Goal: Task Accomplishment & Management: Manage account settings

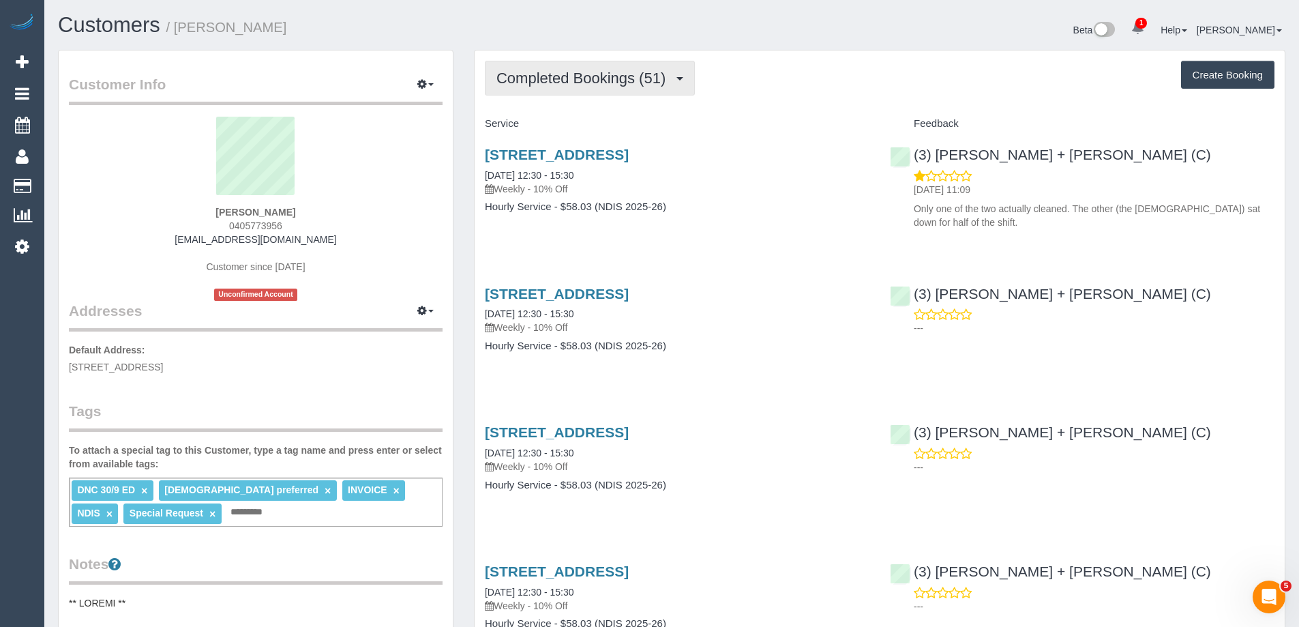
click at [646, 78] on span "Completed Bookings (51)" at bounding box center [584, 78] width 176 height 17
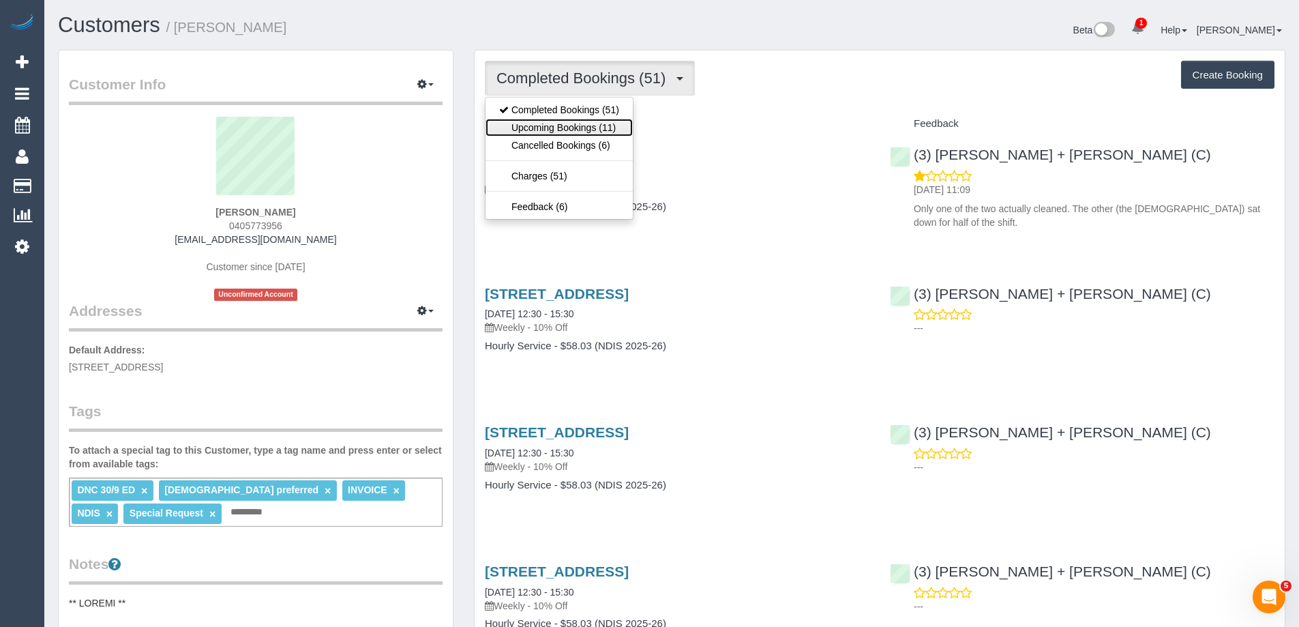
click at [550, 126] on link "Upcoming Bookings (11)" at bounding box center [558, 128] width 147 height 18
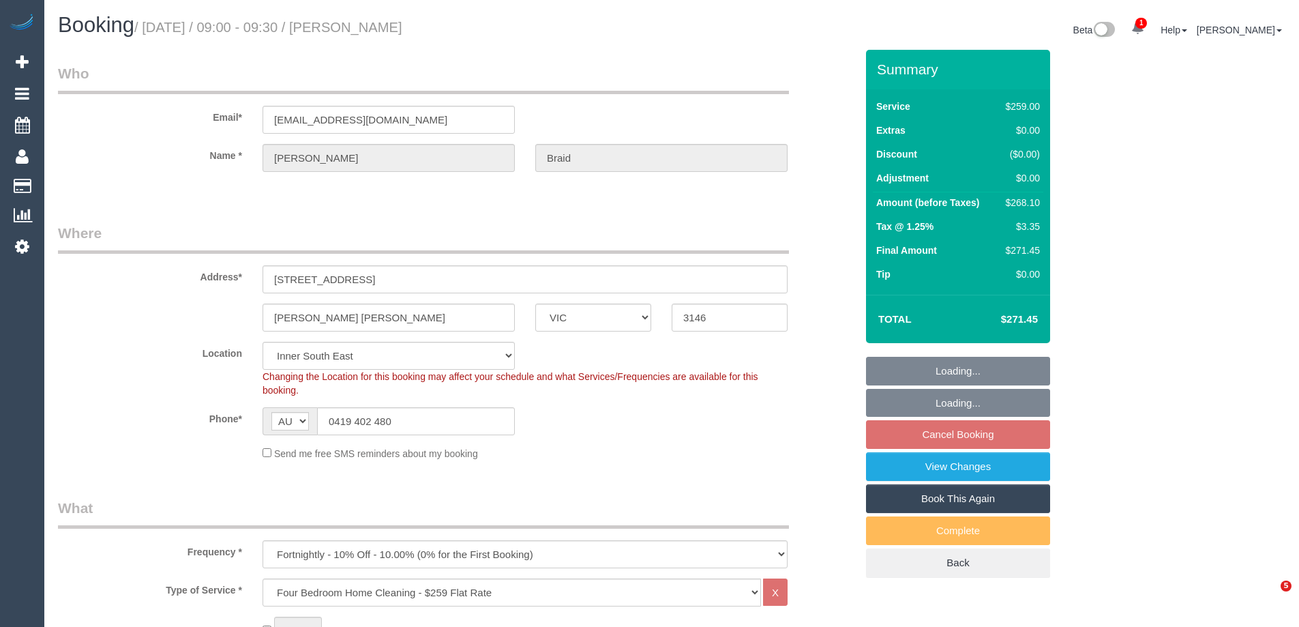
select select "VIC"
select select "number:28"
select select "object:1416"
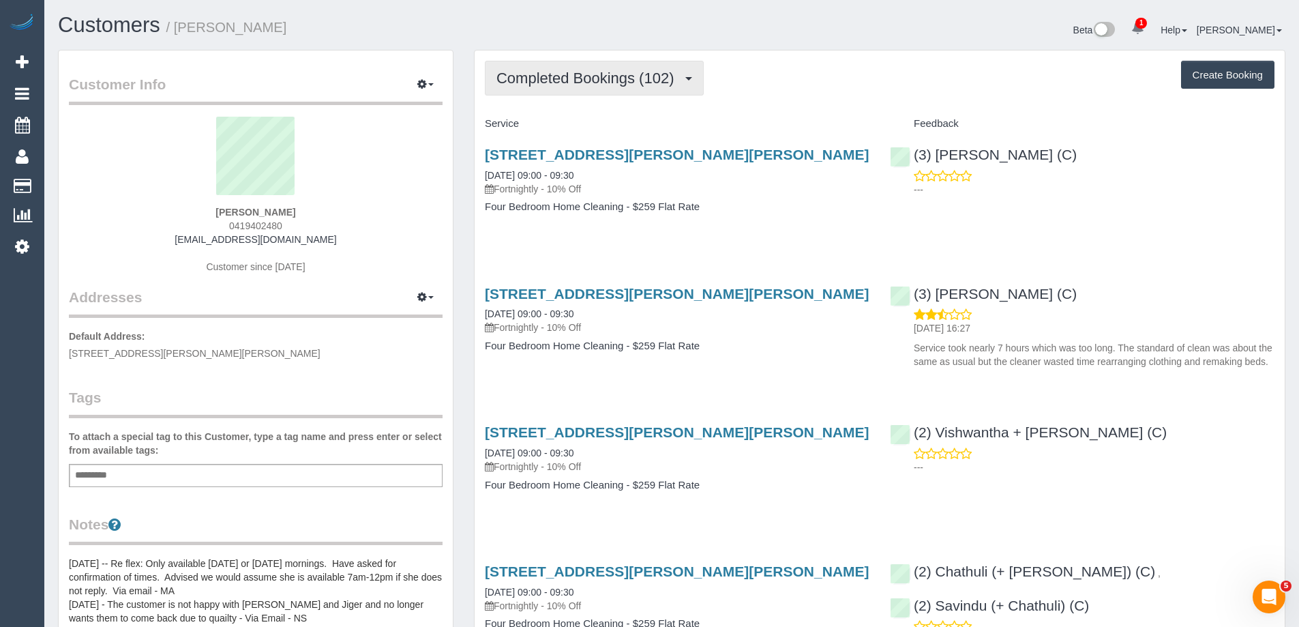
drag, startPoint x: 605, startPoint y: 87, endPoint x: 603, endPoint y: 93, distance: 7.0
click at [605, 87] on button "Completed Bookings (102)" at bounding box center [594, 78] width 219 height 35
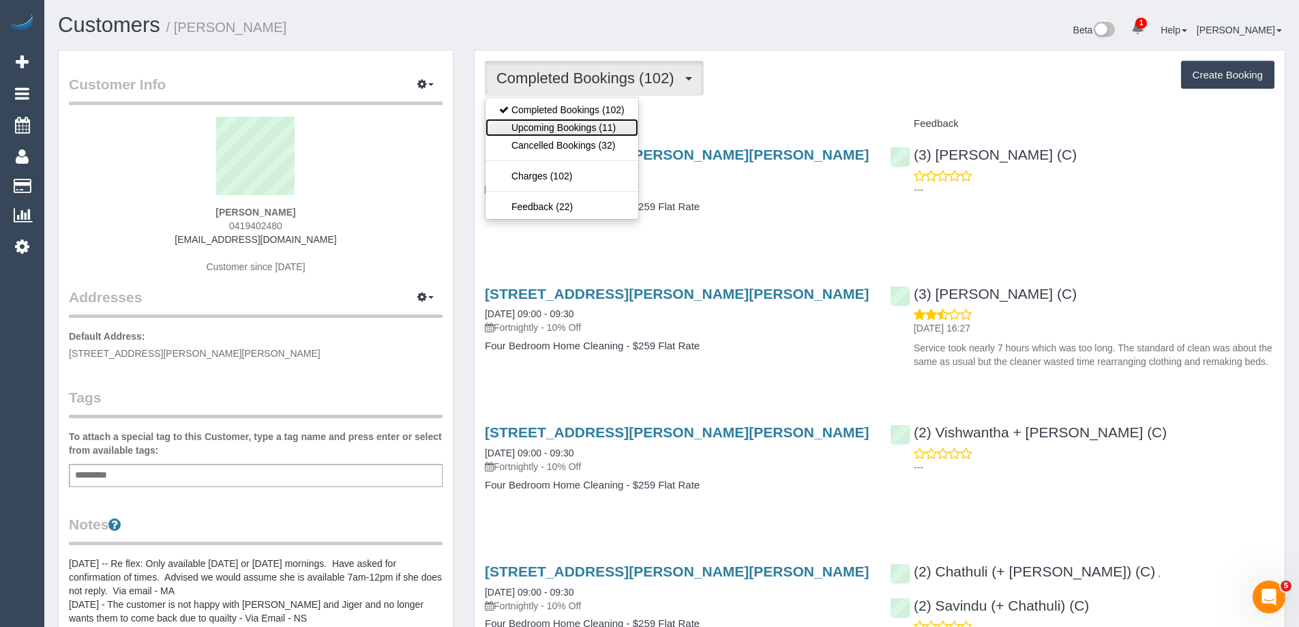
click at [585, 127] on link "Upcoming Bookings (11)" at bounding box center [561, 128] width 153 height 18
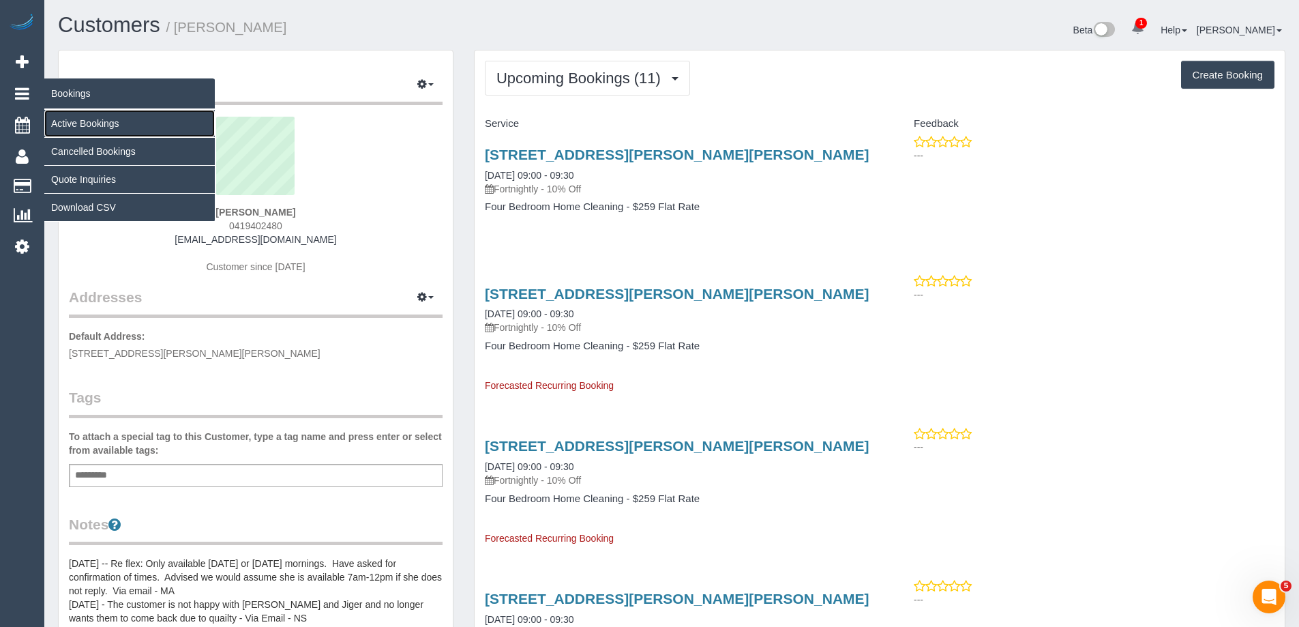
click at [81, 119] on link "Active Bookings" at bounding box center [129, 123] width 170 height 27
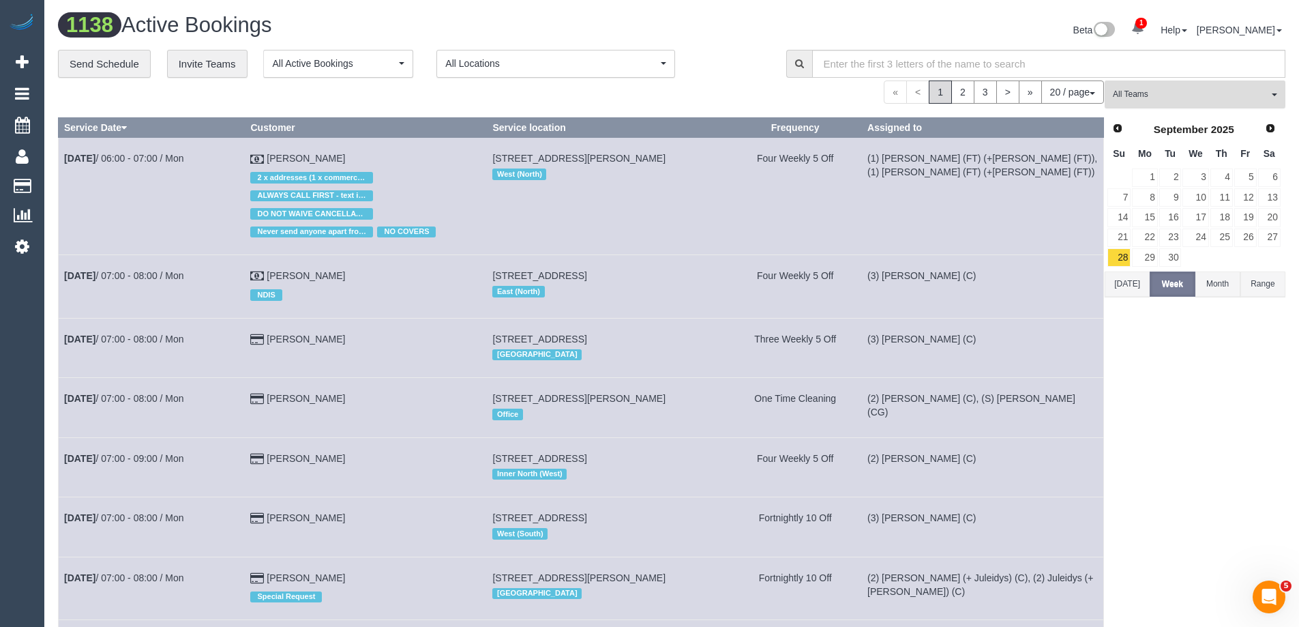
click at [1156, 93] on span "All Teams" at bounding box center [1190, 95] width 155 height 12
click at [1149, 118] on link "Remove Team Filters" at bounding box center [1194, 116] width 179 height 18
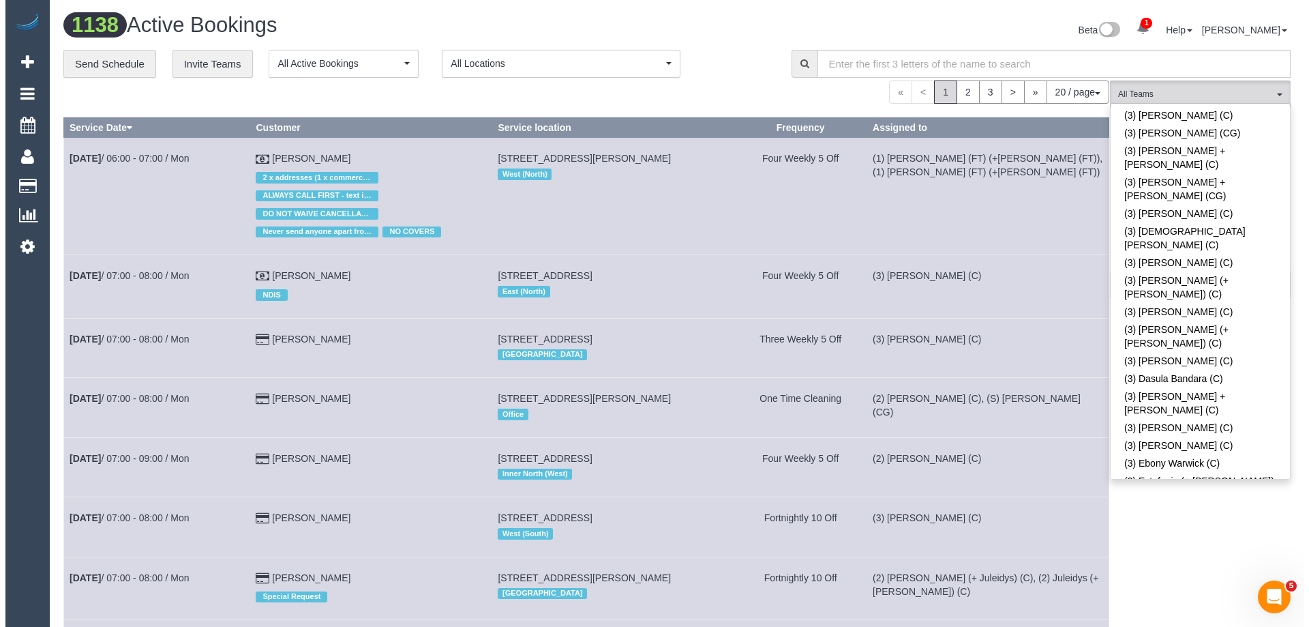
scroll to position [1969, 0]
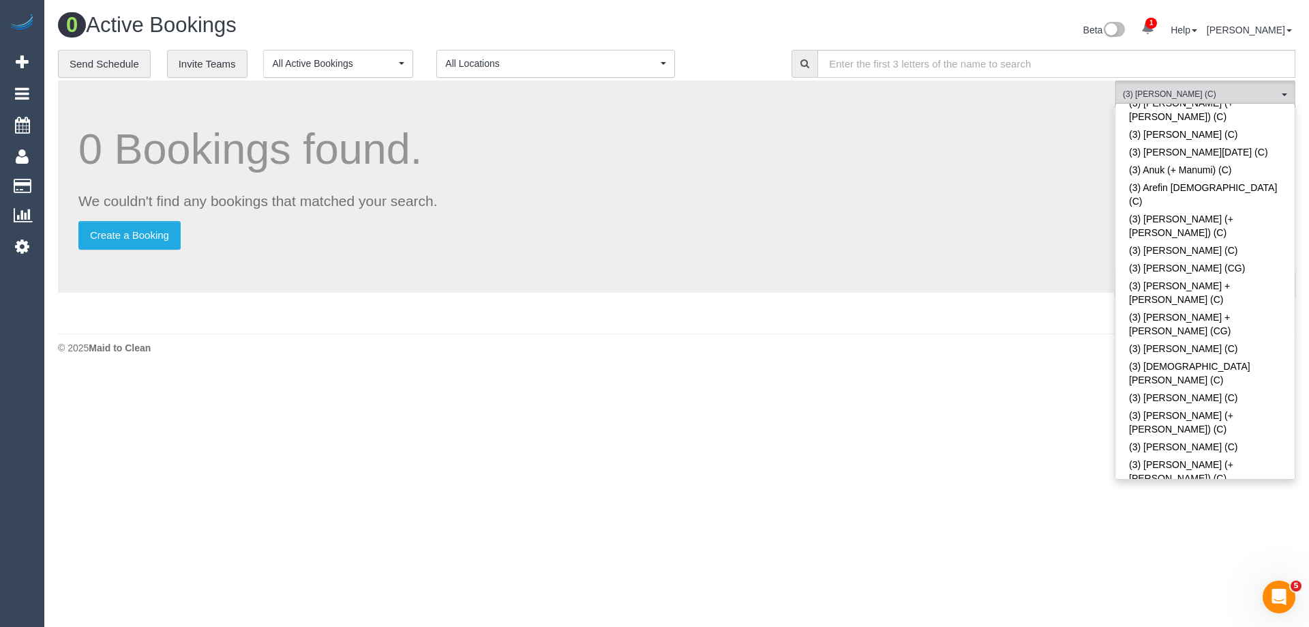
click at [965, 43] on div "Beta 1 Your Notifications You have 0 alerts × You have 6 to charge for 02/10/20…" at bounding box center [991, 32] width 629 height 36
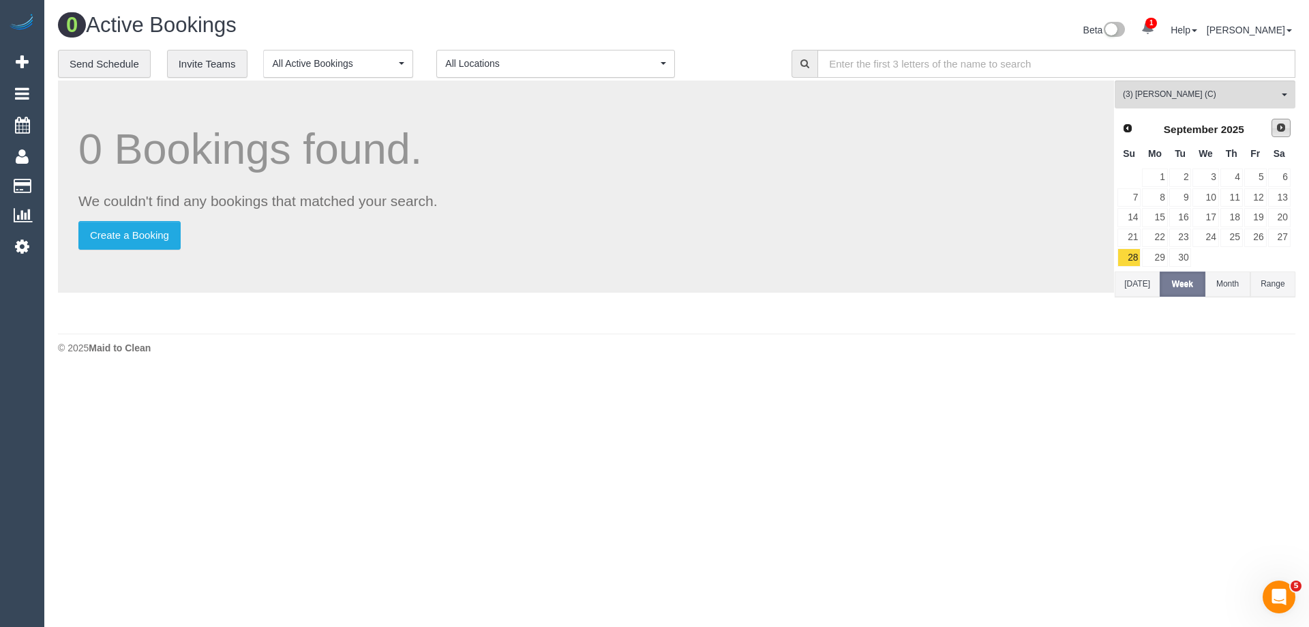
click at [1276, 129] on span "Next" at bounding box center [1281, 127] width 11 height 11
click at [1180, 204] on link "7" at bounding box center [1180, 197] width 22 height 18
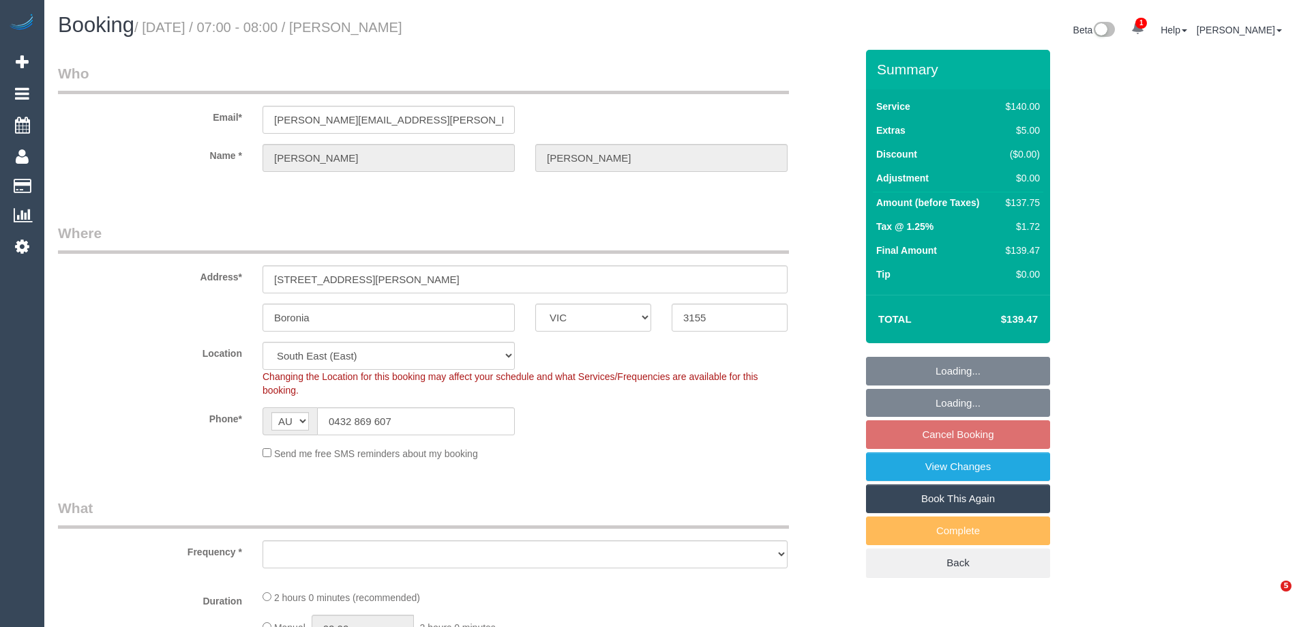
select select "VIC"
select select "number:29"
select select "number:16"
select select "number:18"
select select "number:22"
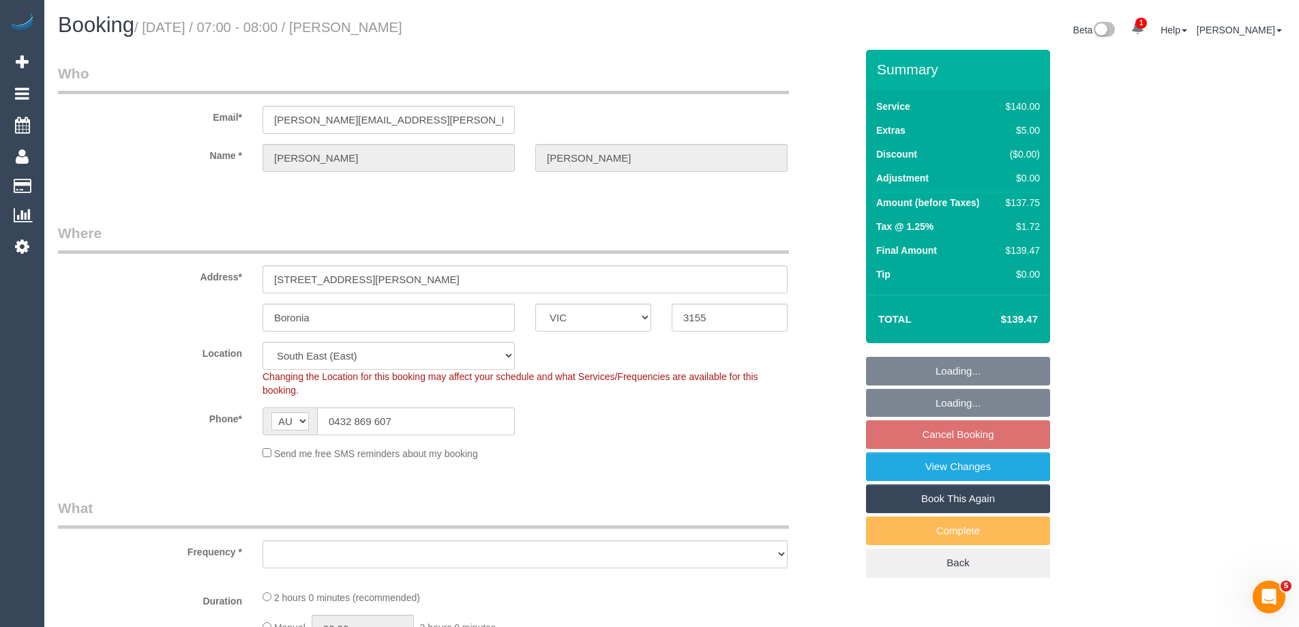
select select "number:34"
select select "number:12"
select select "object:679"
select select "string:stripe-pm_1QDYZR2GScqysDRV1Ig0cbPL"
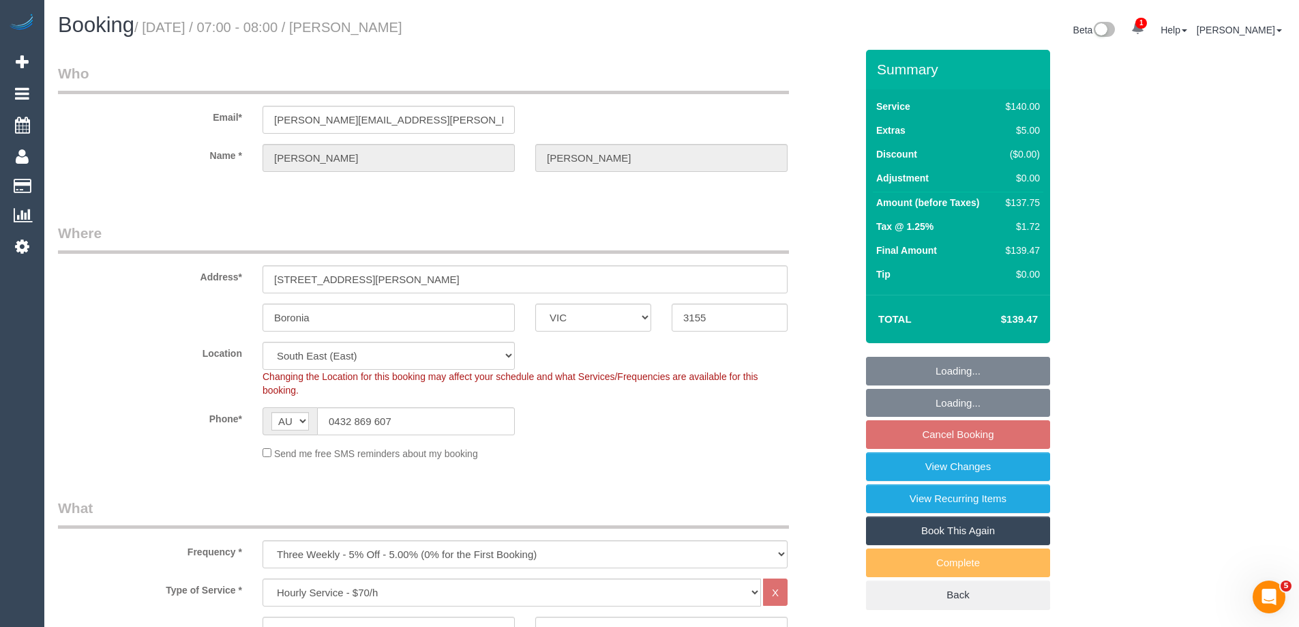
select select "object:1386"
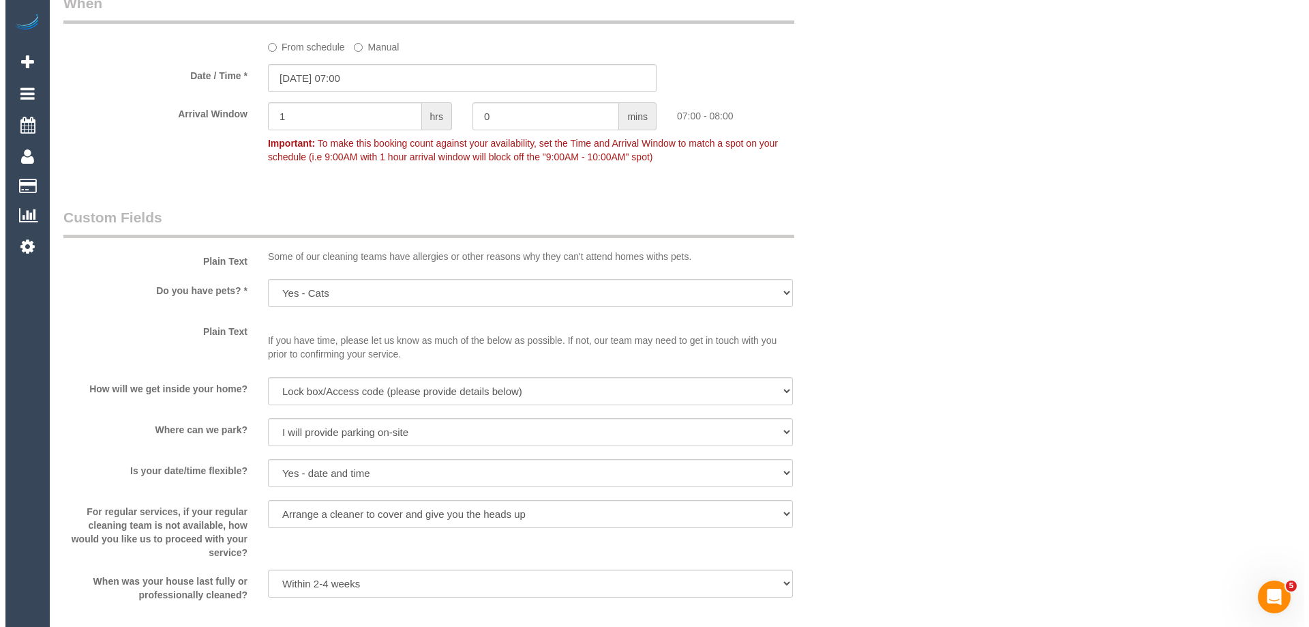
scroll to position [1568, 0]
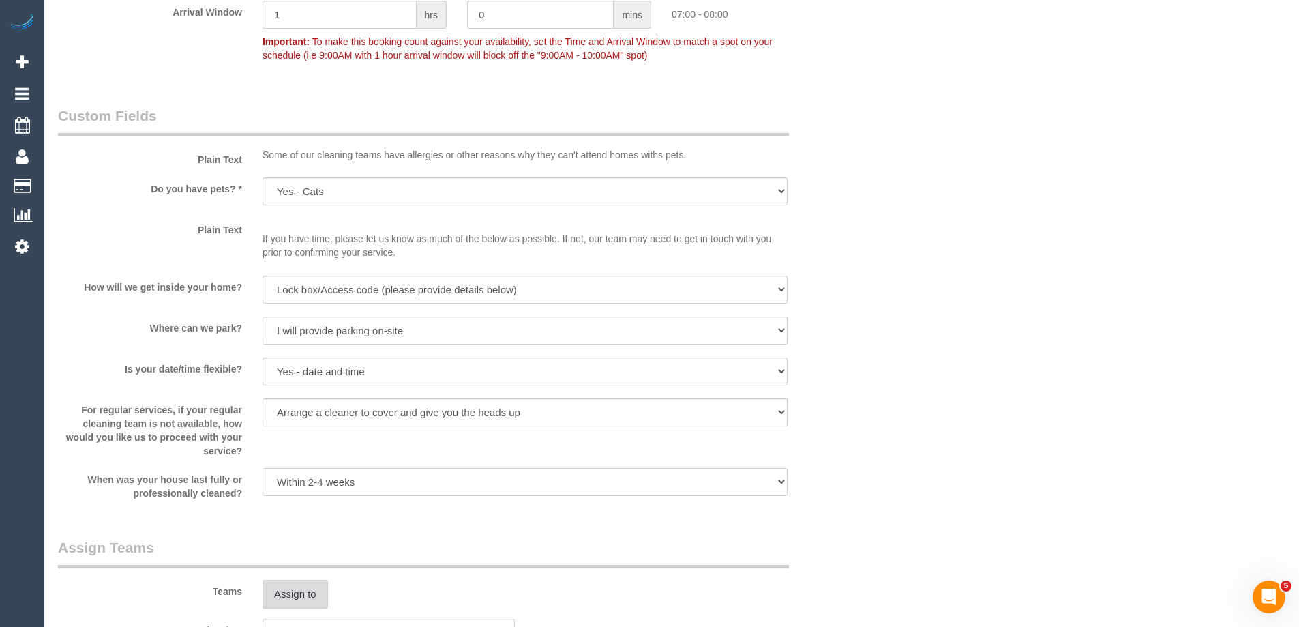
click at [290, 595] on button "Assign to" at bounding box center [294, 593] width 65 height 29
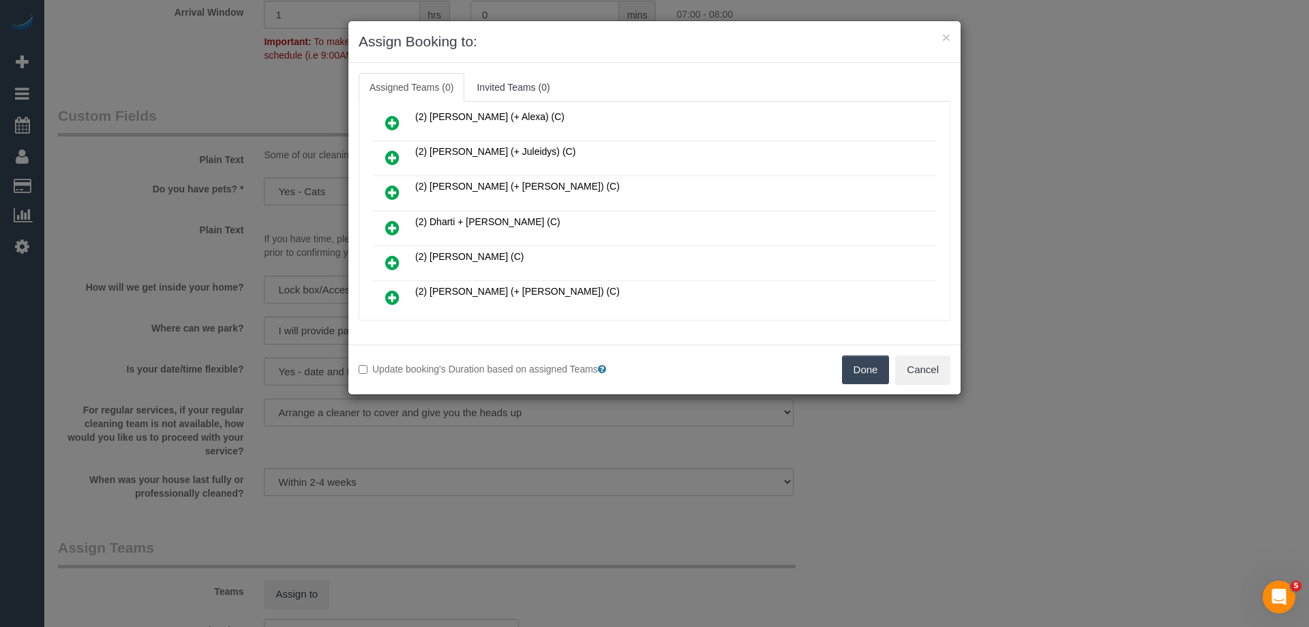
scroll to position [136, 0]
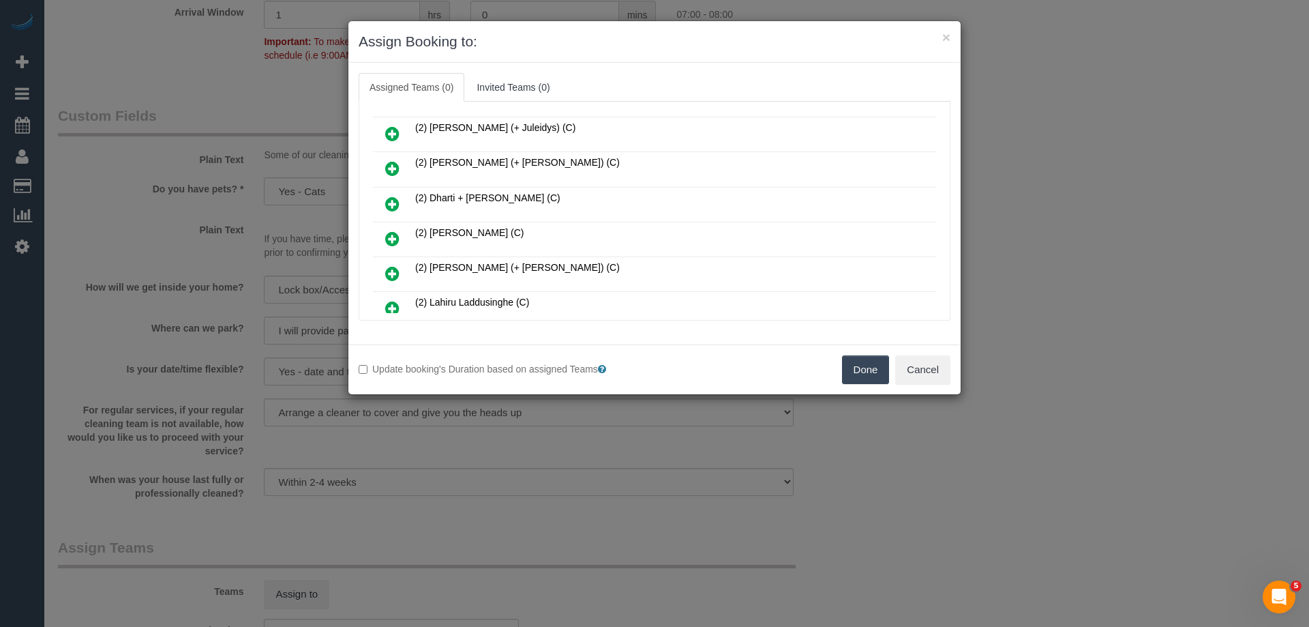
click at [623, 121] on td "(2) [PERSON_NAME] (+ Juleidys) (C)" at bounding box center [674, 134] width 524 height 35
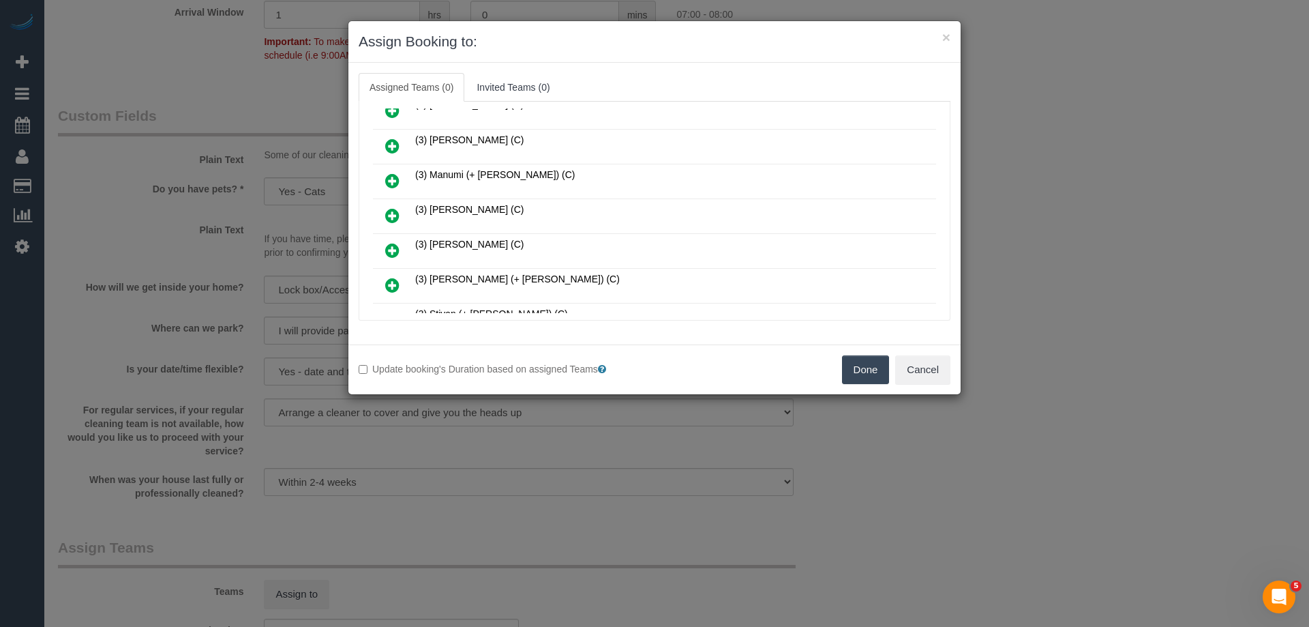
scroll to position [801, 0]
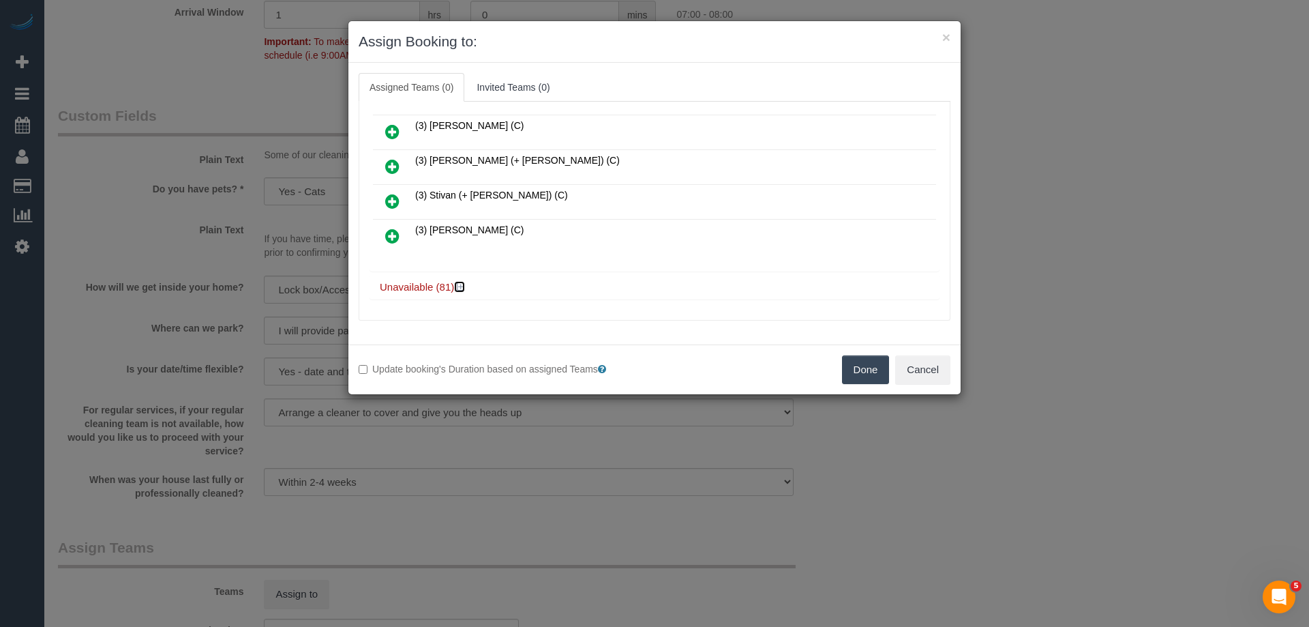
click at [459, 282] on icon at bounding box center [461, 287] width 8 height 10
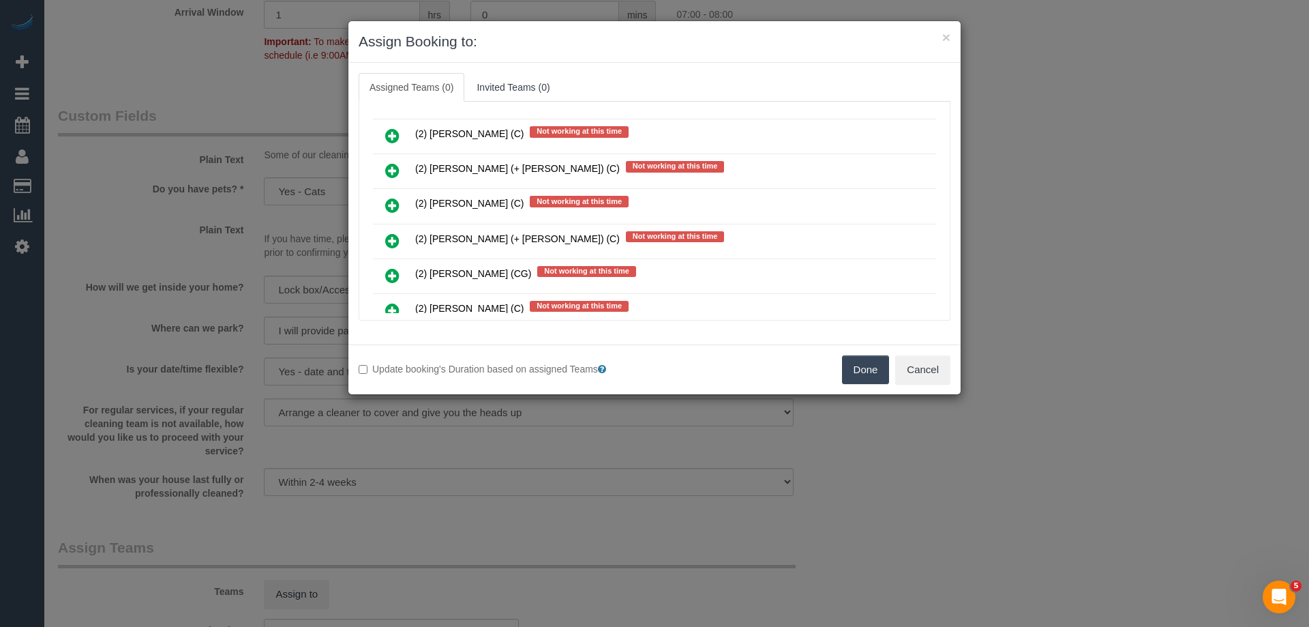
scroll to position [1346, 0]
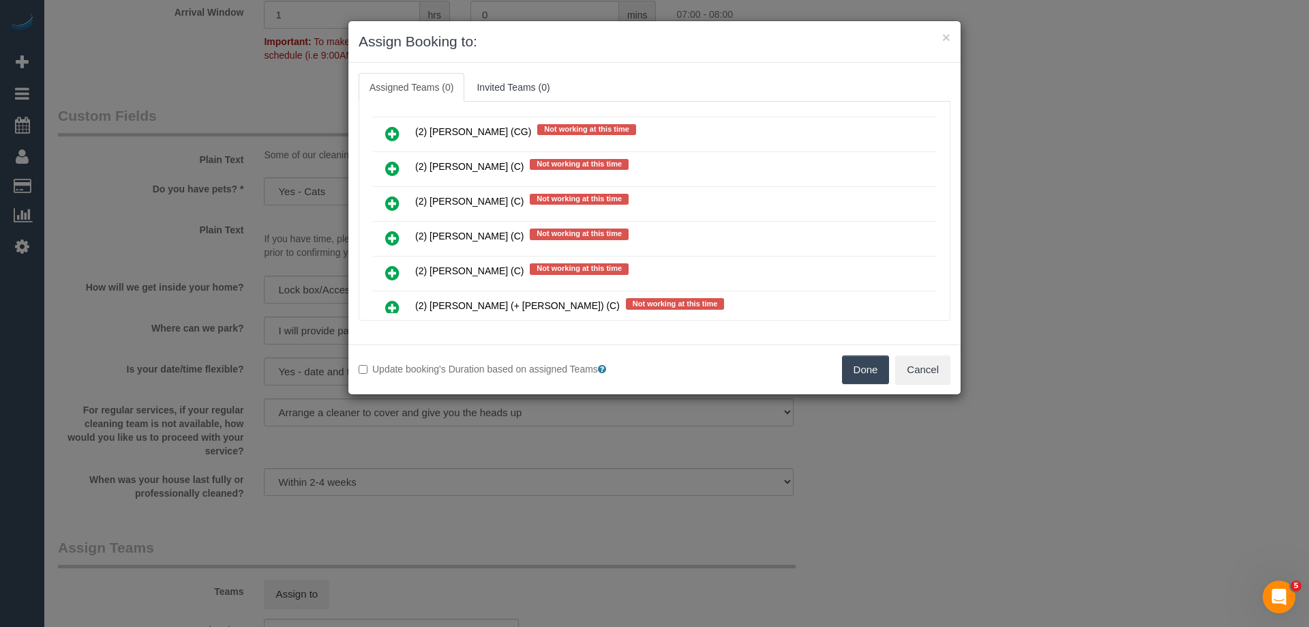
click at [393, 208] on icon at bounding box center [392, 203] width 14 height 16
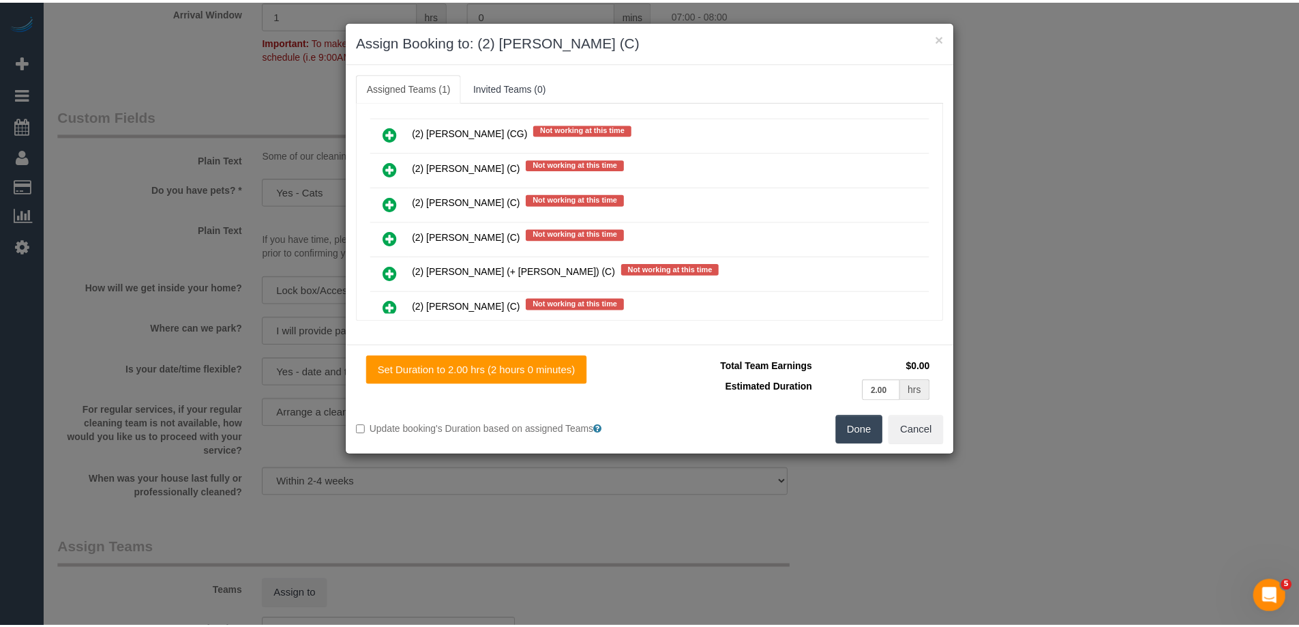
scroll to position [0, 0]
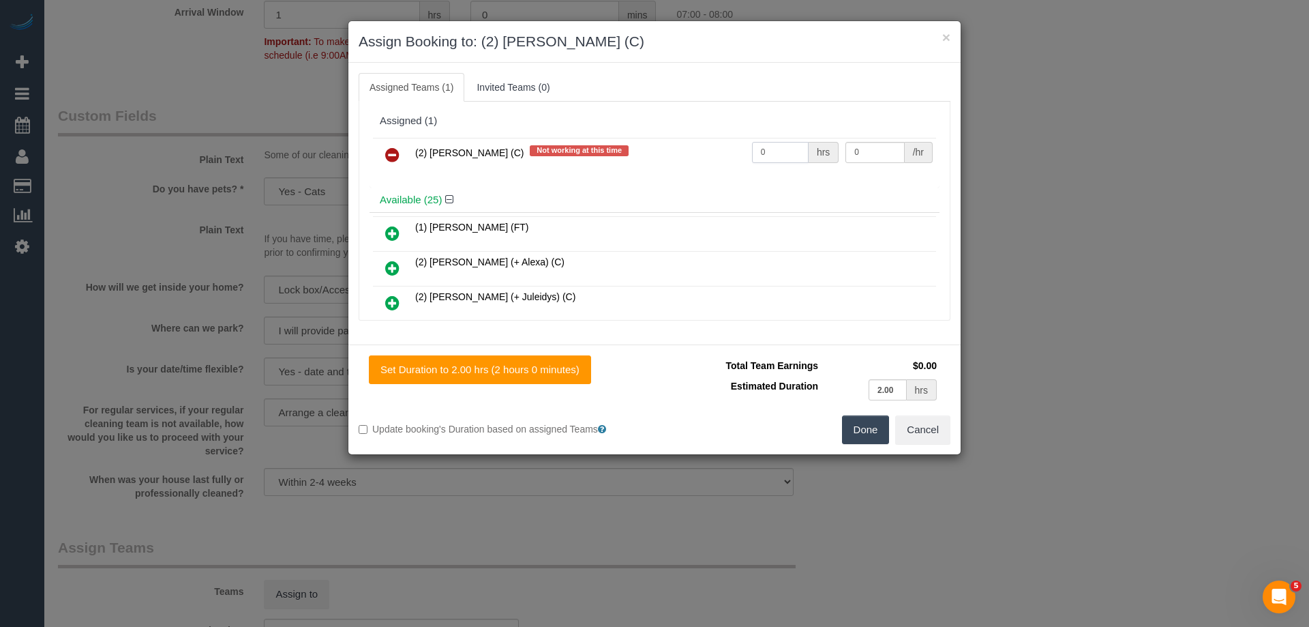
click at [772, 153] on input "0" at bounding box center [780, 152] width 57 height 21
type input "0"
type input "2"
click at [872, 149] on input "0" at bounding box center [874, 152] width 59 height 21
type input "38.75"
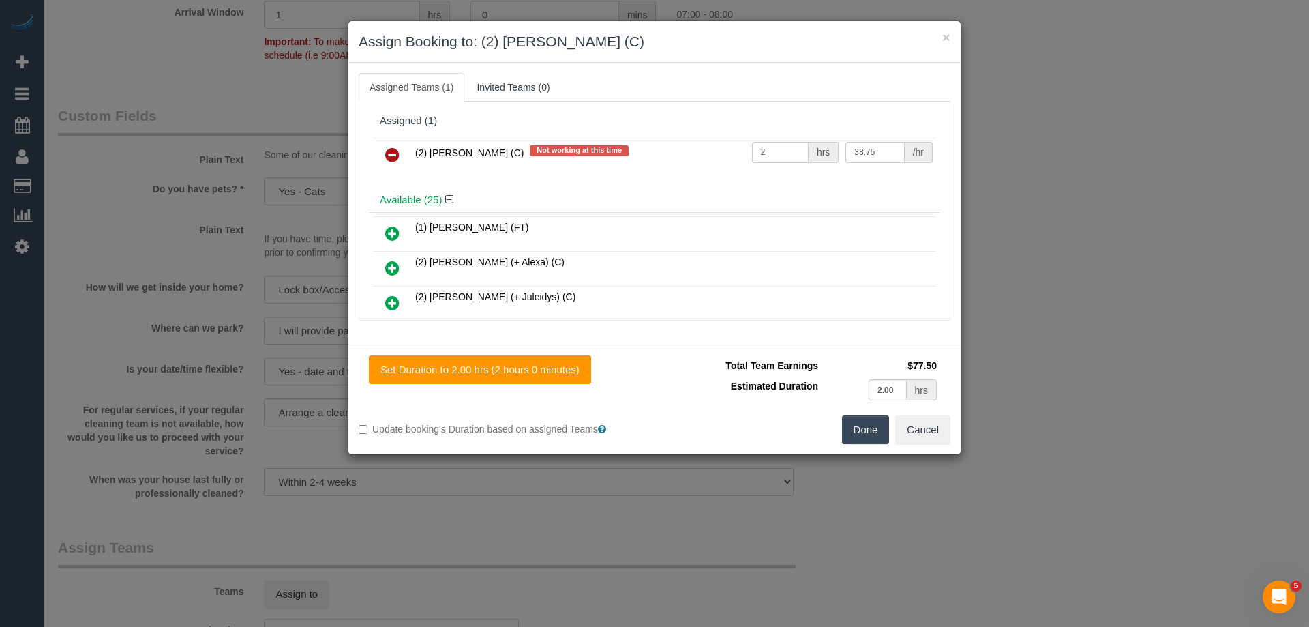
click at [851, 434] on button "Done" at bounding box center [866, 429] width 48 height 29
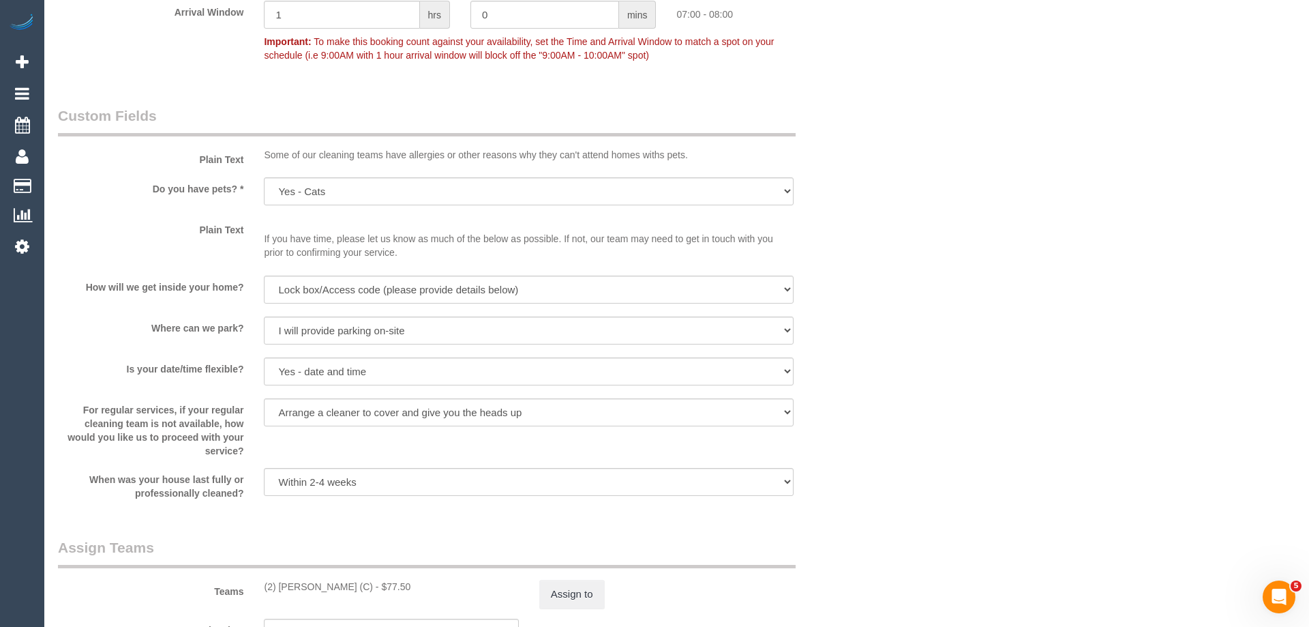
click at [851, 434] on div "× Assign Booking to: (2) Dasni Kalupahana (C) Assigned Teams (1) Invited Teams …" at bounding box center [654, 313] width 1309 height 627
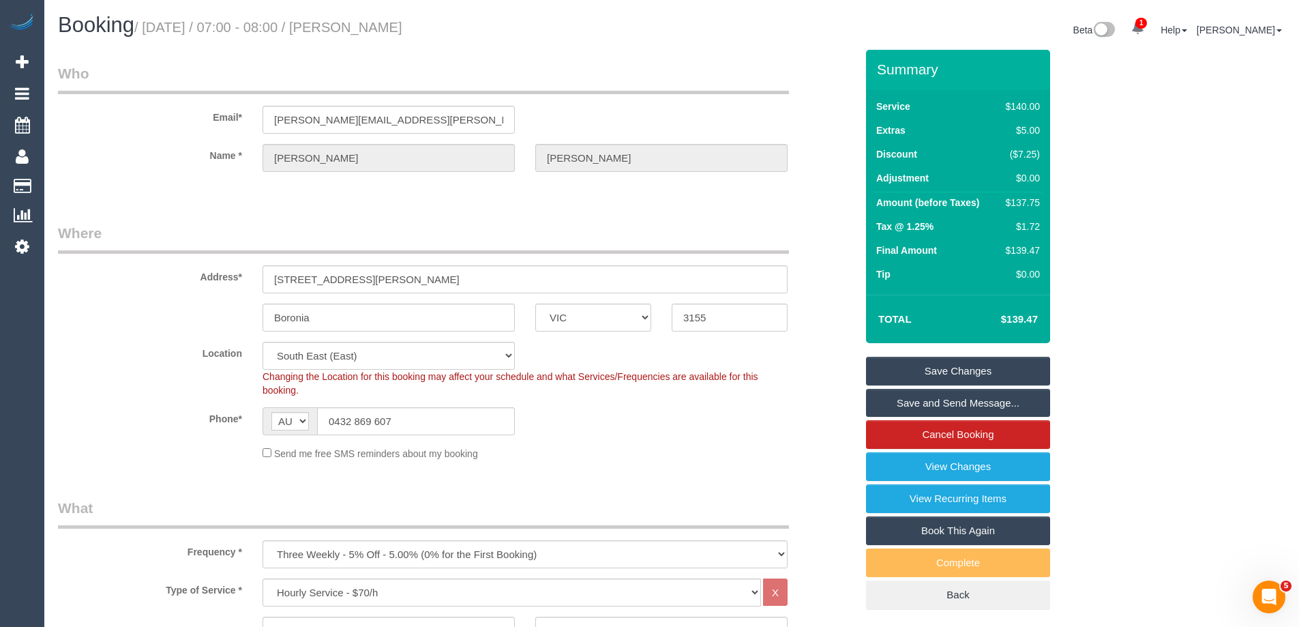
click at [689, 413] on div "Phone* AF AL DZ AD AO AI AQ AG AR AM AW AU AT AZ BS BH BD BB BY BE BZ BJ BM BT …" at bounding box center [457, 421] width 818 height 28
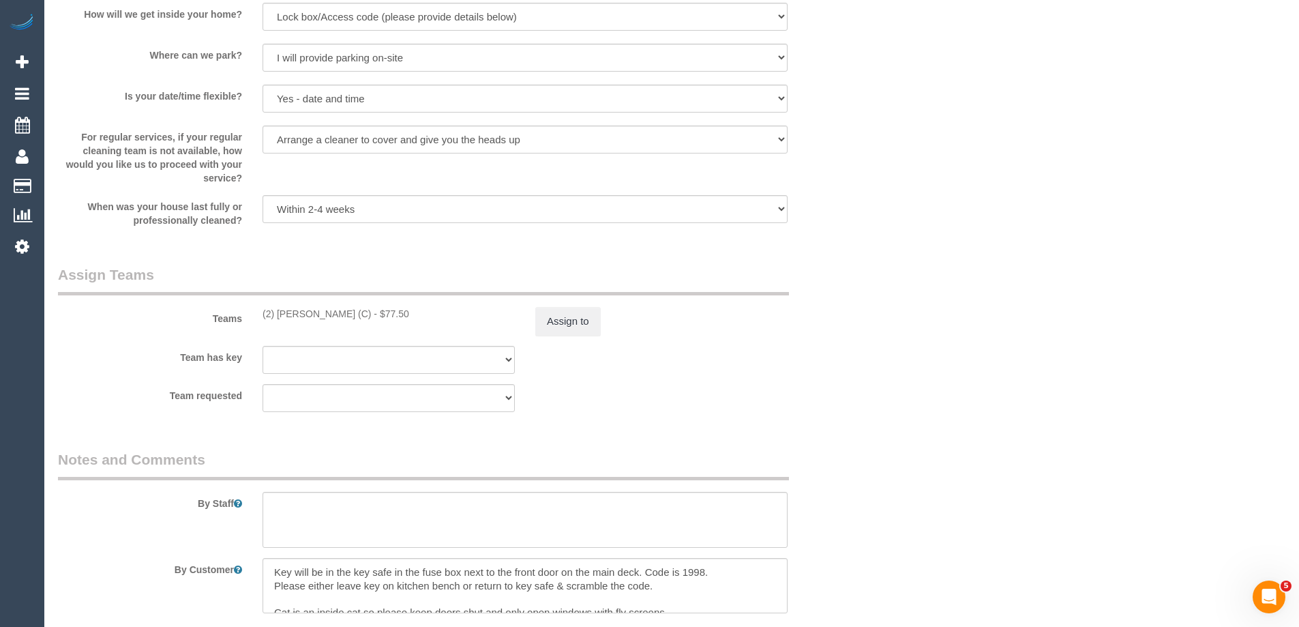
scroll to position [2318, 0]
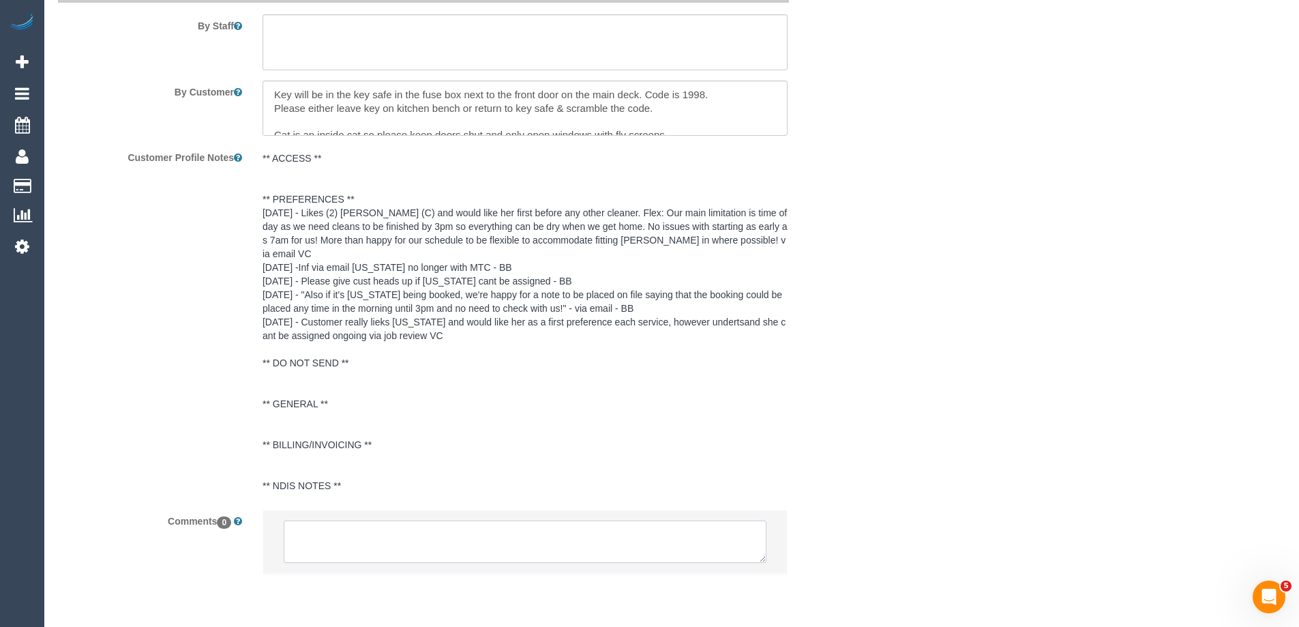
click at [348, 542] on textarea at bounding box center [525, 541] width 483 height 42
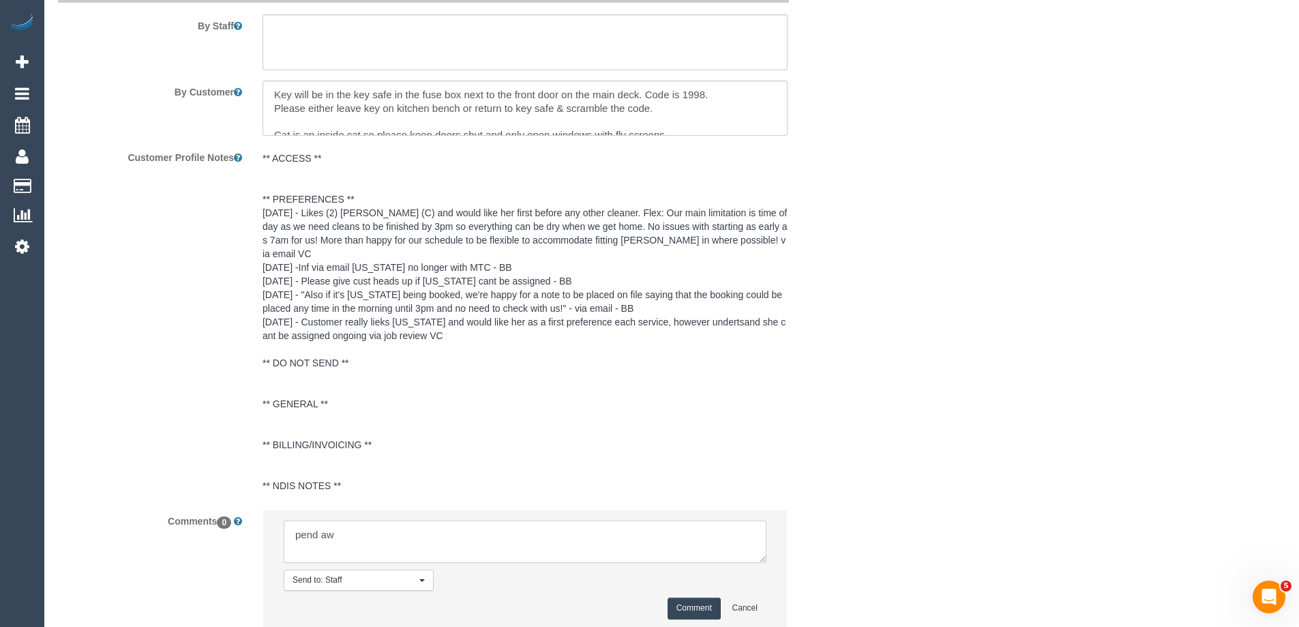
click at [396, 545] on textarea at bounding box center [525, 541] width 483 height 42
type textarea "pend aw 10-11am - not yet emailed"
click at [691, 607] on button "Comment" at bounding box center [693, 607] width 53 height 21
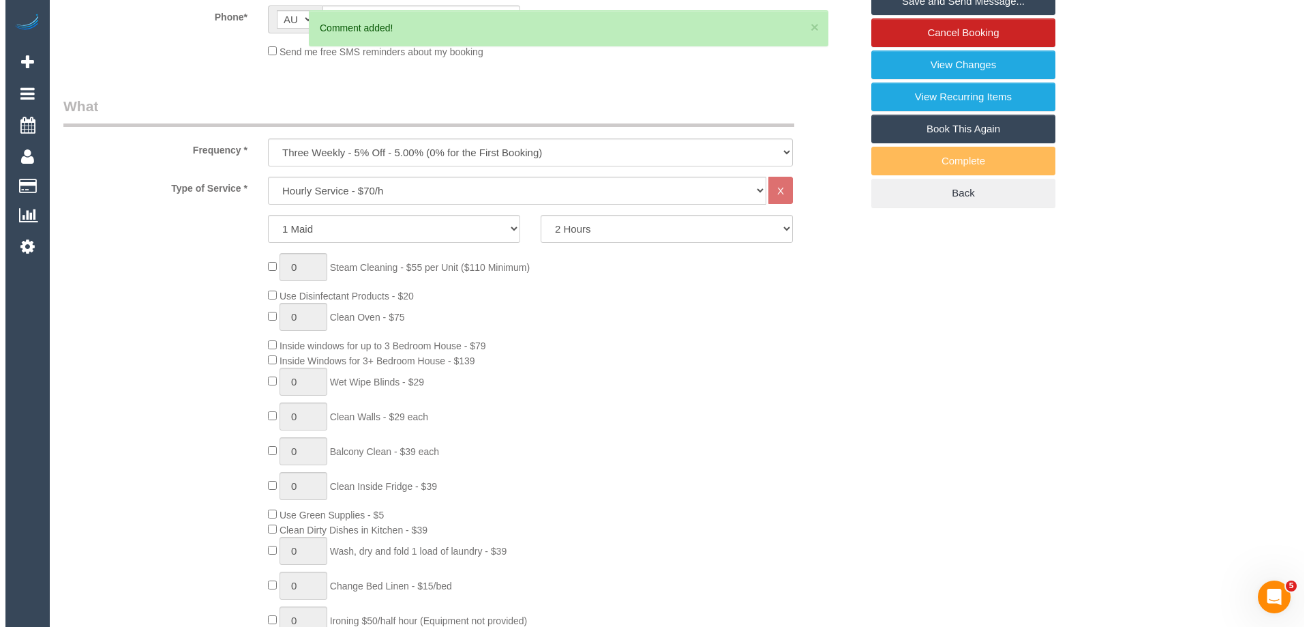
scroll to position [0, 0]
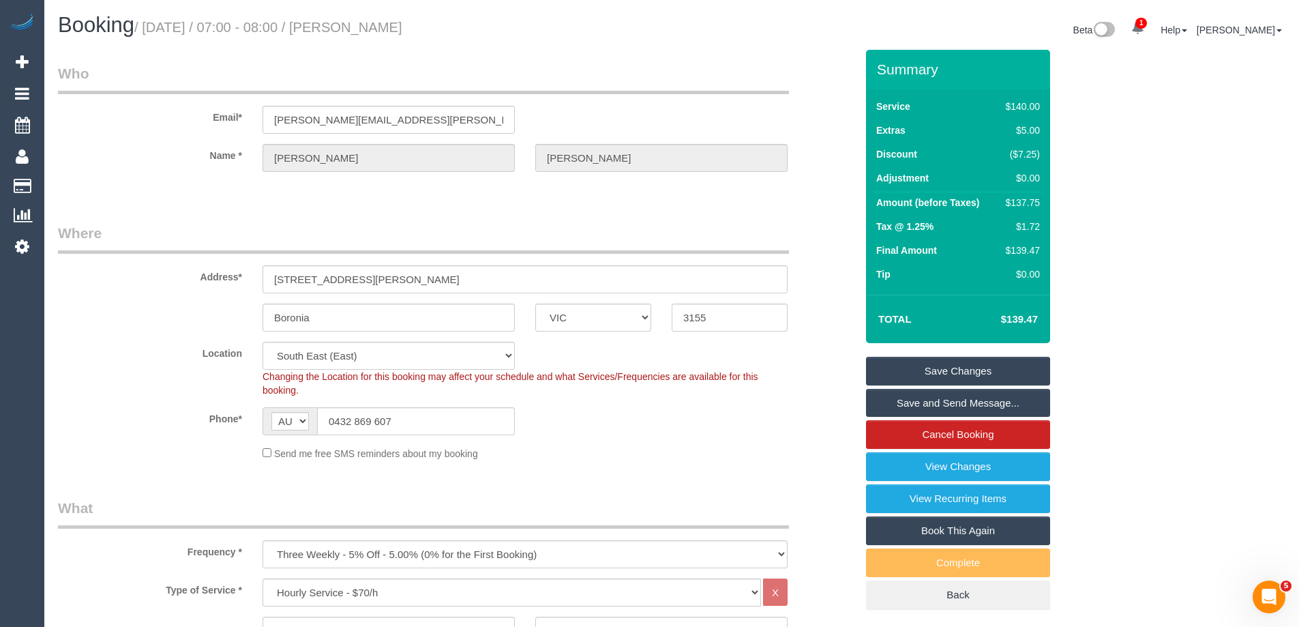
click at [1008, 373] on link "Save Changes" at bounding box center [958, 371] width 184 height 29
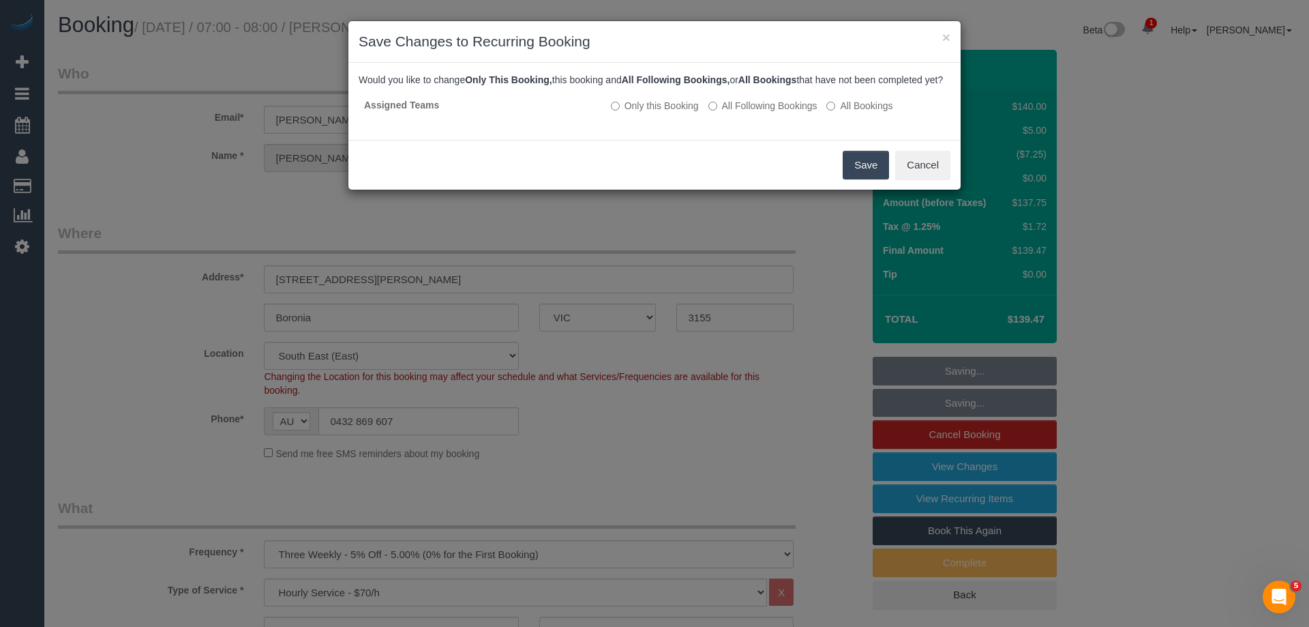
click at [858, 175] on button "Save" at bounding box center [866, 165] width 46 height 29
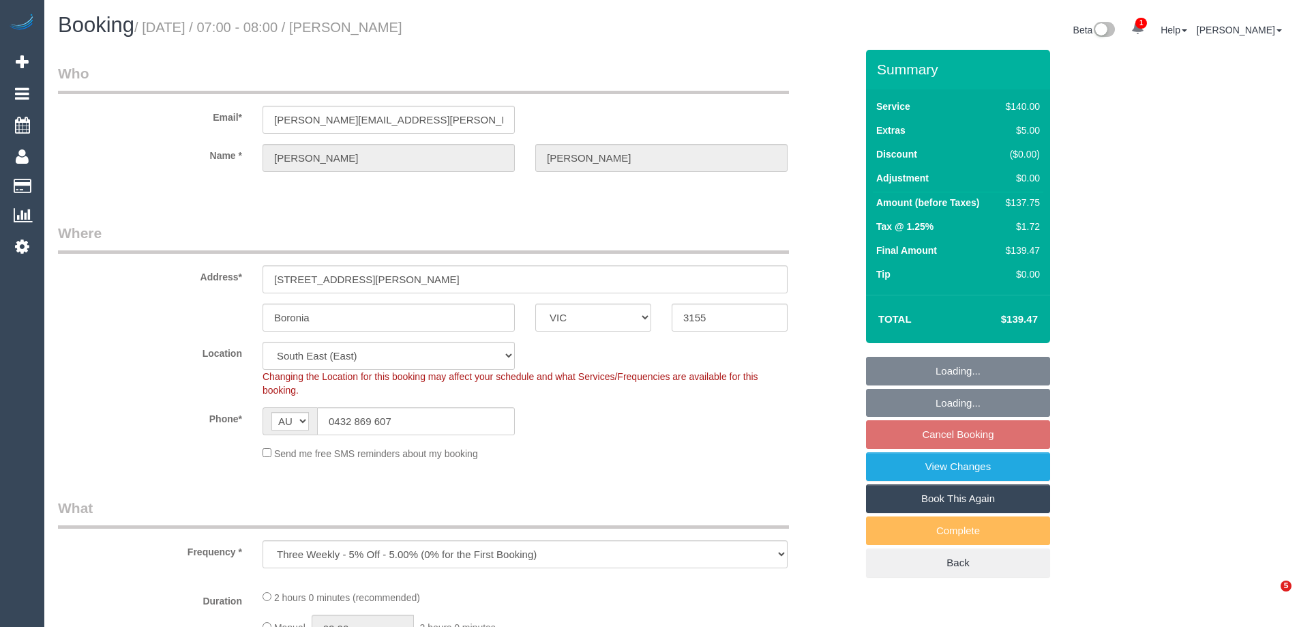
select select "VIC"
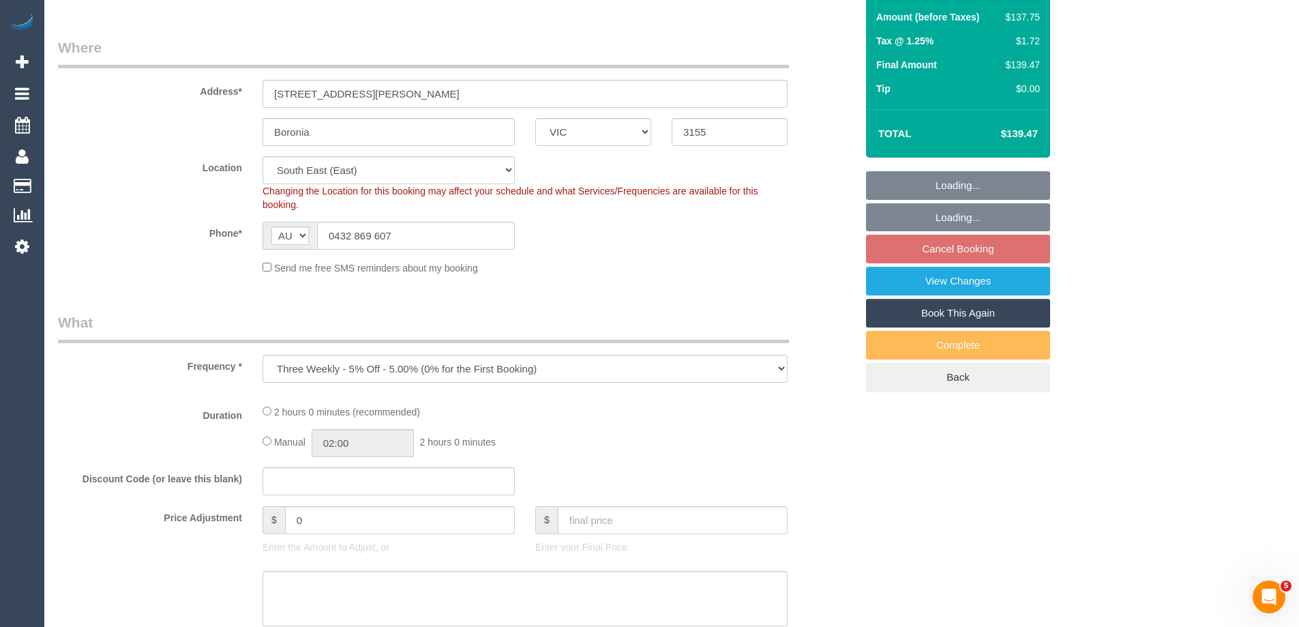
select select "number:29"
select select "number:16"
select select "number:18"
select select "number:22"
select select "number:34"
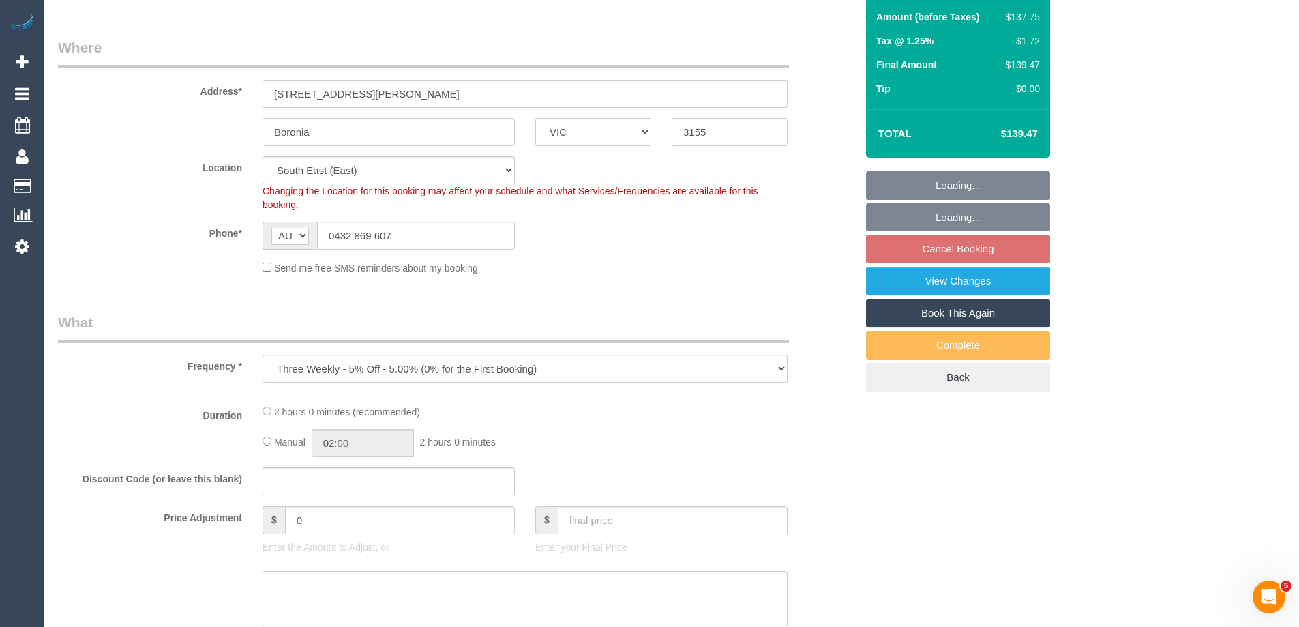
select select "number:12"
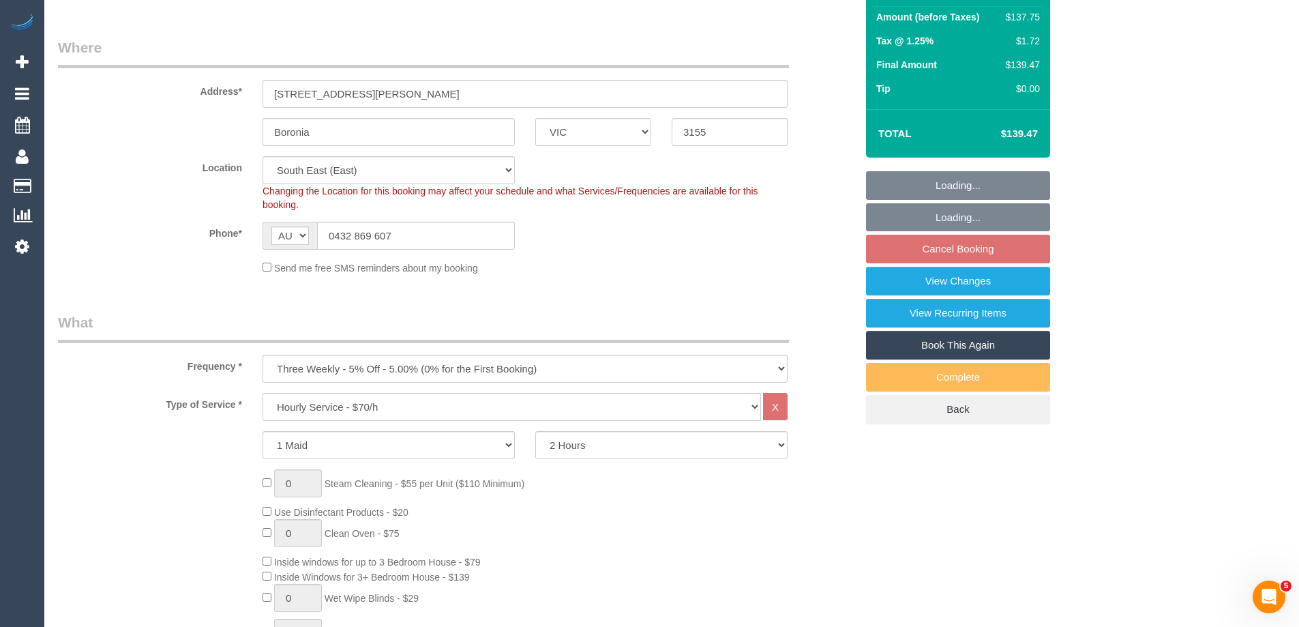
select select "object:877"
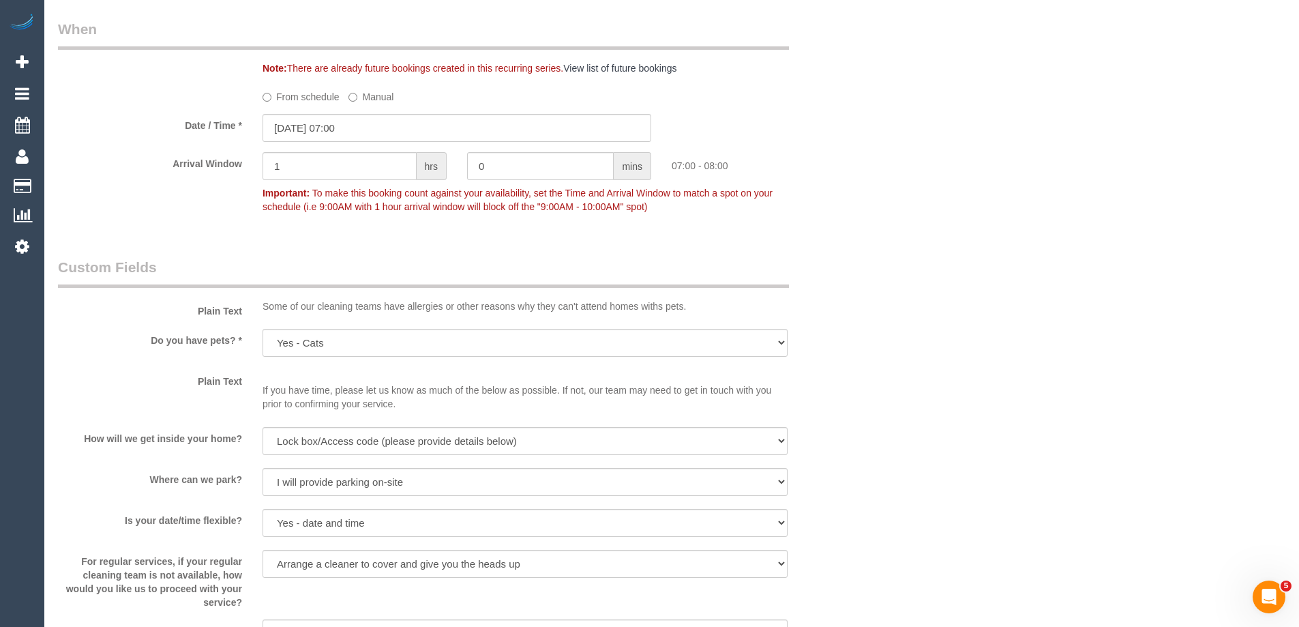
scroll to position [1440, 0]
click at [338, 130] on input "[DATE] 07:00" at bounding box center [456, 129] width 389 height 28
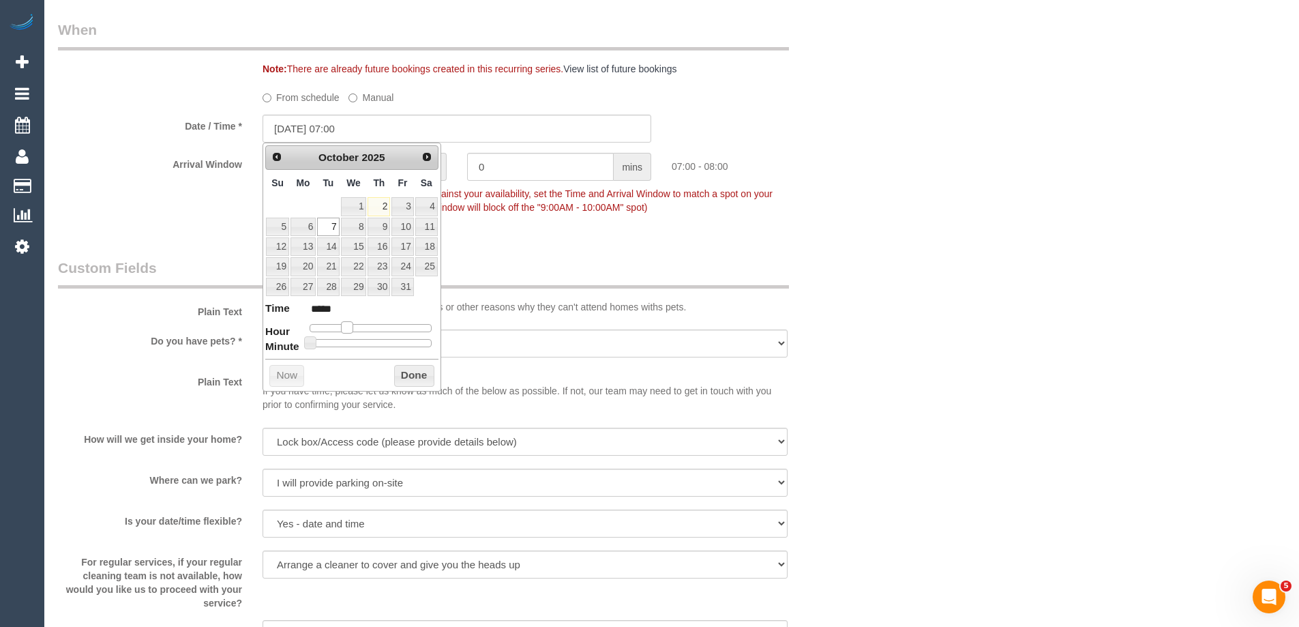
type input "[DATE] 08:00"
type input "*****"
type input "[DATE] 09:00"
type input "*****"
drag, startPoint x: 350, startPoint y: 331, endPoint x: 361, endPoint y: 331, distance: 11.6
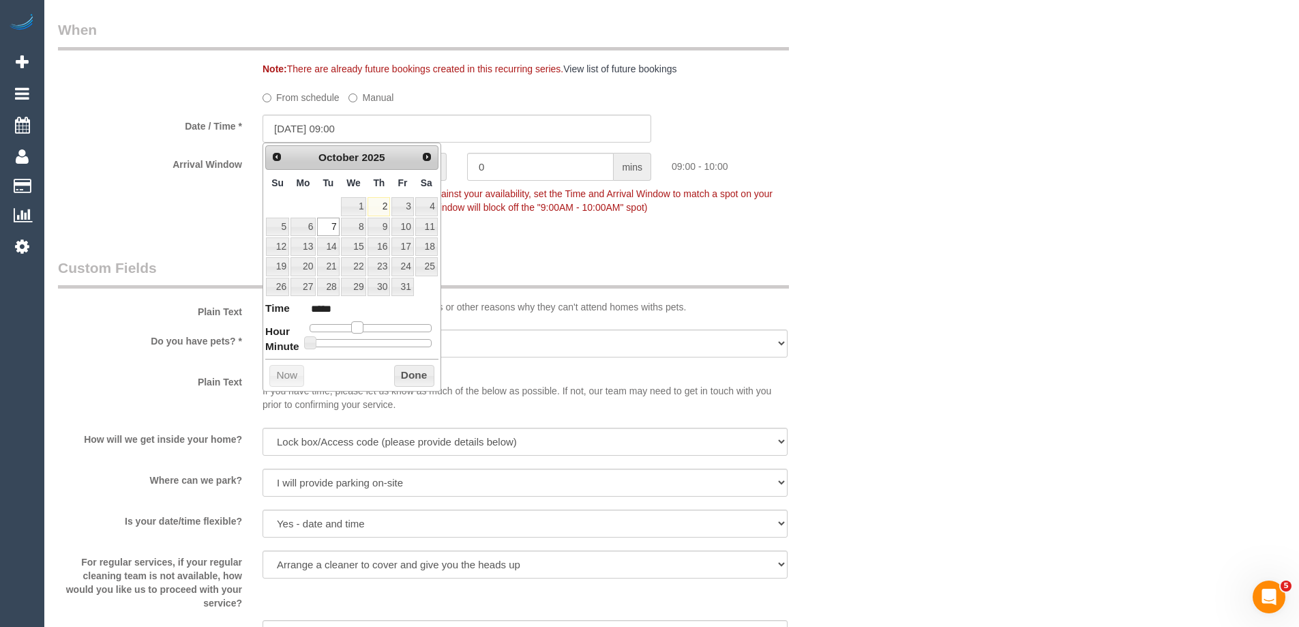
click at [361, 331] on span at bounding box center [357, 327] width 12 height 12
click at [412, 375] on button "Done" at bounding box center [414, 376] width 40 height 22
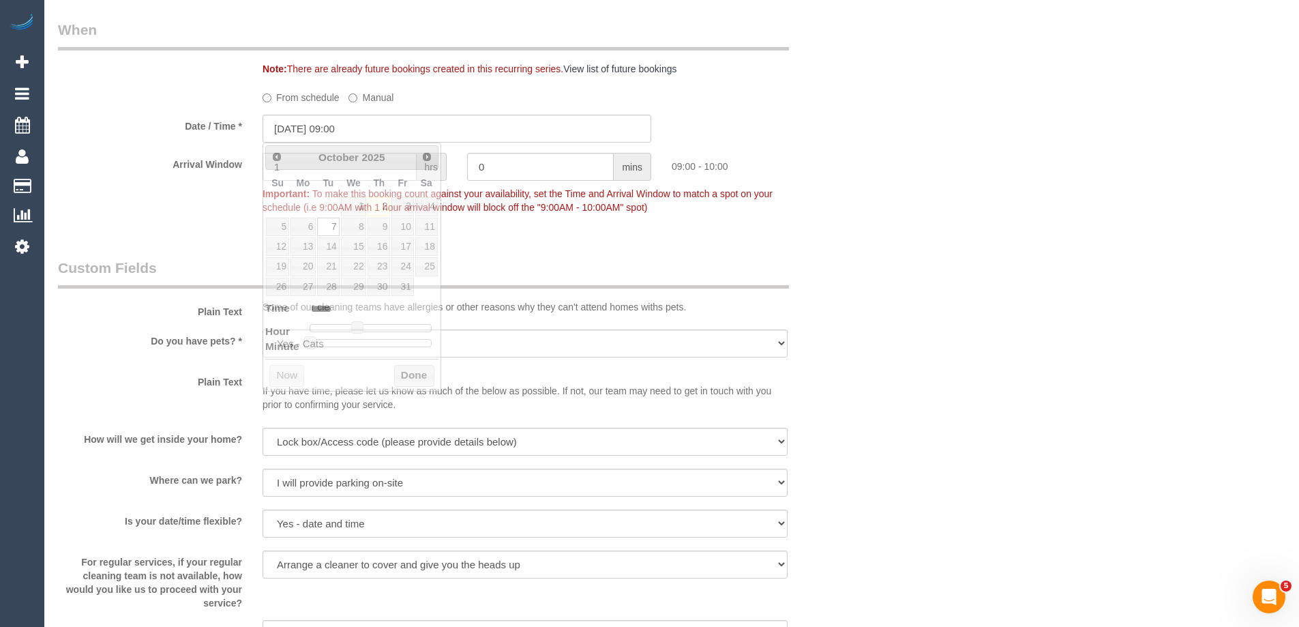
click at [1058, 253] on div "Who Email* [PERSON_NAME][EMAIL_ADDRESS][PERSON_NAME][PERSON_NAME][DOMAIN_NAME] …" at bounding box center [671, 119] width 1227 height 3019
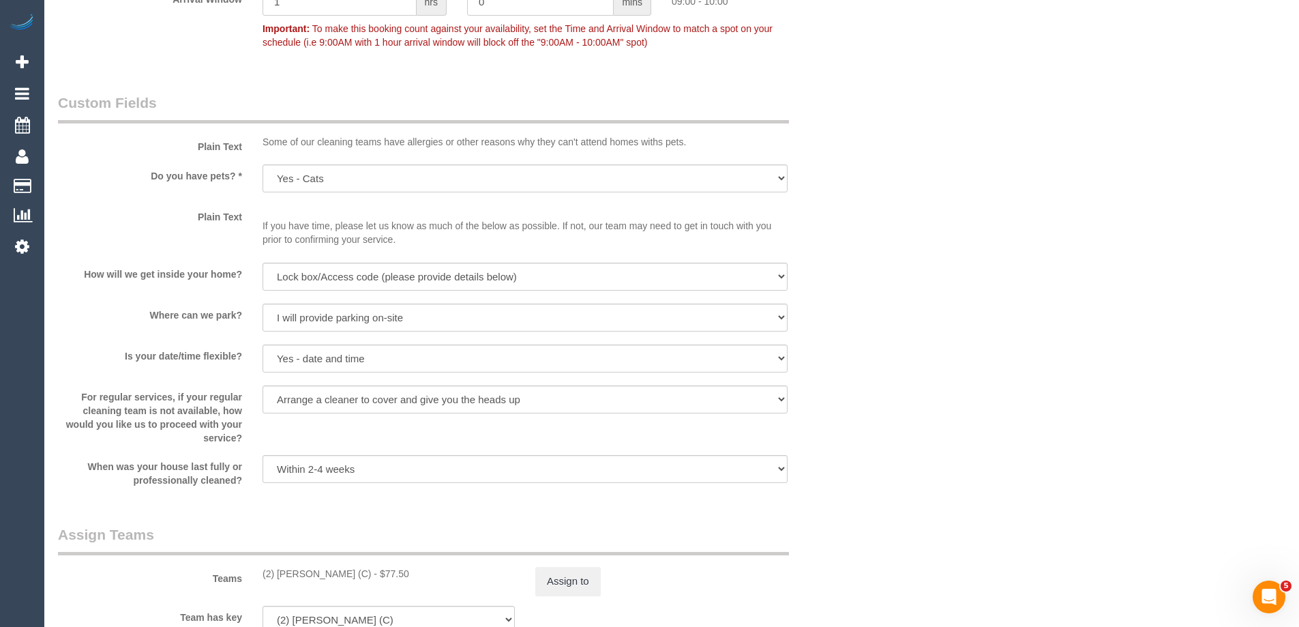
scroll to position [1400, 0]
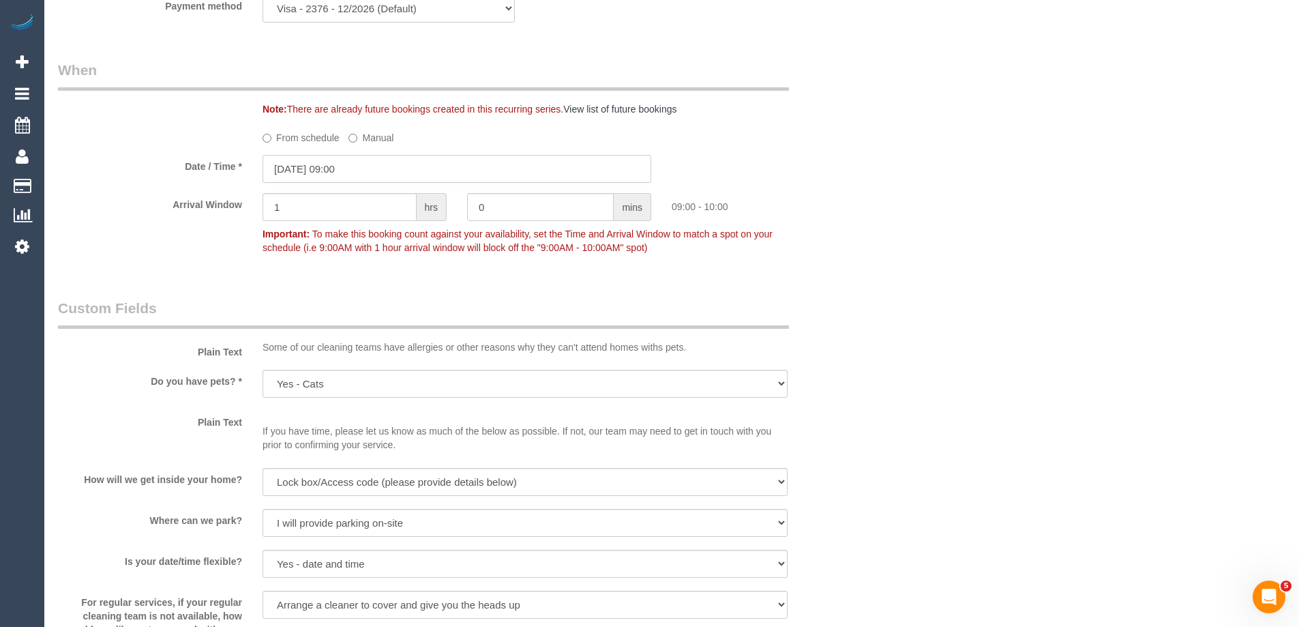
click at [348, 174] on input "07/10/2025 09:00" at bounding box center [456, 169] width 389 height 28
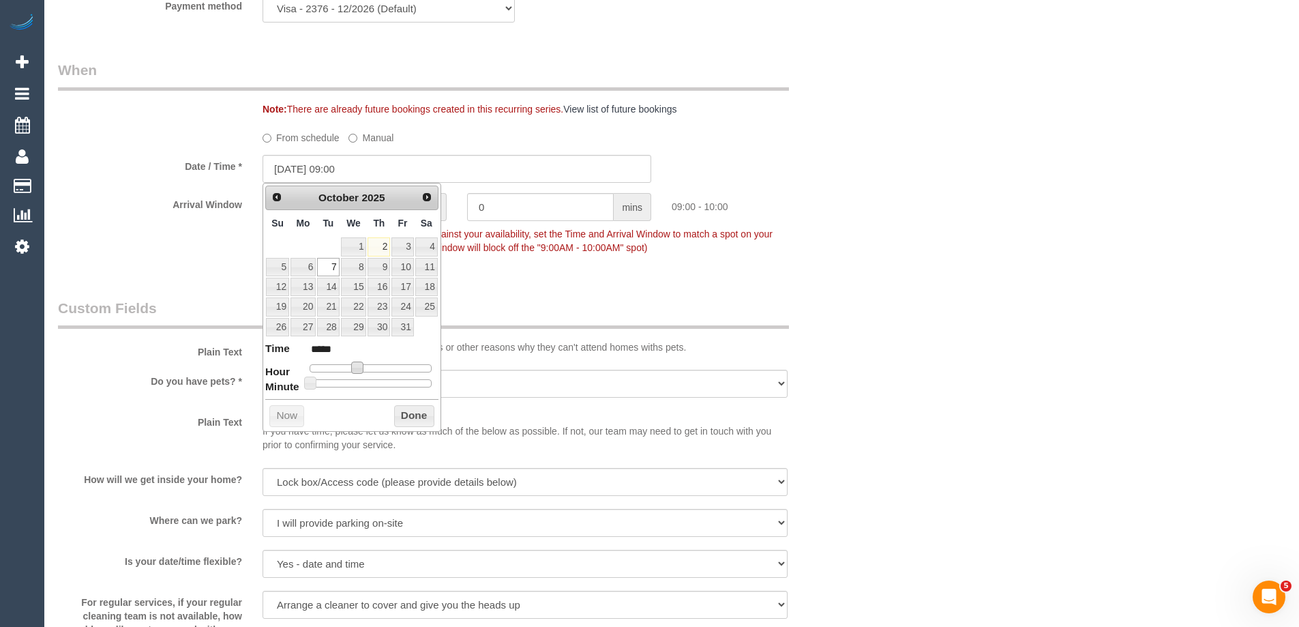
type input "[DATE] 10:00"
type input "*****"
drag, startPoint x: 359, startPoint y: 371, endPoint x: 367, endPoint y: 372, distance: 7.6
click at [367, 372] on span at bounding box center [363, 367] width 12 height 12
click at [402, 412] on button "Done" at bounding box center [414, 416] width 40 height 22
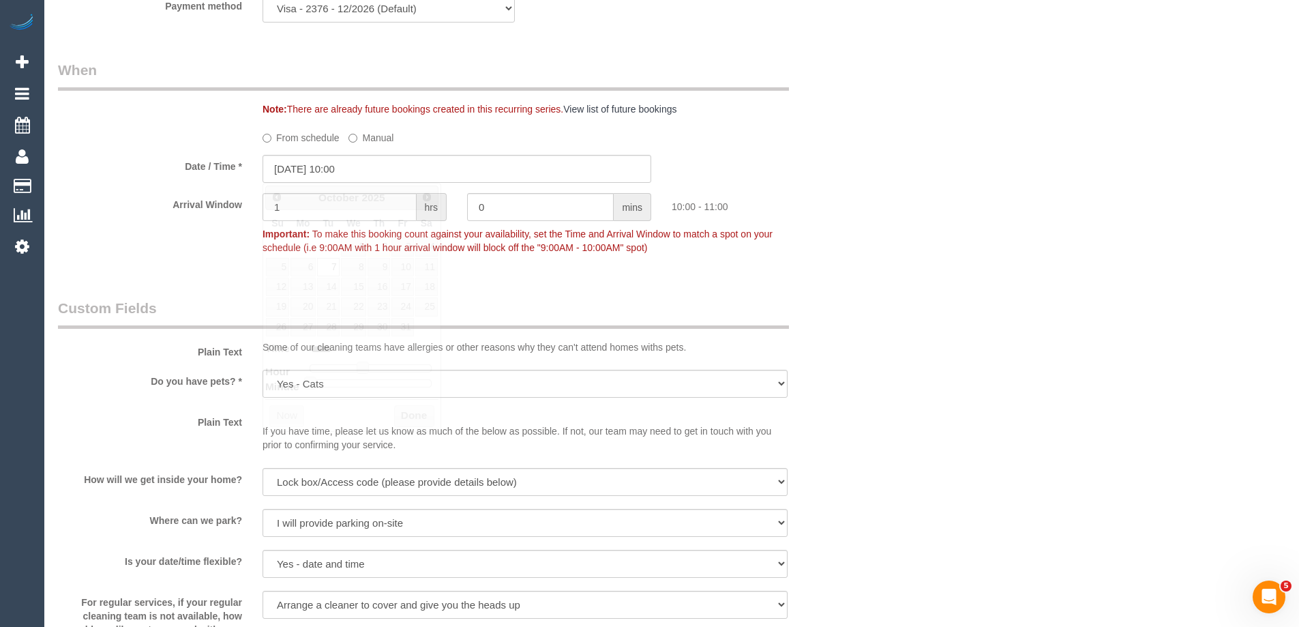
click at [873, 284] on div "Who Email* james.roy.gooden@gmail.com Name * James Gooden Where Address* 1 Lesl…" at bounding box center [671, 159] width 1227 height 3019
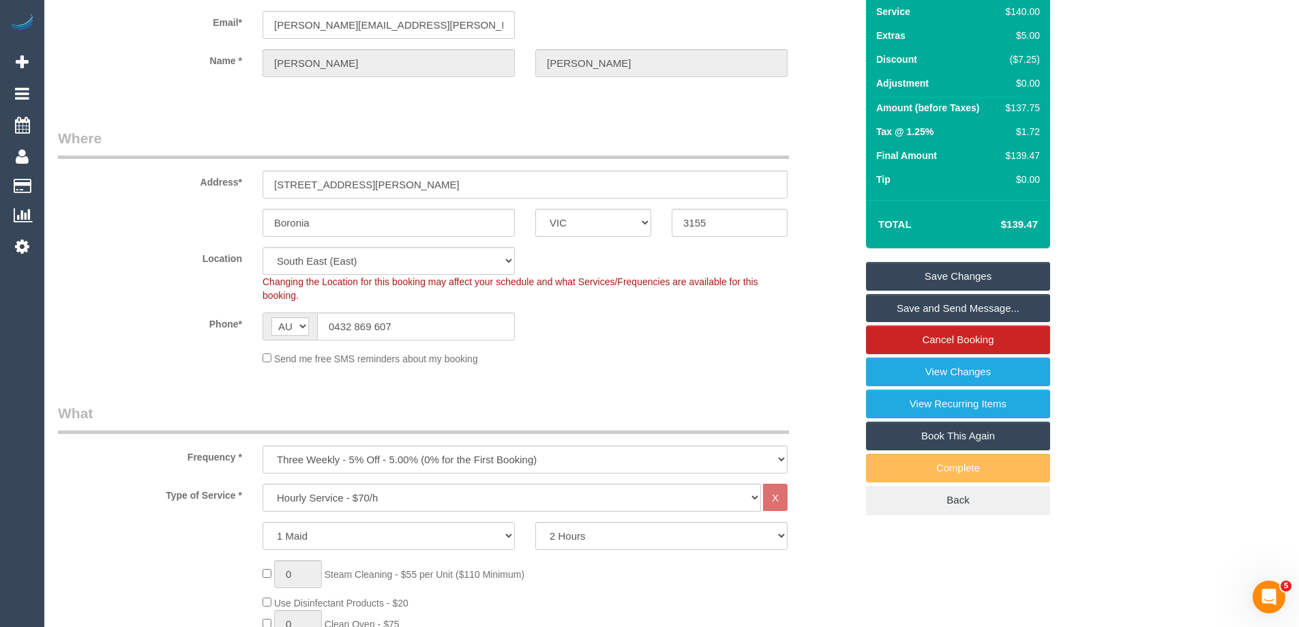
scroll to position [36, 0]
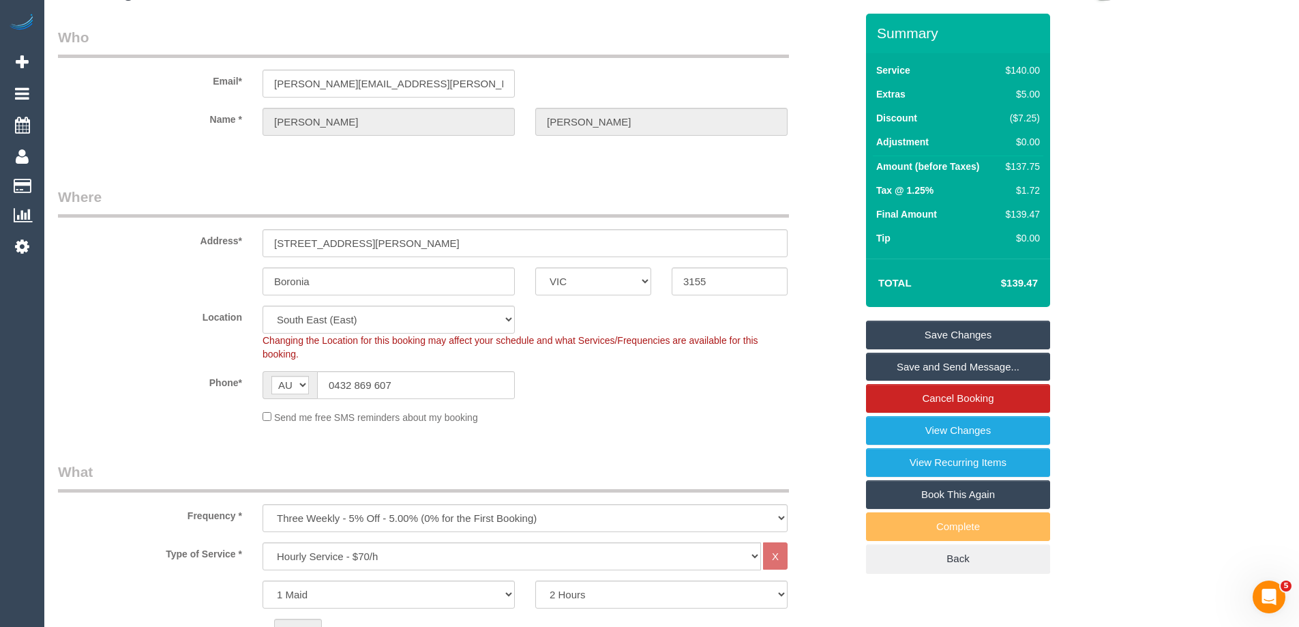
click at [944, 330] on link "Save Changes" at bounding box center [958, 334] width 184 height 29
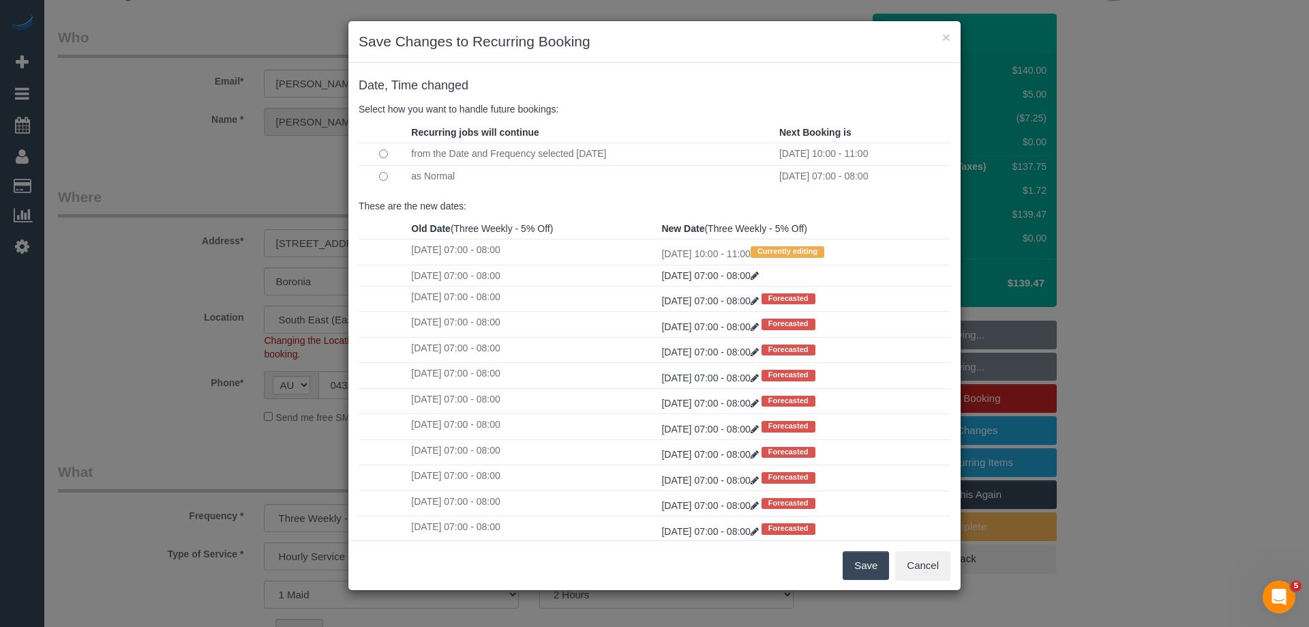
click at [869, 569] on button "Save" at bounding box center [866, 565] width 46 height 29
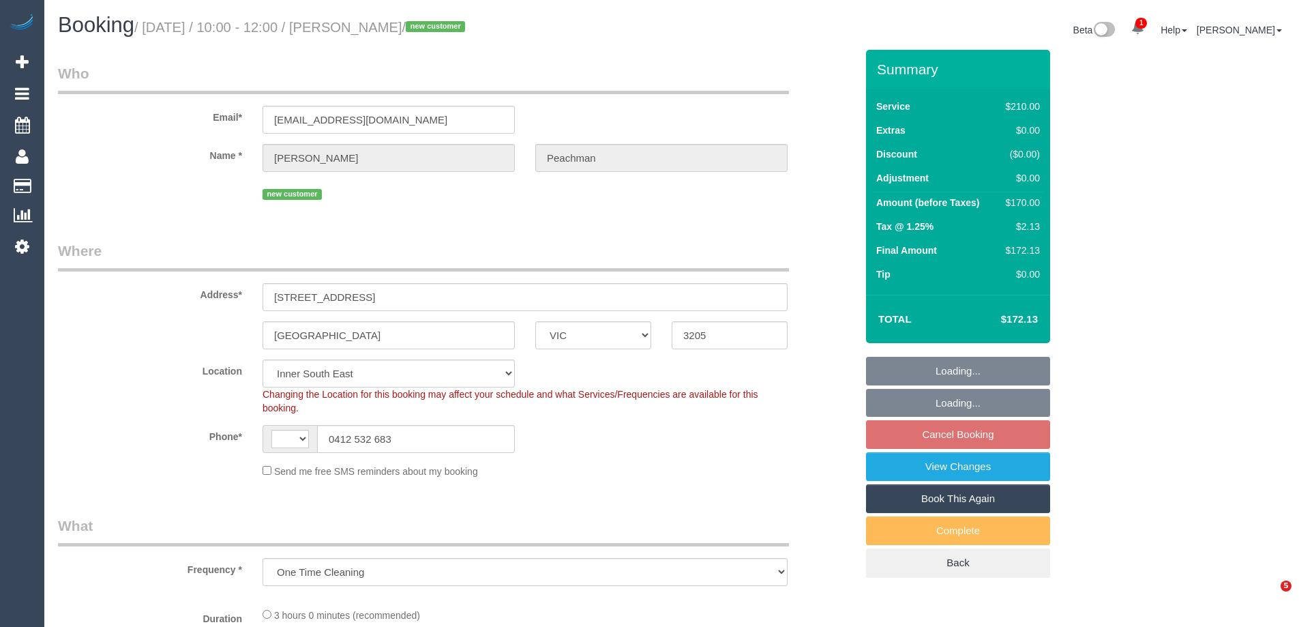
select select "VIC"
select select "object:857"
select select "string:AU"
select select "180"
select select "number:27"
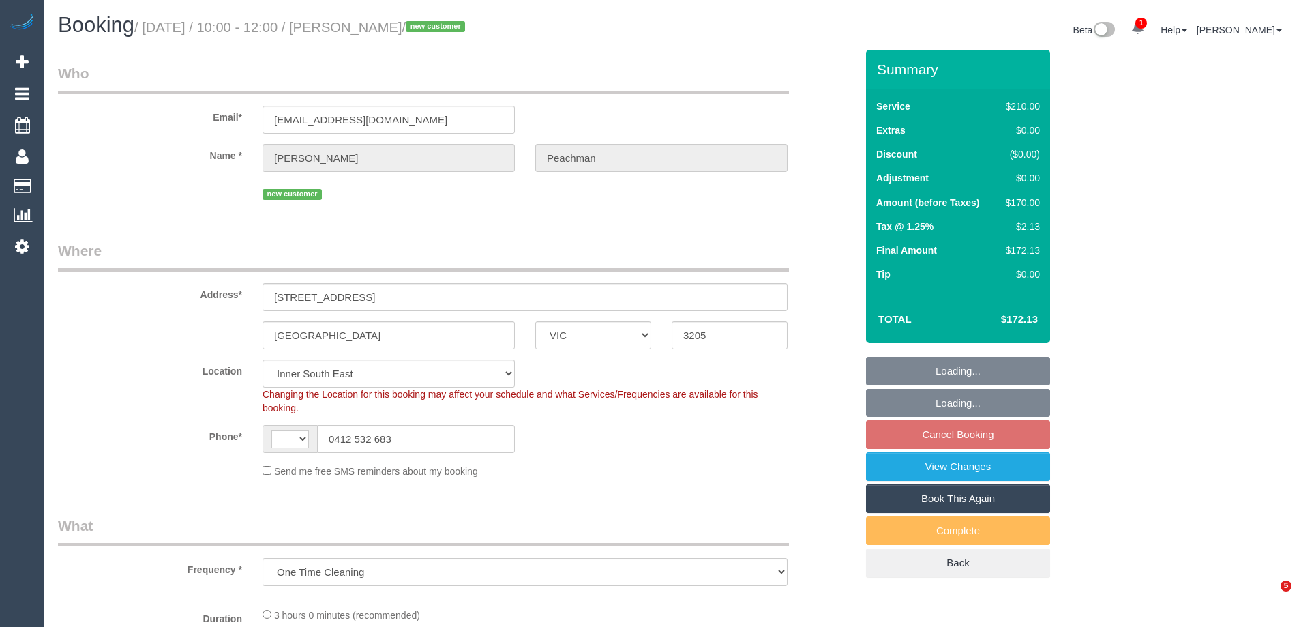
select select "number:14"
select select "number:18"
select select "number:24"
select select "number:13"
select select "string:stripe-pm_1SCuYL2GScqysDRV75HrYV1g"
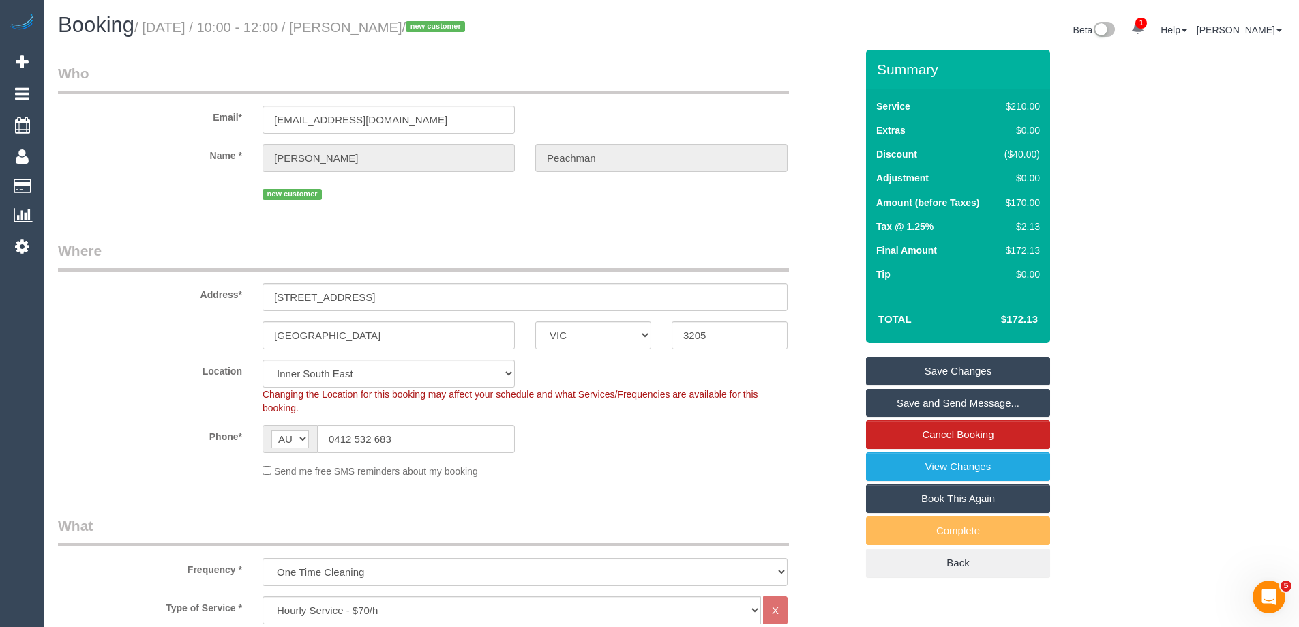
drag, startPoint x: 498, startPoint y: 25, endPoint x: 352, endPoint y: 22, distance: 145.9
click at [352, 22] on small "/ [DATE] / 10:00 - 12:00 / [PERSON_NAME] / new customer" at bounding box center [301, 27] width 335 height 15
click at [364, 29] on small "/ [DATE] / 10:00 - 12:00 / [PERSON_NAME] / new customer" at bounding box center [301, 27] width 335 height 15
drag, startPoint x: 357, startPoint y: 25, endPoint x: 493, endPoint y: 37, distance: 136.3
click at [493, 37] on div "Booking / [DATE] / 10:00 - 12:00 / [PERSON_NAME] / new customer" at bounding box center [360, 28] width 624 height 29
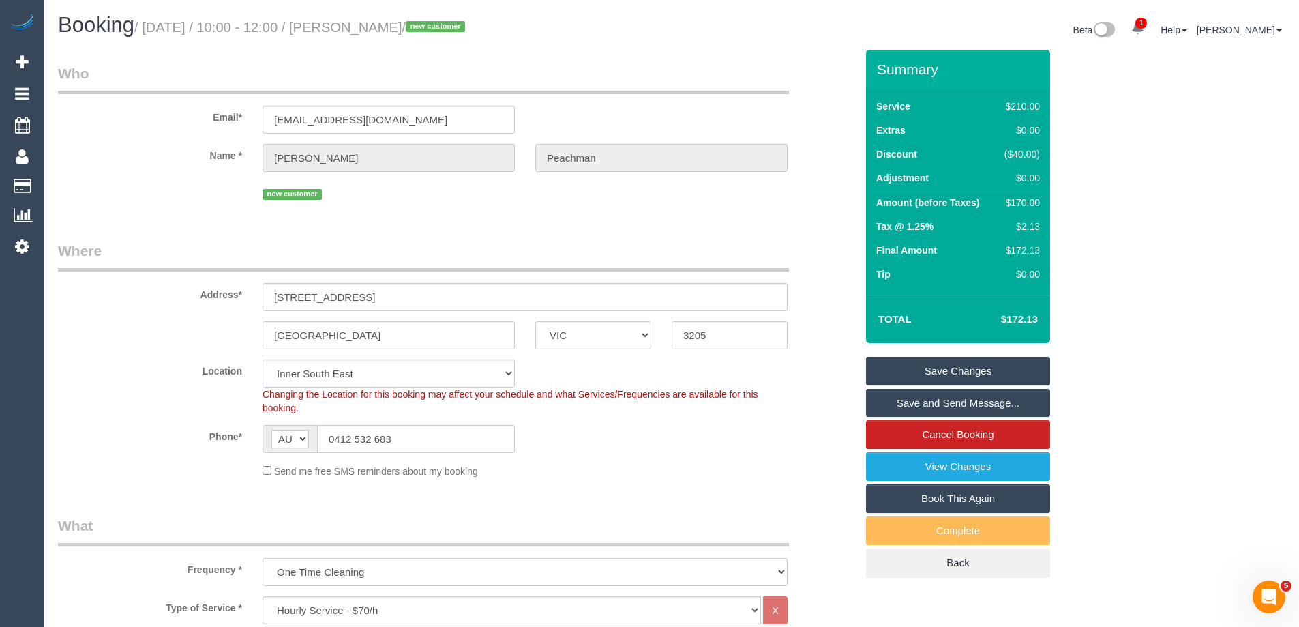
copy small "[PERSON_NAME]"
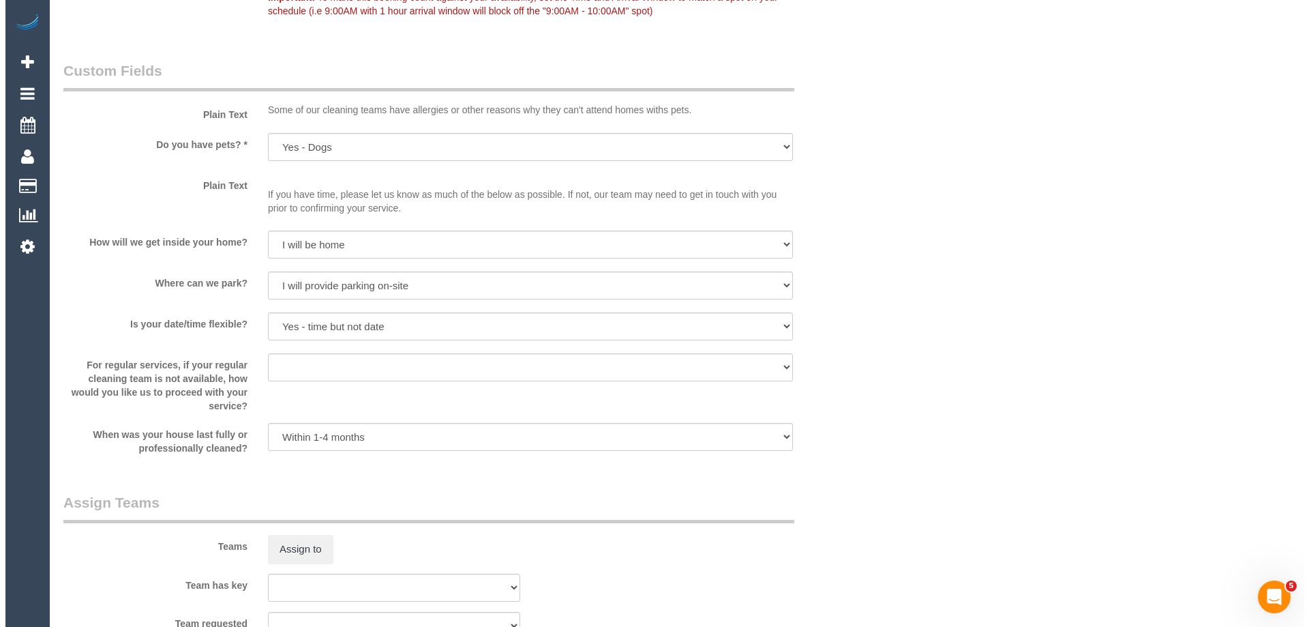
scroll to position [1773, 0]
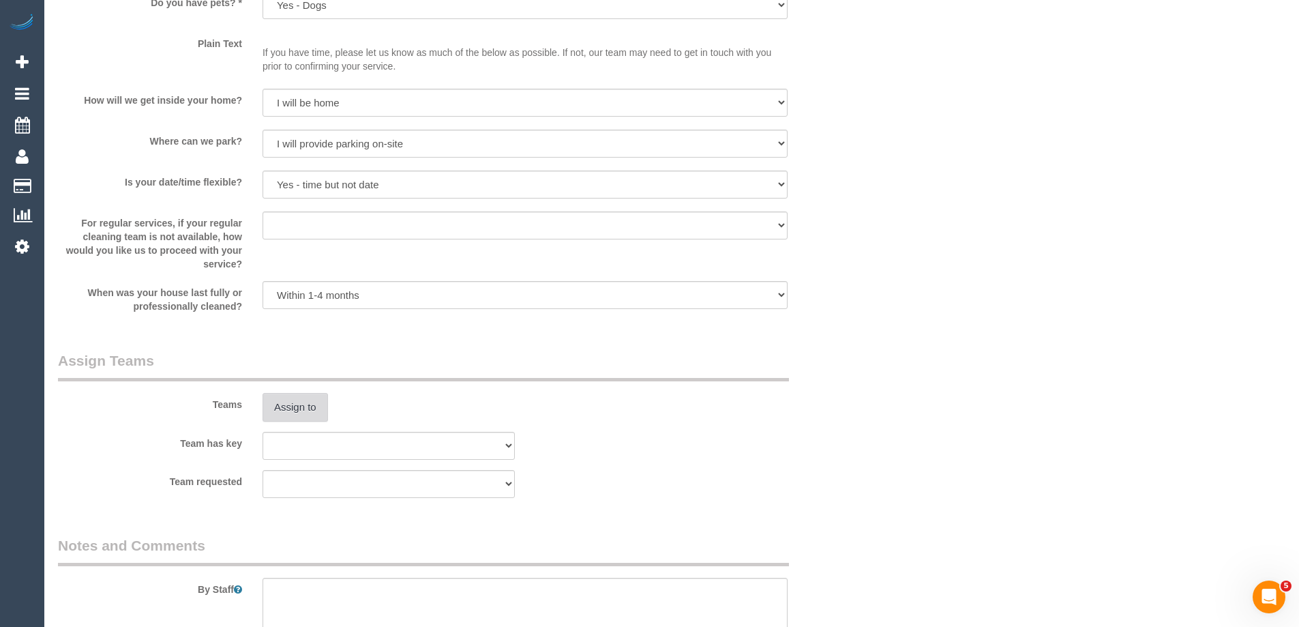
click at [286, 402] on button "Assign to" at bounding box center [294, 407] width 65 height 29
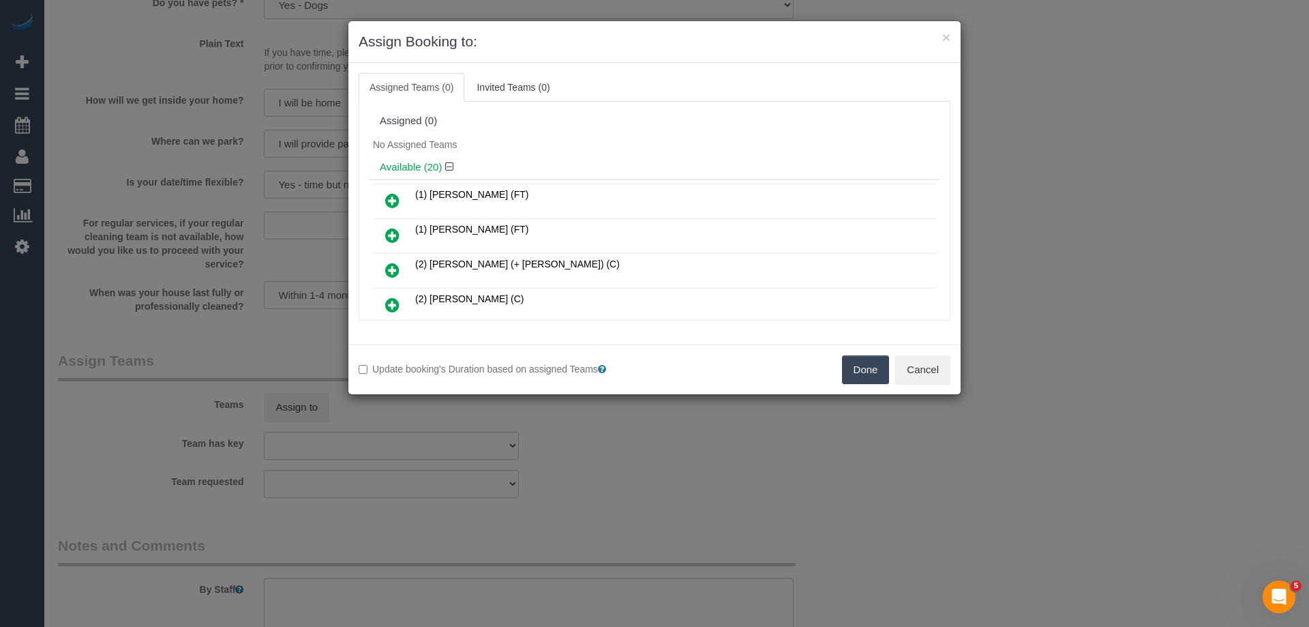
click at [545, 151] on div "No Assigned Teams" at bounding box center [655, 144] width 570 height 20
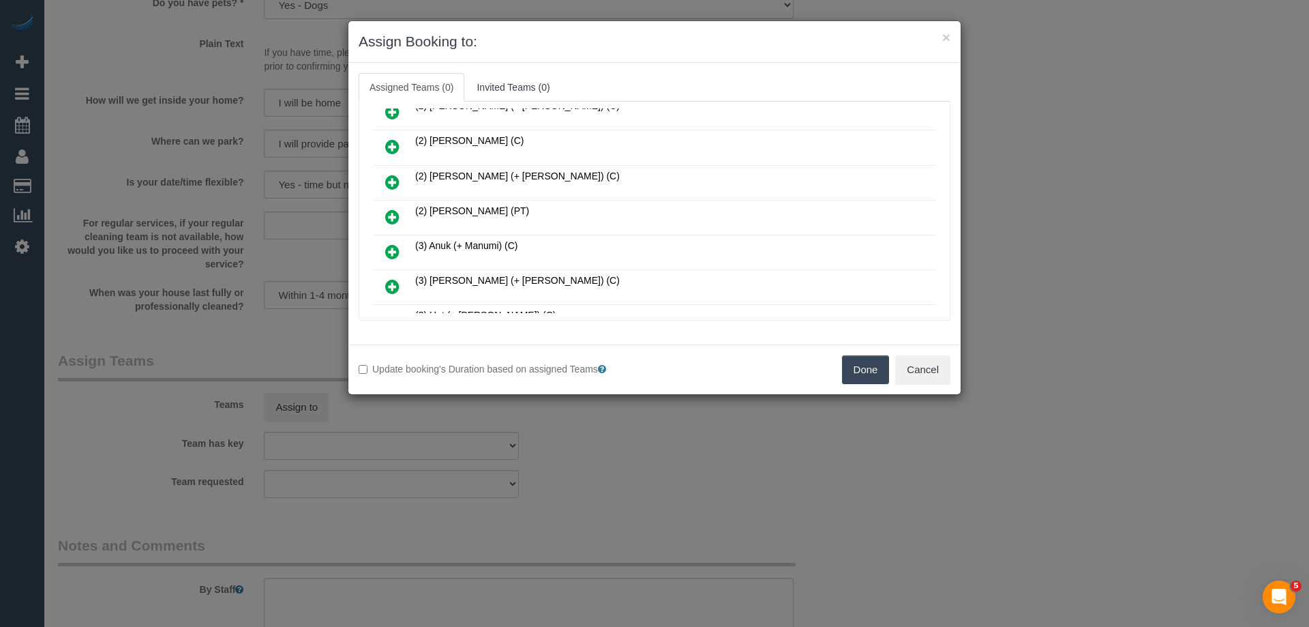
click at [375, 214] on td at bounding box center [392, 217] width 39 height 35
click at [393, 221] on icon at bounding box center [392, 217] width 14 height 16
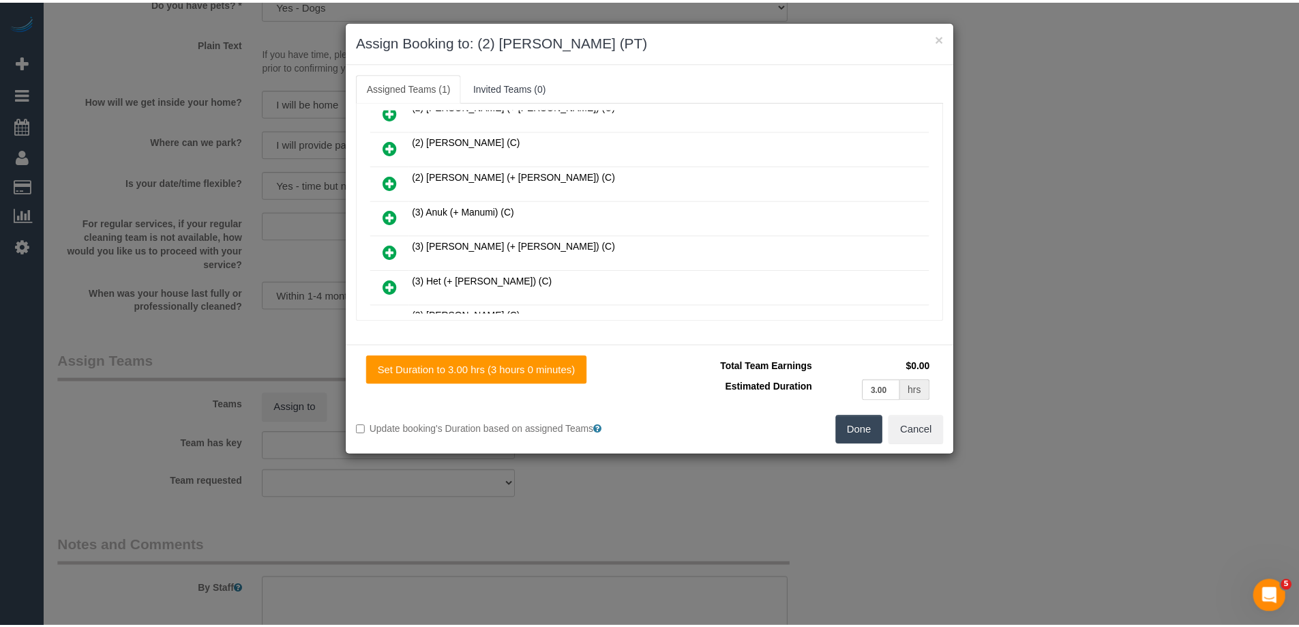
scroll to position [0, 0]
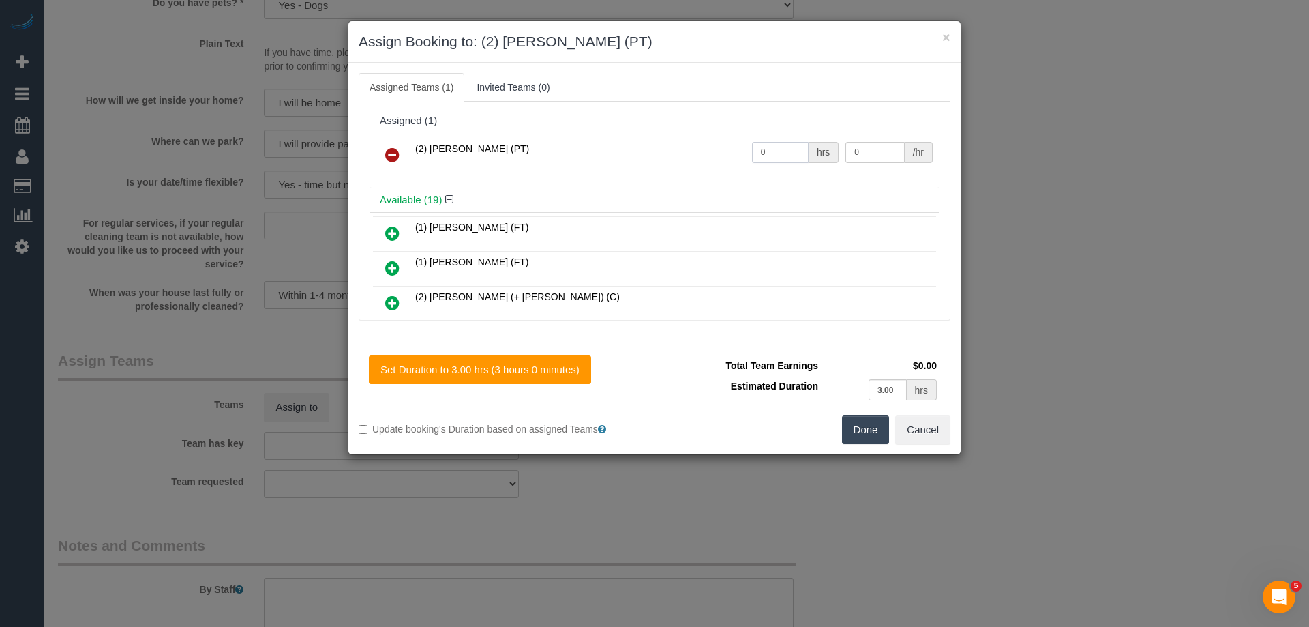
click at [791, 147] on input "0" at bounding box center [780, 152] width 57 height 21
click at [769, 164] on td "0 hrs" at bounding box center [796, 155] width 94 height 35
click at [770, 151] on input "0" at bounding box center [780, 152] width 57 height 21
type input "3"
click at [861, 147] on input "0" at bounding box center [874, 152] width 59 height 21
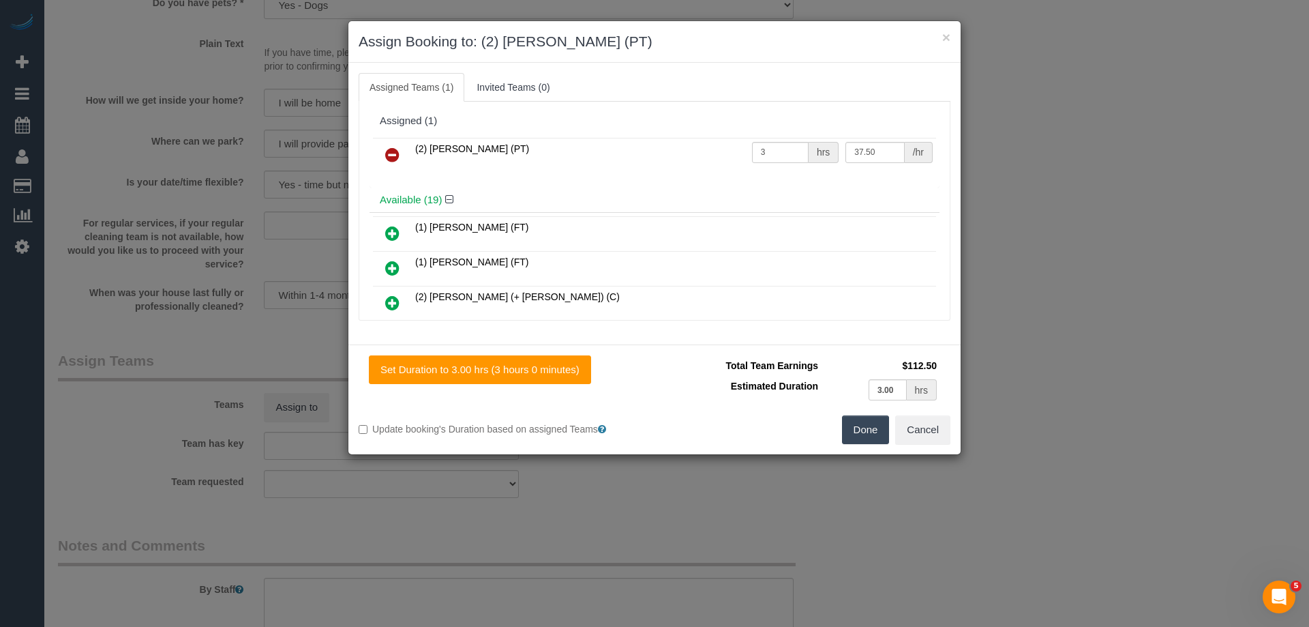
type input "37.5"
click at [848, 428] on button "Done" at bounding box center [866, 429] width 48 height 29
click at [848, 428] on div "× Assign Booking to: (2) Theo Rohmer (PT) Assigned Teams (1) Invited Teams (0) …" at bounding box center [654, 313] width 1309 height 627
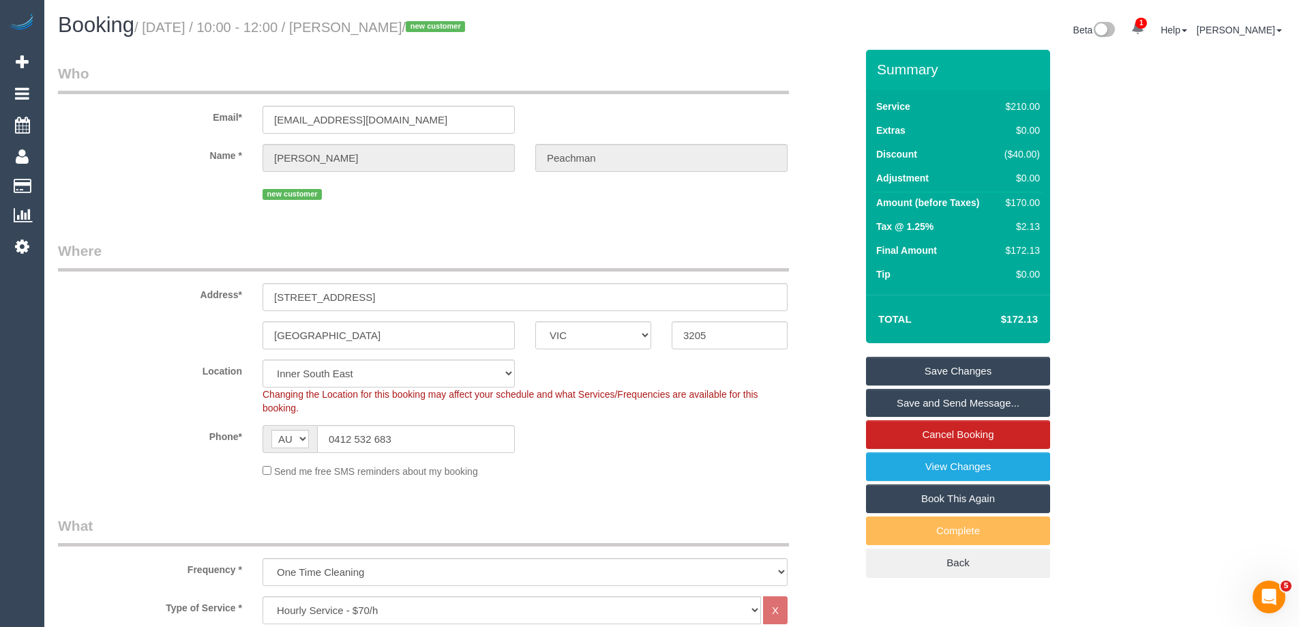
click at [937, 402] on link "Save and Send Message..." at bounding box center [958, 403] width 184 height 29
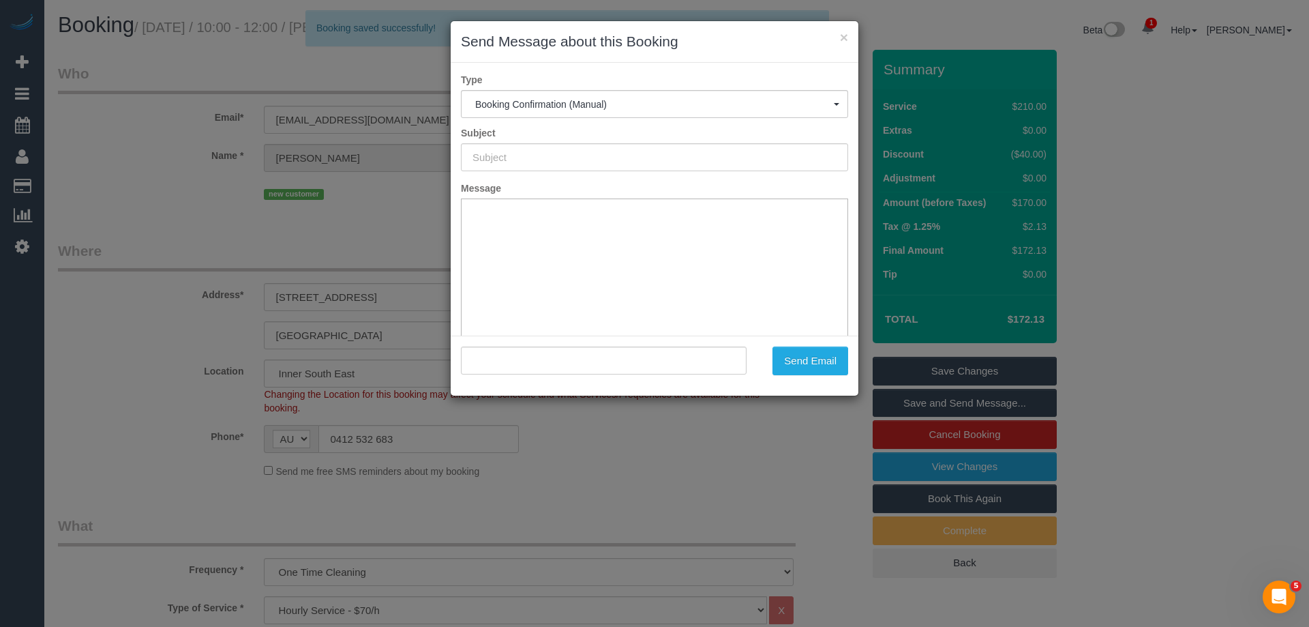
type input "Booking Confirmed"
type input ""Rosemarie Peachman" <rosepeachman@gmail.com>"
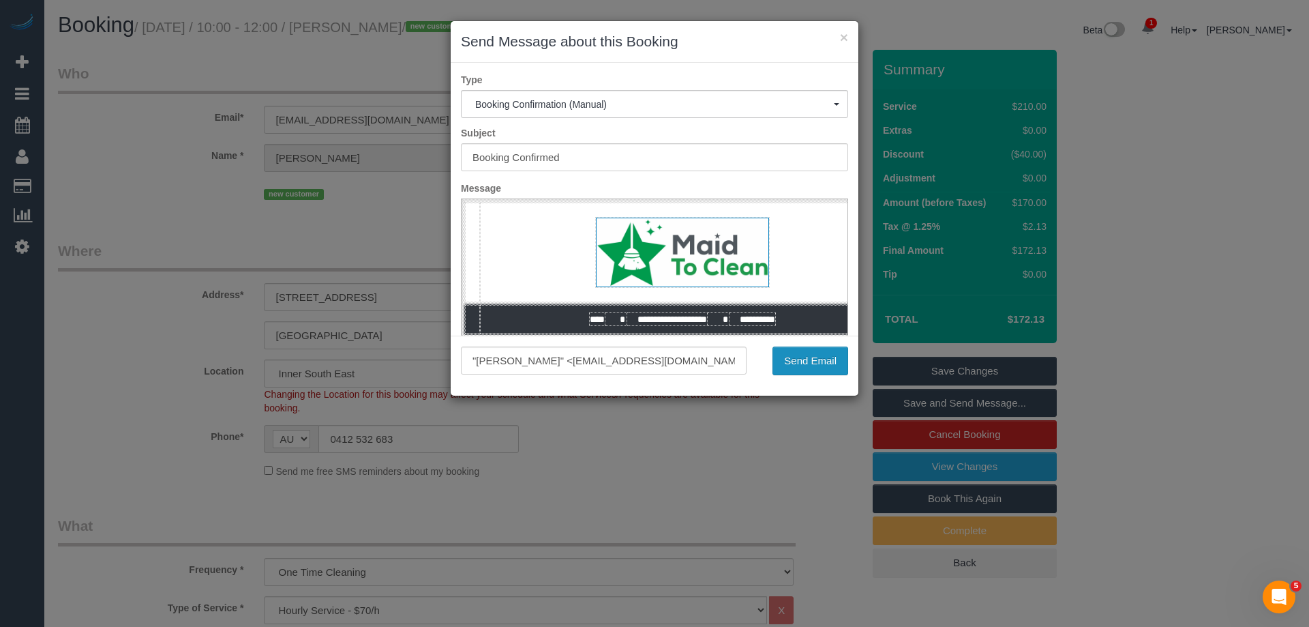
drag, startPoint x: 825, startPoint y: 359, endPoint x: 651, endPoint y: 342, distance: 174.6
click at [825, 359] on button "Send Email" at bounding box center [810, 360] width 76 height 29
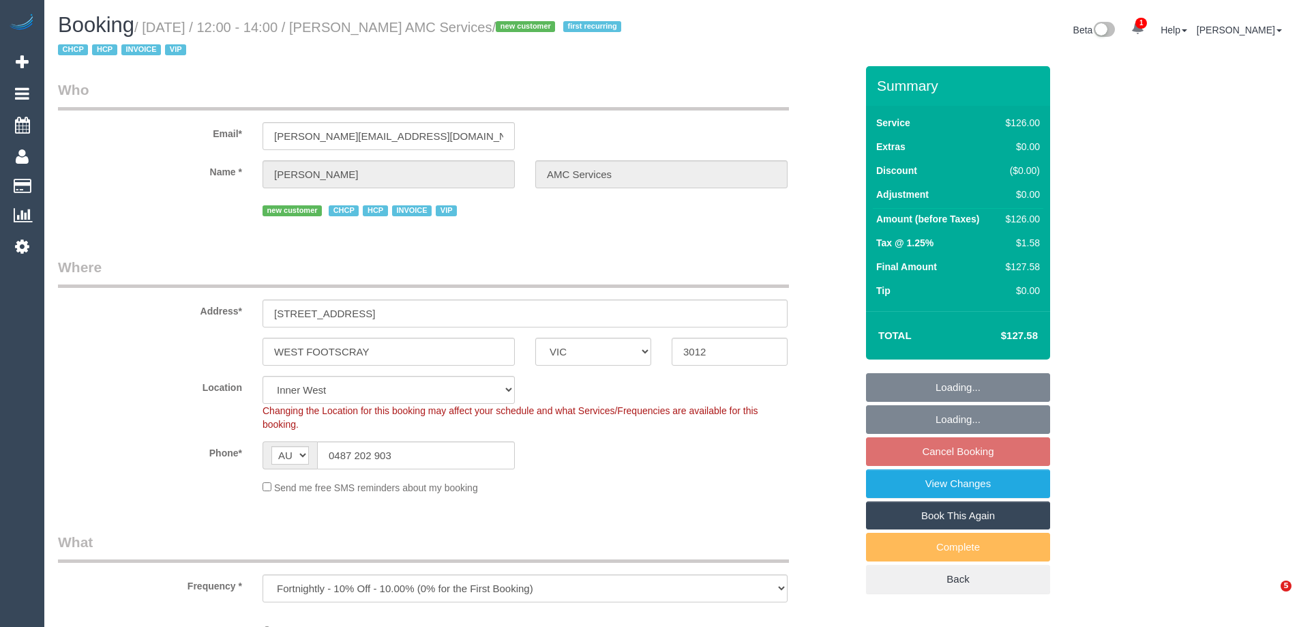
select select "VIC"
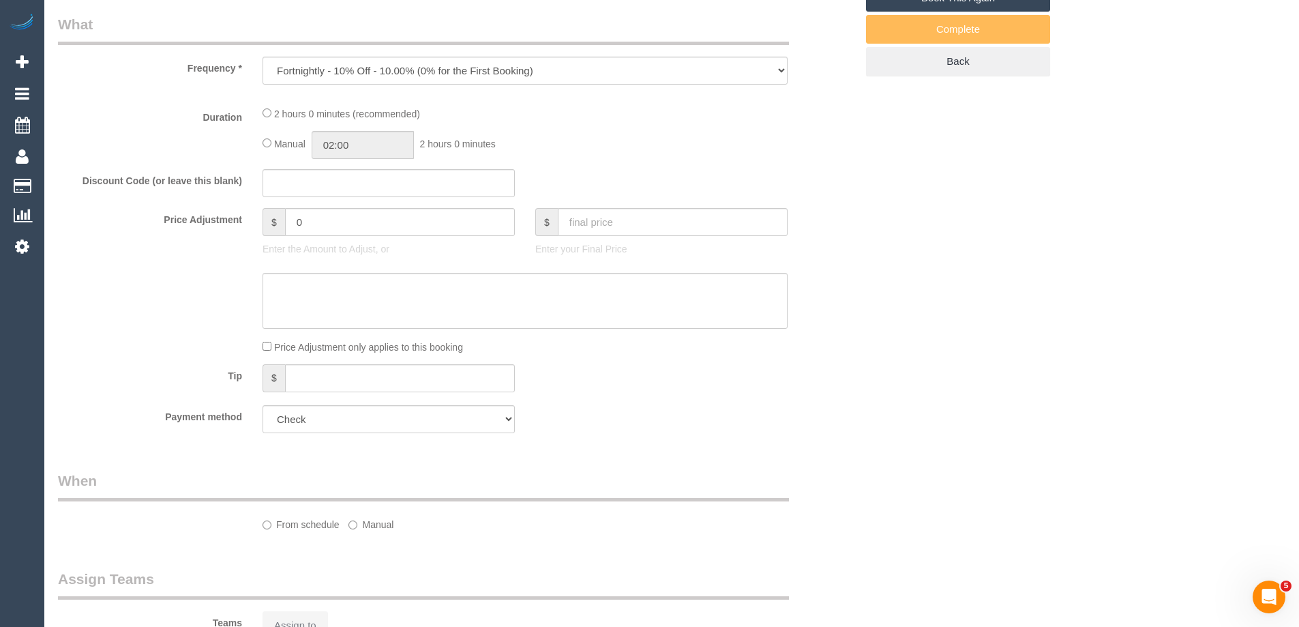
select select "object:782"
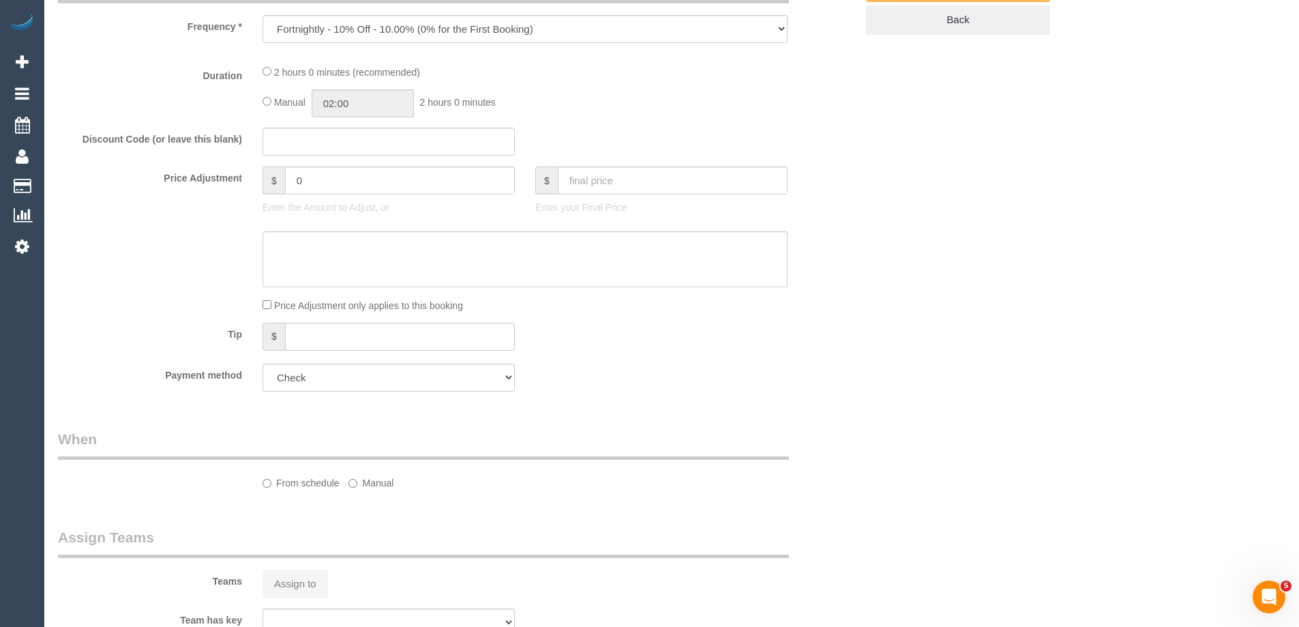
select select "120"
select select "number:28"
select select "number:14"
select select "number:19"
select select "number:23"
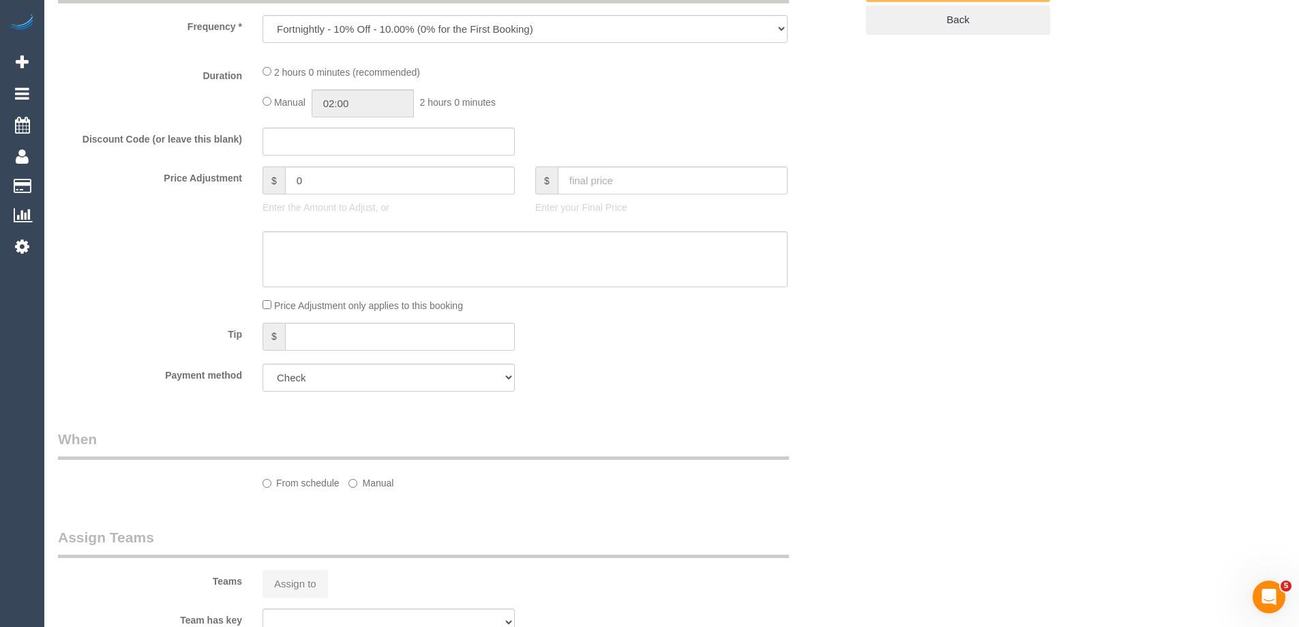
select select "number:35"
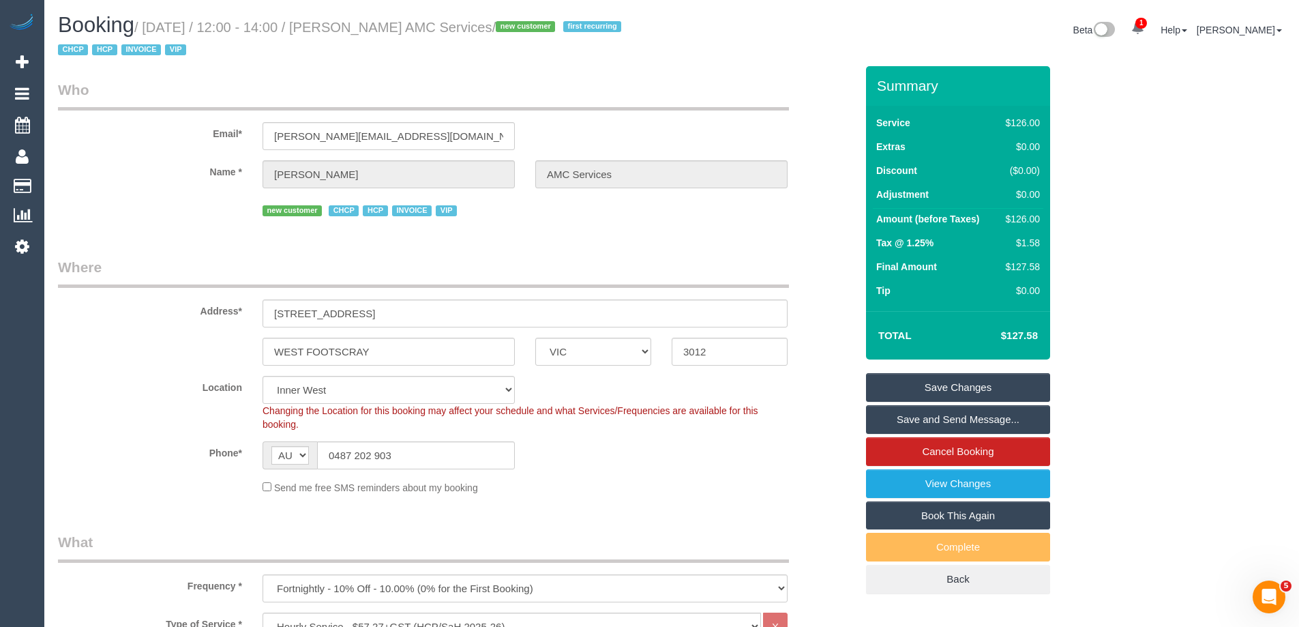
drag, startPoint x: 560, startPoint y: 20, endPoint x: 357, endPoint y: 27, distance: 202.6
click at [357, 27] on small "/ [DATE] / 12:00 - 14:00 / [PERSON_NAME] AMC Services / new customer first recu…" at bounding box center [341, 39] width 567 height 38
drag, startPoint x: 366, startPoint y: 28, endPoint x: 566, endPoint y: 18, distance: 200.0
click at [558, 18] on h1 "Booking / [DATE] / 12:00 - 14:00 / [PERSON_NAME] AMC Services / new customer fi…" at bounding box center [359, 37] width 603 height 46
drag, startPoint x: 539, startPoint y: 27, endPoint x: 361, endPoint y: 29, distance: 178.6
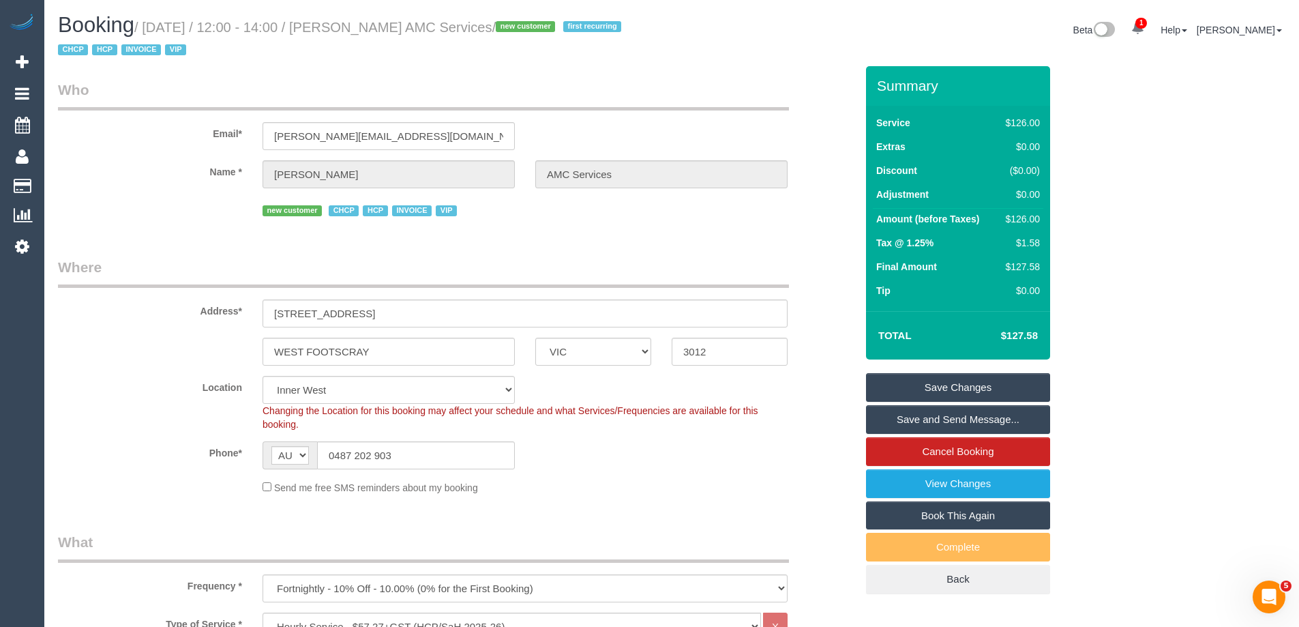
click at [361, 29] on small "/ October 07, 2025 / 12:00 - 14:00 / Edward Wisniewski AMC Services / new custo…" at bounding box center [341, 39] width 567 height 38
copy small "Edward Wisniewski AMC Services"
drag, startPoint x: 639, startPoint y: 468, endPoint x: 594, endPoint y: 459, distance: 46.0
click at [639, 468] on div "Phone* AF AL DZ AD AO AI AQ AG AR AM AW AU AT AZ BS BH BD BB BY BE BZ BJ BM BT …" at bounding box center [457, 455] width 818 height 28
click at [620, 455] on div "Phone* AF AL DZ AD AO AI AQ AG AR AM AW AU AT AZ BS BH BD BB BY BE BZ BJ BM BT …" at bounding box center [457, 455] width 818 height 28
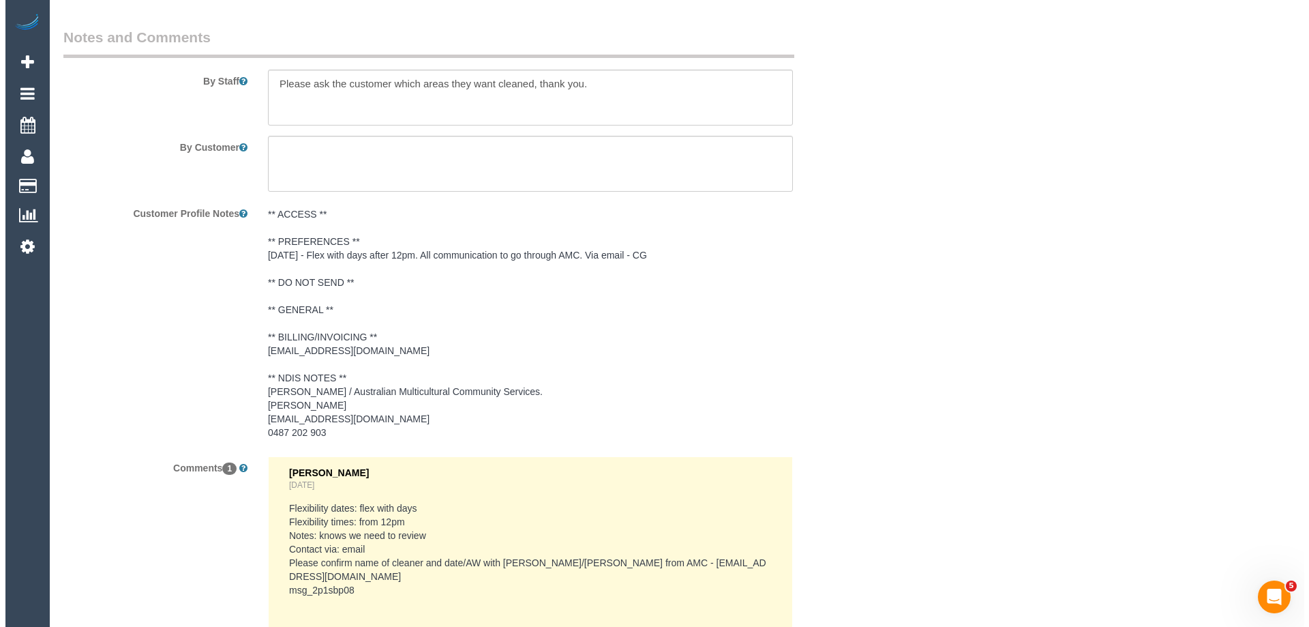
scroll to position [1636, 0]
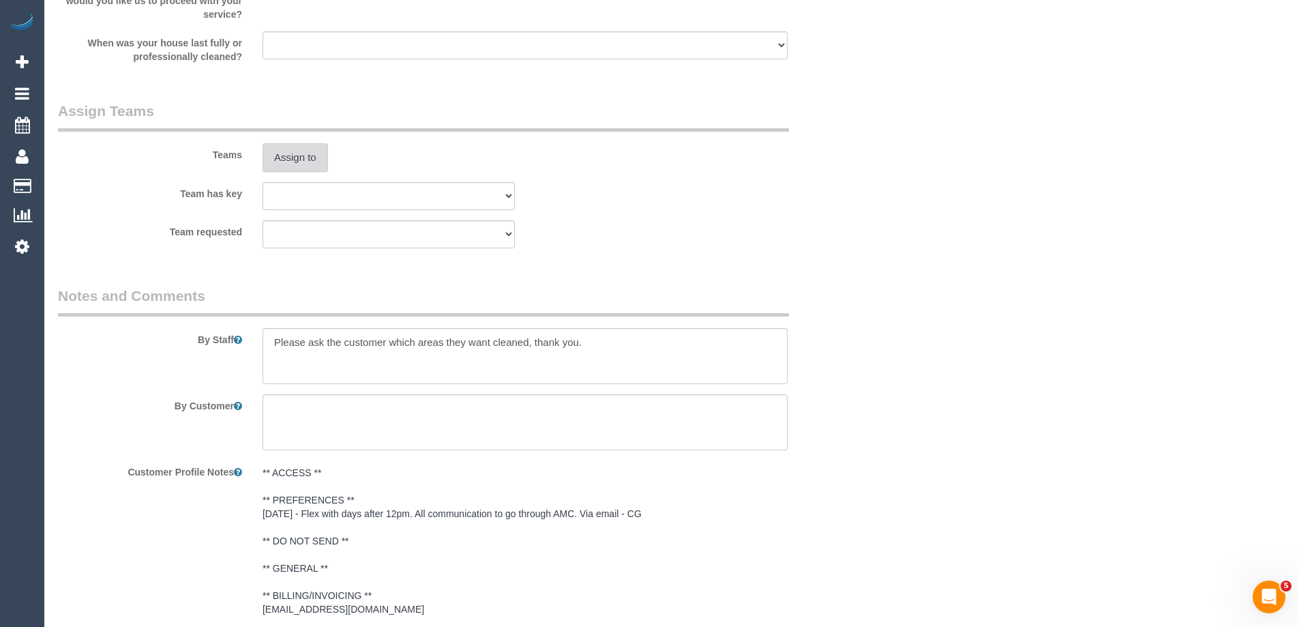
click at [284, 170] on button "Assign to" at bounding box center [294, 157] width 65 height 29
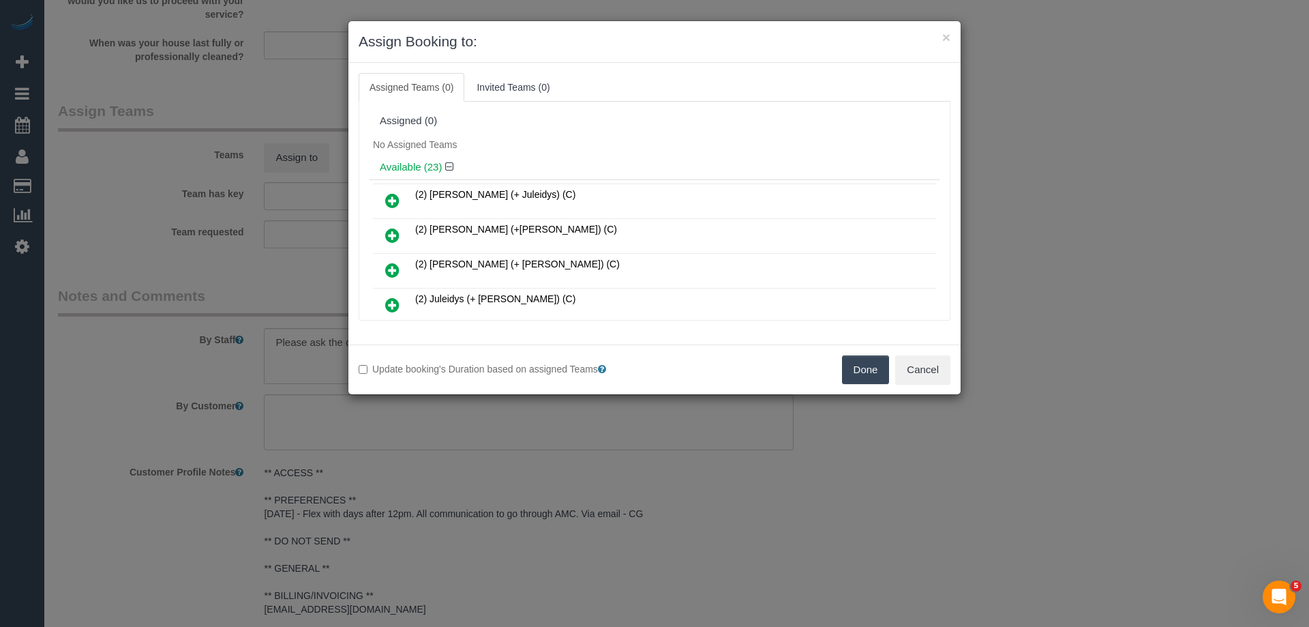
click at [605, 141] on div "No Assigned Teams" at bounding box center [655, 144] width 570 height 20
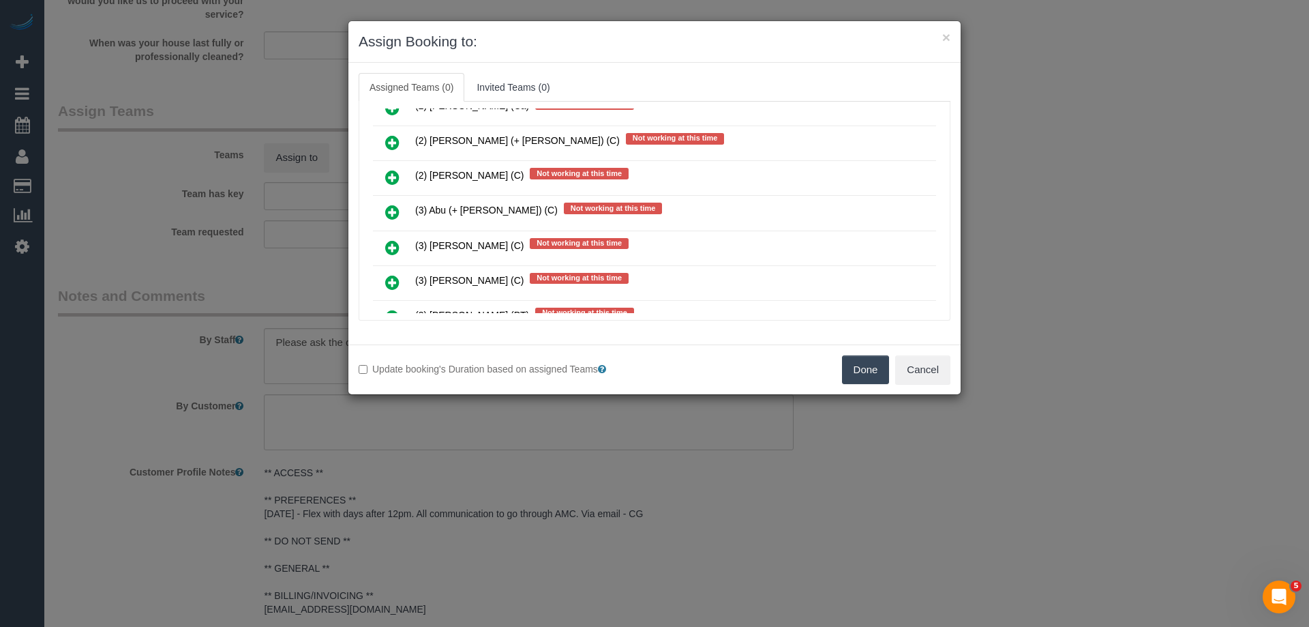
click at [391, 244] on icon at bounding box center [392, 247] width 14 height 16
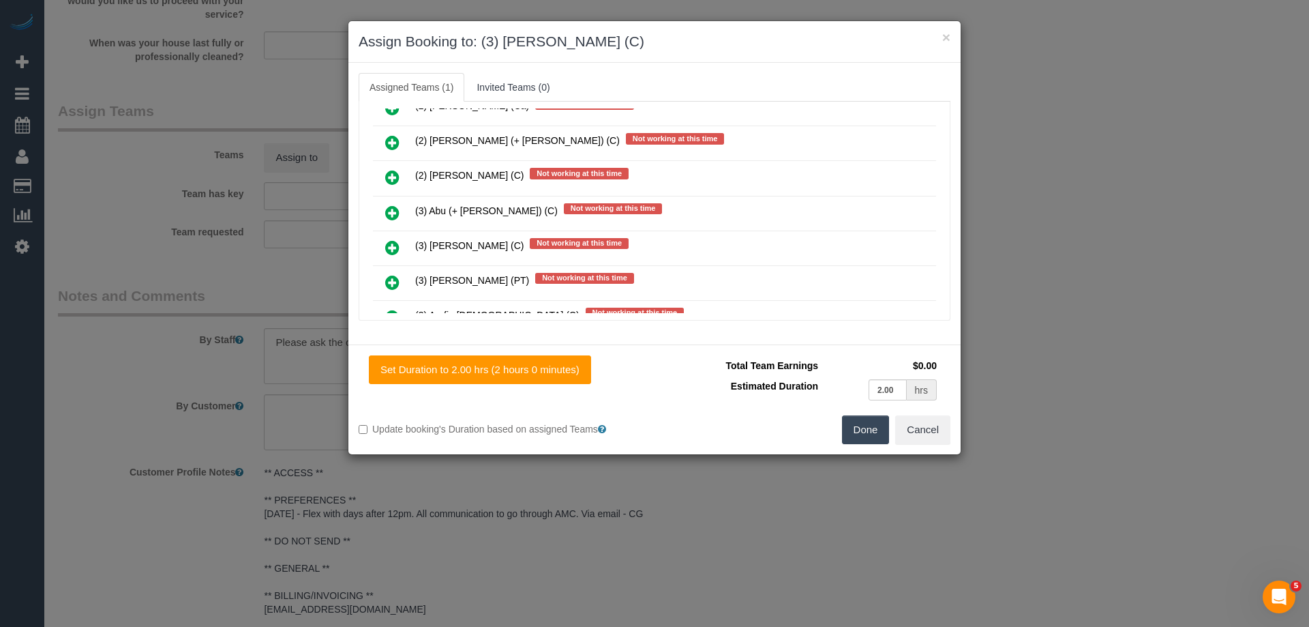
scroll to position [0, 0]
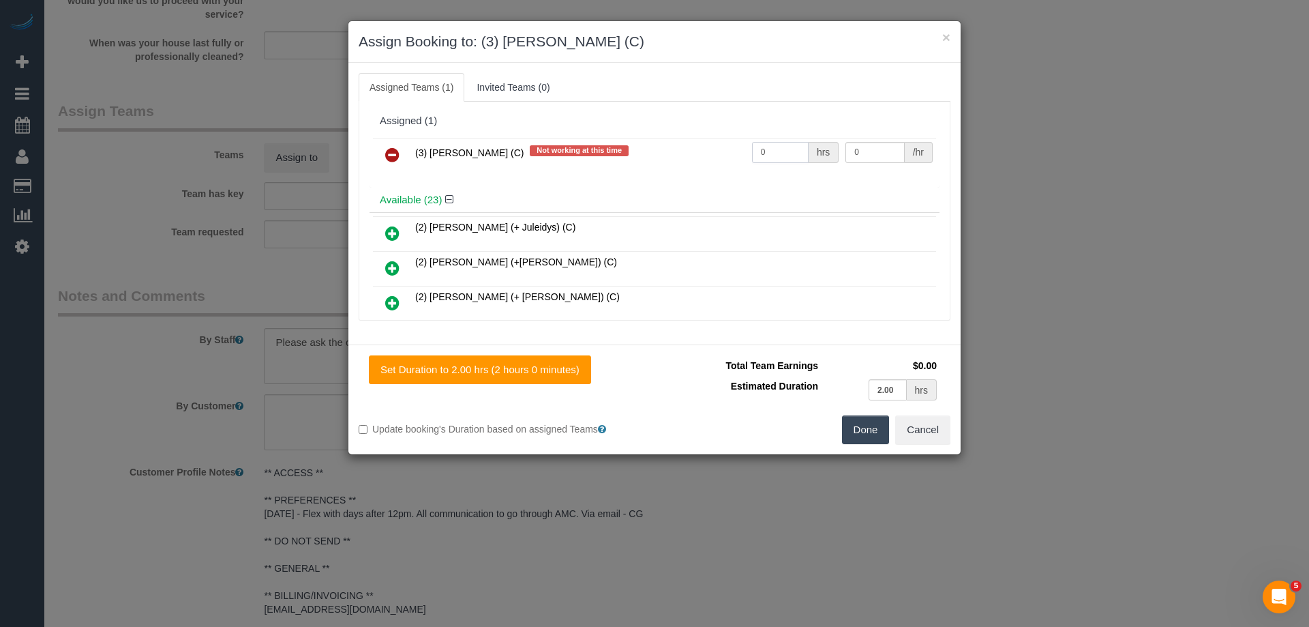
click at [779, 154] on input "0" at bounding box center [780, 152] width 57 height 21
type input "2"
click at [858, 147] on input "0" at bounding box center [874, 152] width 59 height 21
type input "35"
click at [869, 440] on button "Done" at bounding box center [866, 429] width 48 height 29
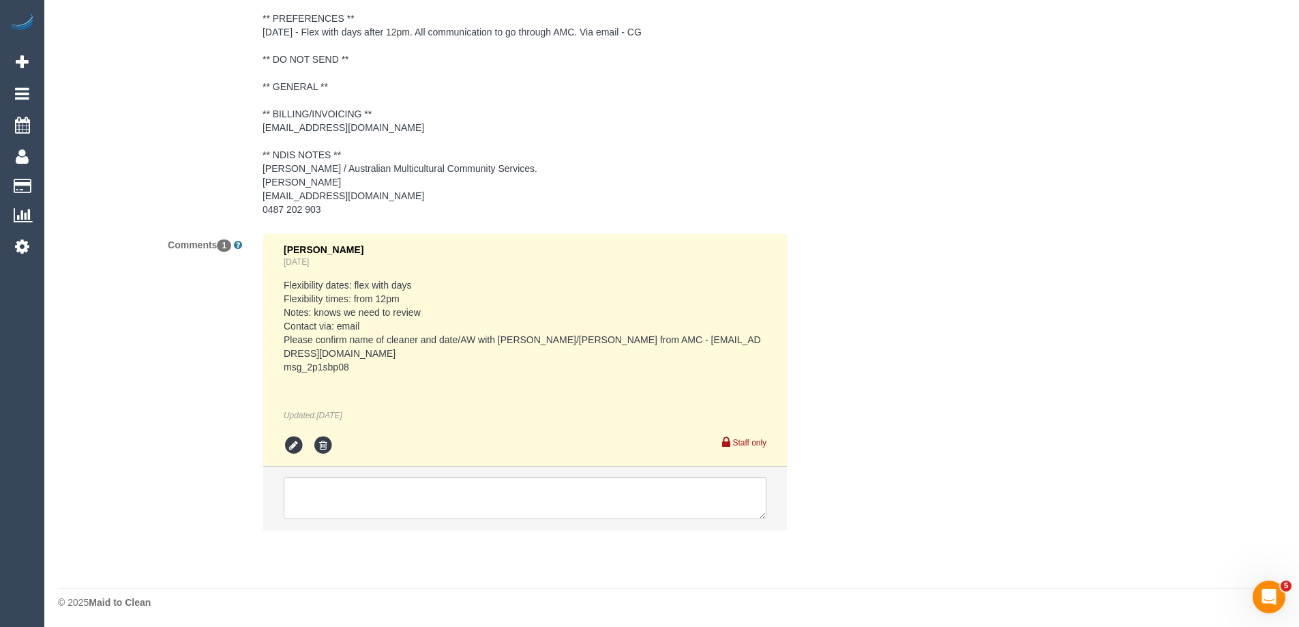
scroll to position [2120, 0]
click at [464, 502] on textarea at bounding box center [525, 495] width 483 height 42
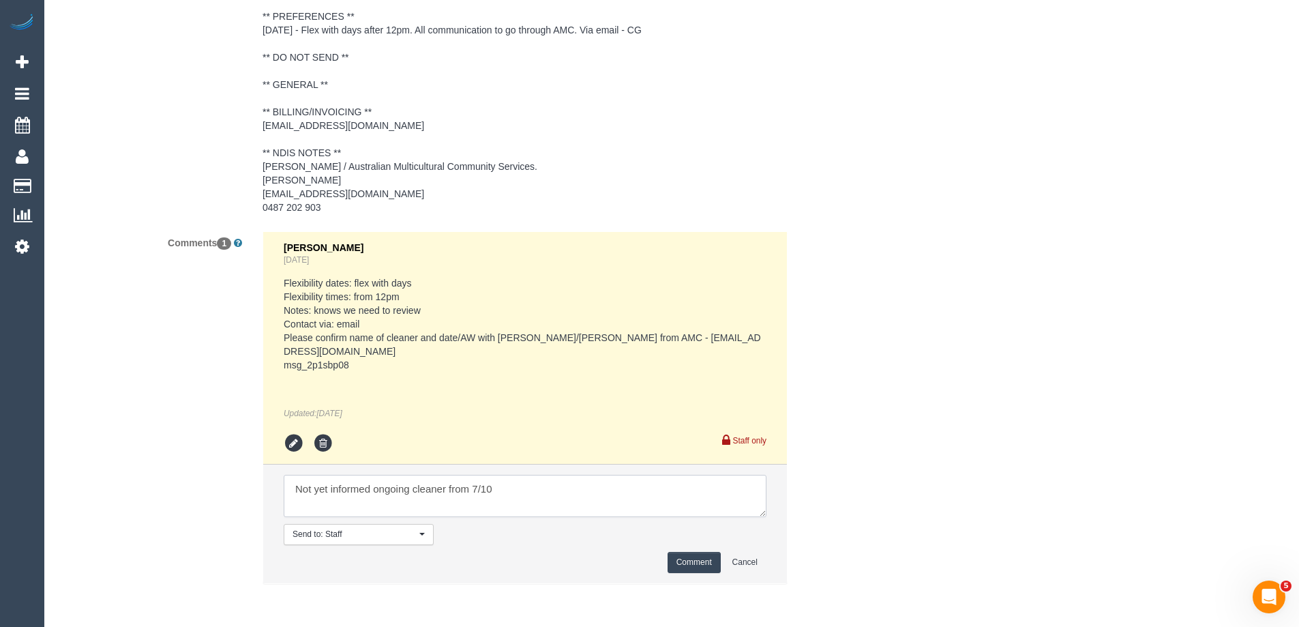
type textarea "Not yet informed ongoing cleaner from 7/10"
click at [708, 568] on button "Comment" at bounding box center [693, 562] width 53 height 21
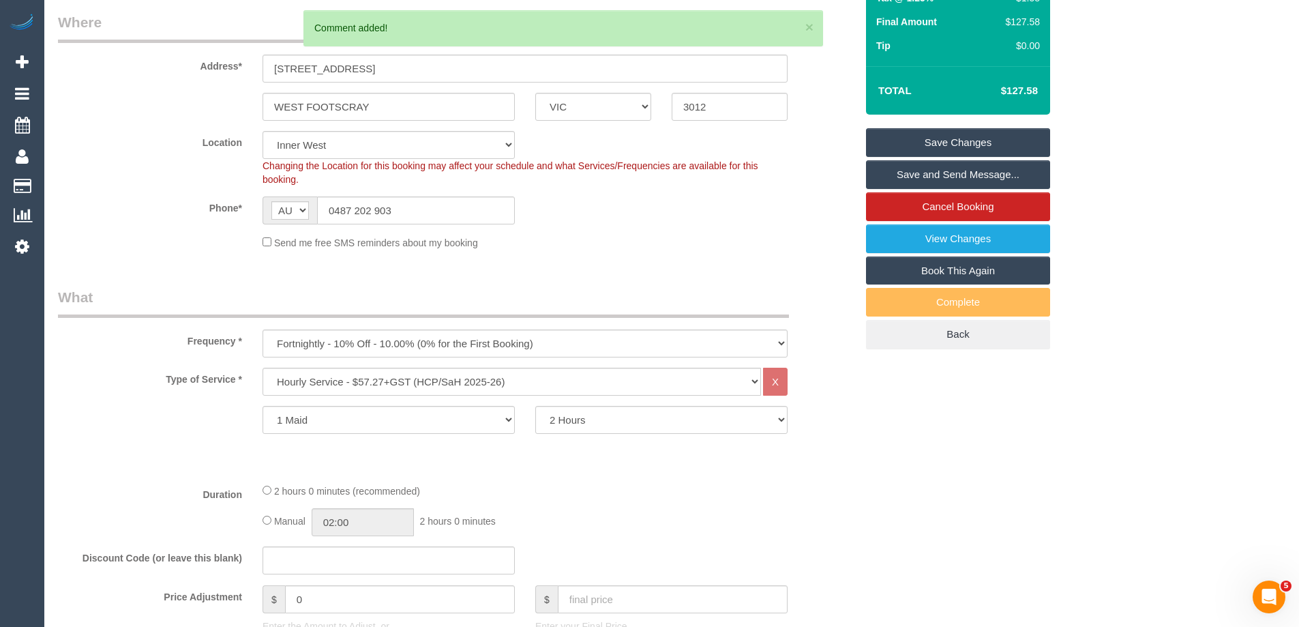
scroll to position [74, 0]
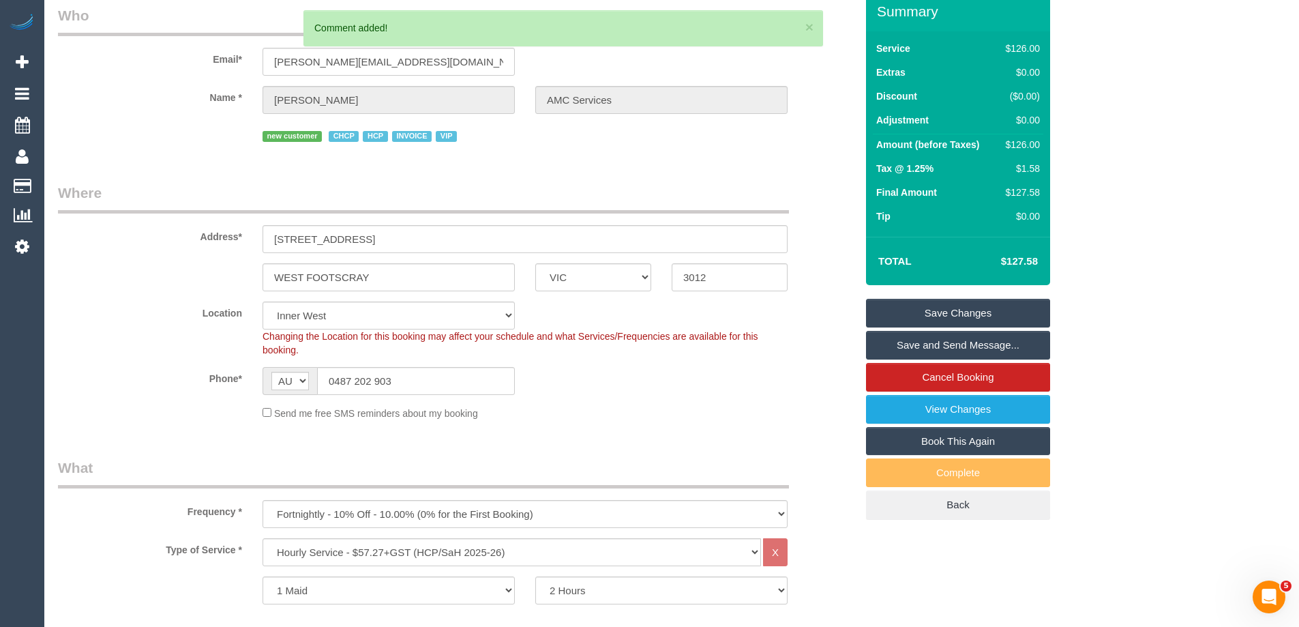
click at [953, 307] on link "Save Changes" at bounding box center [958, 313] width 184 height 29
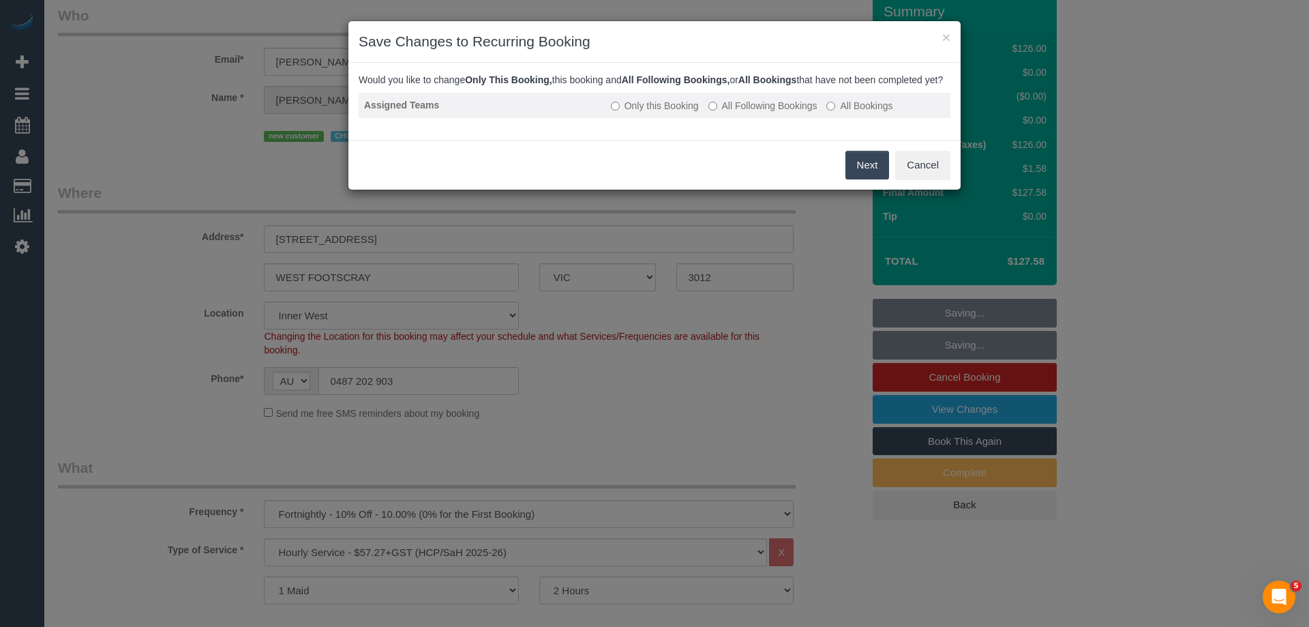
click at [772, 112] on label "All Following Bookings" at bounding box center [762, 106] width 109 height 14
click at [877, 167] on button "Save" at bounding box center [866, 165] width 46 height 29
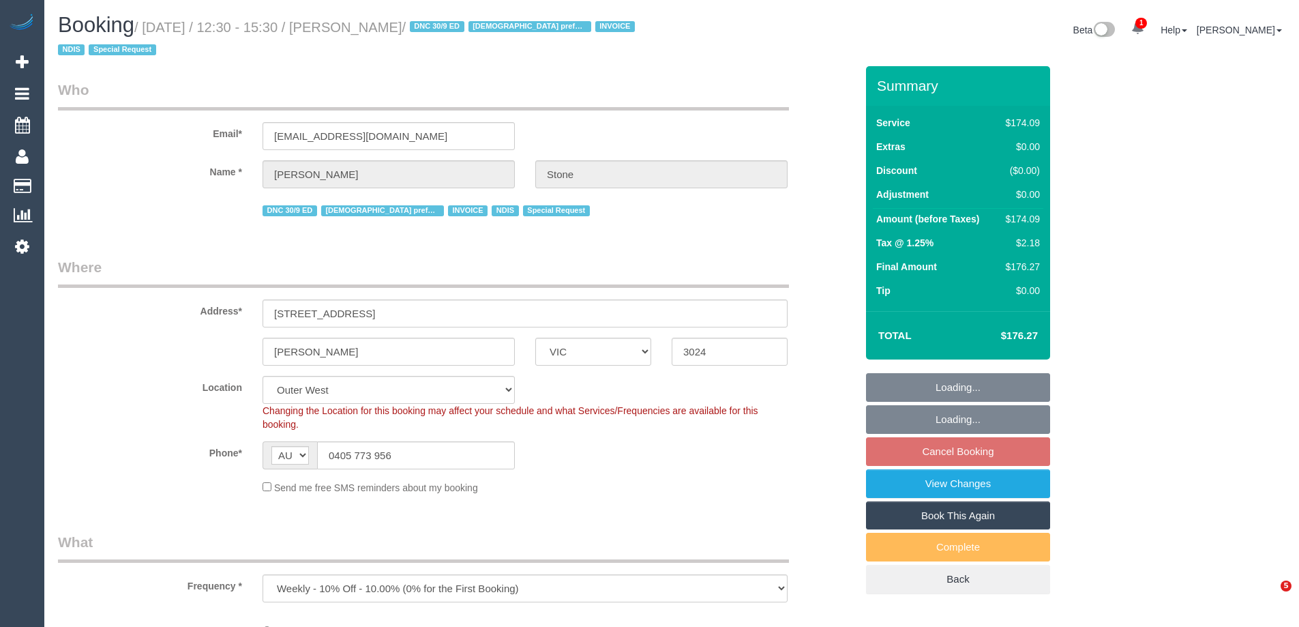
select select "VIC"
select select "object:568"
select select "180"
select select "number:30"
select select "number:14"
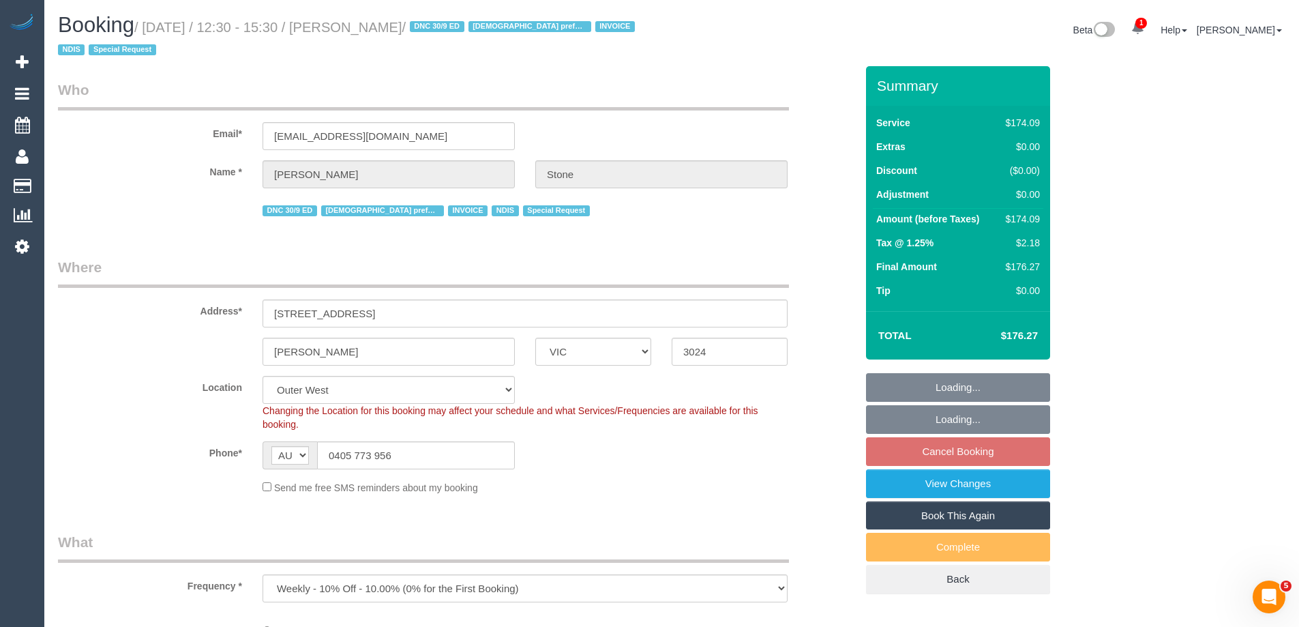
select select "number:19"
select select "number:23"
select select "number:35"
select select "number:11"
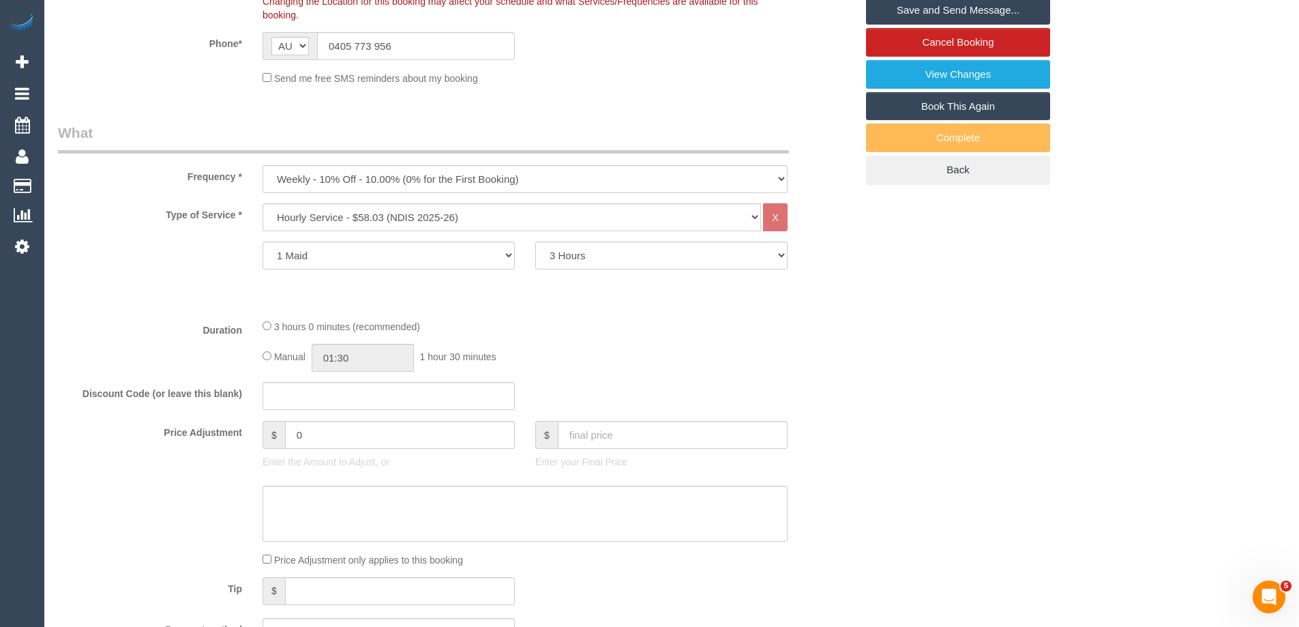
click at [268, 348] on div "Manual 01:30 1 hour 30 minutes" at bounding box center [524, 358] width 525 height 28
type input "03:00"
click at [604, 317] on fieldset "What Frequency * One Time Cleaning Weekly - 10% Off - 10.00% (0% for the First …" at bounding box center [457, 389] width 798 height 533
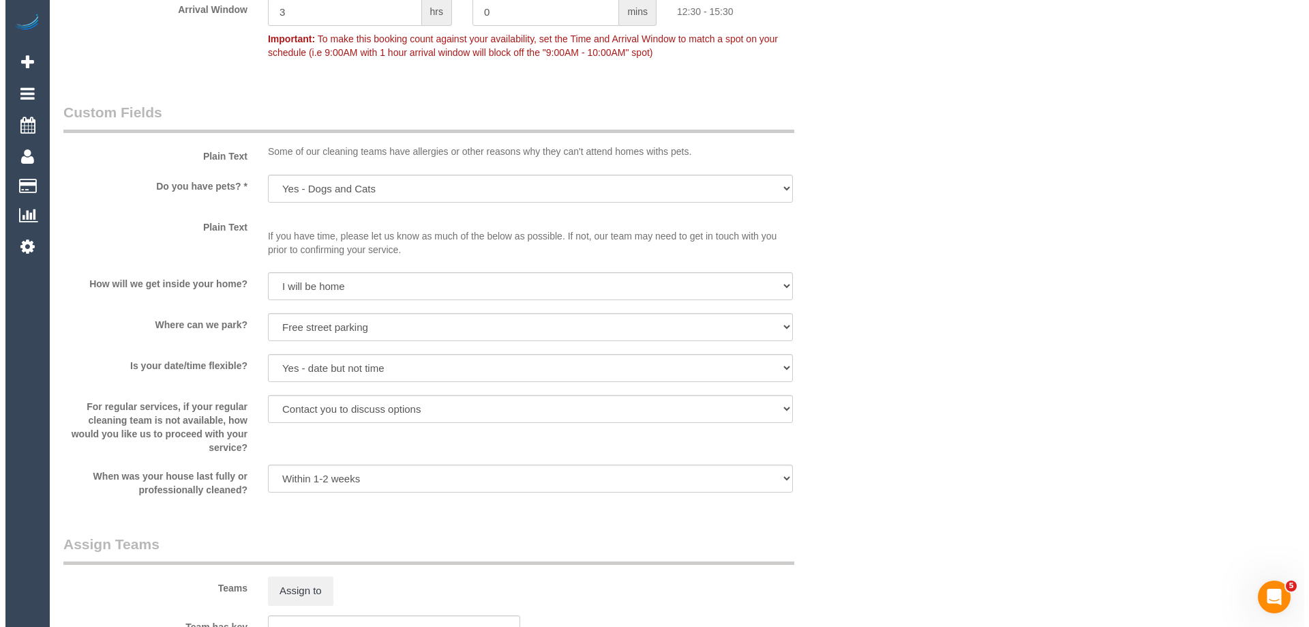
scroll to position [1432, 0]
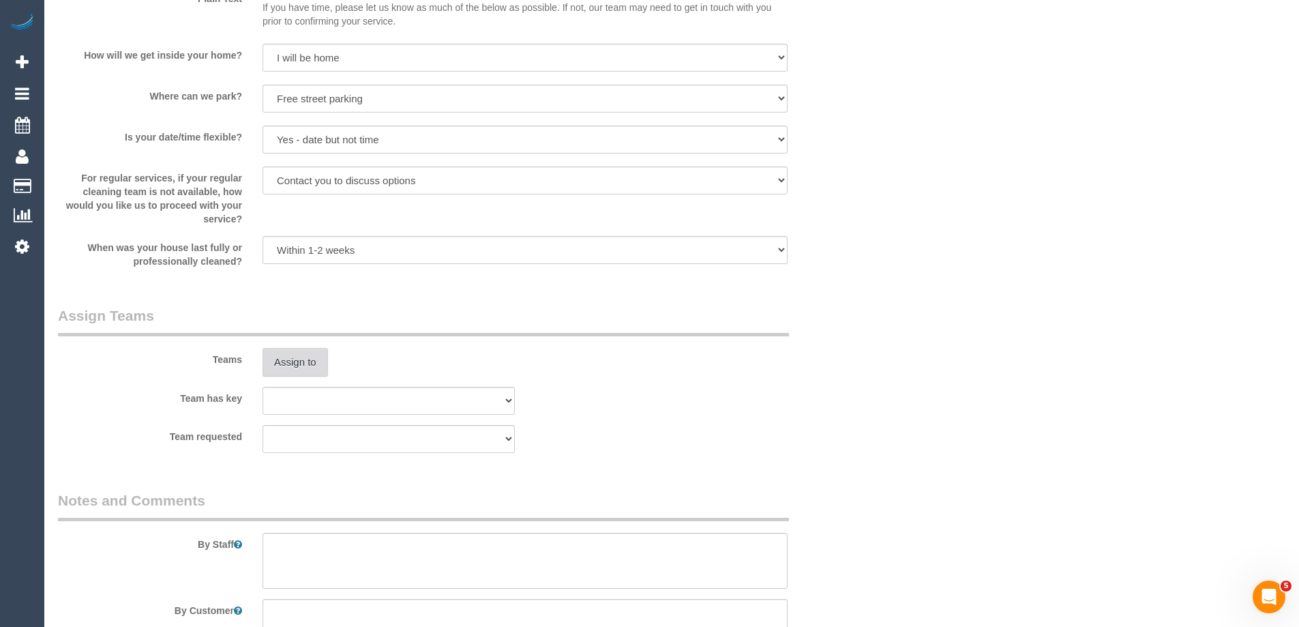
click at [294, 359] on button "Assign to" at bounding box center [294, 362] width 65 height 29
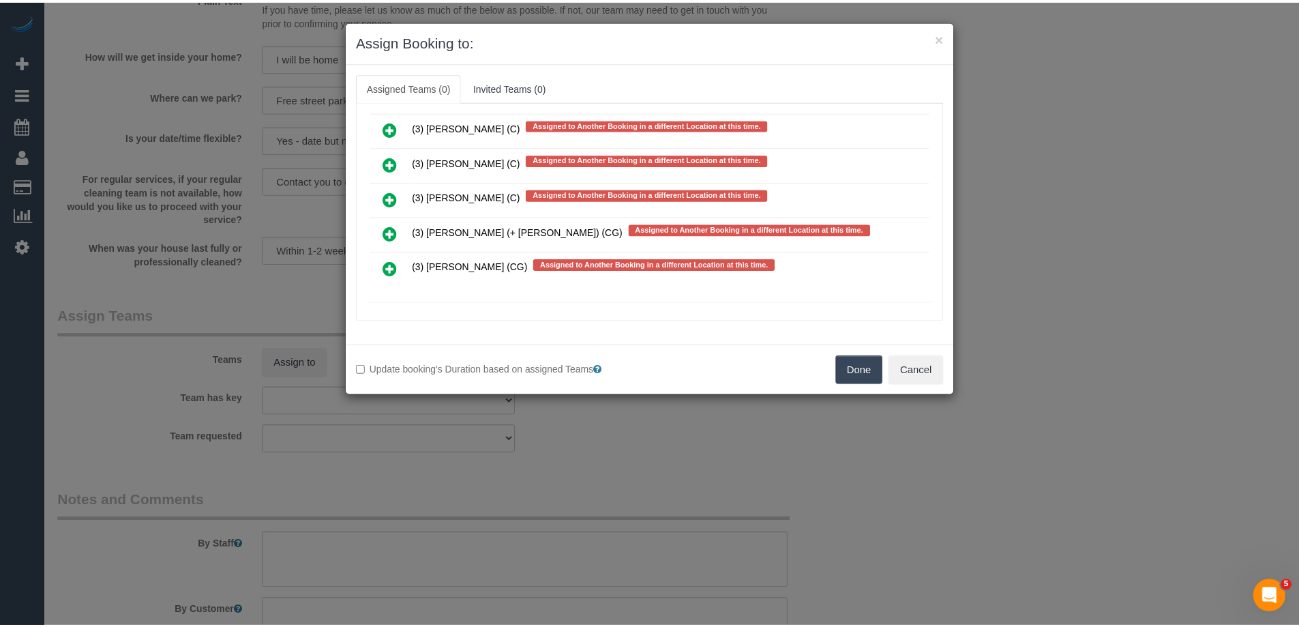
scroll to position [2737, 0]
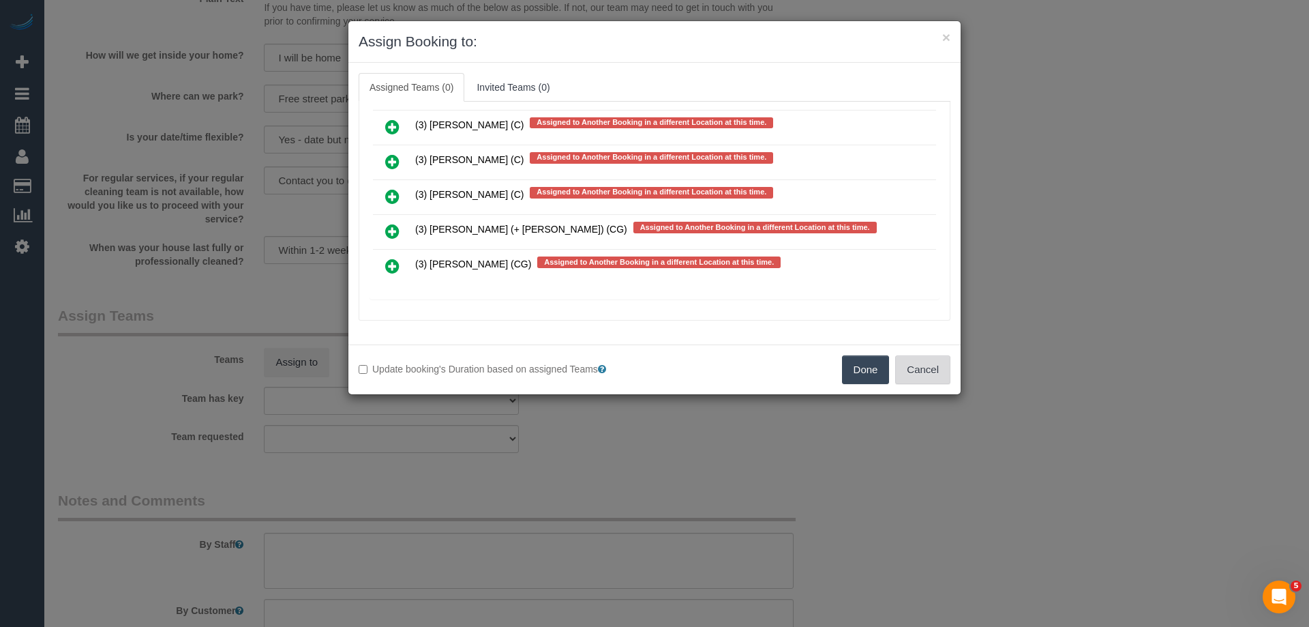
click at [908, 365] on button "Cancel" at bounding box center [922, 369] width 55 height 29
click at [908, 365] on div "× Assign Booking to: Assigned Teams (0) Invited Teams (0) Assigned (0) No Assig…" at bounding box center [654, 313] width 1309 height 627
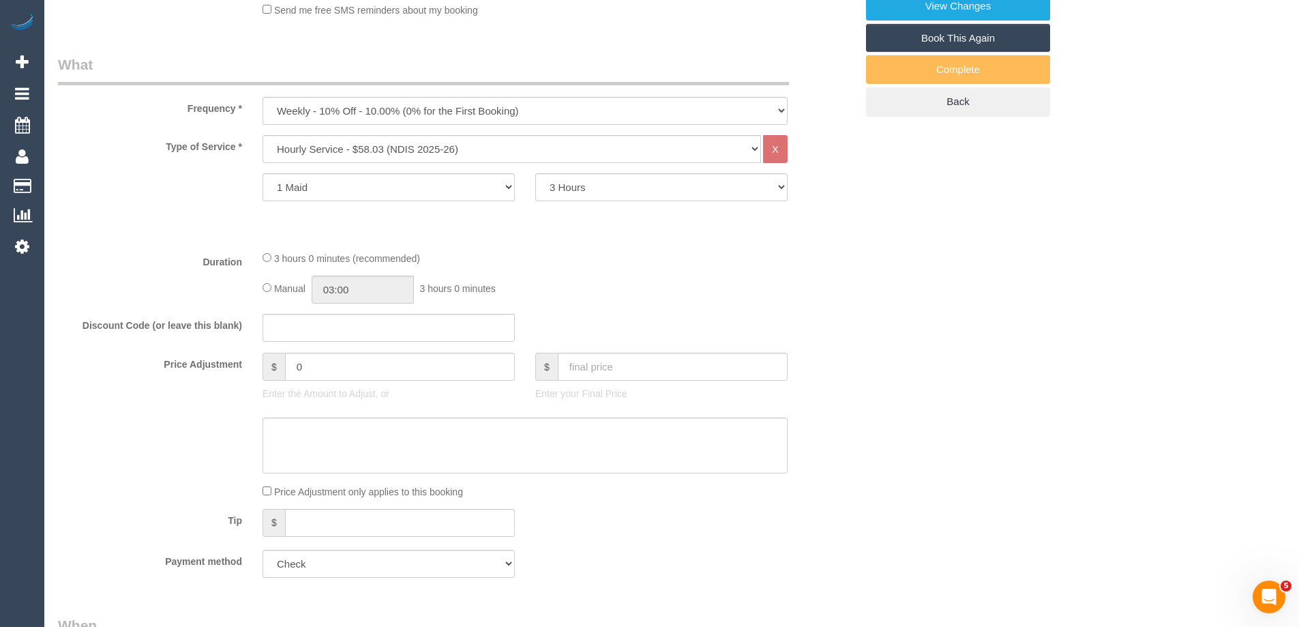
scroll to position [68, 0]
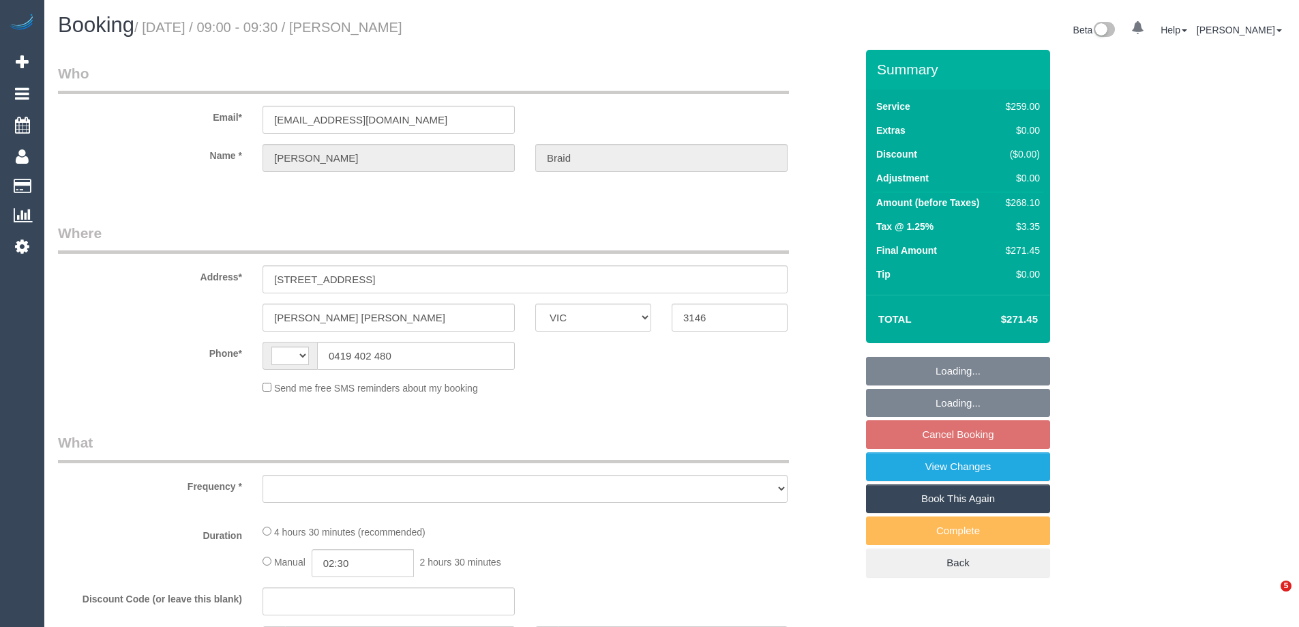
select select "VIC"
select select "string:AU"
select select "object:531"
select select "string:stripe-pm_1NdPO42GScqysDRVjVskgX68"
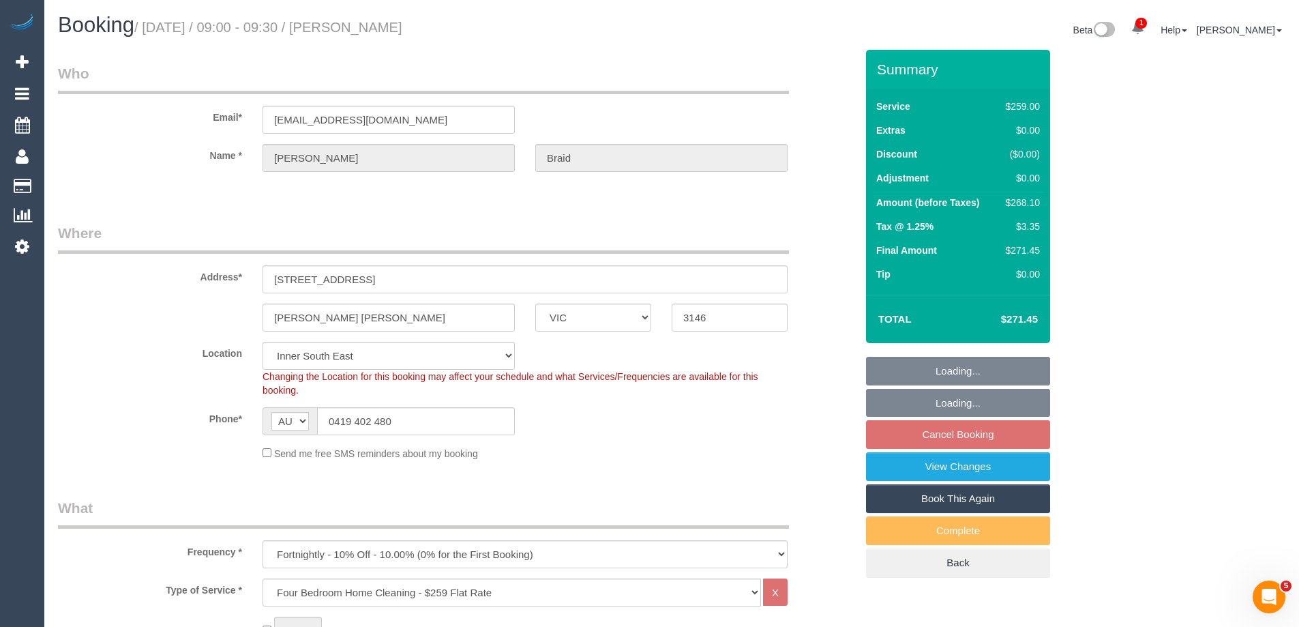
select select "object:634"
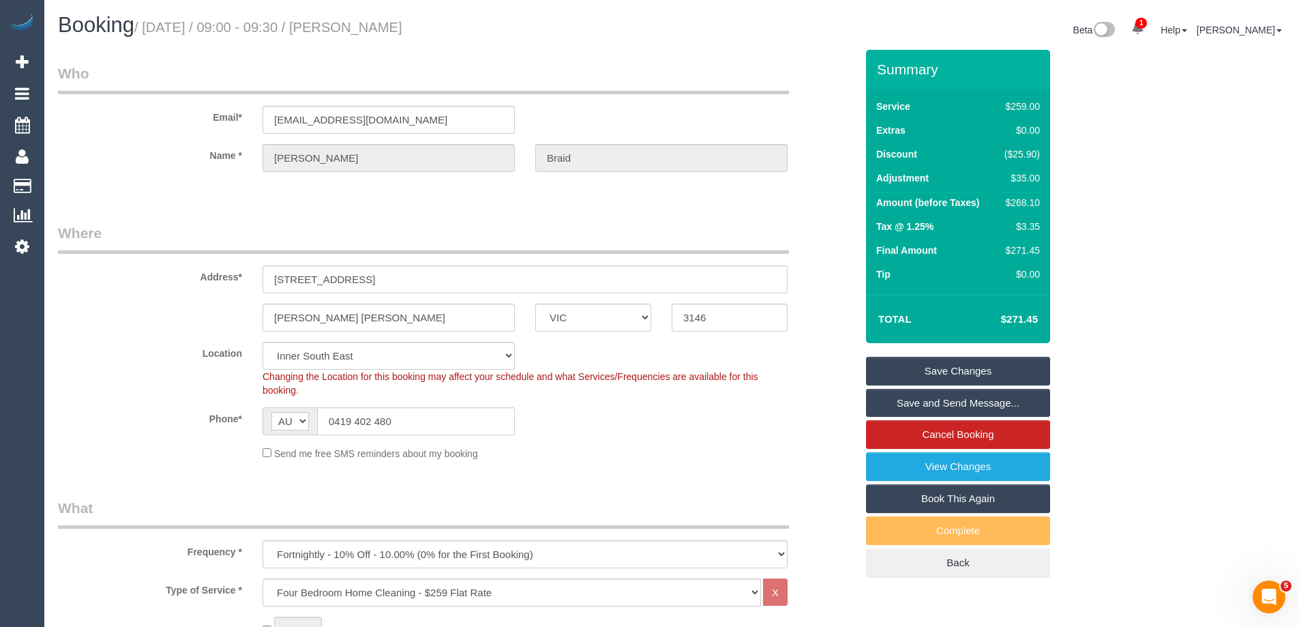
drag, startPoint x: 449, startPoint y: 20, endPoint x: 359, endPoint y: 28, distance: 90.4
click at [359, 28] on h1 "Booking / October 07, 2025 / 09:00 - 09:30 / Simone Braid" at bounding box center [359, 25] width 603 height 23
copy small "Simone Braid"
click at [616, 455] on div "Send me free SMS reminders about my booking" at bounding box center [524, 452] width 545 height 15
click at [1021, 199] on div "$268.10" at bounding box center [1019, 203] width 41 height 14
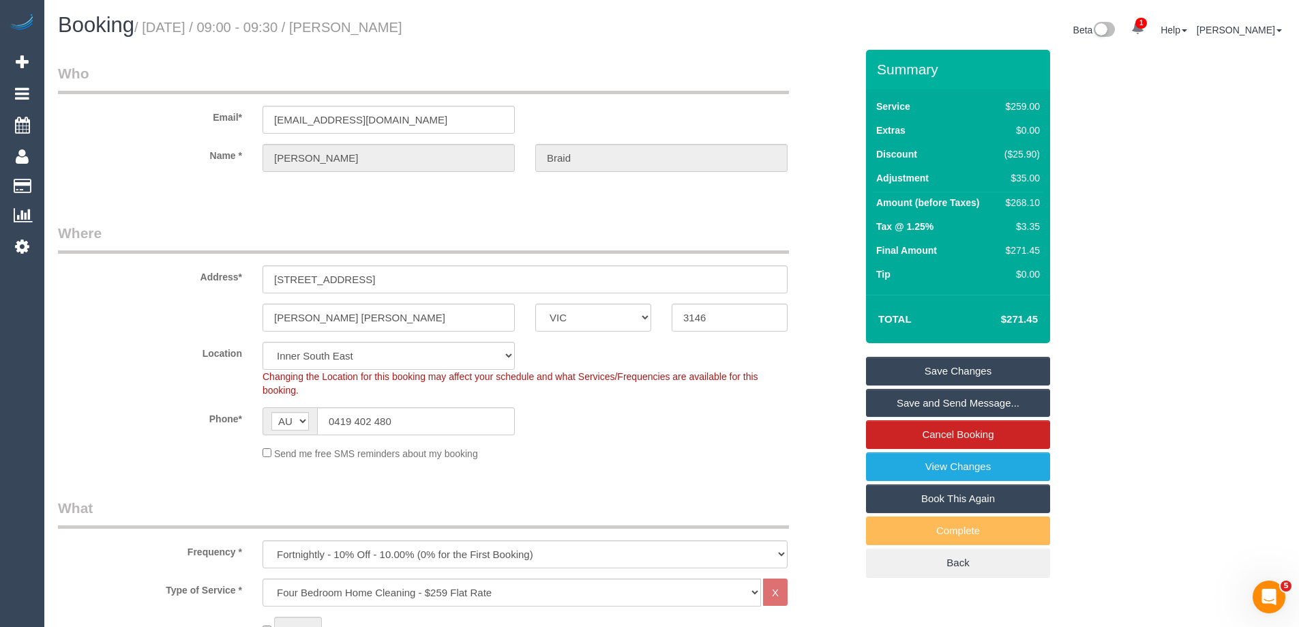
click at [1021, 199] on div "$268.10" at bounding box center [1019, 203] width 41 height 14
copy div "268.10"
click at [1115, 209] on div "Summary Service $259.00 Extras $0.00 Discount ($25.90) Adjustment $35.00 Amount…" at bounding box center [1009, 327] width 307 height 555
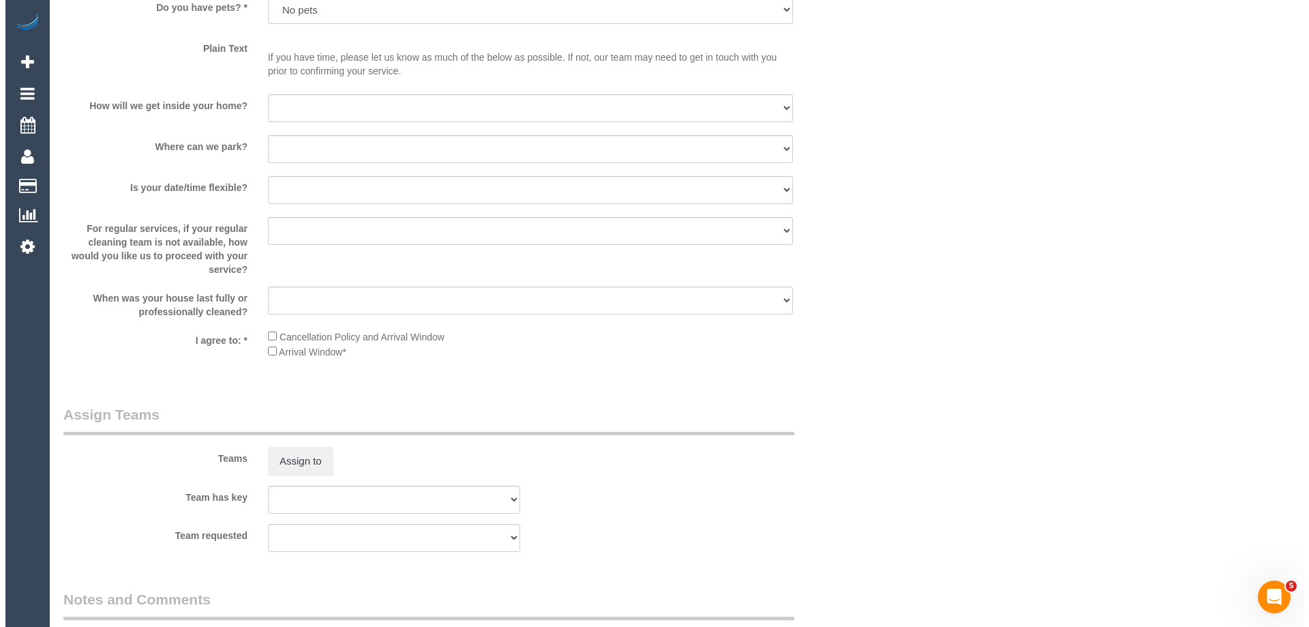
scroll to position [1909, 0]
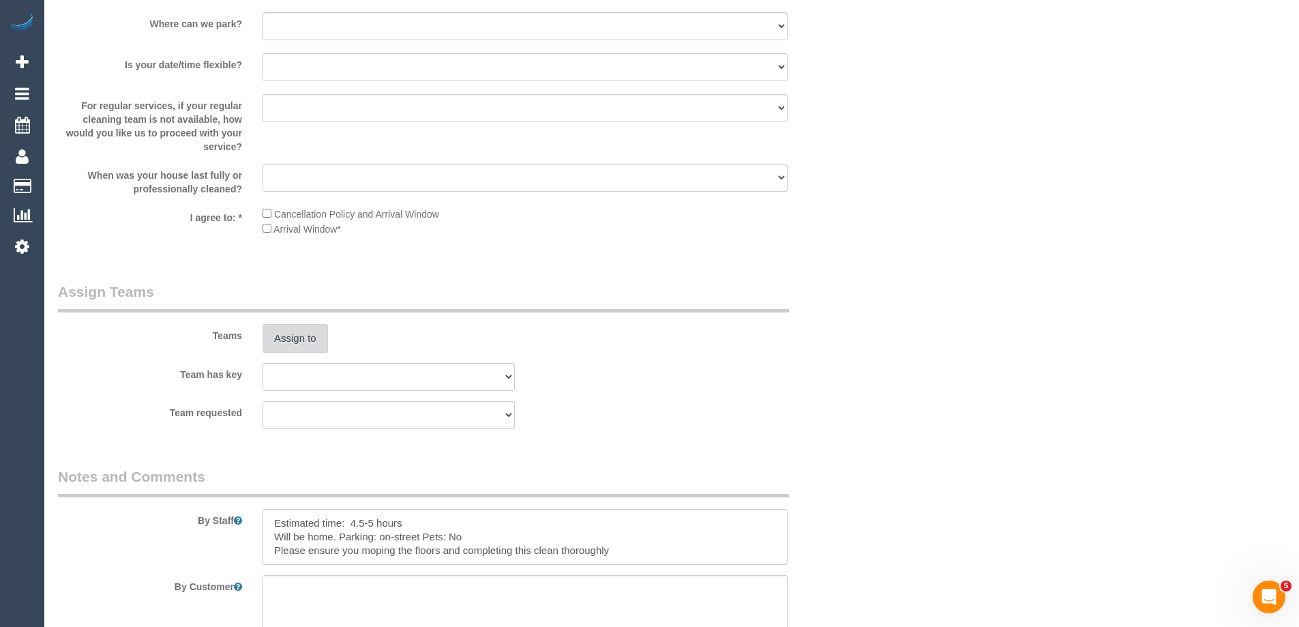
click at [283, 343] on button "Assign to" at bounding box center [294, 338] width 65 height 29
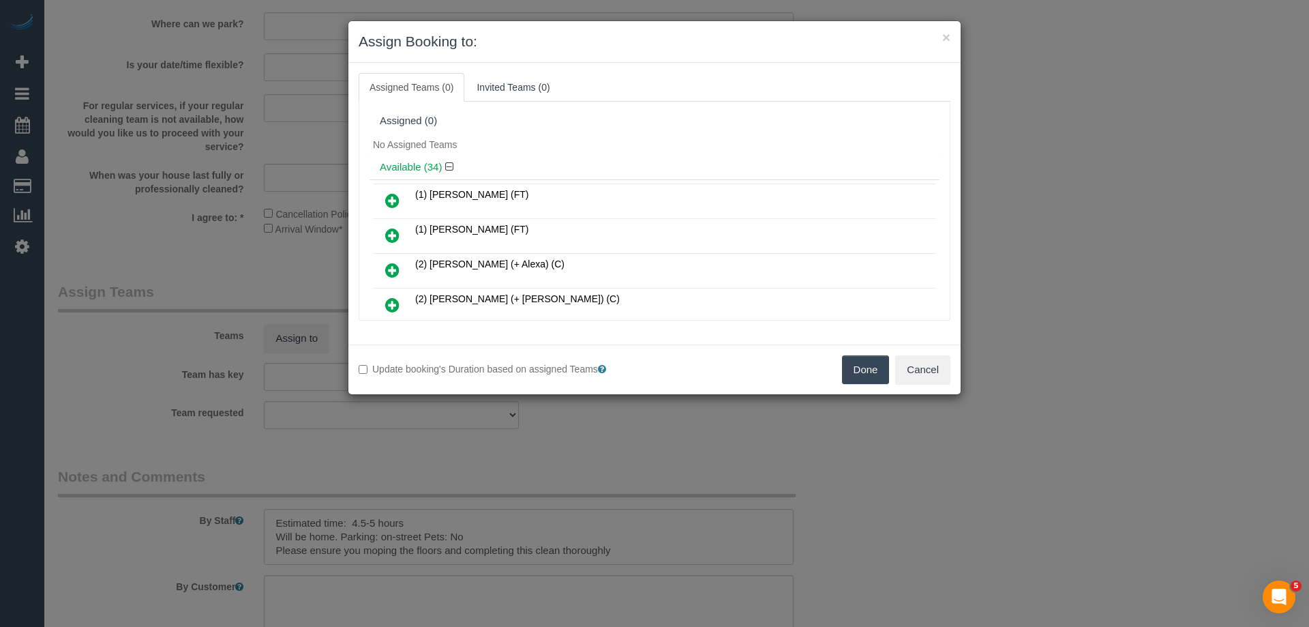
click at [581, 123] on div "Assigned (0)" at bounding box center [654, 121] width 549 height 12
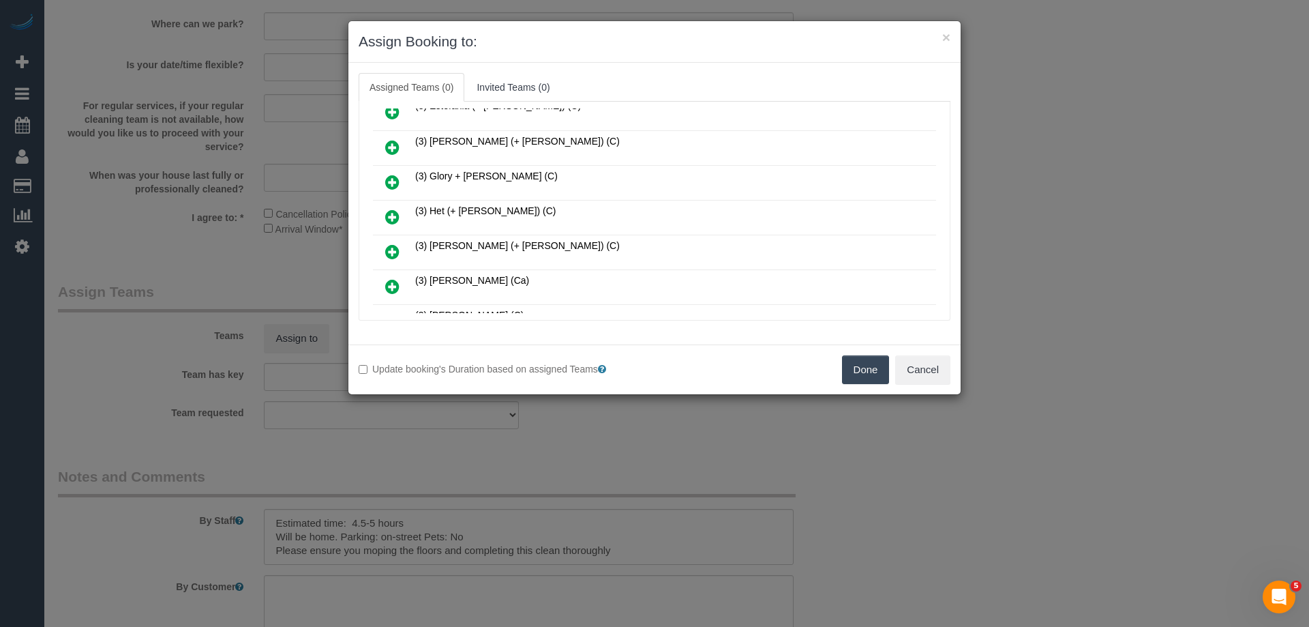
click at [393, 215] on icon at bounding box center [392, 217] width 14 height 16
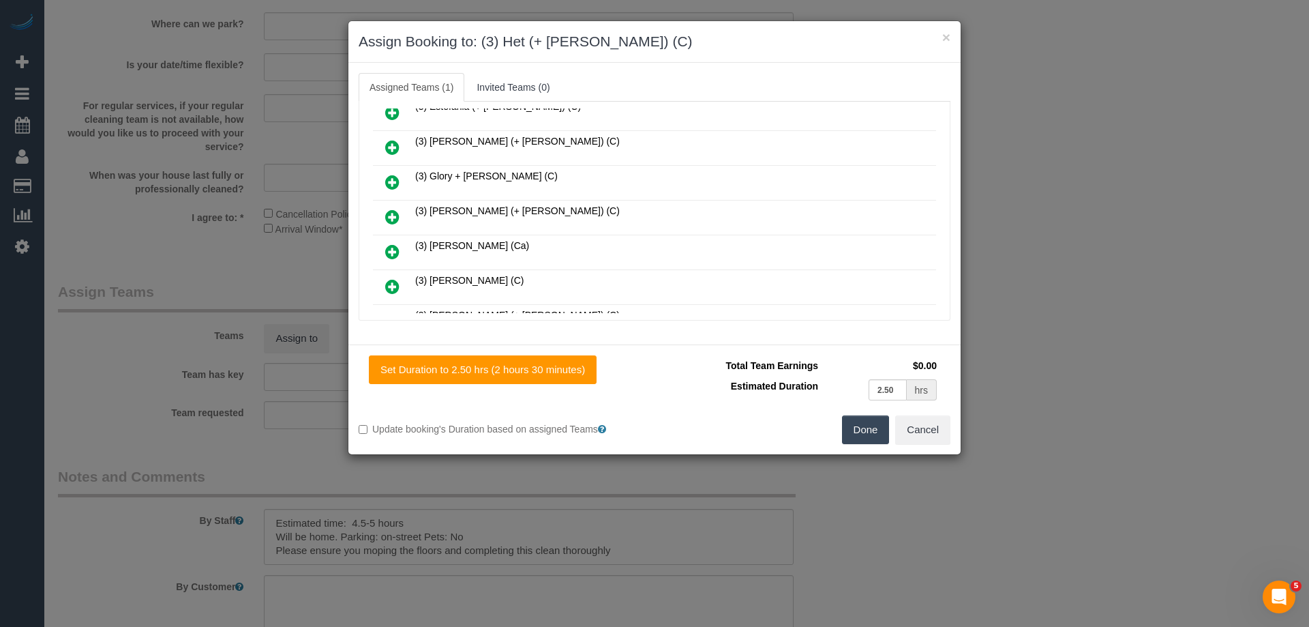
scroll to position [850, 0]
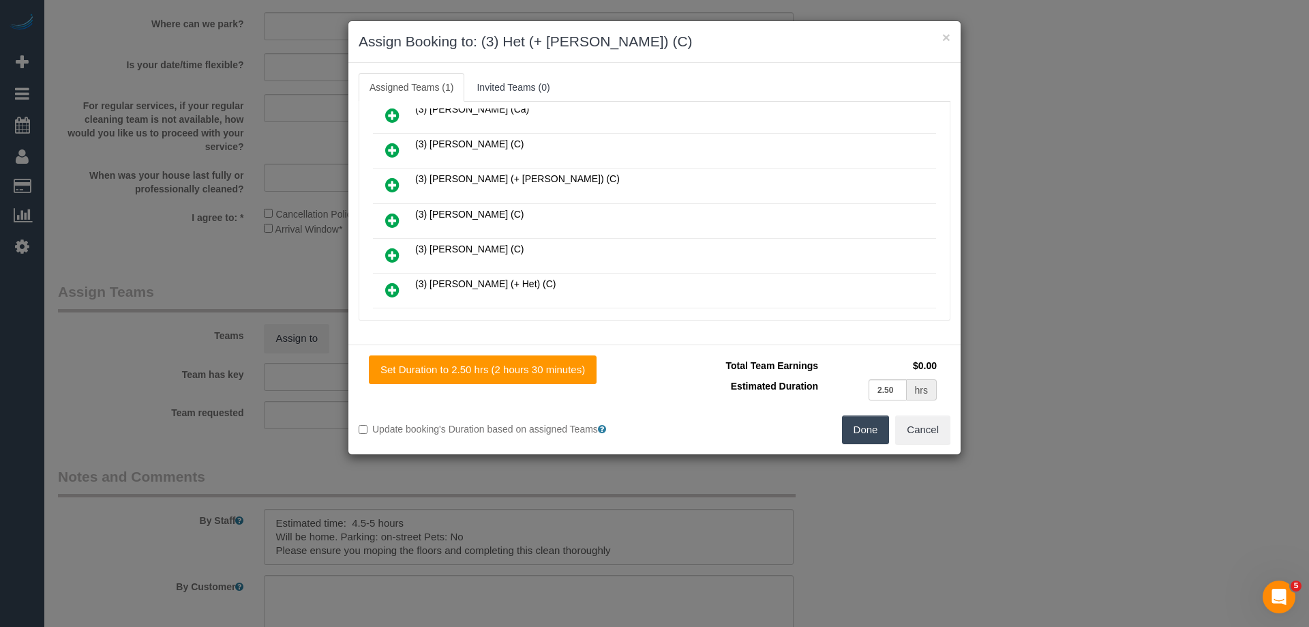
click at [393, 294] on icon at bounding box center [392, 290] width 14 height 16
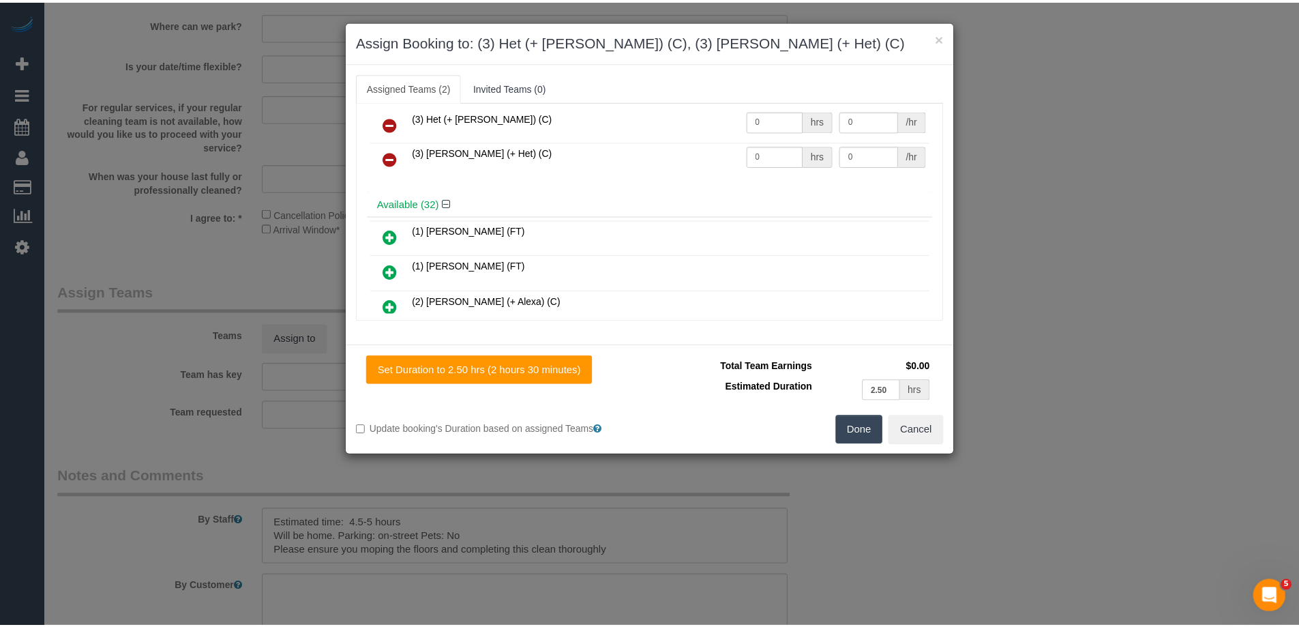
scroll to position [0, 0]
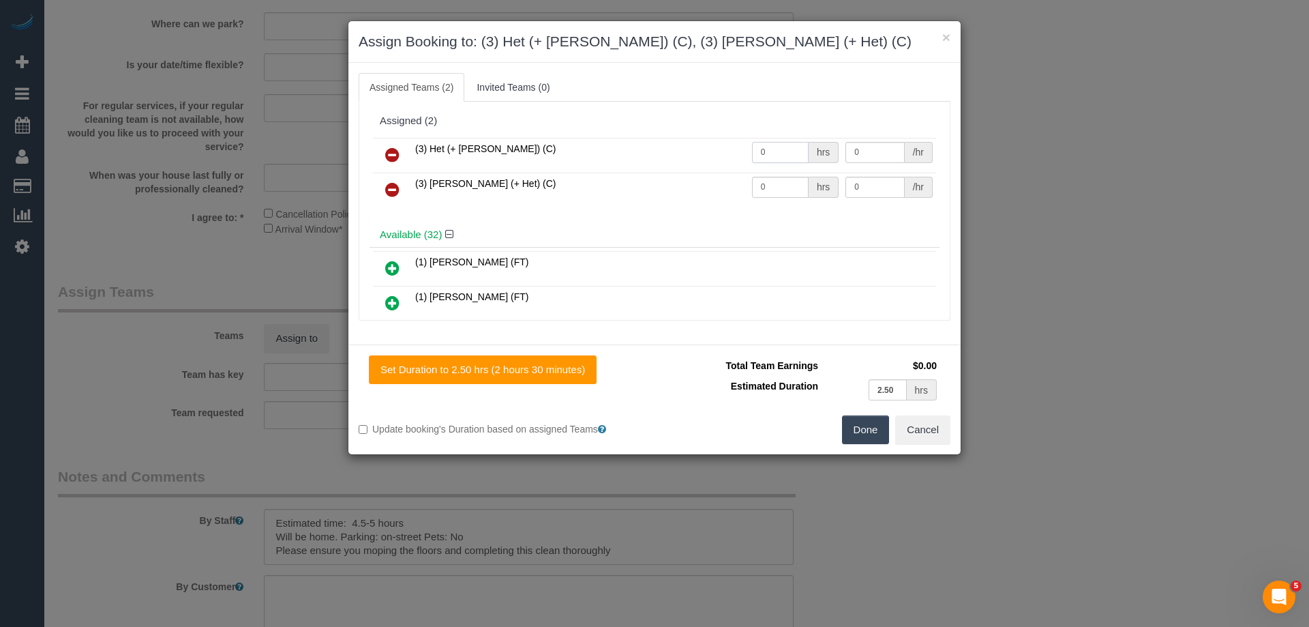
click at [776, 151] on input "0" at bounding box center [780, 152] width 57 height 21
type input "1"
click at [781, 192] on input "0" at bounding box center [780, 187] width 57 height 21
type input "1"
click at [890, 154] on input "0" at bounding box center [874, 152] width 59 height 21
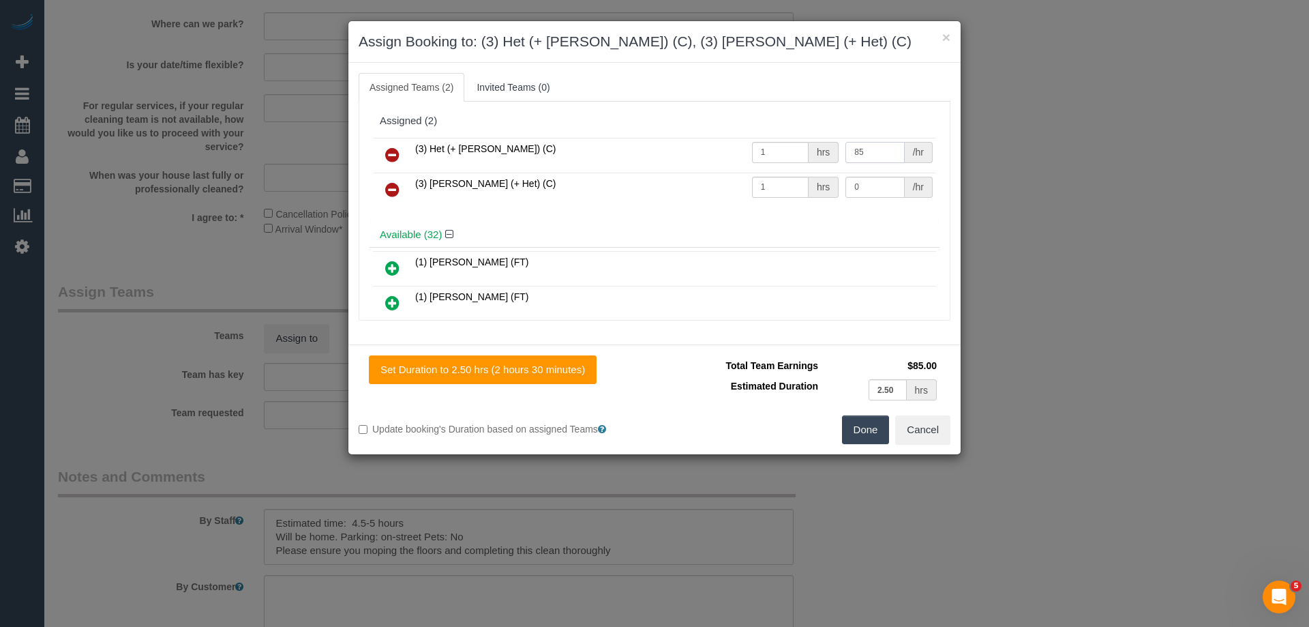
type input "85"
click at [869, 185] on input "0" at bounding box center [874, 187] width 59 height 21
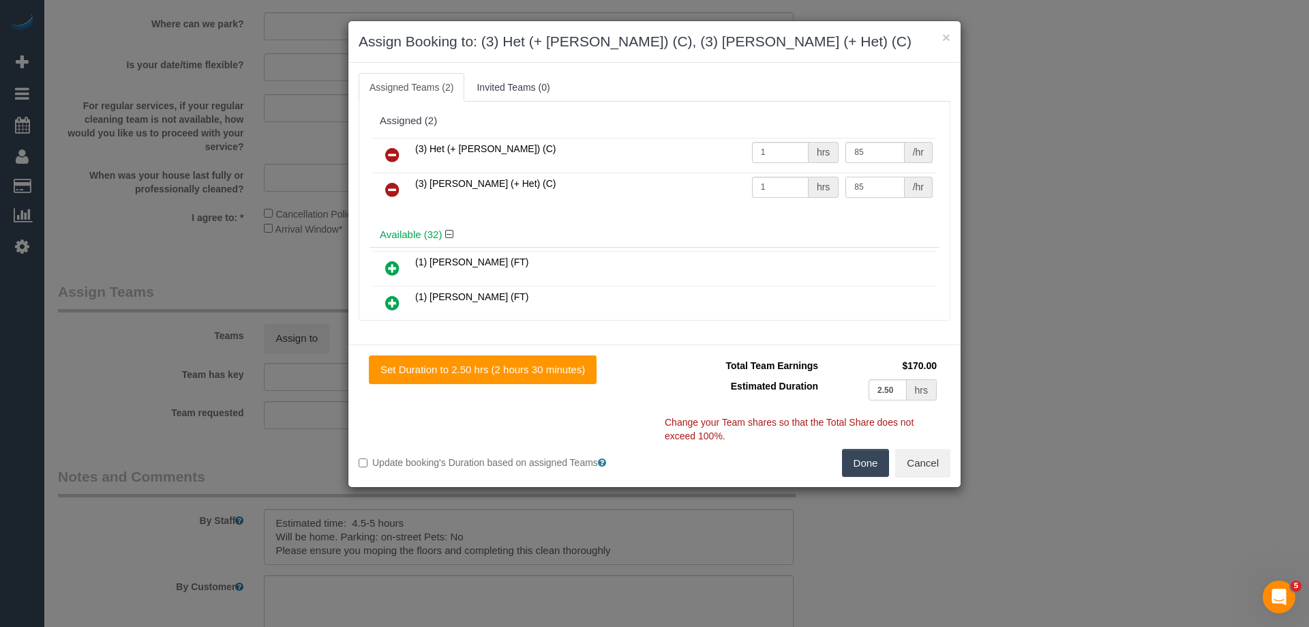
type input "85"
click at [872, 463] on button "Done" at bounding box center [866, 463] width 48 height 29
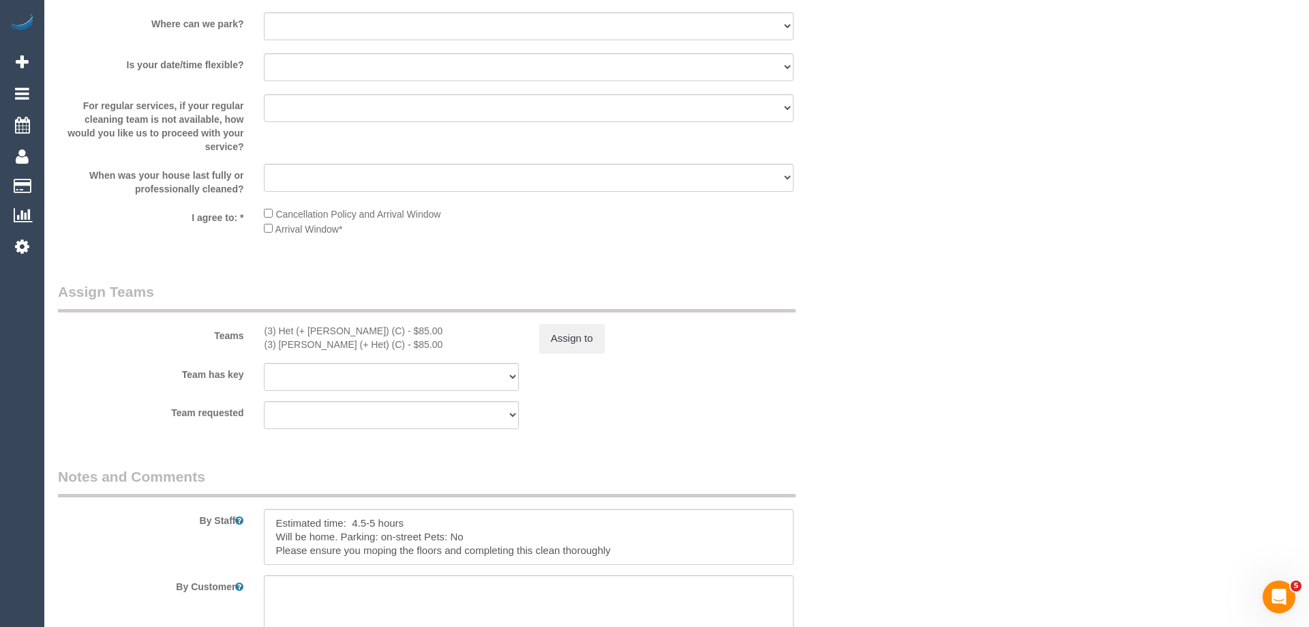
click at [872, 463] on div "× Assign Booking to: (3) Het (+ Ronak) (C), (3) Ronak (+ Het) (C) Assigned Team…" at bounding box center [654, 313] width 1309 height 627
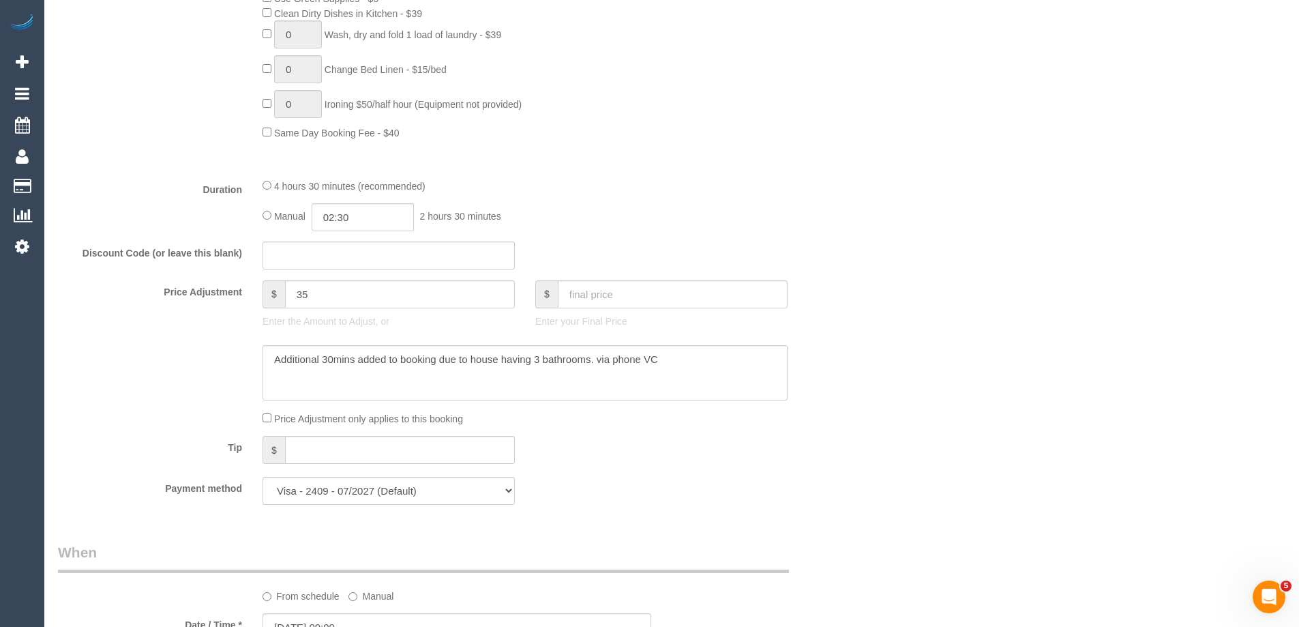
scroll to position [477, 0]
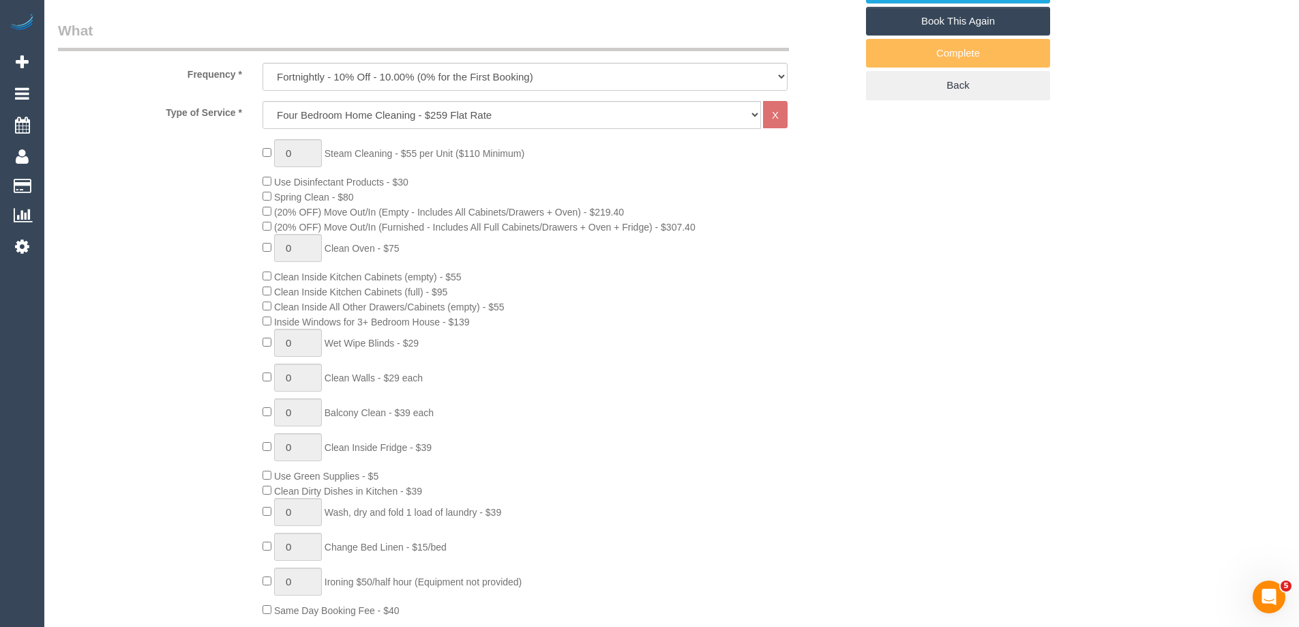
click at [853, 348] on div "0 Steam Cleaning - $55 per Unit ($110 Minimum) Use Disinfectant Products - $30 …" at bounding box center [559, 378] width 614 height 478
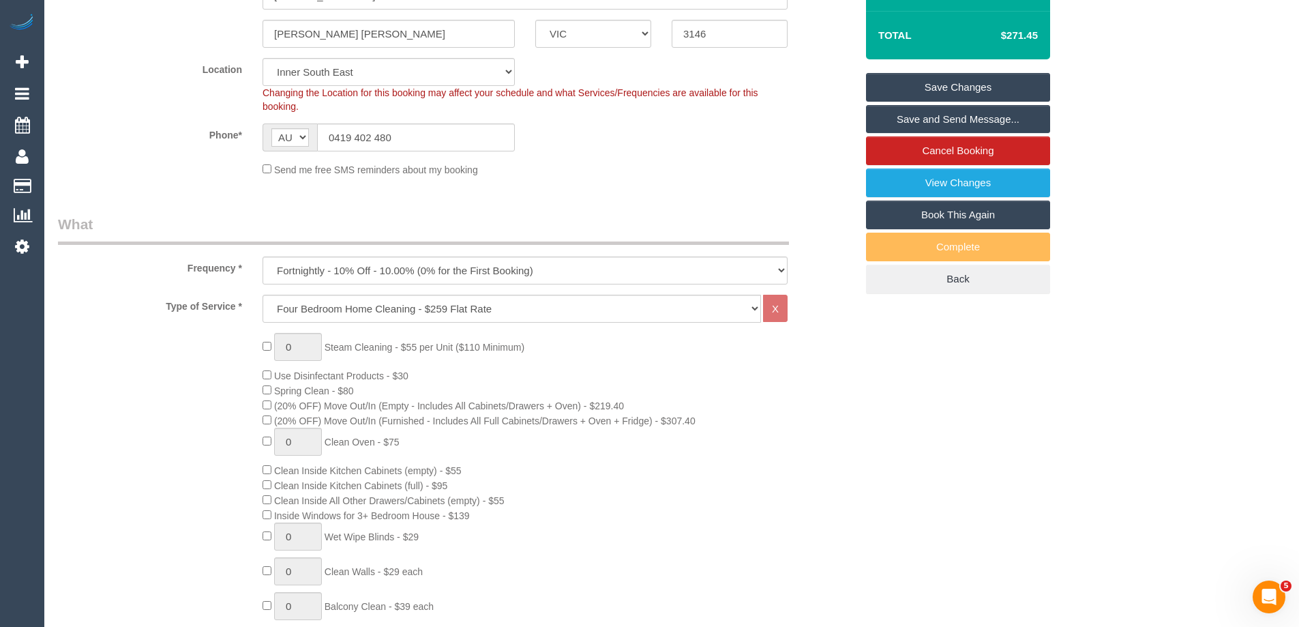
scroll to position [0, 0]
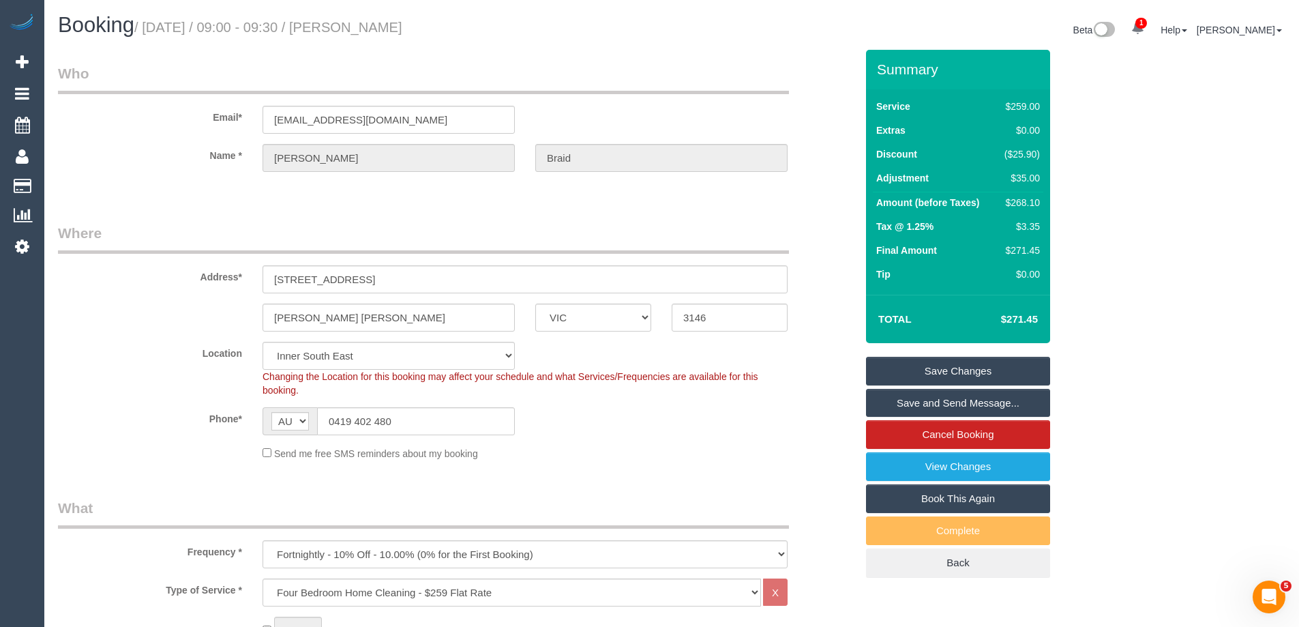
click at [712, 425] on div "Phone* AF AL DZ AD AO AI AQ AG AR AM AW AU AT AZ BS BH BD BB BY BE BZ BJ BM BT …" at bounding box center [457, 421] width 818 height 28
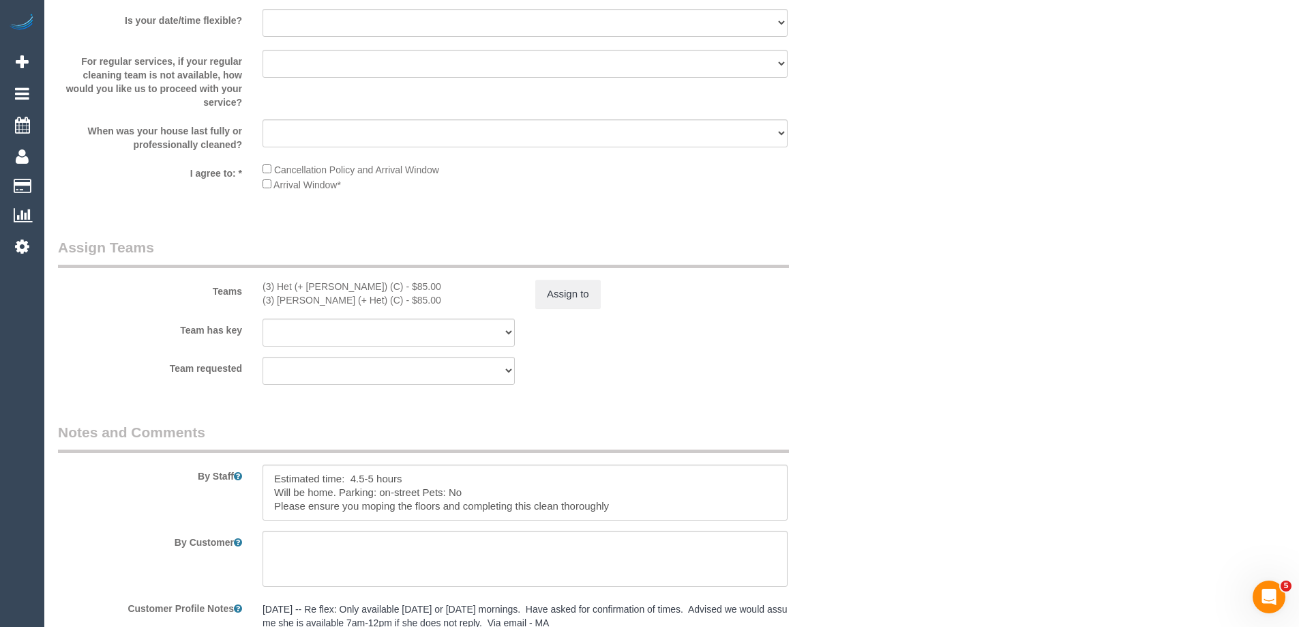
scroll to position [2245, 0]
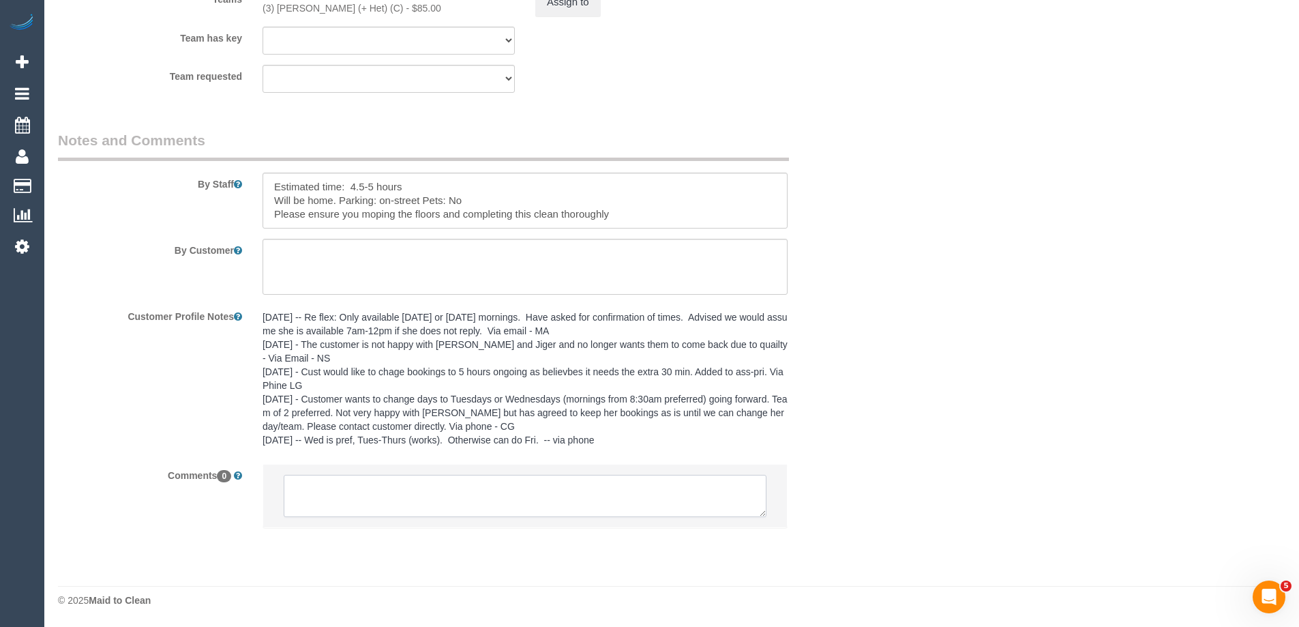
click at [485, 506] on textarea at bounding box center [525, 495] width 483 height 42
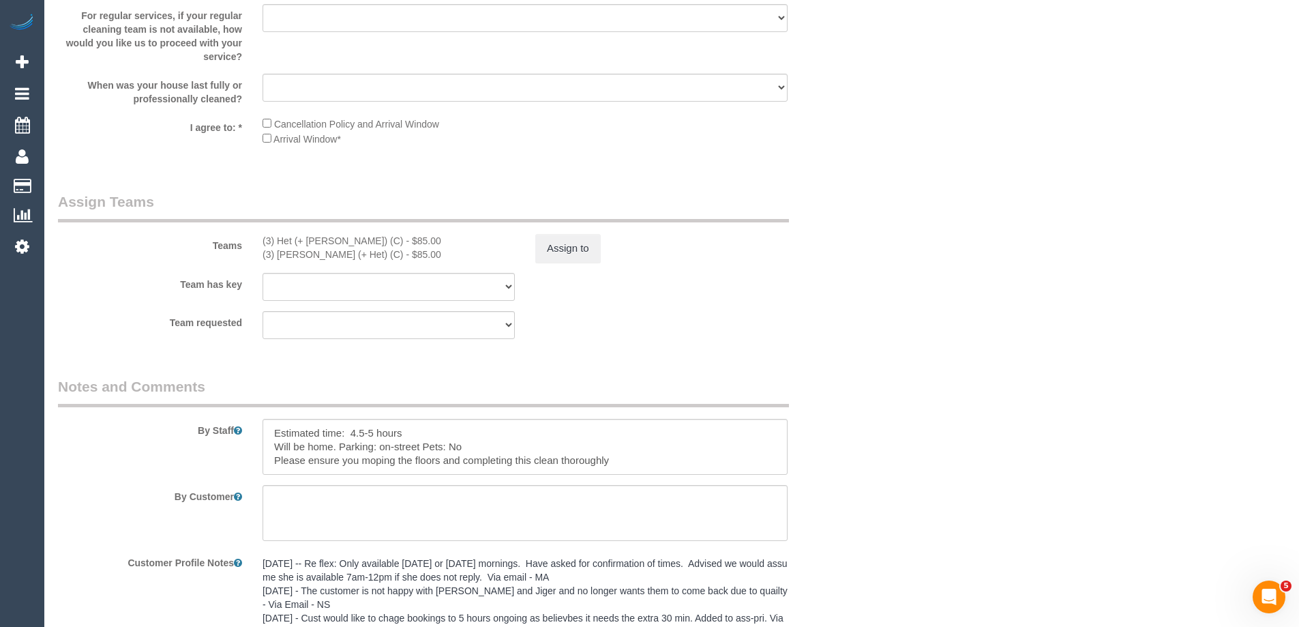
scroll to position [1768, 0]
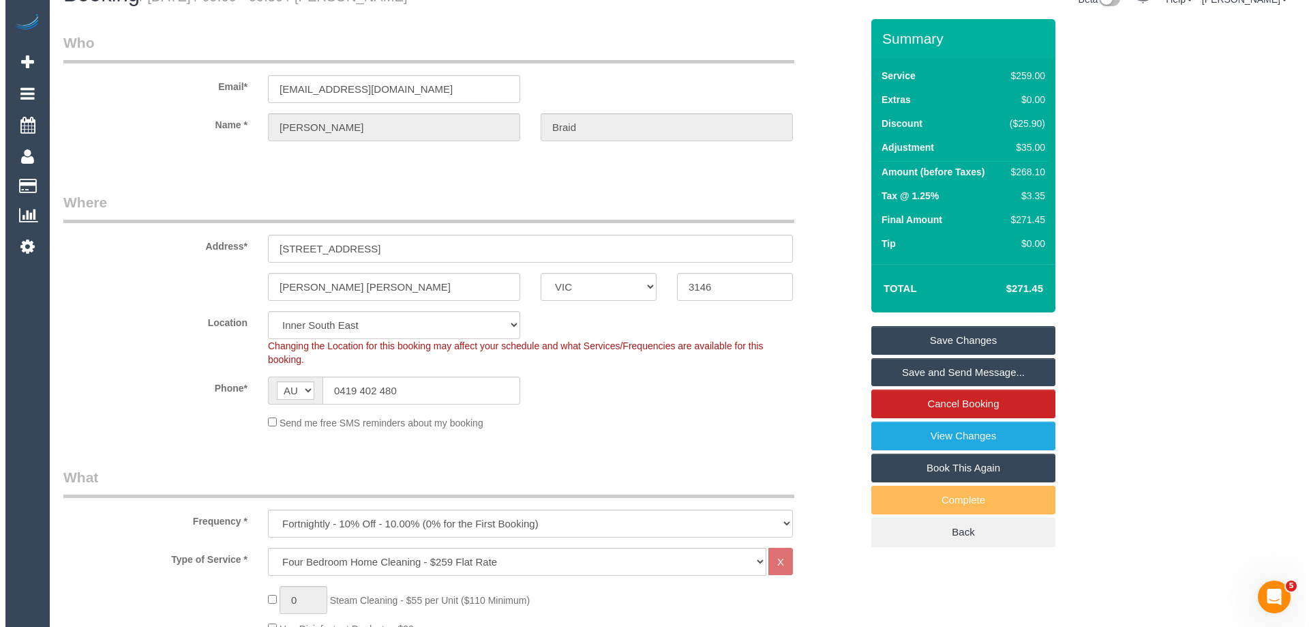
scroll to position [0, 0]
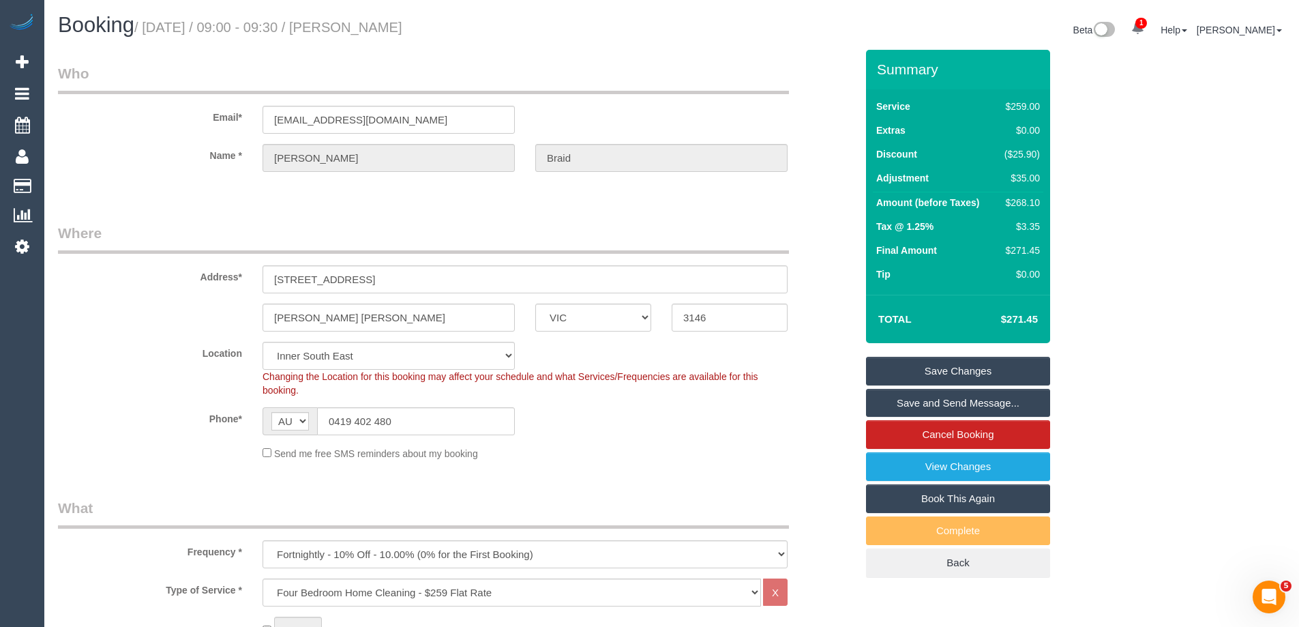
click at [823, 229] on div "Address* 29 Cloverdale Rd" at bounding box center [457, 258] width 818 height 70
click at [725, 442] on sui-booking-location "Location Office City East (North) East (South) Inner East Inner North (East) In…" at bounding box center [457, 401] width 798 height 119
click at [1021, 404] on link "Save and Send Message..." at bounding box center [958, 403] width 184 height 29
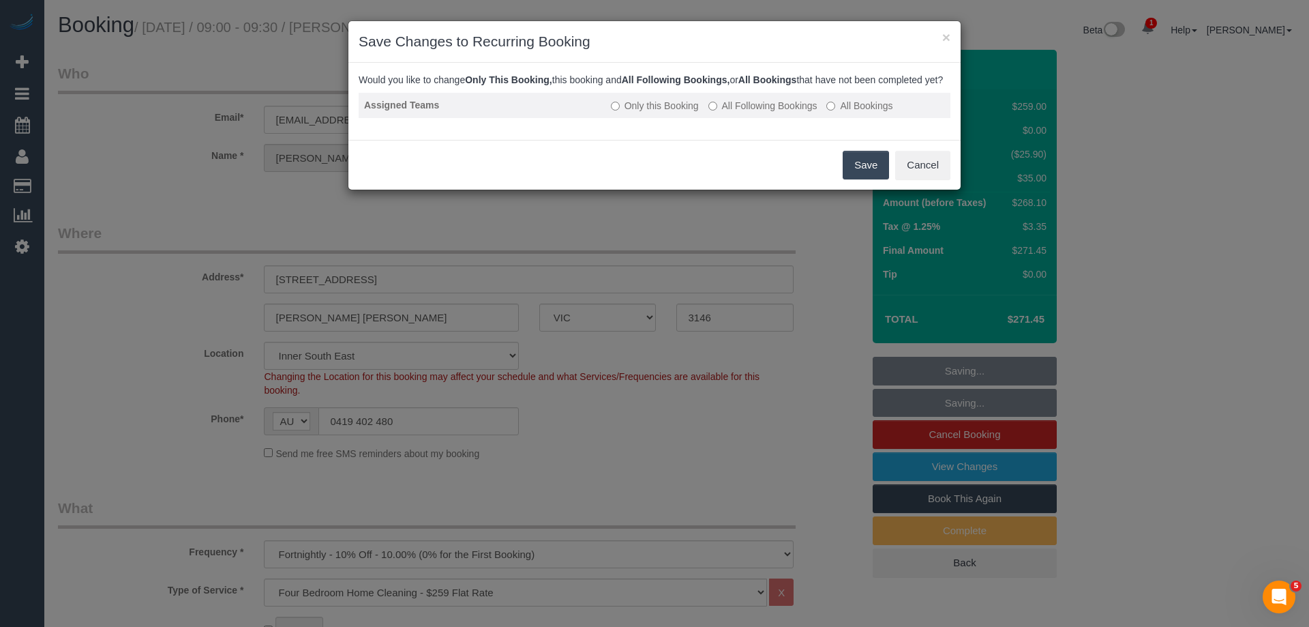
click at [771, 112] on label "All Following Bookings" at bounding box center [762, 106] width 109 height 14
click at [851, 176] on button "Save" at bounding box center [866, 165] width 46 height 29
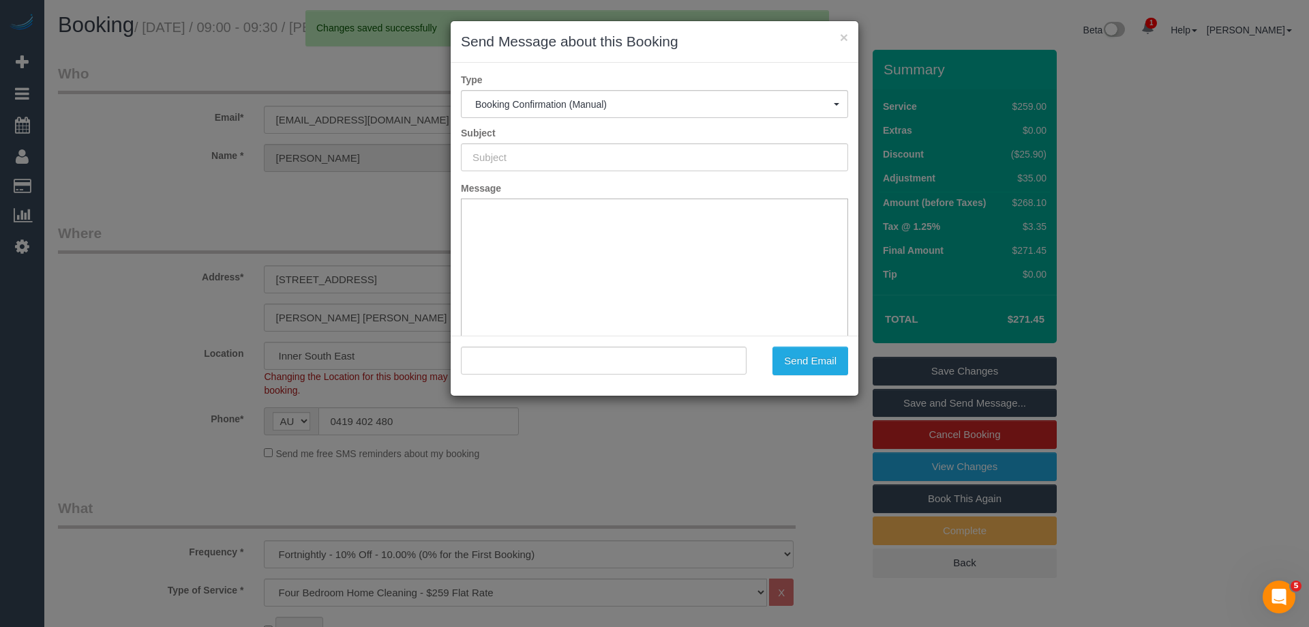
type input "Booking Confirmed"
type input ""Simone Braid" <gscarmody@bigpond.com>"
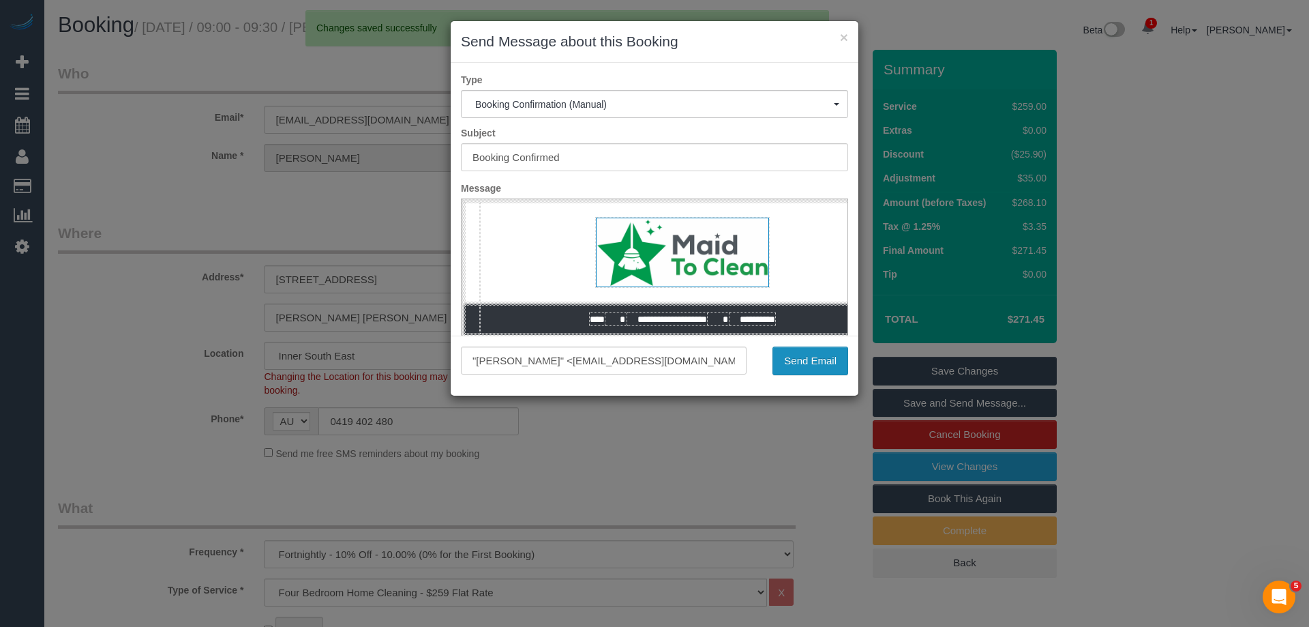
click at [826, 362] on button "Send Email" at bounding box center [810, 360] width 76 height 29
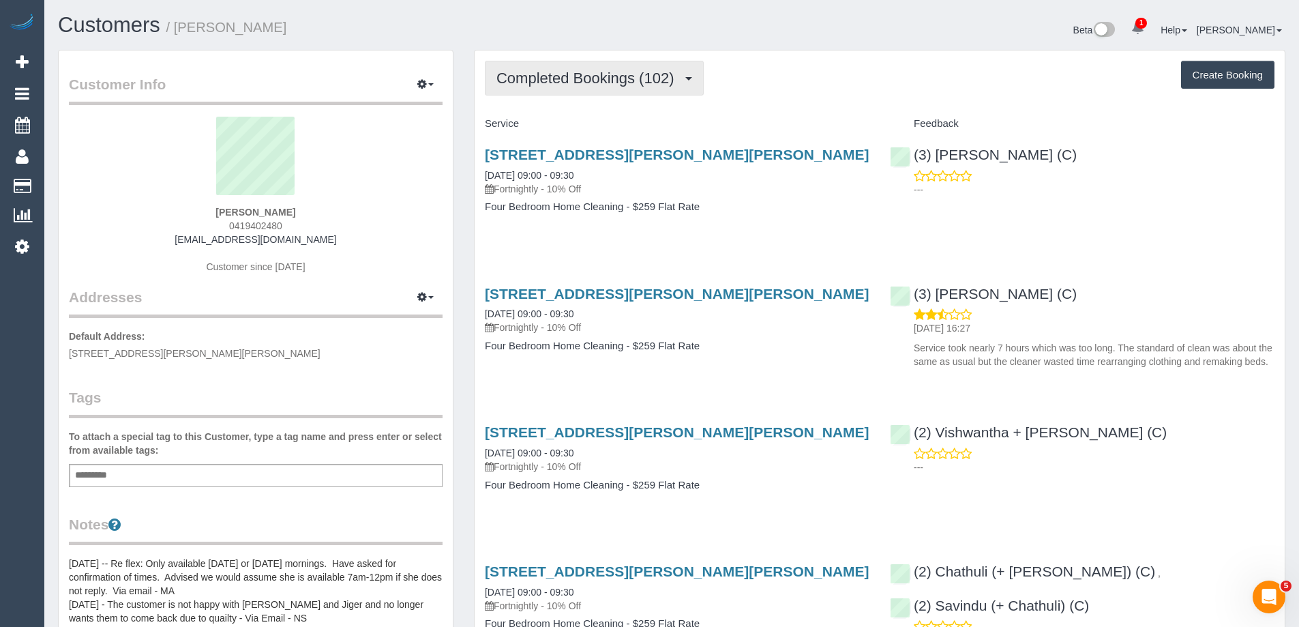
click at [622, 76] on span "Completed Bookings (102)" at bounding box center [588, 78] width 184 height 17
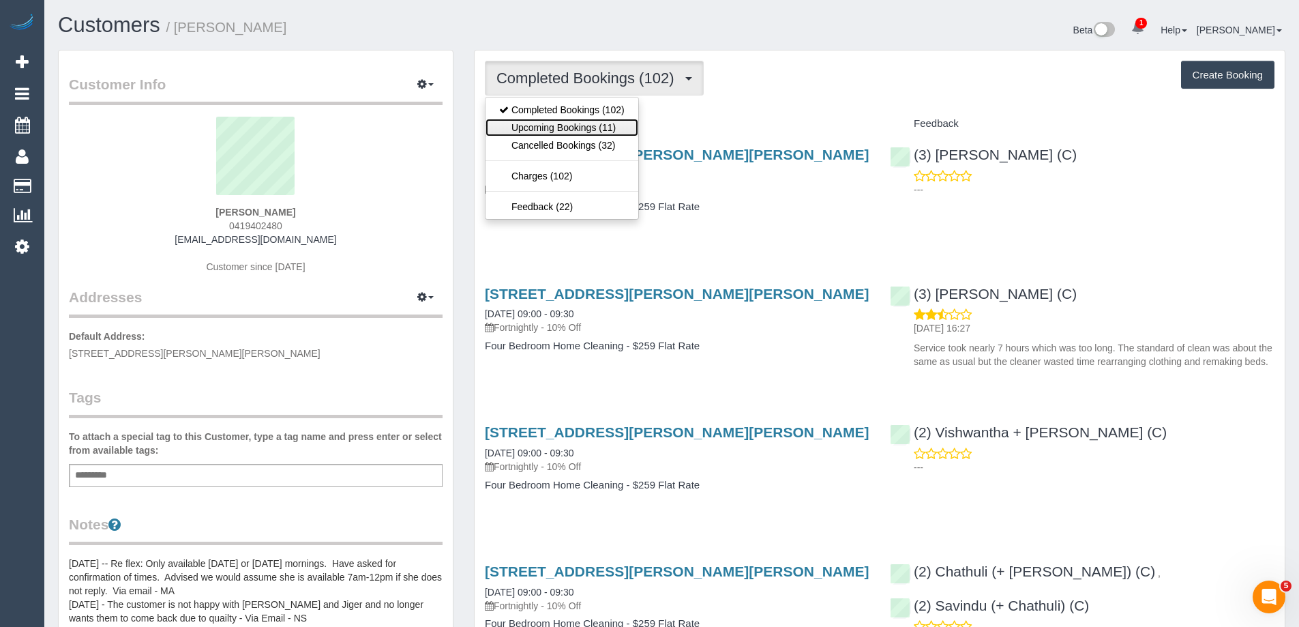
click at [579, 126] on link "Upcoming Bookings (11)" at bounding box center [561, 128] width 153 height 18
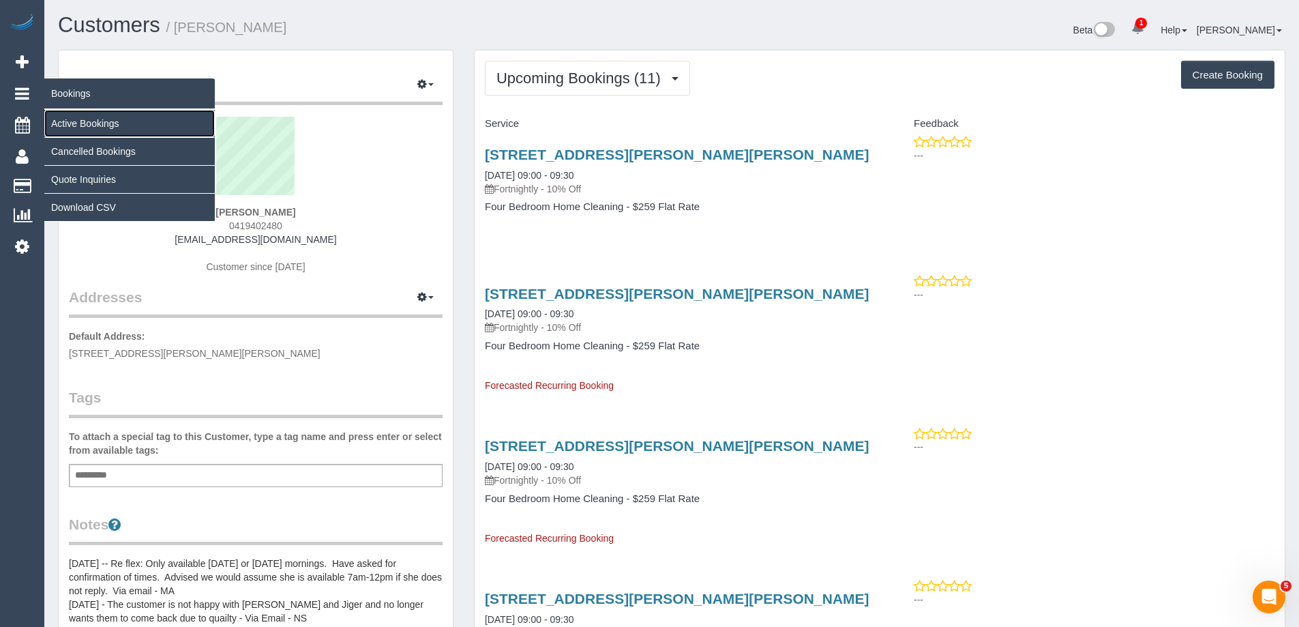
click at [69, 125] on link "Active Bookings" at bounding box center [129, 123] width 170 height 27
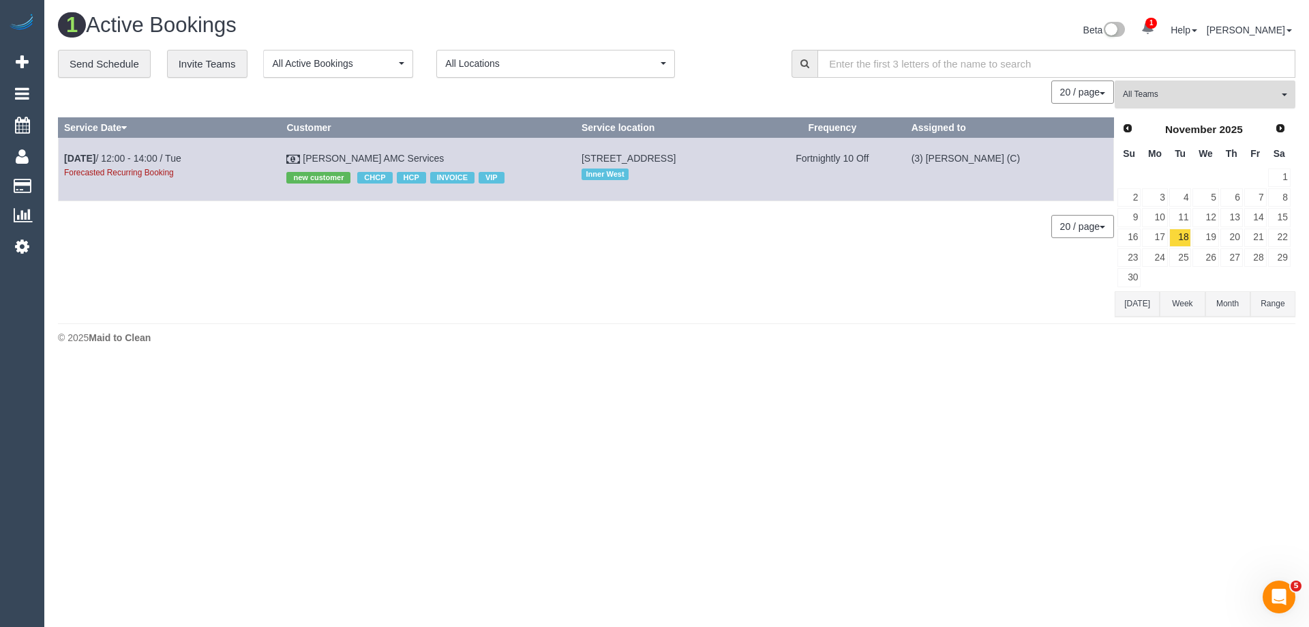
click at [1271, 97] on span "All Teams" at bounding box center [1200, 95] width 155 height 12
click at [1168, 113] on link "Remove Team Filters" at bounding box center [1204, 116] width 179 height 18
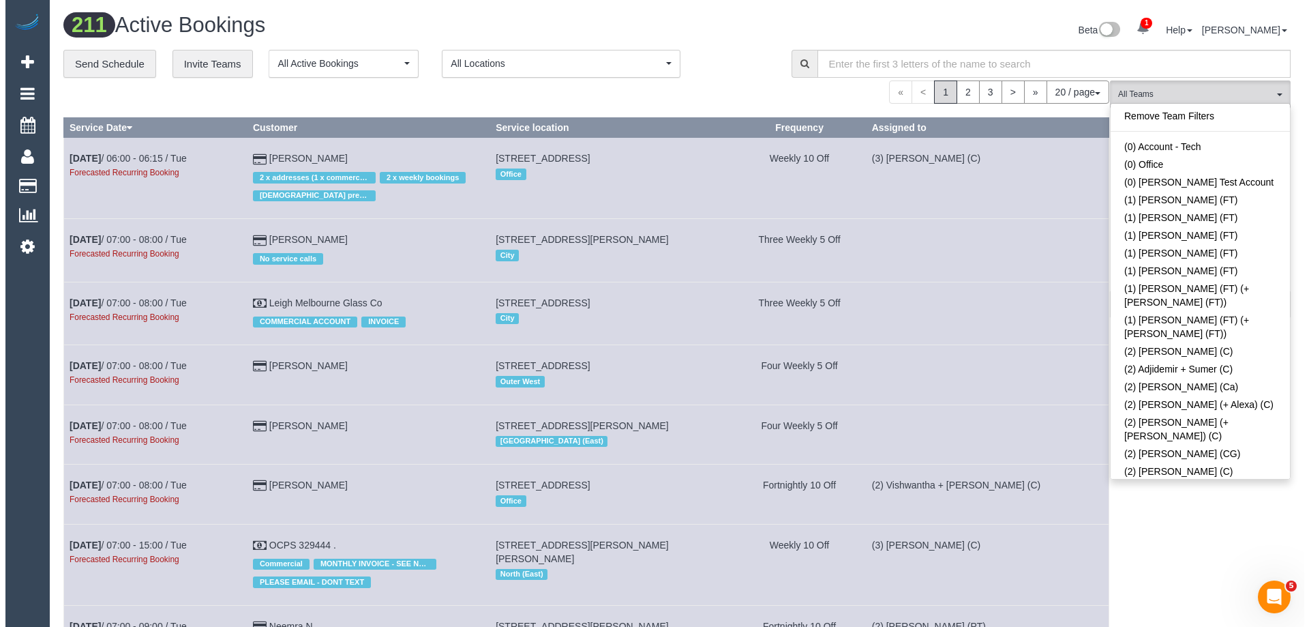
scroll to position [2195, 0]
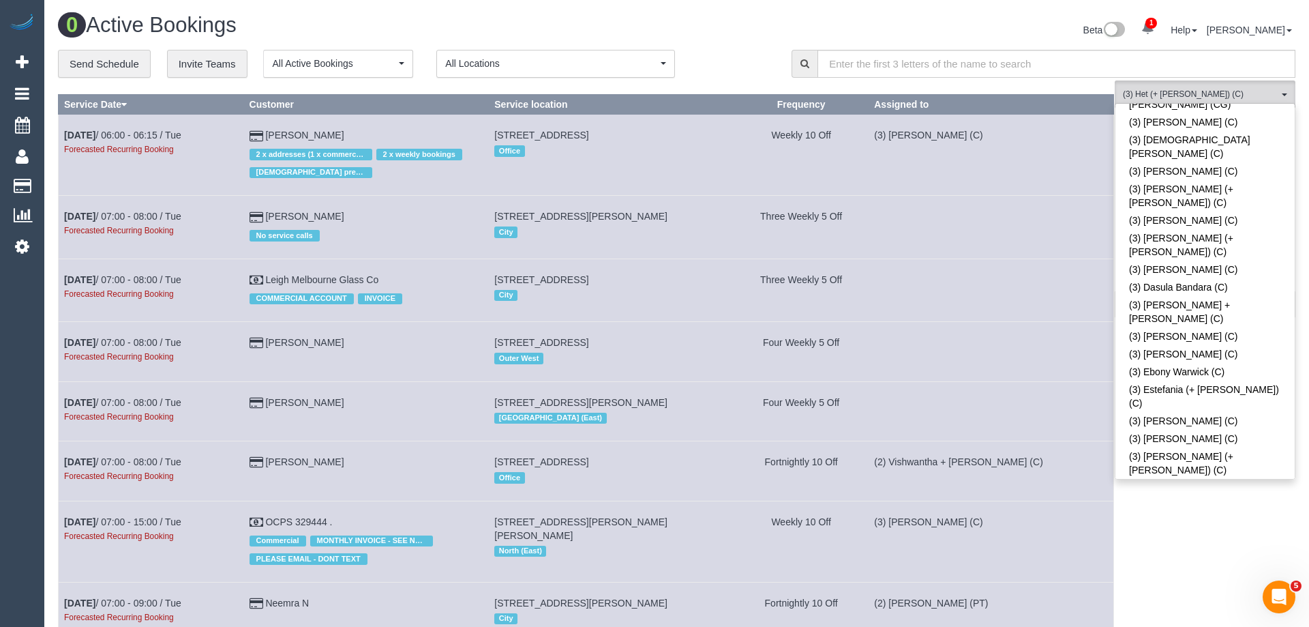
click at [998, 35] on div "Beta 1 Your Notifications You have 0 alerts × You have 6 to charge for 02/10/20…" at bounding box center [991, 32] width 629 height 36
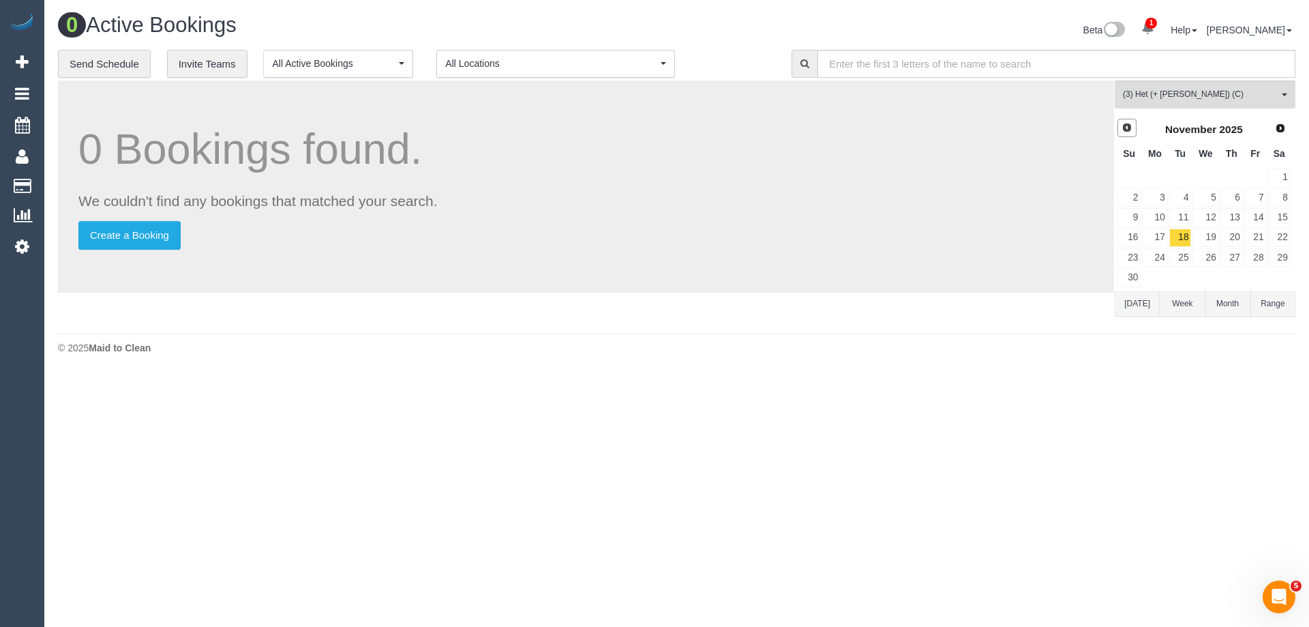
click at [1128, 129] on span "Prev" at bounding box center [1126, 127] width 11 height 11
click at [1184, 199] on link "7" at bounding box center [1180, 197] width 22 height 18
click at [1180, 235] on link "21" at bounding box center [1180, 237] width 22 height 18
click at [1284, 134] on link "Next" at bounding box center [1280, 128] width 19 height 19
click at [1191, 192] on link "4" at bounding box center [1180, 197] width 22 height 18
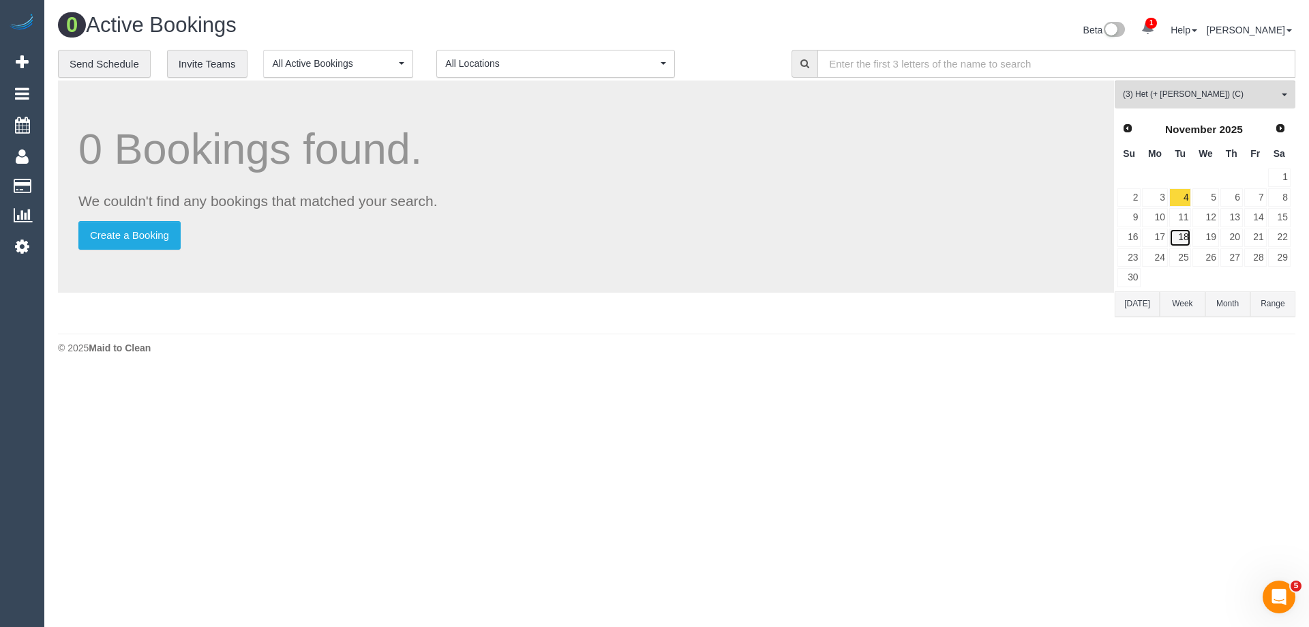
click at [1188, 241] on link "18" at bounding box center [1180, 237] width 22 height 18
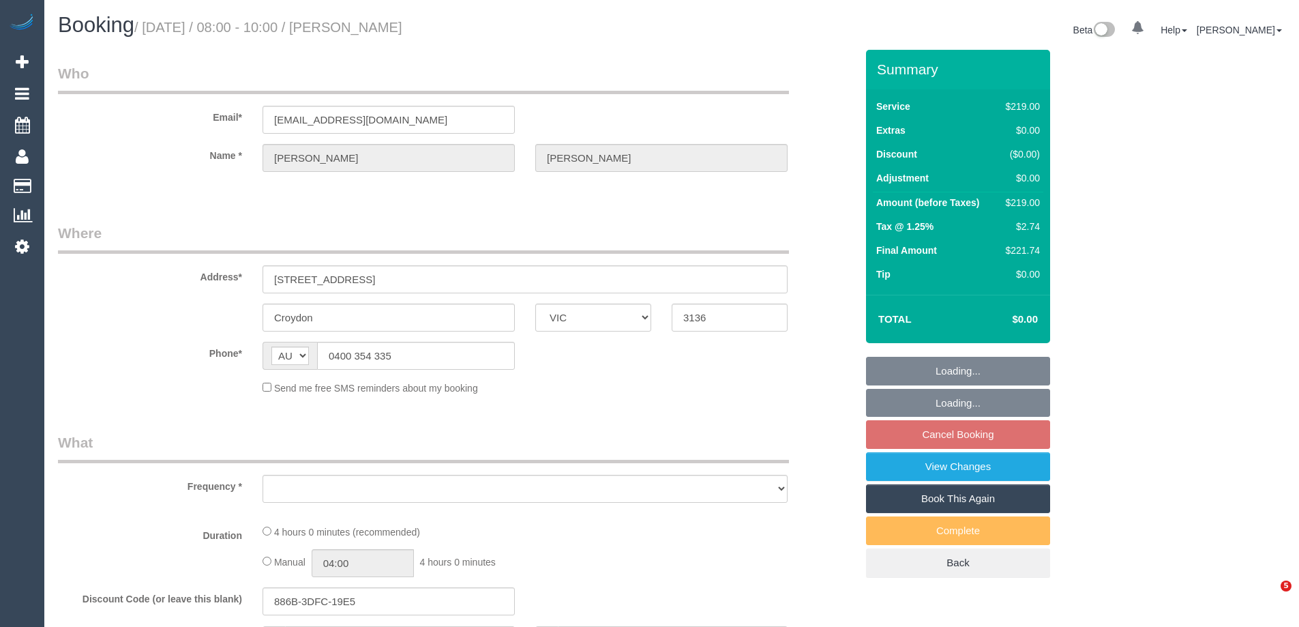
select select "VIC"
select select "string:stripe-pm_1RWwkZ2GScqysDRVUSIKSBcs"
select select "number:28"
select select "number:15"
select select "number:18"
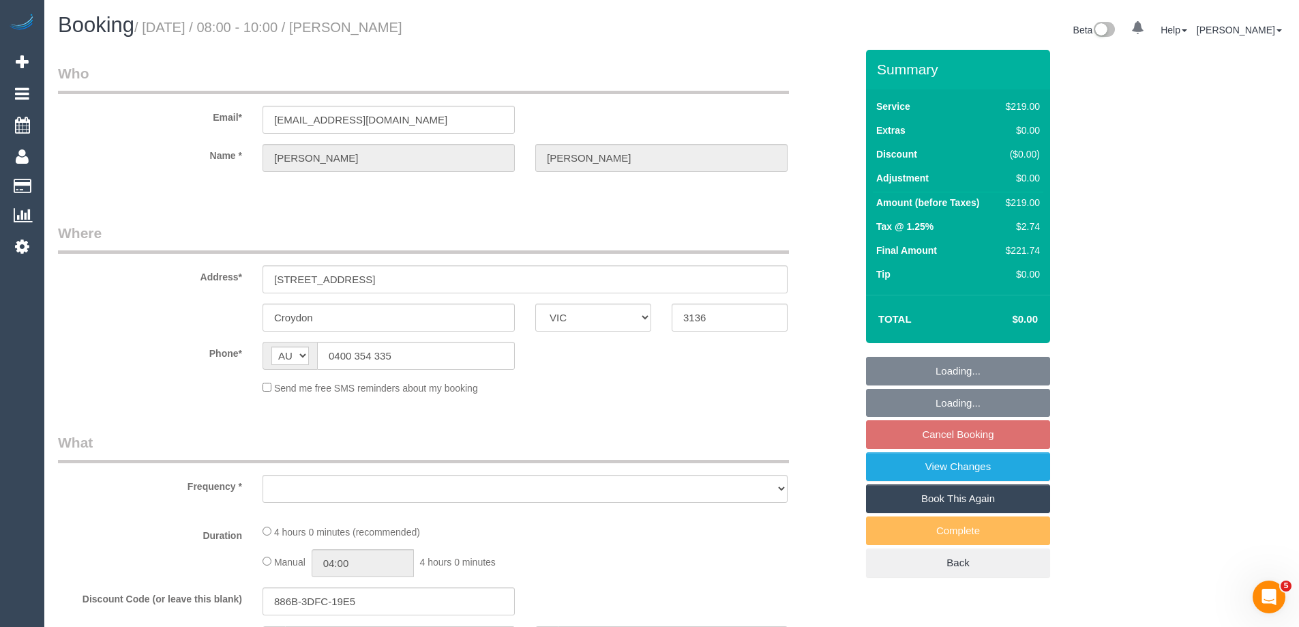
select select "number:22"
select select "number:13"
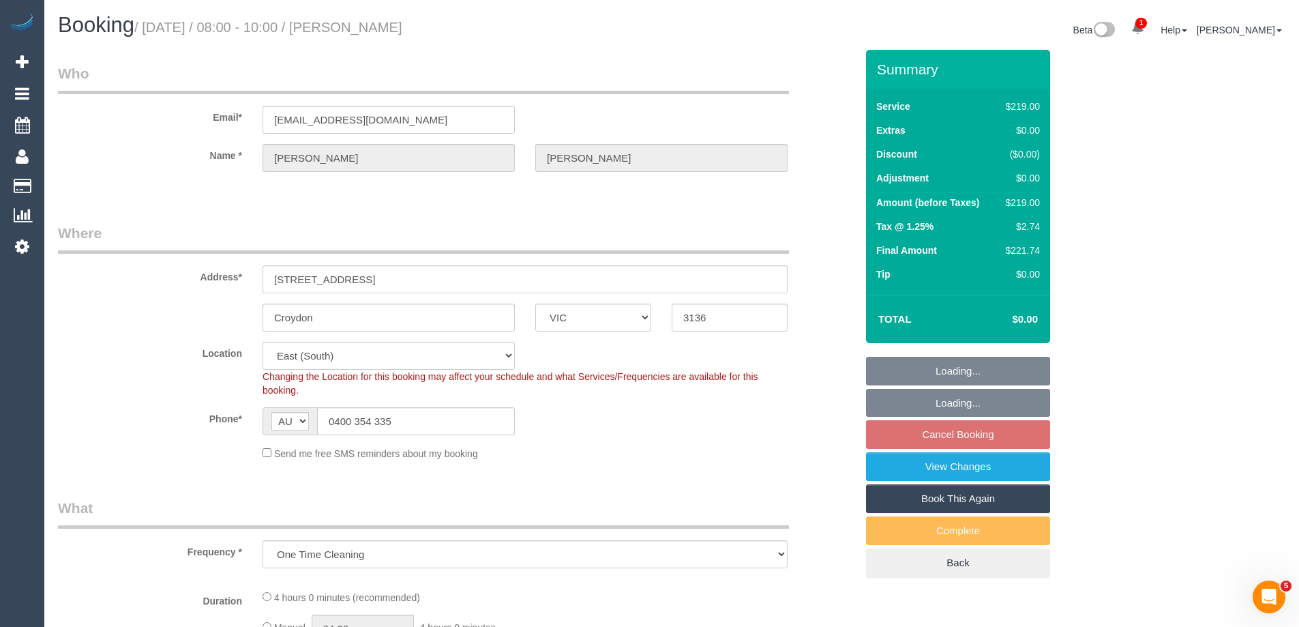
select select "object:801"
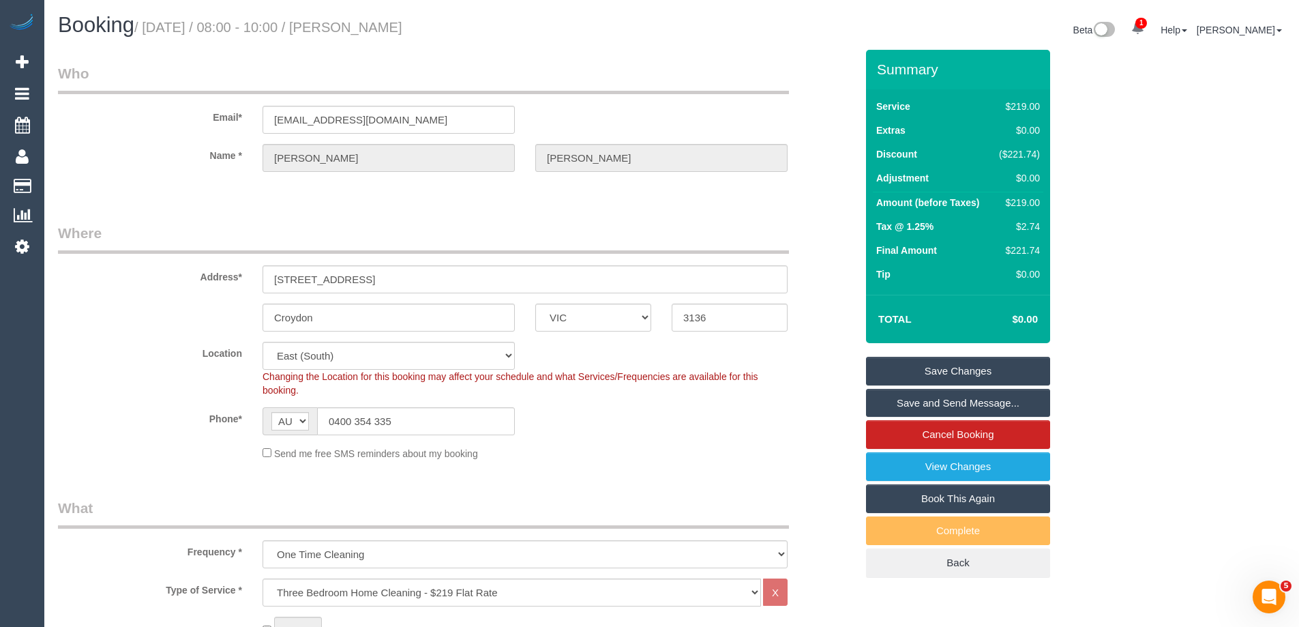
drag, startPoint x: 507, startPoint y: 22, endPoint x: 360, endPoint y: 19, distance: 146.6
click at [360, 19] on h1 "Booking / October 07, 2025 / 08:00 - 10:00 / Josie Sproule-Carroll" at bounding box center [359, 25] width 603 height 23
copy small "Josie Sproule-Carroll"
click at [699, 459] on div "Send me free SMS reminders about my booking" at bounding box center [524, 452] width 545 height 15
click at [1027, 199] on div "$219.00" at bounding box center [1017, 203] width 45 height 14
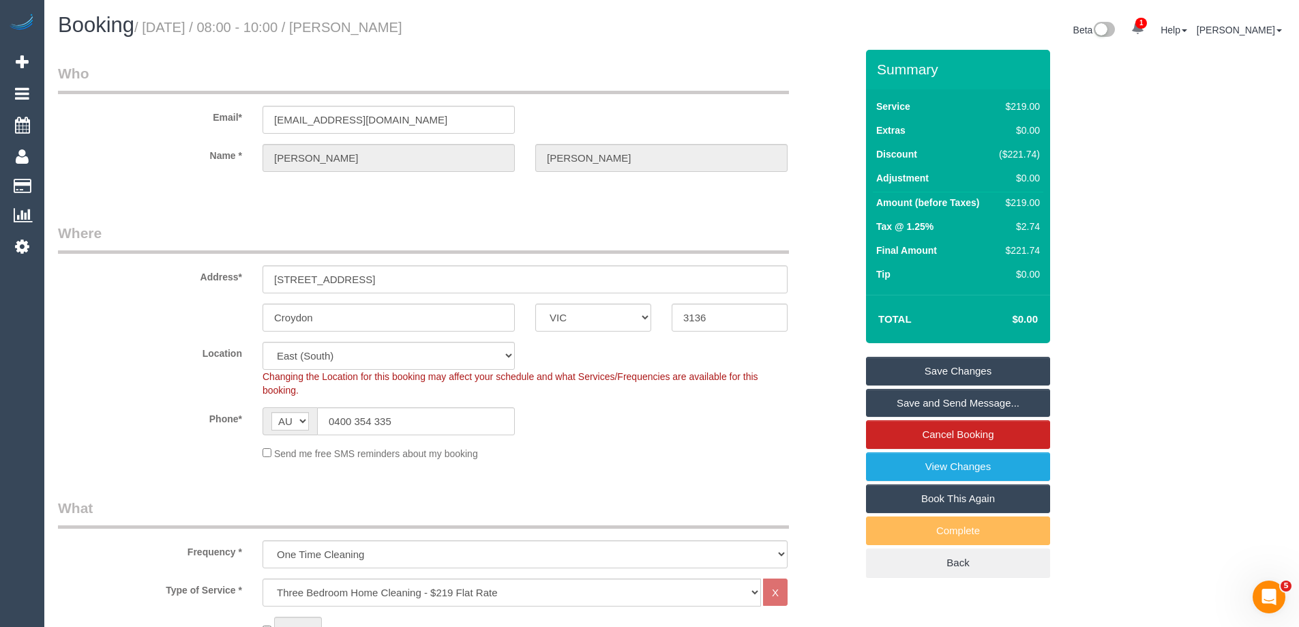
click at [1027, 199] on div "$219.00" at bounding box center [1017, 203] width 45 height 14
copy div "219.00"
click at [1149, 196] on div "Summary Service $219.00 Extras $0.00 Discount ($221.74) Adjustment $0.00 Amount…" at bounding box center [1009, 327] width 307 height 555
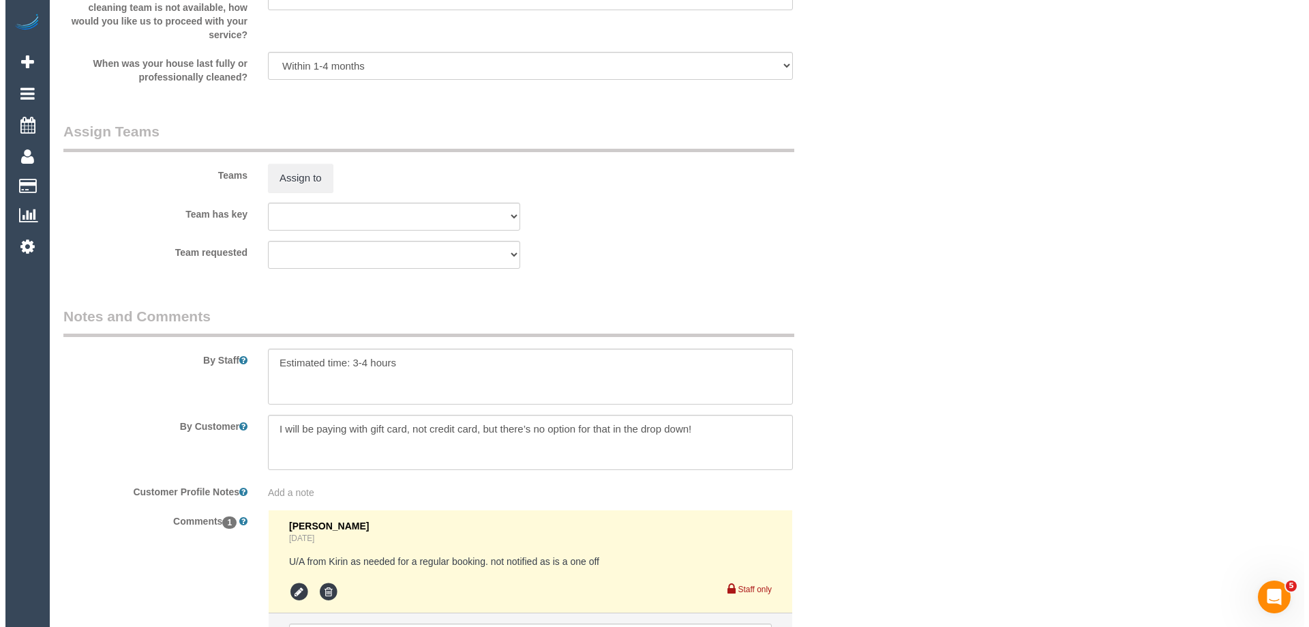
scroll to position [2045, 0]
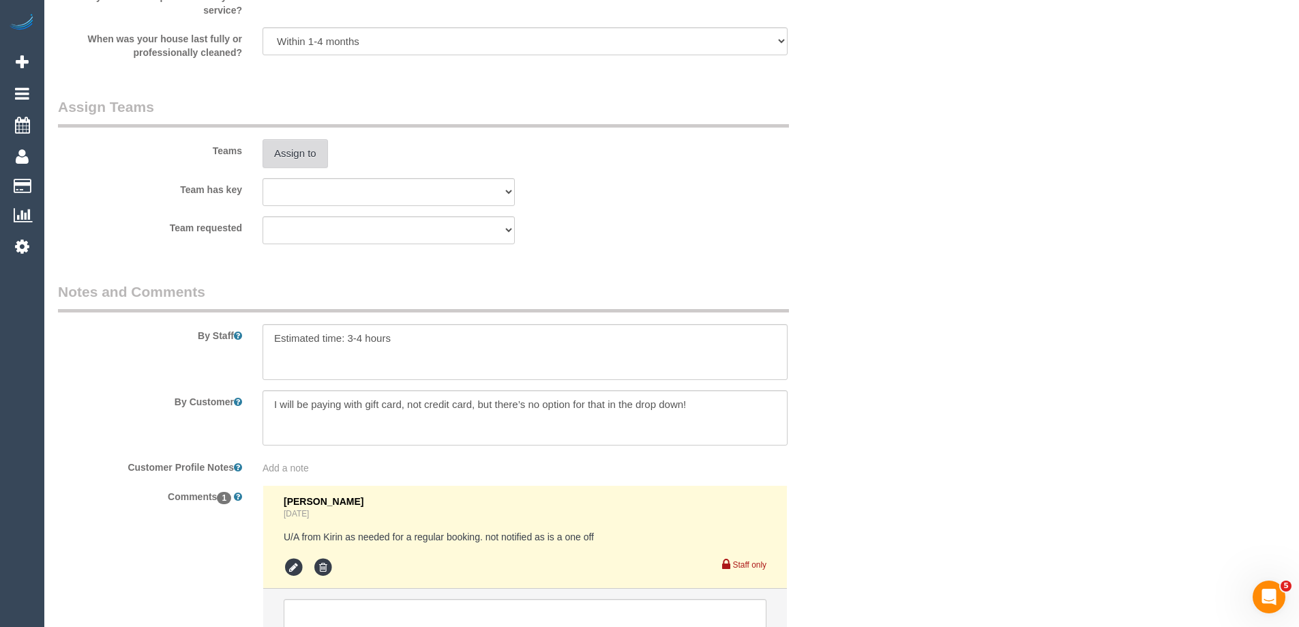
drag, startPoint x: 277, startPoint y: 136, endPoint x: 276, endPoint y: 153, distance: 17.8
click at [277, 144] on div "Teams Assign to" at bounding box center [457, 132] width 818 height 71
click at [276, 153] on button "Assign to" at bounding box center [294, 153] width 65 height 29
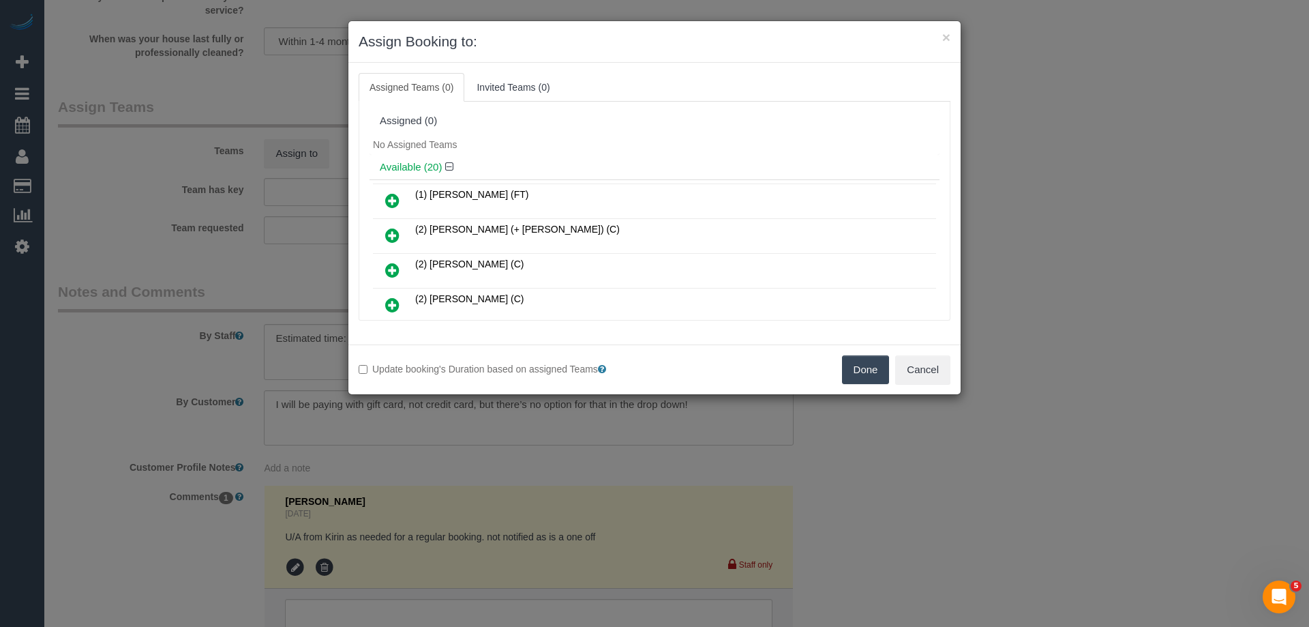
click at [543, 158] on div "Available (20)" at bounding box center [655, 167] width 570 height 25
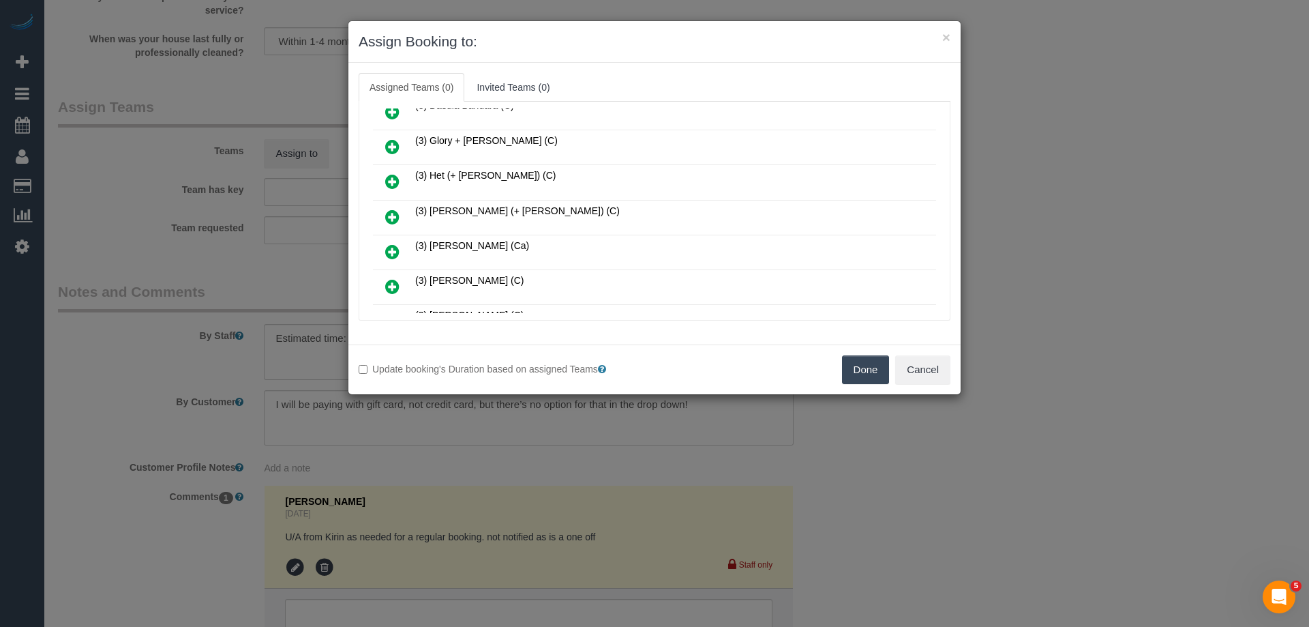
click at [393, 250] on icon at bounding box center [392, 251] width 14 height 16
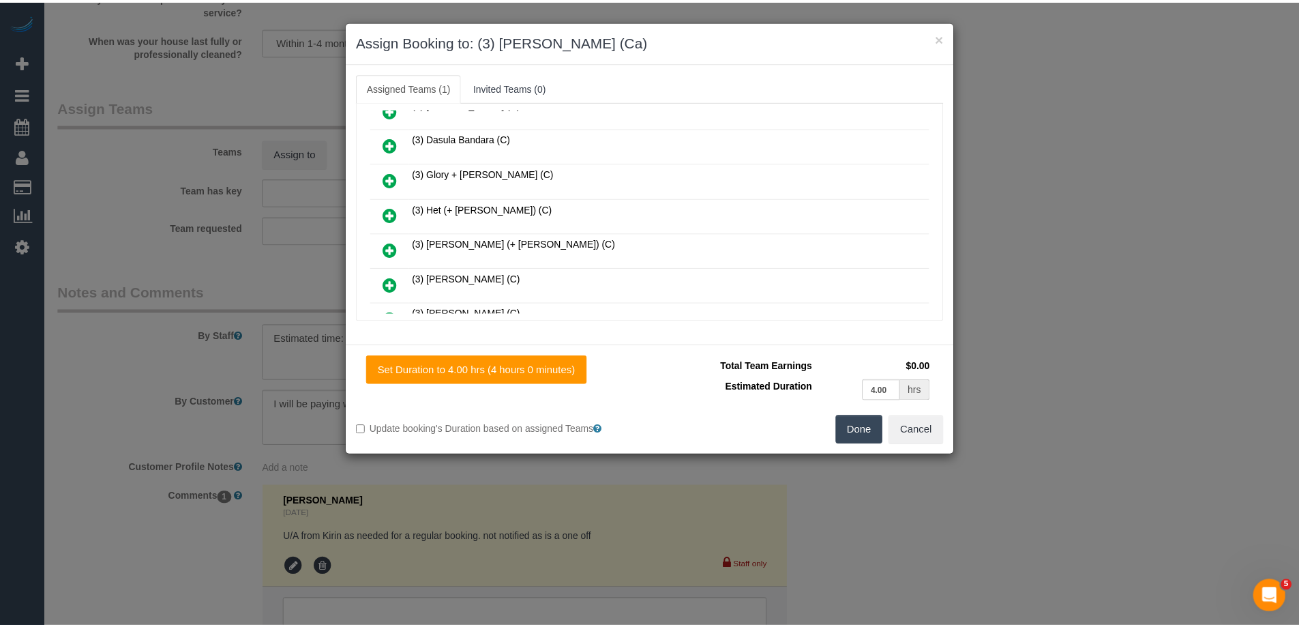
scroll to position [400, 0]
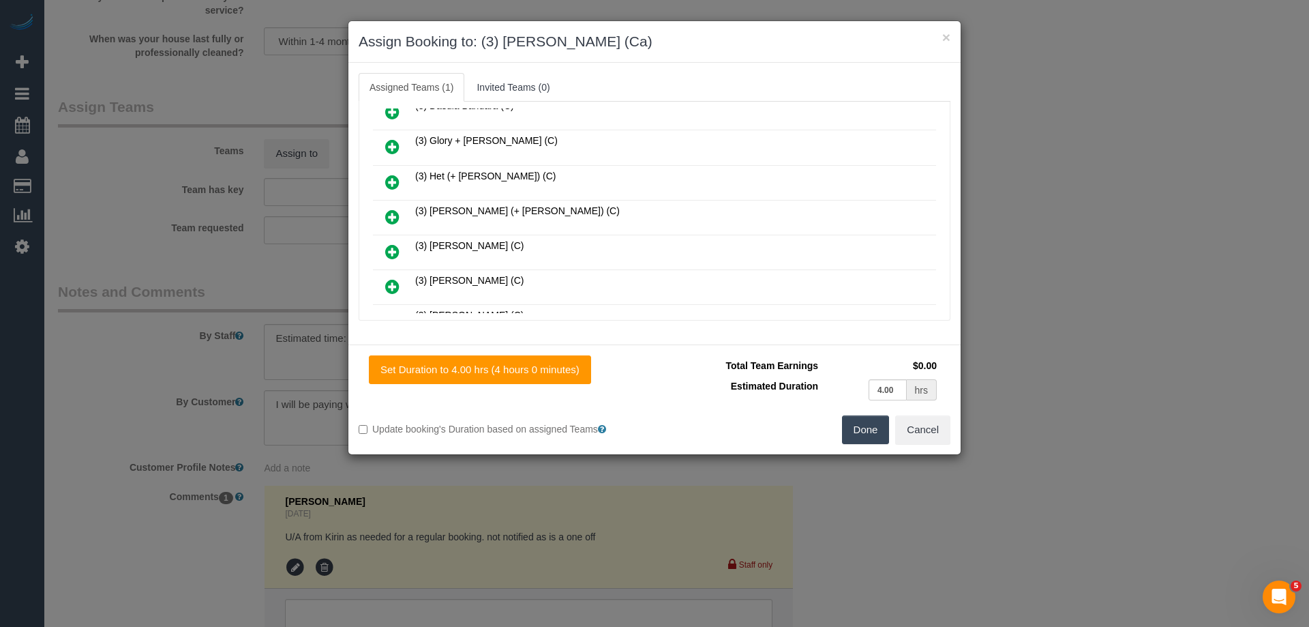
click at [853, 428] on button "Done" at bounding box center [866, 429] width 48 height 29
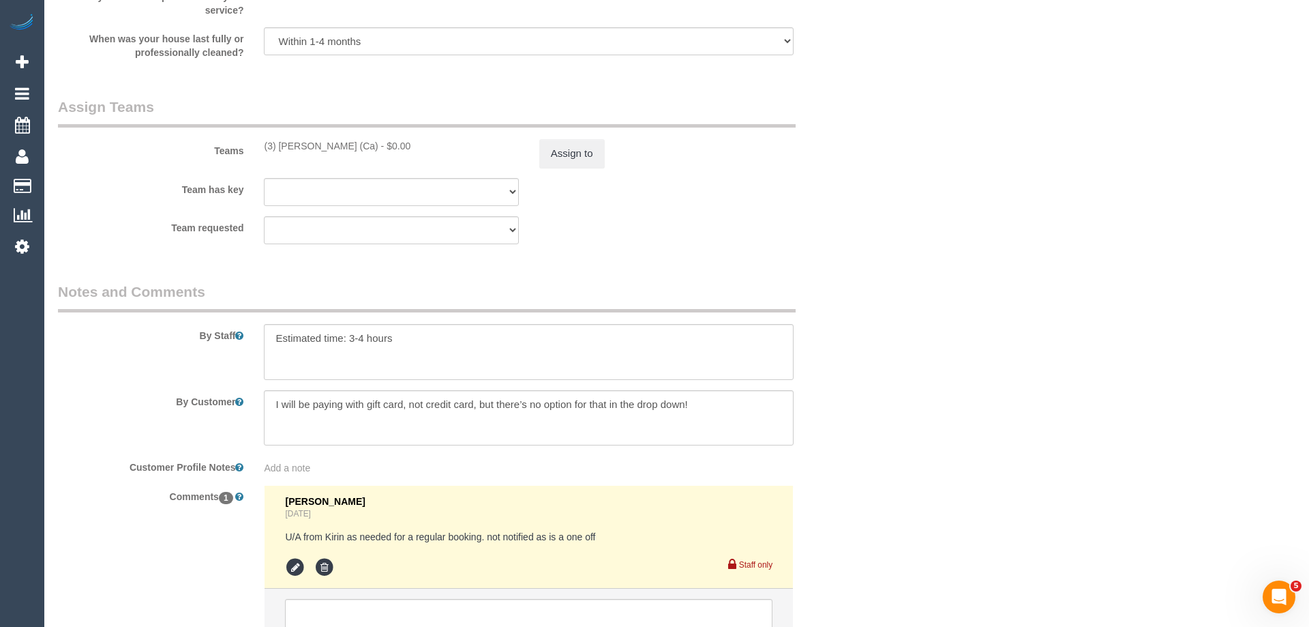
click at [853, 428] on div "× Assign Booking to: (3) Jeremy Law (Ca) Assigned Teams (1) Invited Teams (0) A…" at bounding box center [654, 313] width 1309 height 627
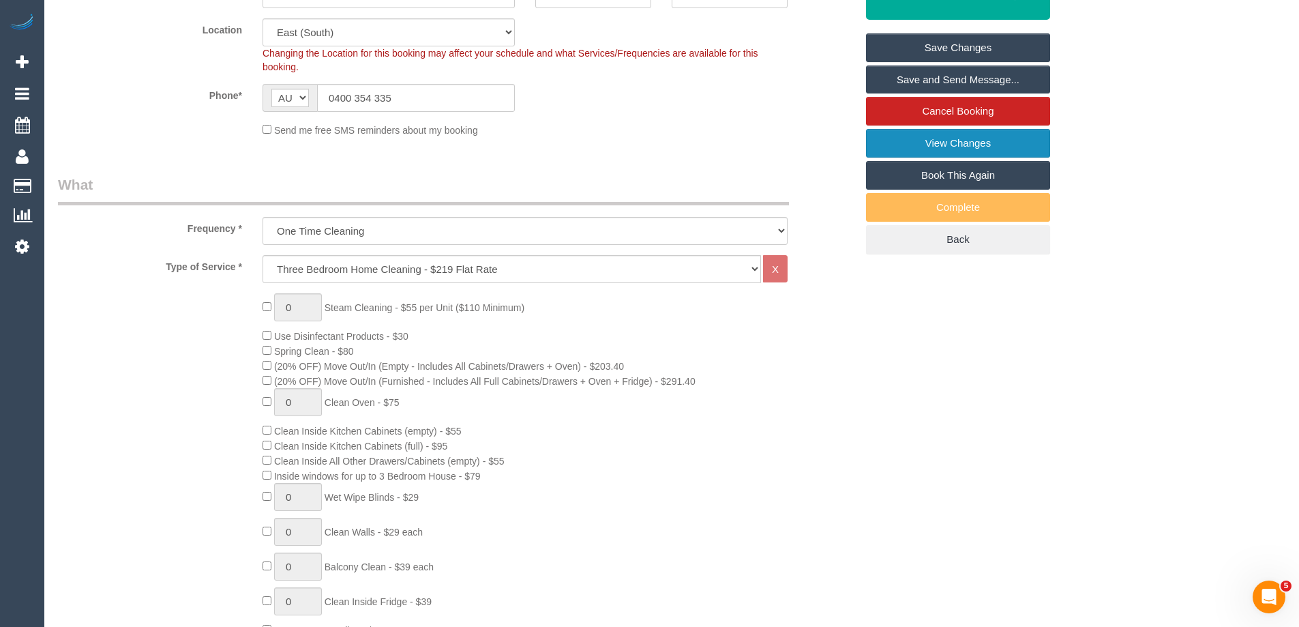
scroll to position [205, 0]
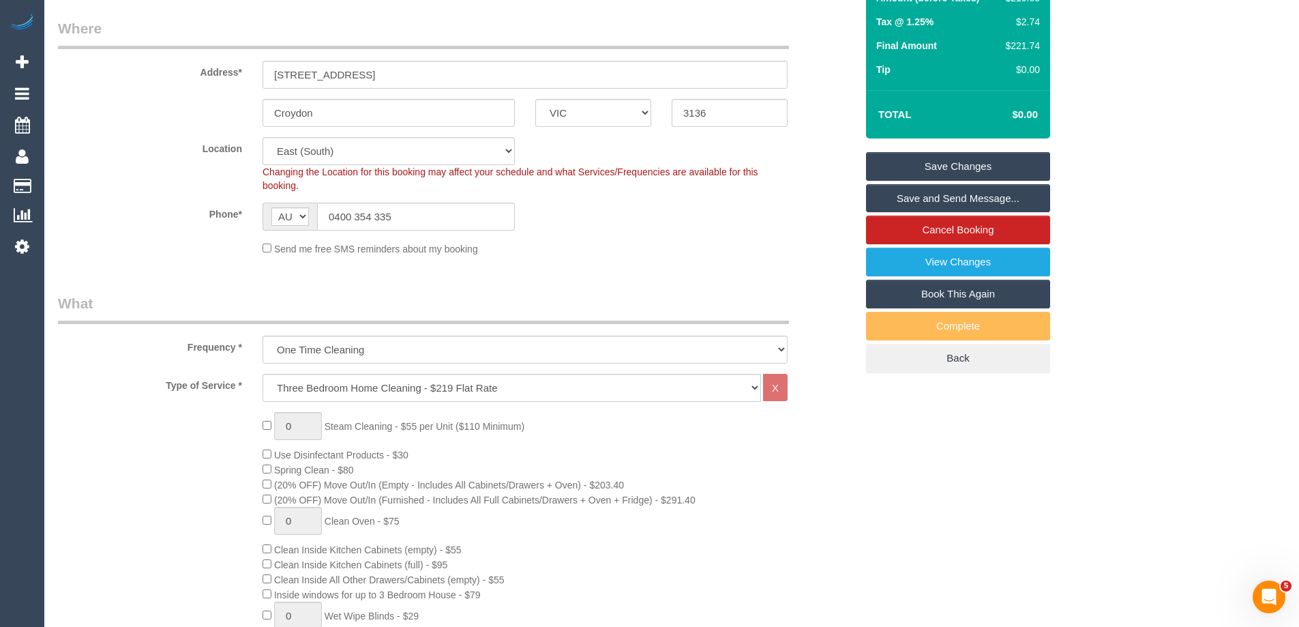
click at [942, 168] on link "Save Changes" at bounding box center [958, 166] width 184 height 29
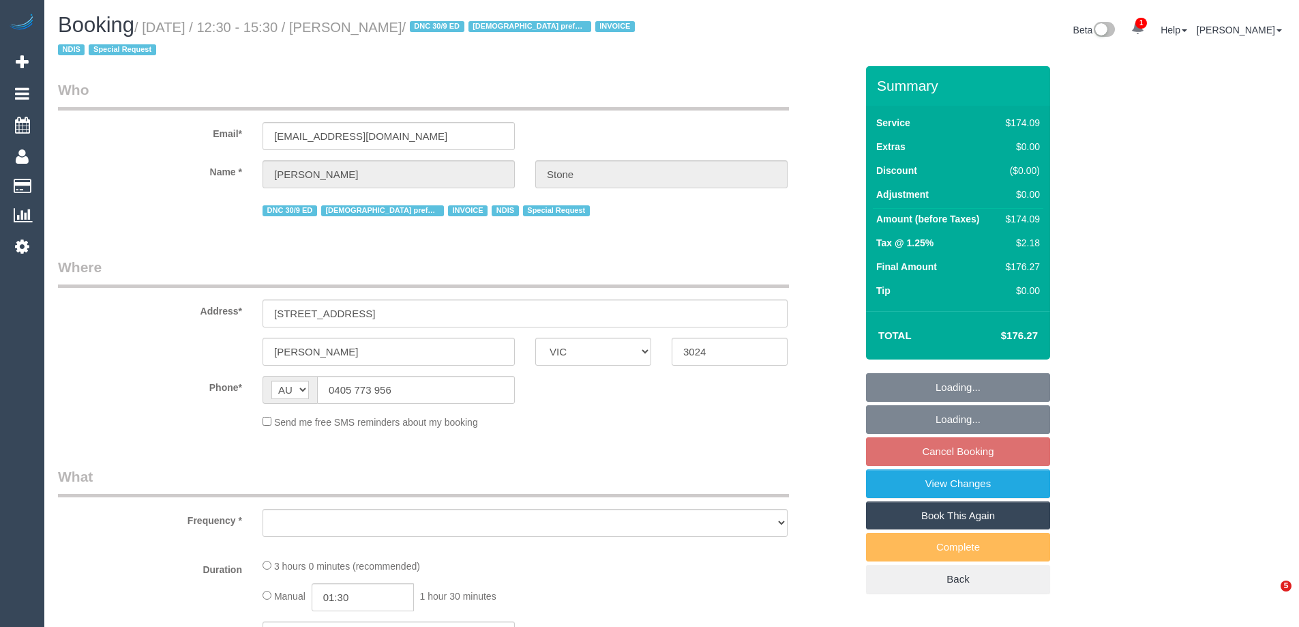
select select "VIC"
select select "object:561"
select select "number:30"
select select "number:14"
select select "number:19"
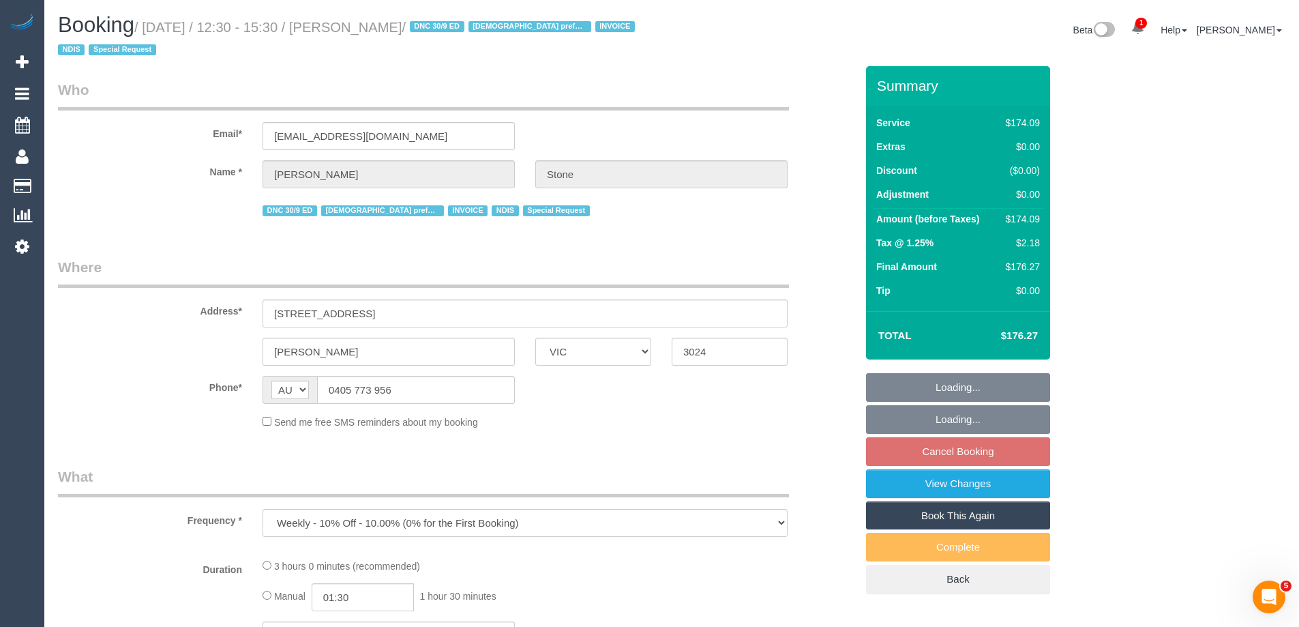
select select "number:23"
select select "number:35"
select select "number:11"
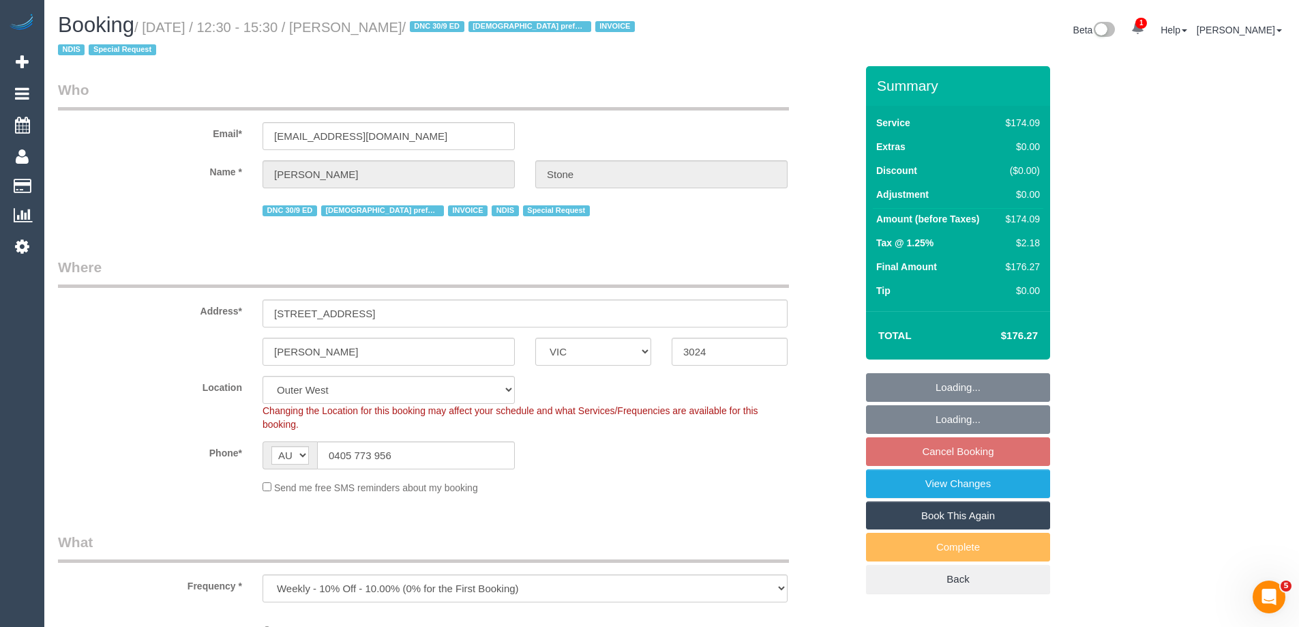
select select "object:787"
select select "180"
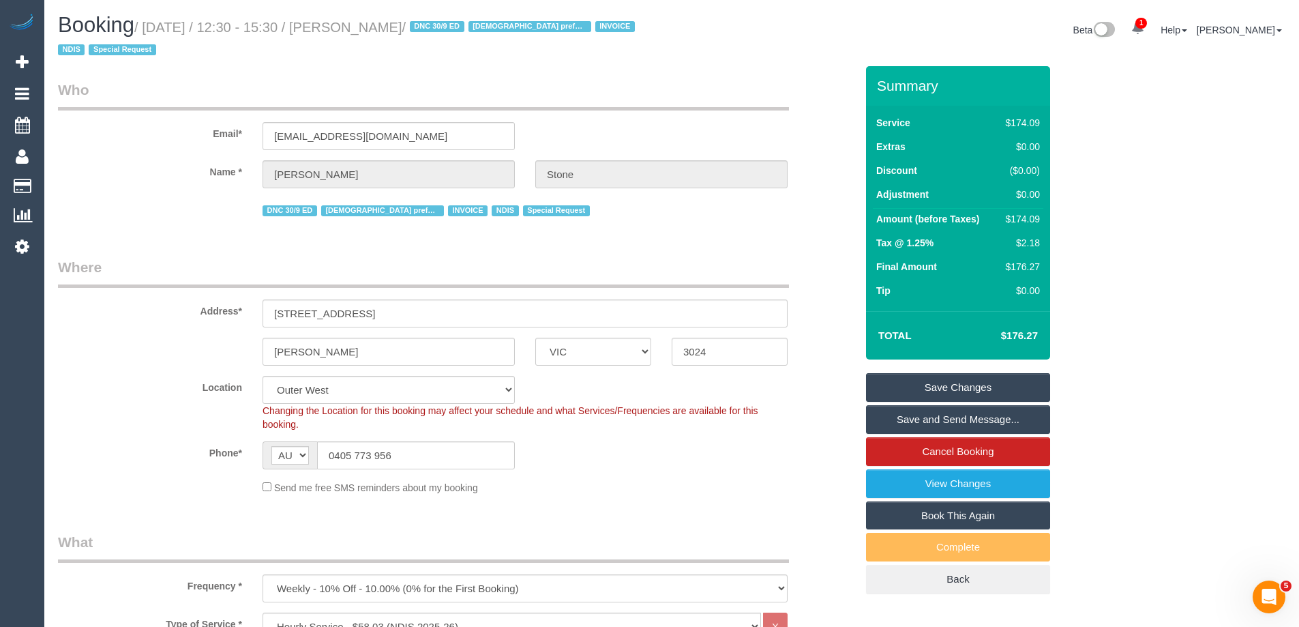
click at [694, 442] on div "Phone* AF AL DZ AD AO AI AQ AG AR AM AW AU AT AZ BS BH BD BB BY BE BZ BJ BM BT …" at bounding box center [457, 455] width 818 height 28
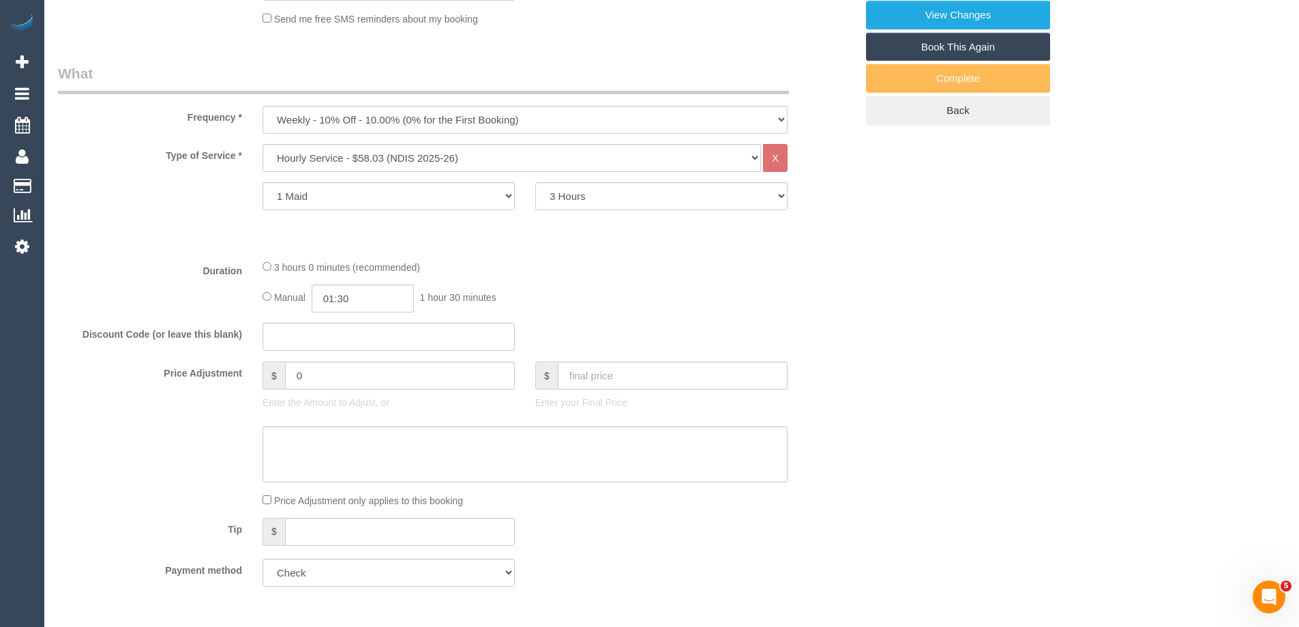
scroll to position [477, 0]
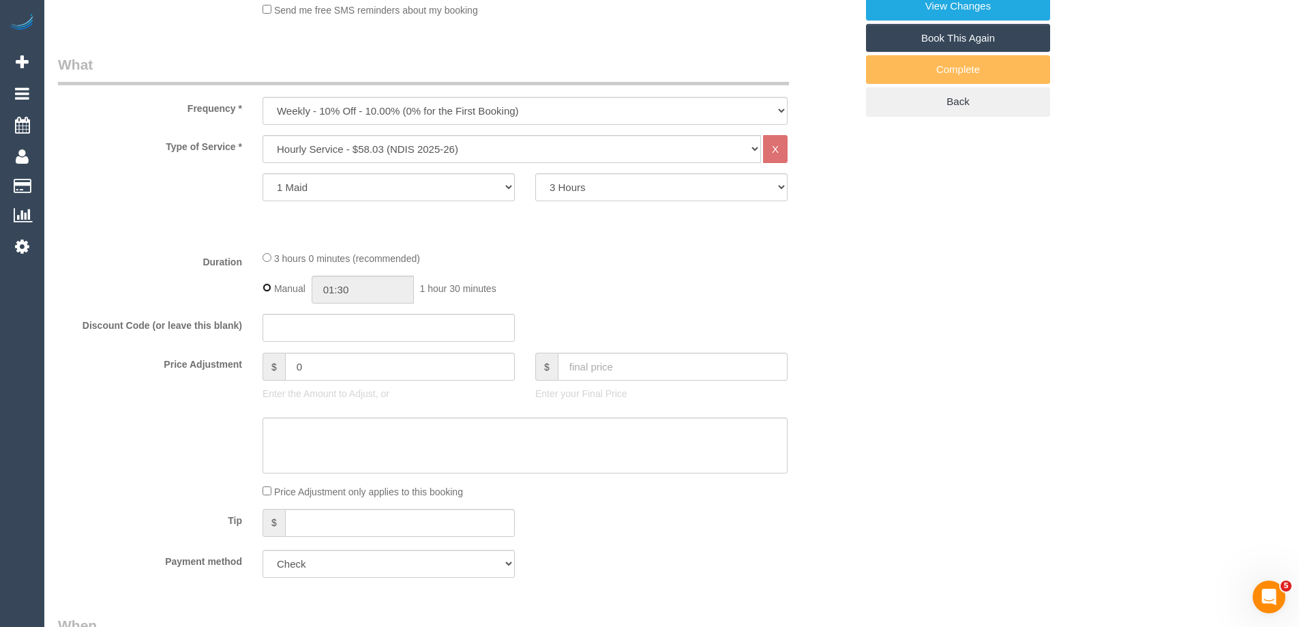
type input "03:00"
click at [540, 264] on div "3 hours 0 minutes (recommended)" at bounding box center [524, 257] width 525 height 15
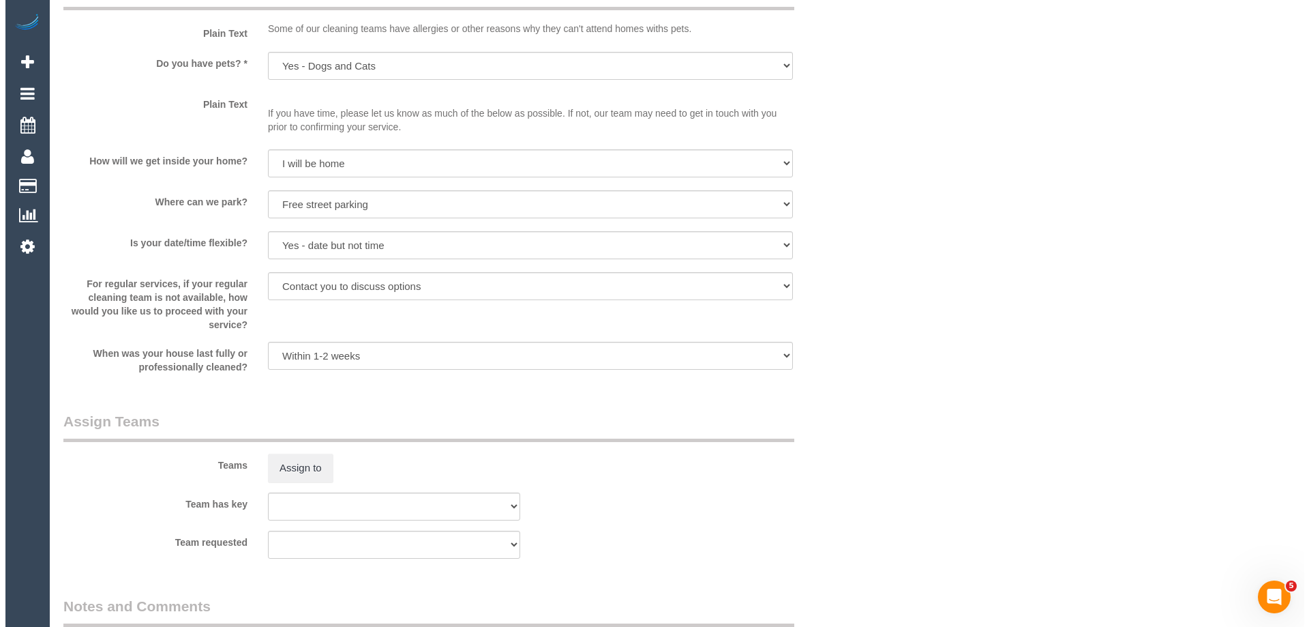
scroll to position [1432, 0]
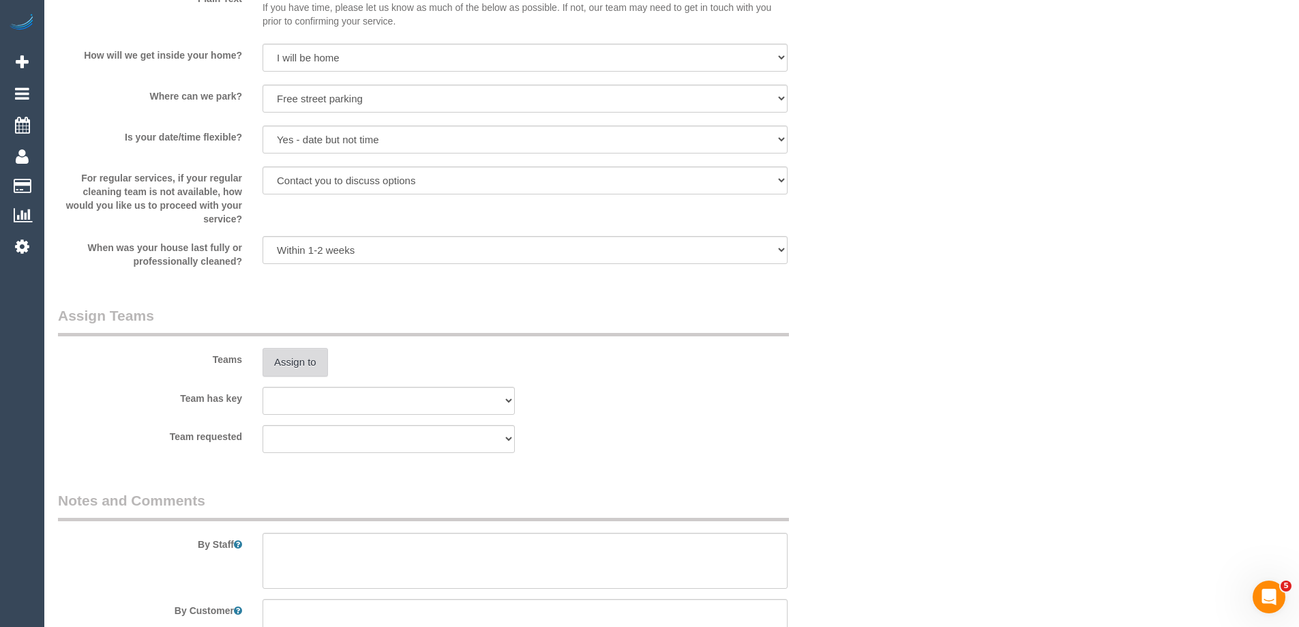
click at [292, 362] on button "Assign to" at bounding box center [294, 362] width 65 height 29
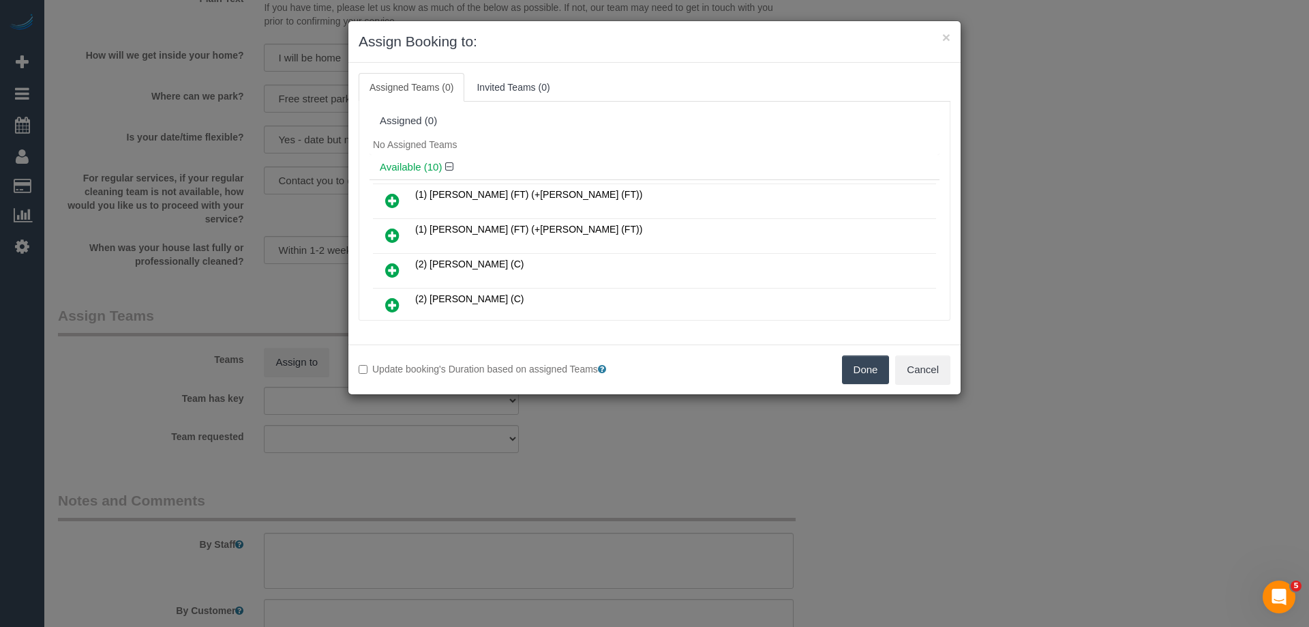
click at [563, 121] on div "Assigned (0)" at bounding box center [654, 121] width 549 height 12
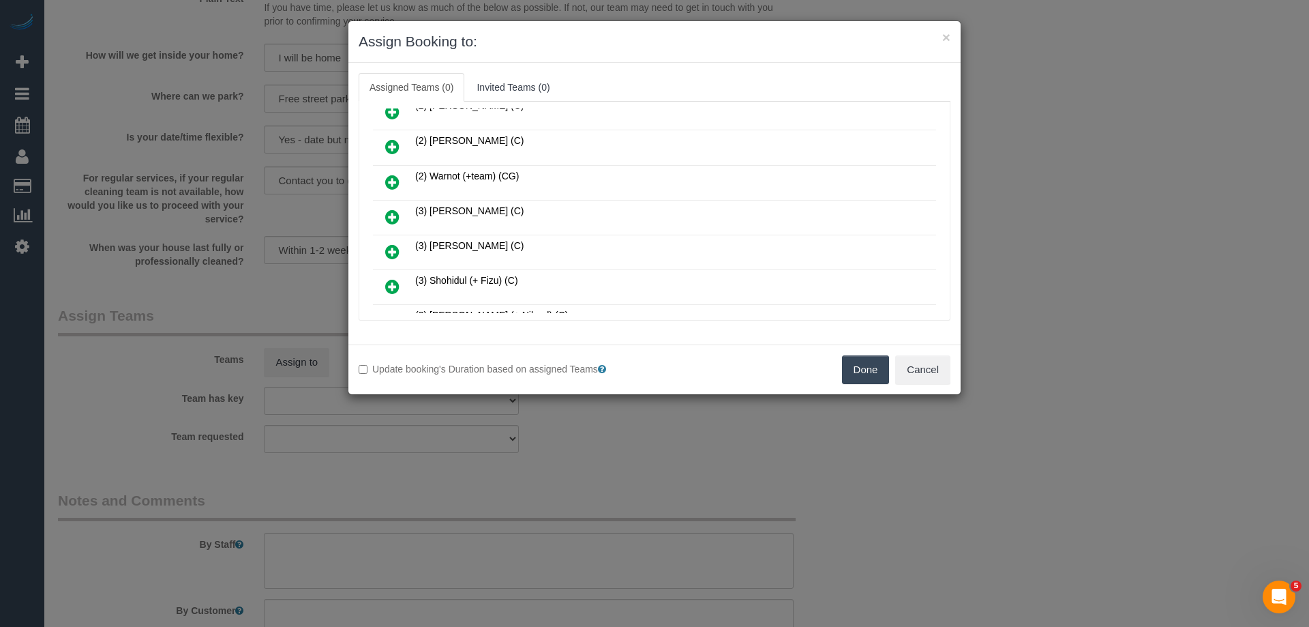
click at [382, 226] on link at bounding box center [392, 217] width 32 height 27
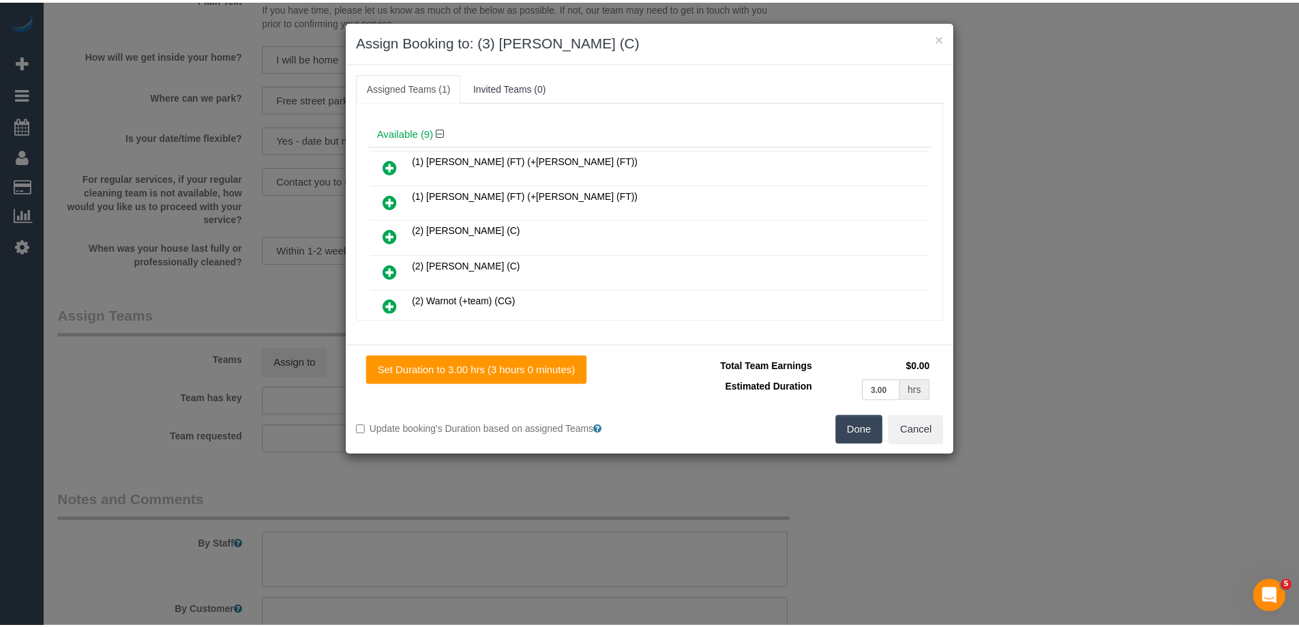
scroll to position [0, 0]
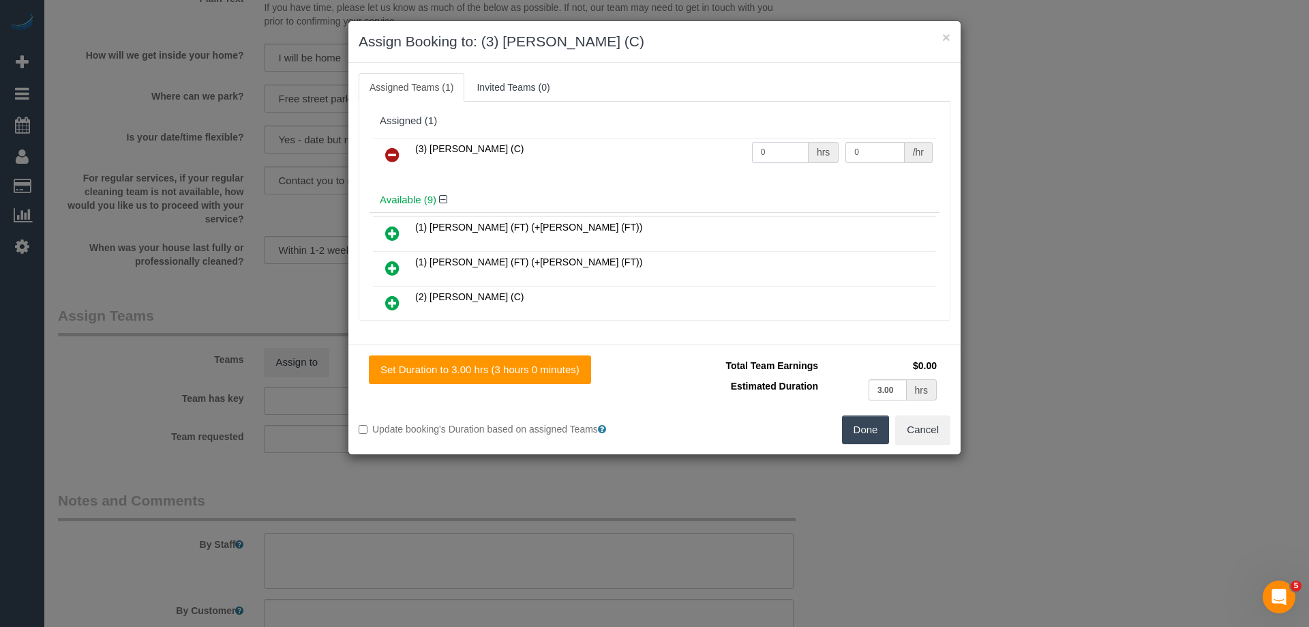
click at [790, 151] on input "0" at bounding box center [780, 152] width 57 height 21
type input "3"
click at [879, 149] on input "0" at bounding box center [874, 152] width 59 height 21
type input "35"
click at [866, 428] on button "Done" at bounding box center [866, 429] width 48 height 29
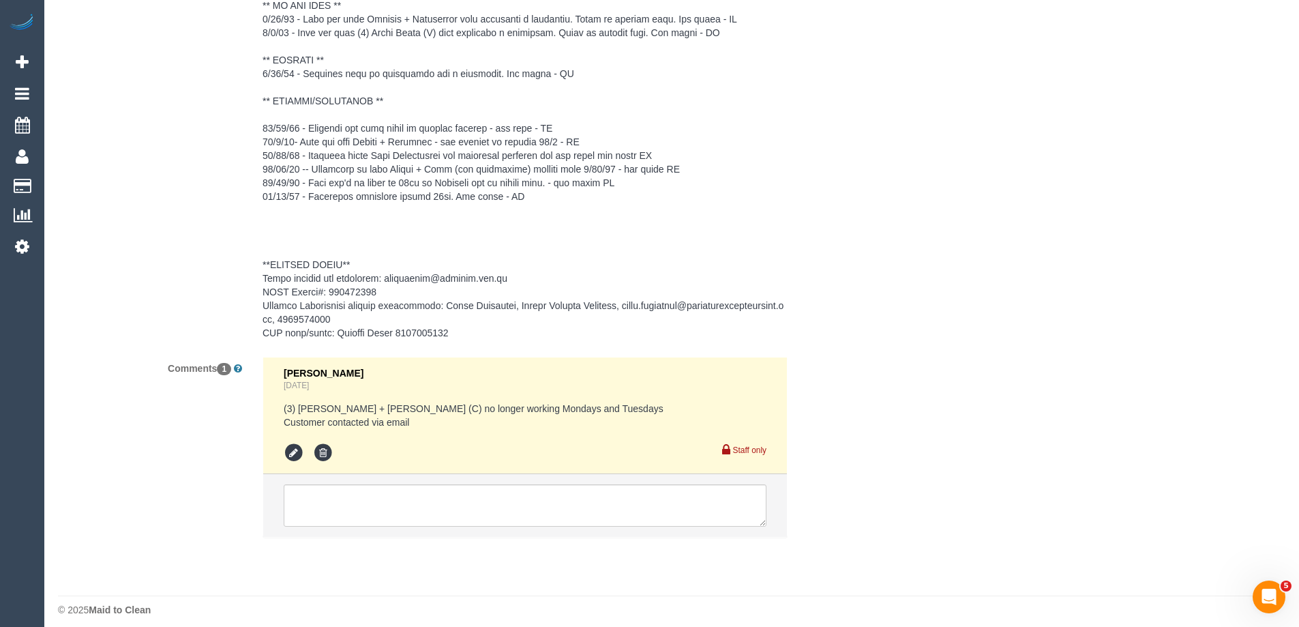
scroll to position [2208, 0]
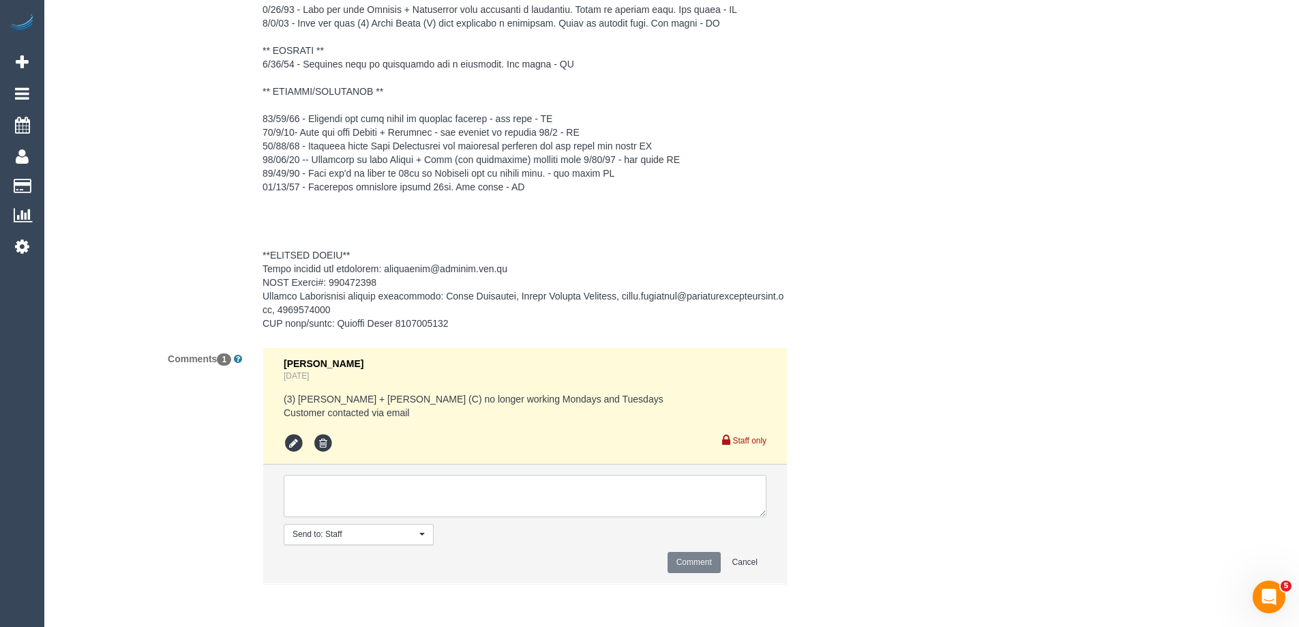
click at [402, 500] on textarea at bounding box center [525, 495] width 483 height 42
type textarea "I"
click at [401, 493] on textarea at bounding box center [525, 495] width 483 height 42
type textarea "Inform customer new ongoing cleaner from 7/10"
click at [694, 568] on button "Comment" at bounding box center [693, 562] width 53 height 21
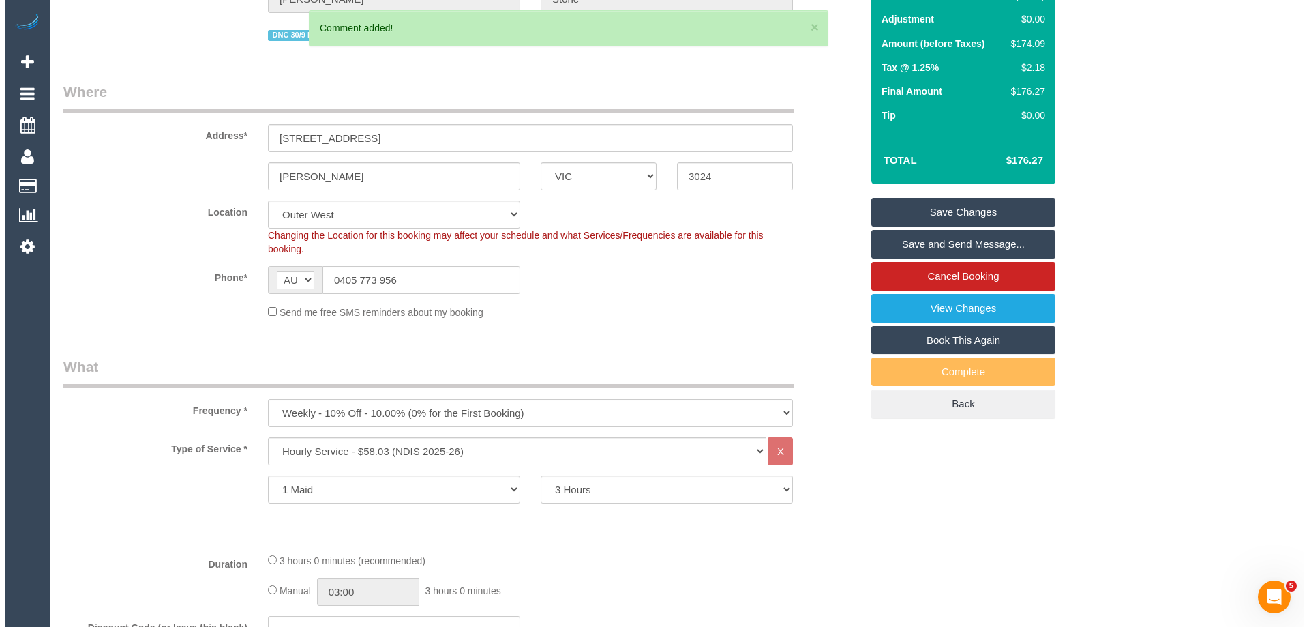
scroll to position [0, 0]
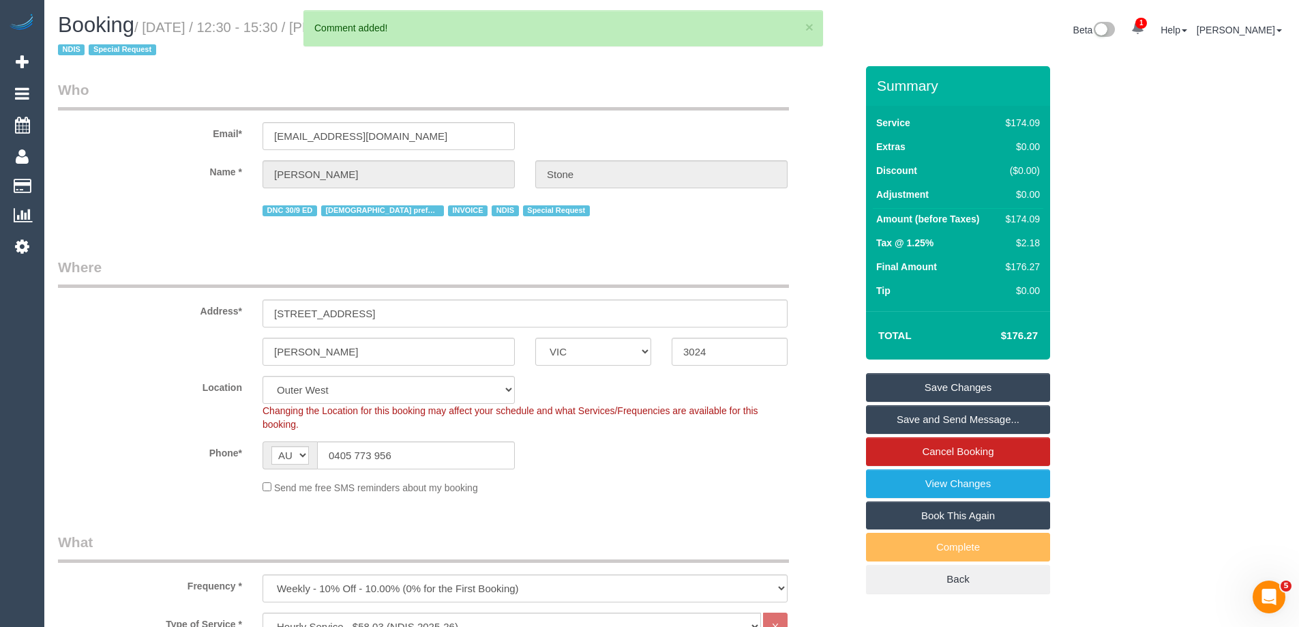
click at [1004, 389] on link "Save Changes" at bounding box center [958, 387] width 184 height 29
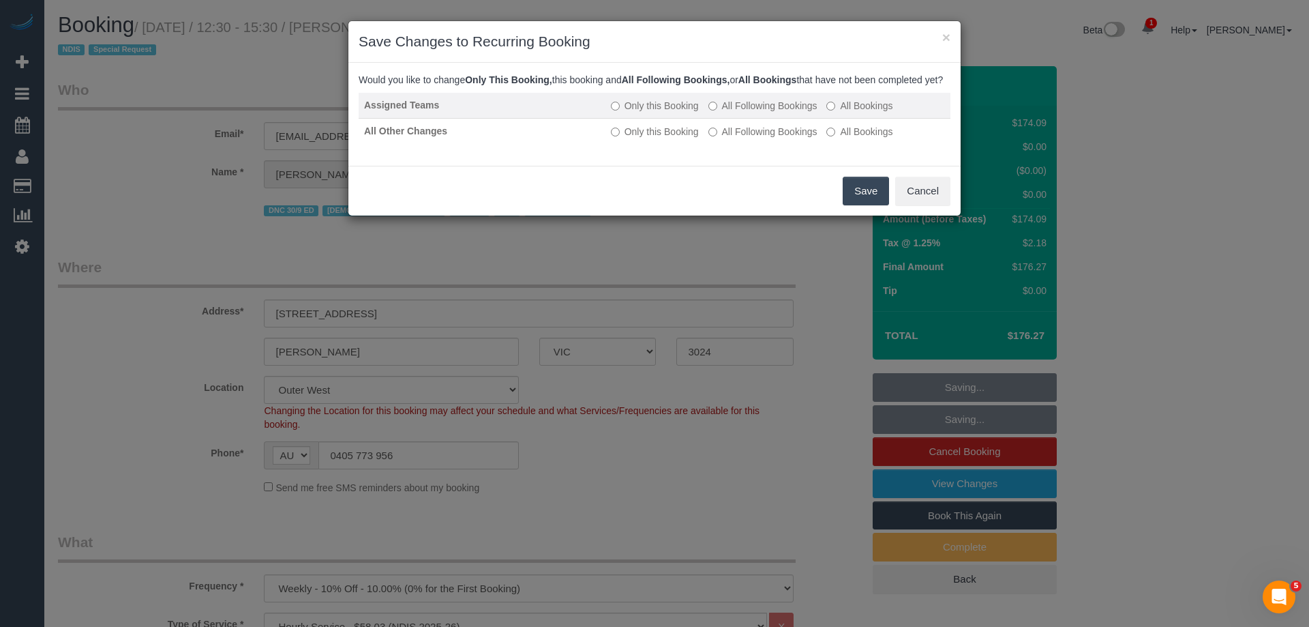
click at [798, 110] on td "Only this Booking All Following Bookings All Bookings" at bounding box center [777, 106] width 345 height 26
click at [802, 112] on label "All Following Bookings" at bounding box center [762, 106] width 109 height 14
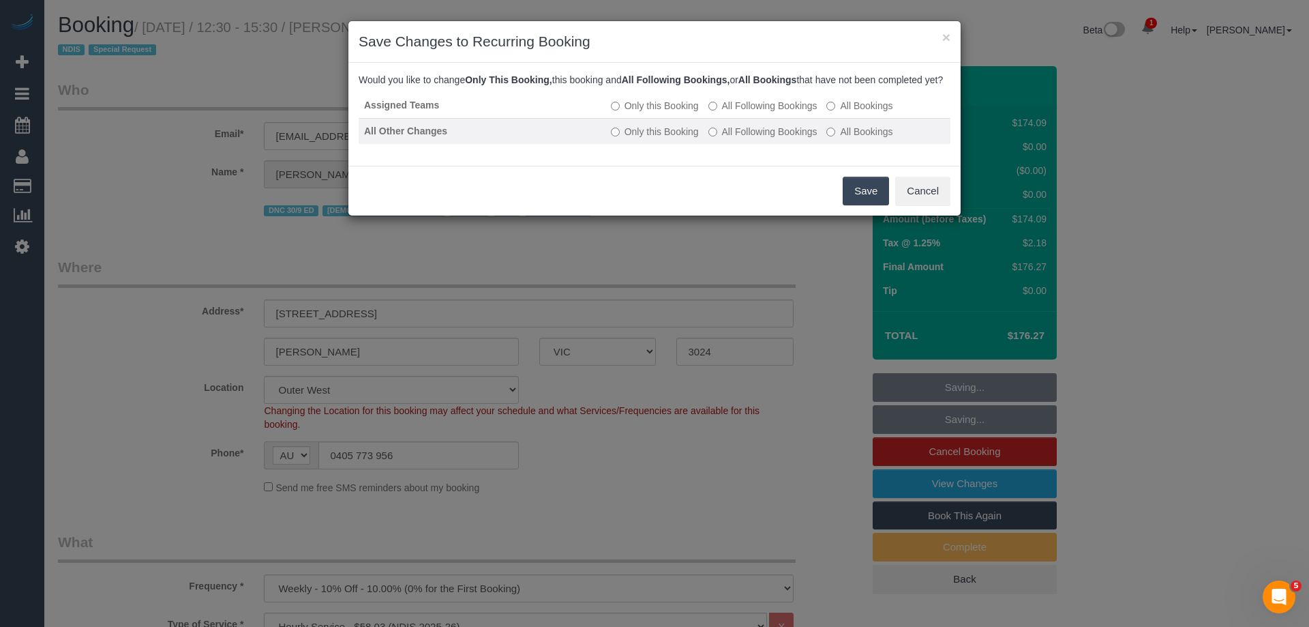
click at [792, 138] on label "All Following Bookings" at bounding box center [762, 132] width 109 height 14
click at [859, 196] on button "Save" at bounding box center [866, 191] width 46 height 29
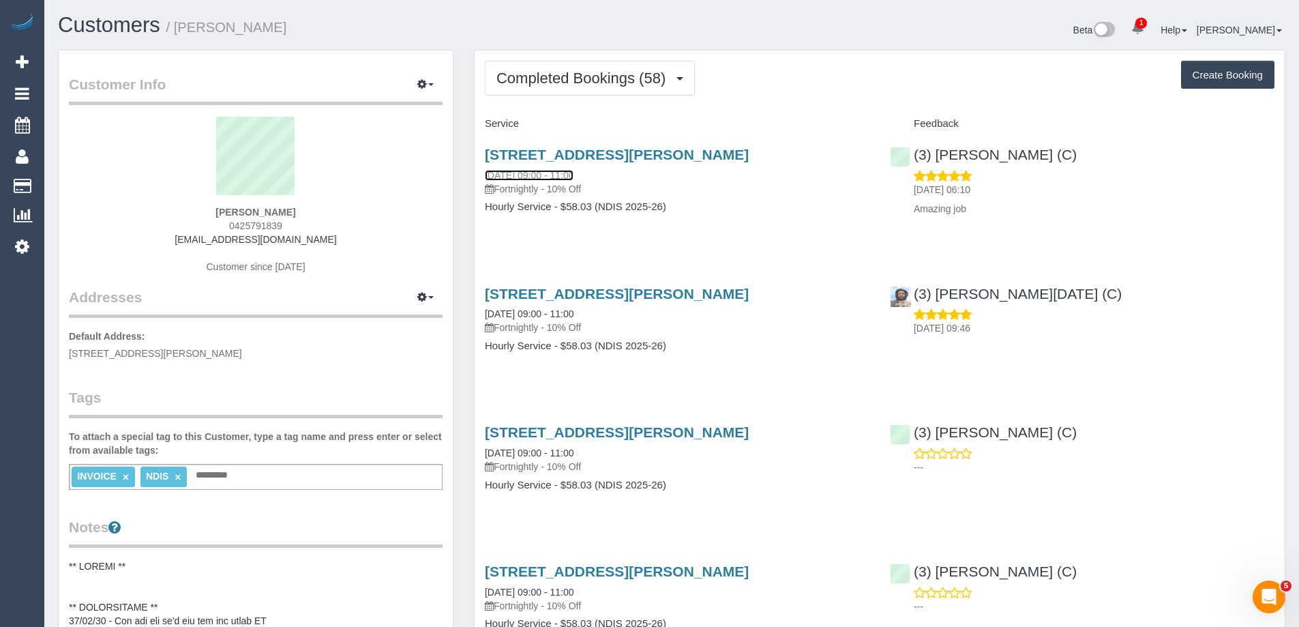
click at [573, 173] on link "[DATE] 09:00 - 11:00" at bounding box center [529, 175] width 89 height 11
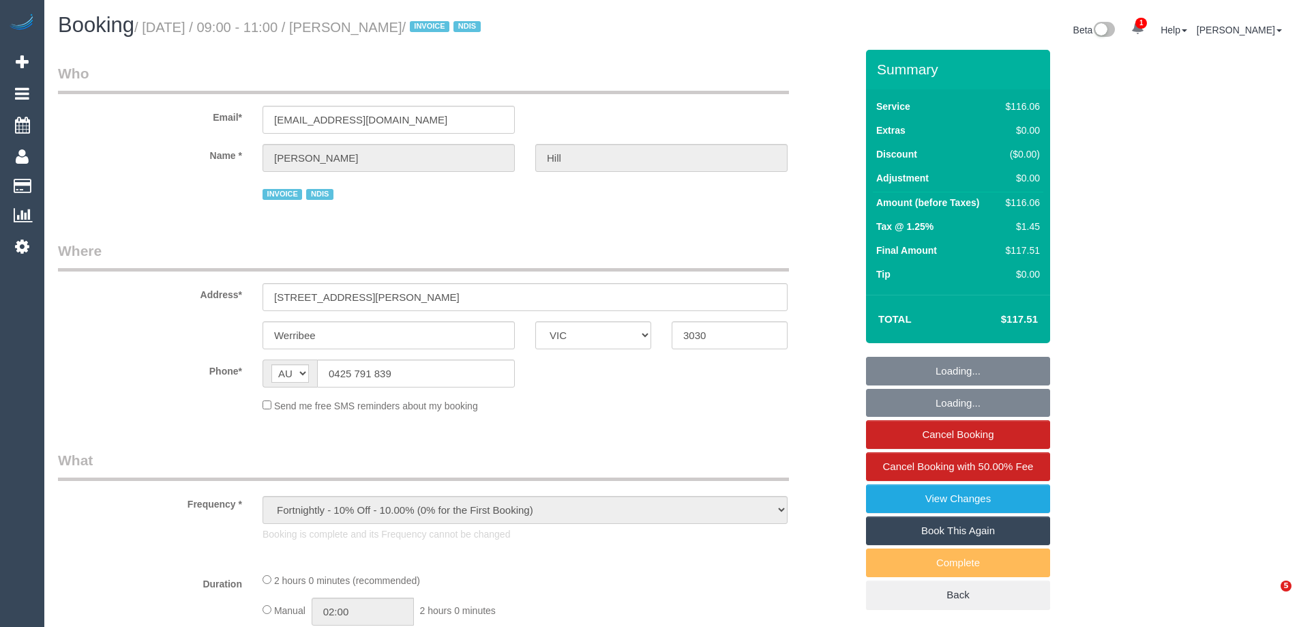
select select "VIC"
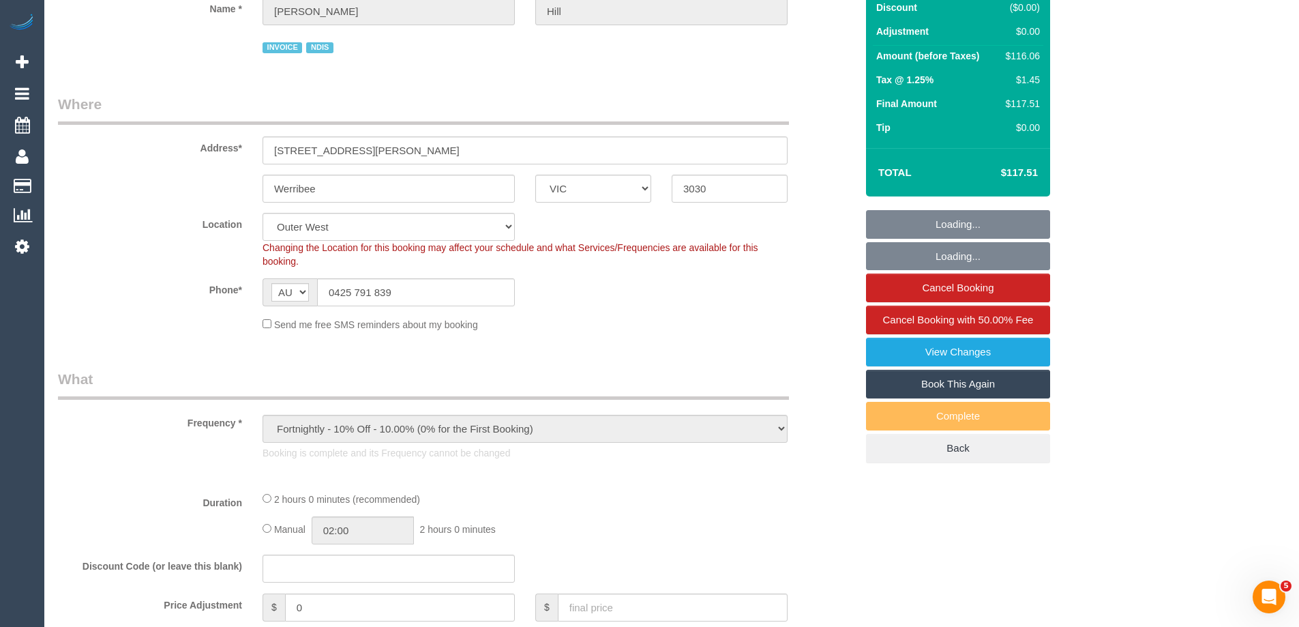
select select "object:1120"
select select "number:28"
select select "number:14"
select select "number:19"
select select "number:36"
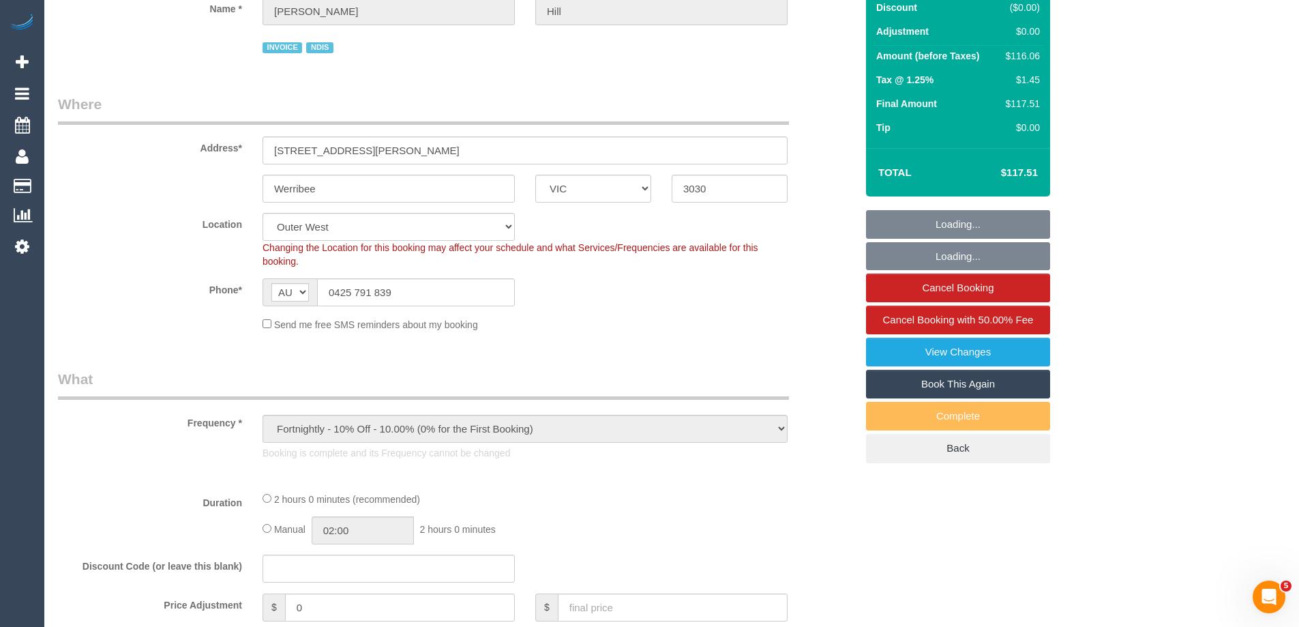
select select "number:35"
select select "number:26"
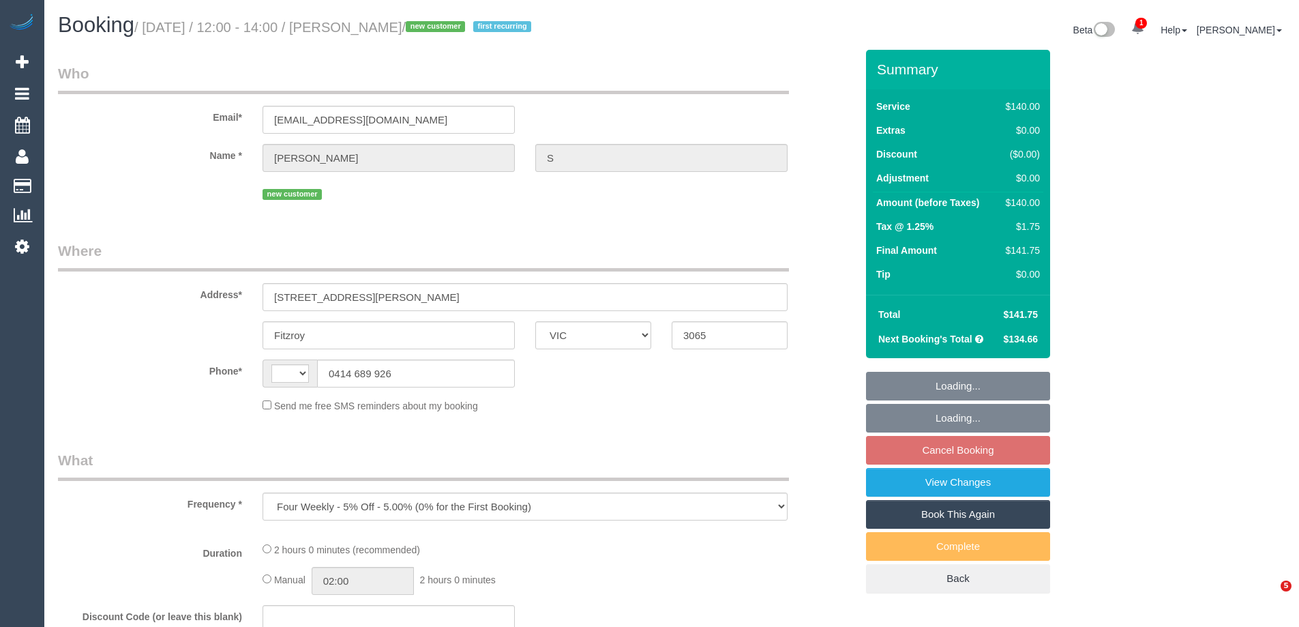
select select "VIC"
select select "string:AU"
select select "string:stripe-pm_1SCeRV2GScqysDRVUJdeJRZX"
select select "number:28"
select select "number:14"
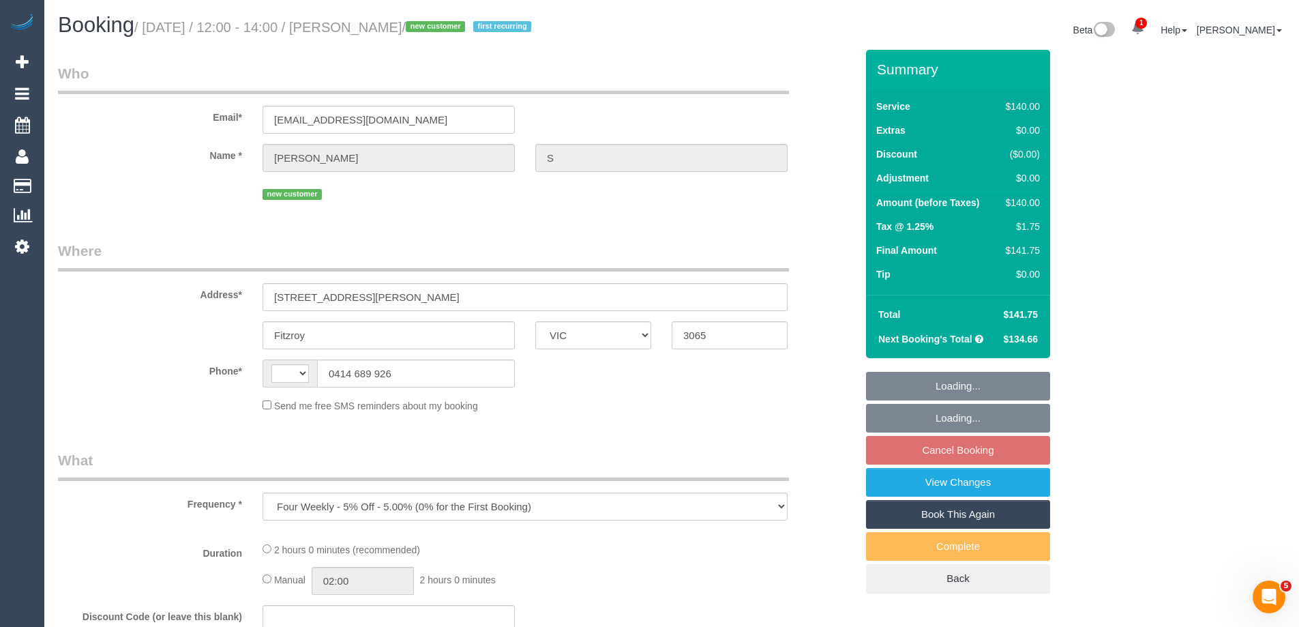
select select "number:18"
select select "number:36"
select select "number:34"
select select "number:26"
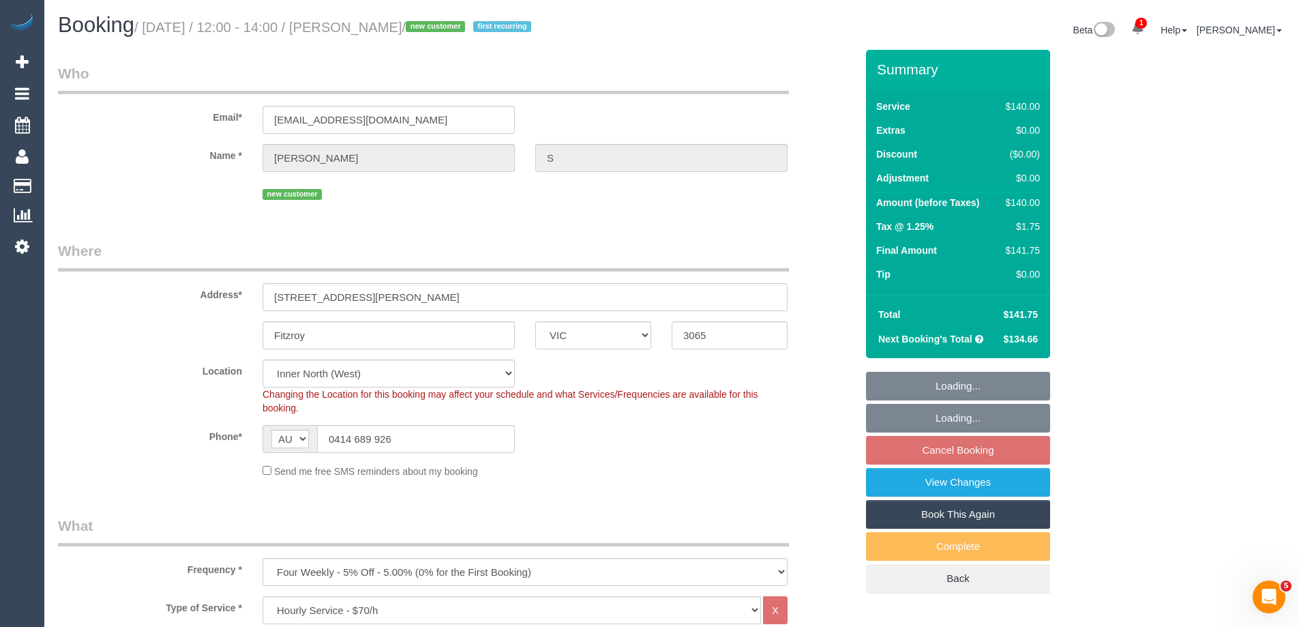
select select "object:1438"
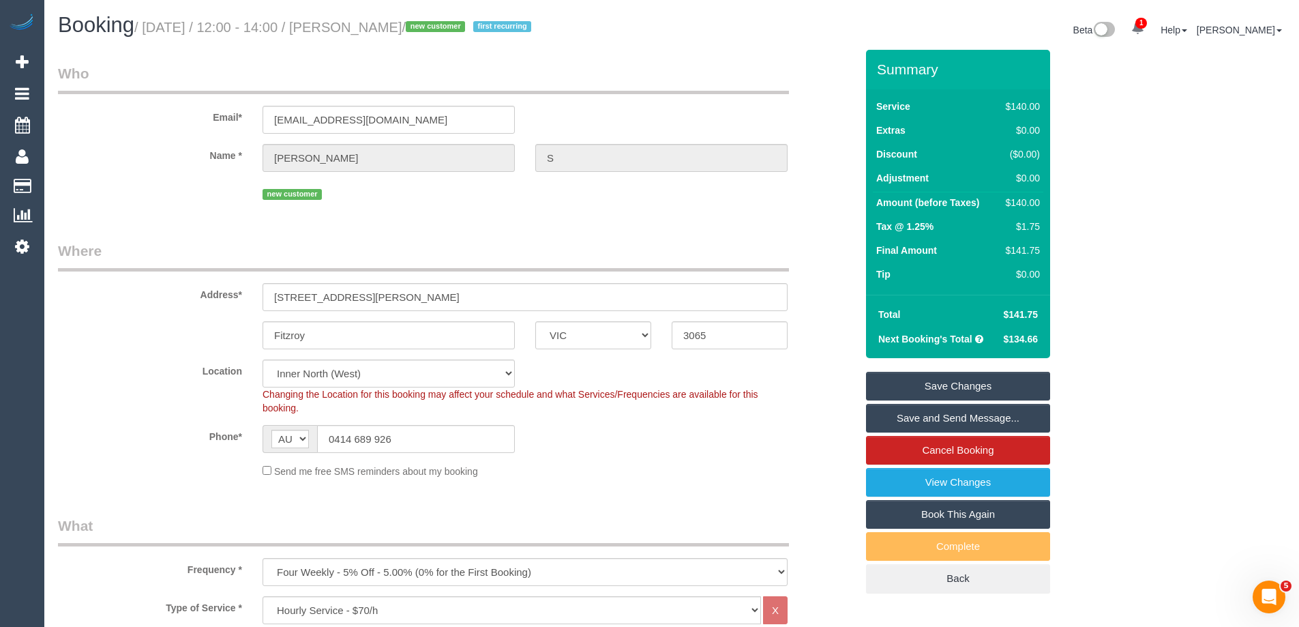
click at [624, 464] on div "Send me free SMS reminders about my booking" at bounding box center [524, 470] width 545 height 15
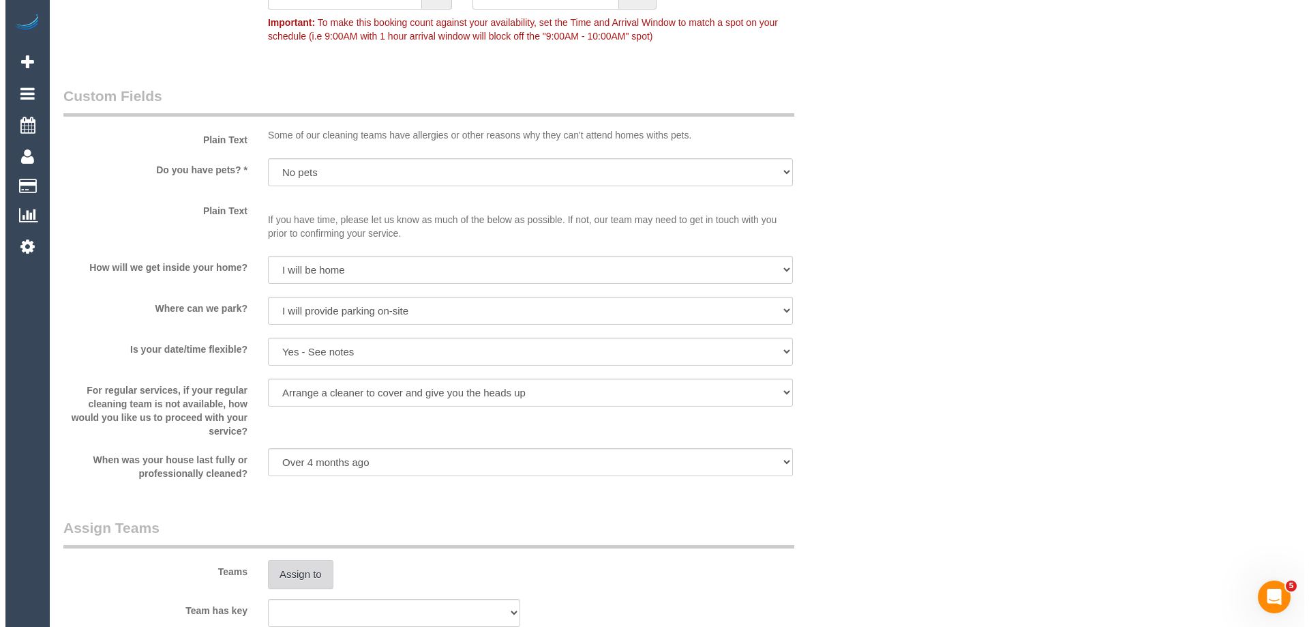
scroll to position [1704, 0]
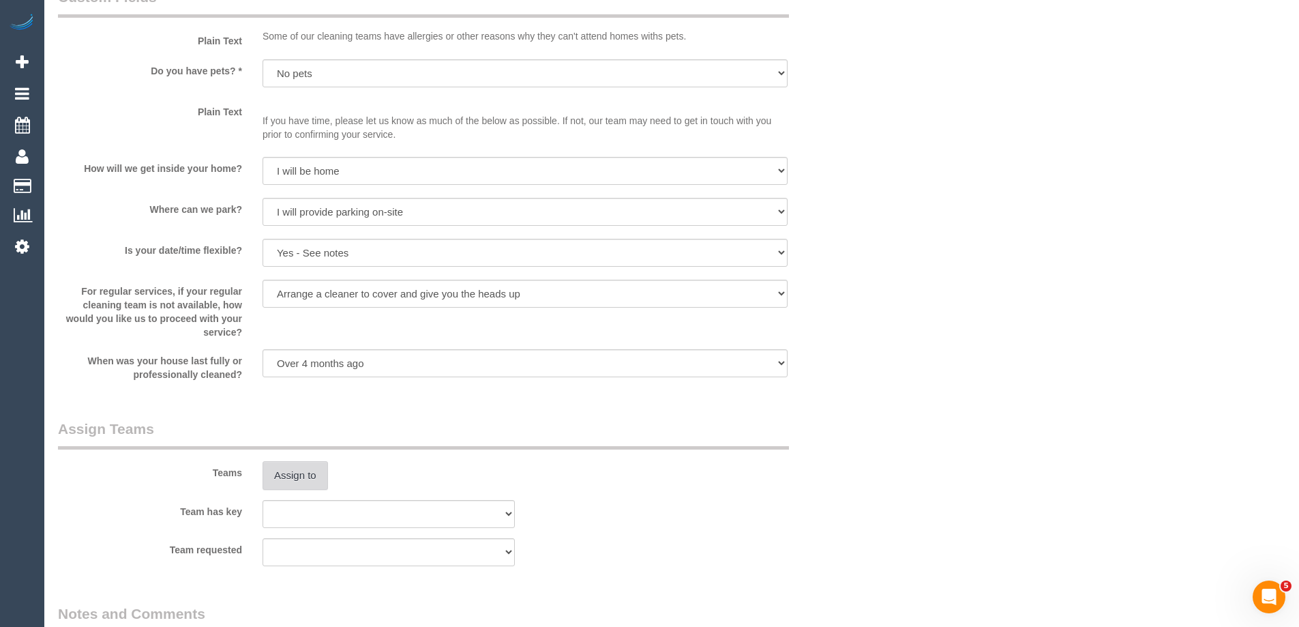
click at [292, 476] on button "Assign to" at bounding box center [294, 475] width 65 height 29
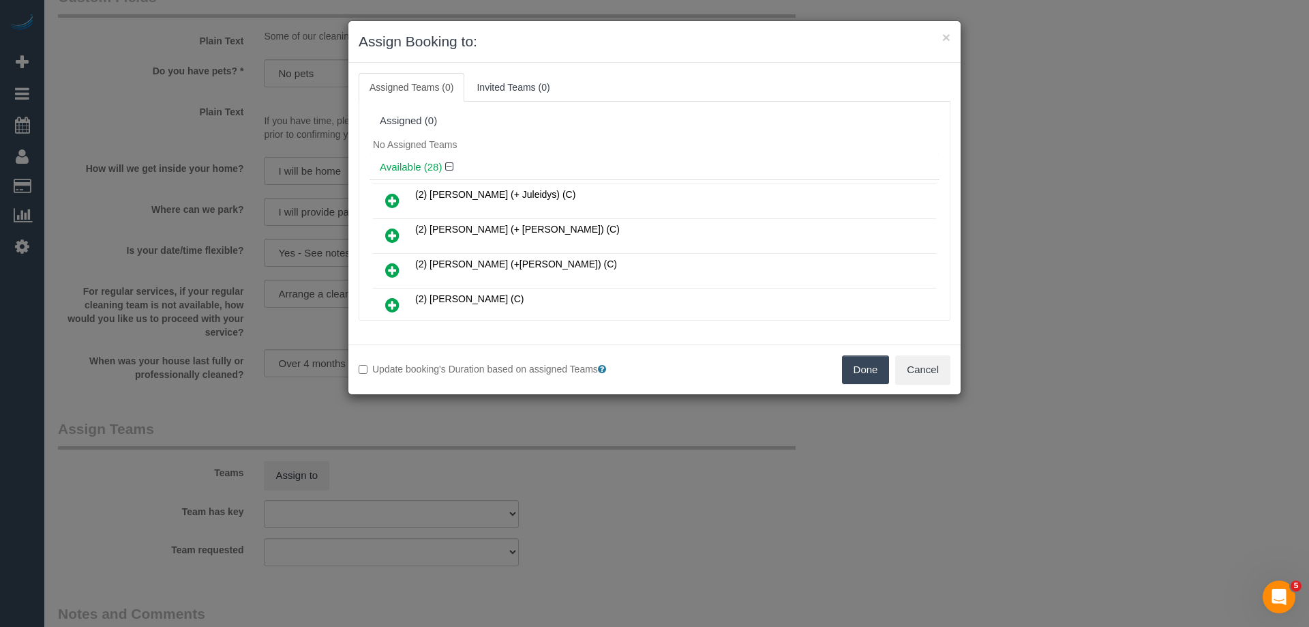
click at [637, 139] on div "No Assigned Teams" at bounding box center [655, 144] width 570 height 20
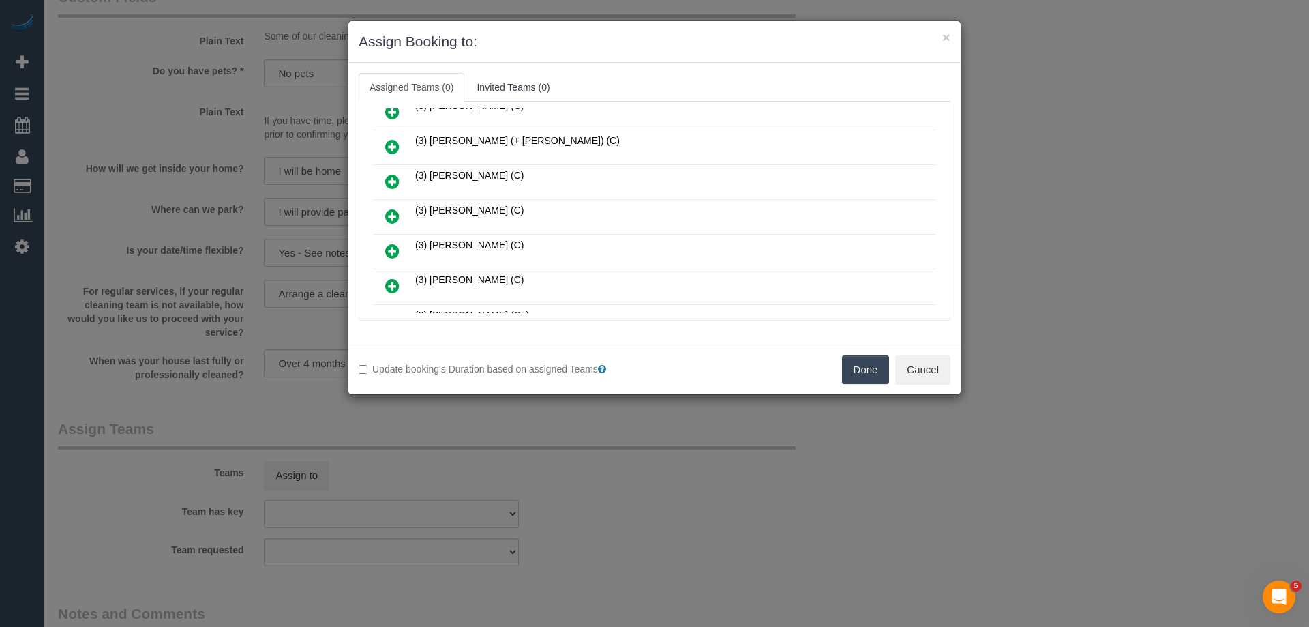
click at [385, 213] on link at bounding box center [392, 216] width 32 height 27
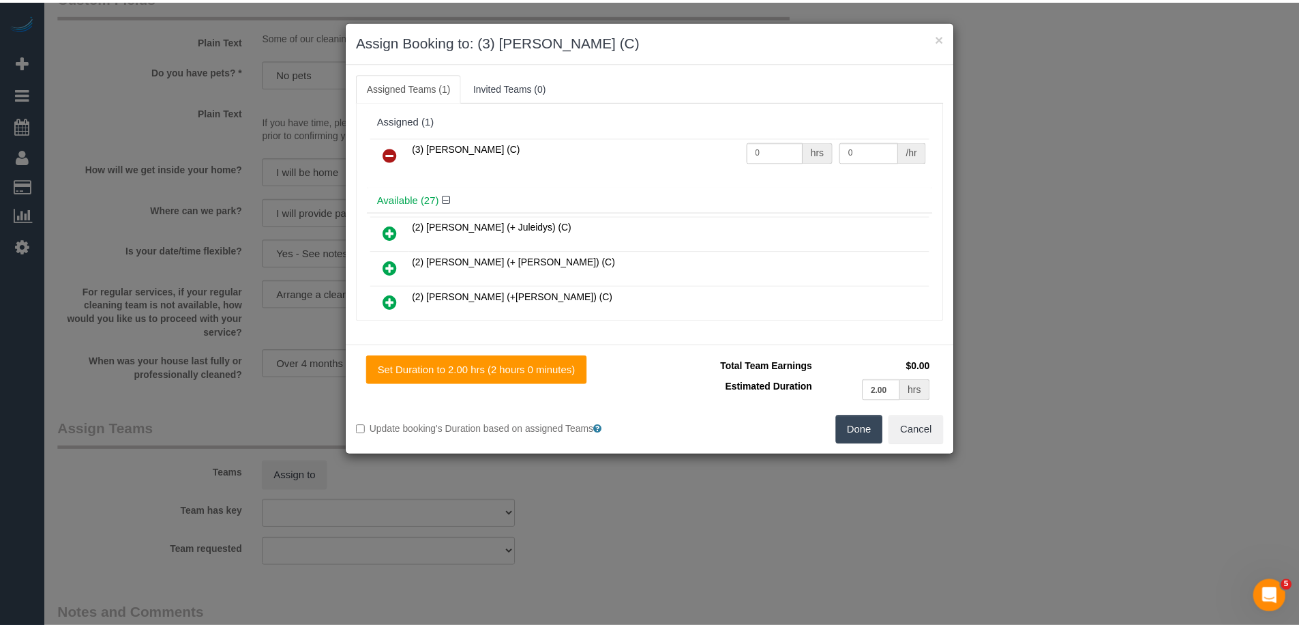
scroll to position [0, 0]
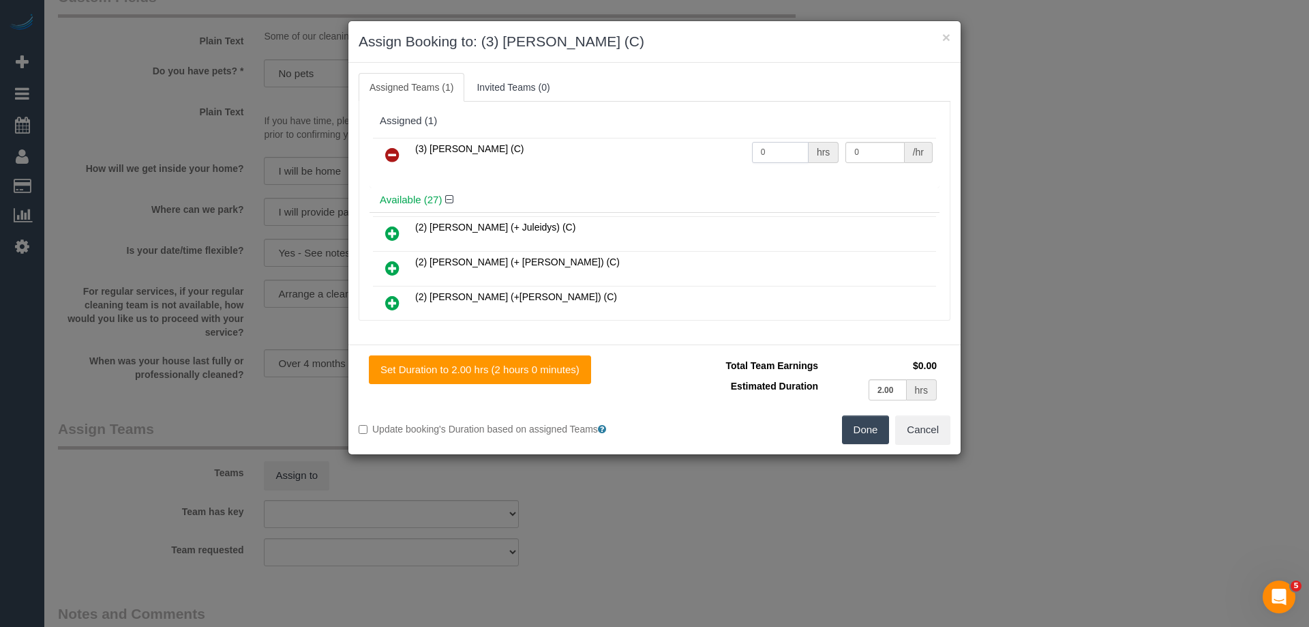
click at [785, 150] on input "0" at bounding box center [780, 152] width 57 height 21
type input "2"
click at [877, 156] on input "0" at bounding box center [874, 152] width 59 height 21
type input "35"
click at [865, 434] on button "Done" at bounding box center [866, 429] width 48 height 29
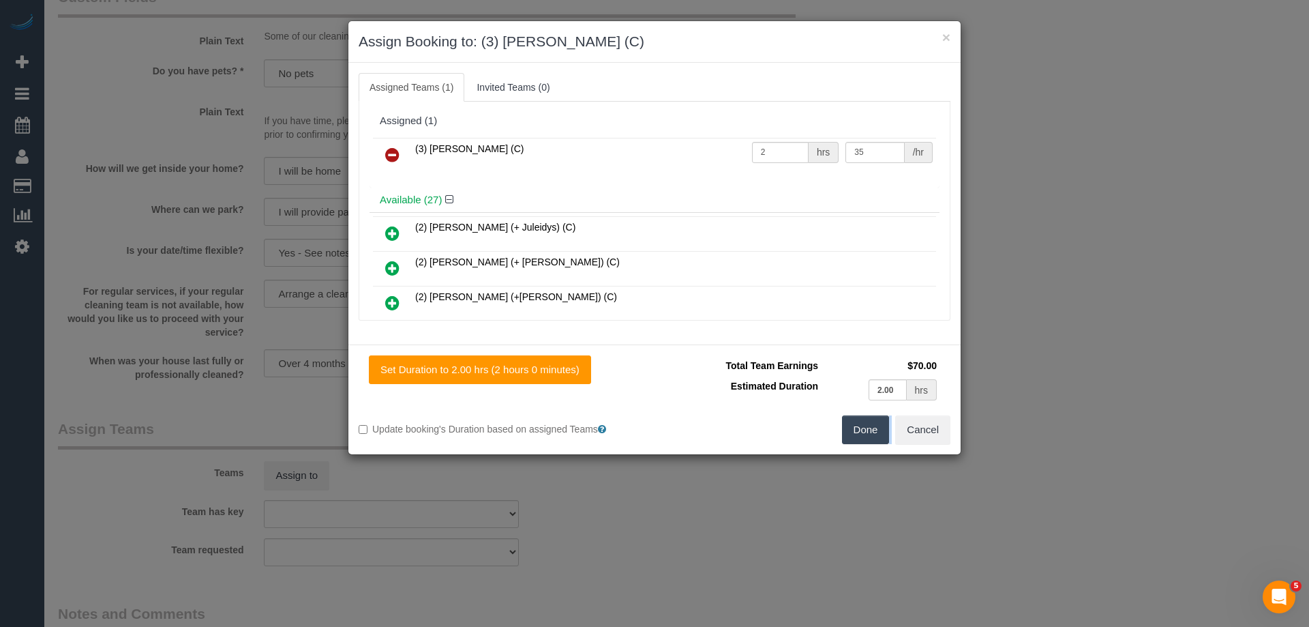
click at [865, 434] on div "× Assign Booking to: (3) Juan Manuel (C) Assigned Teams (1) Invited Teams (0) A…" at bounding box center [654, 313] width 1309 height 627
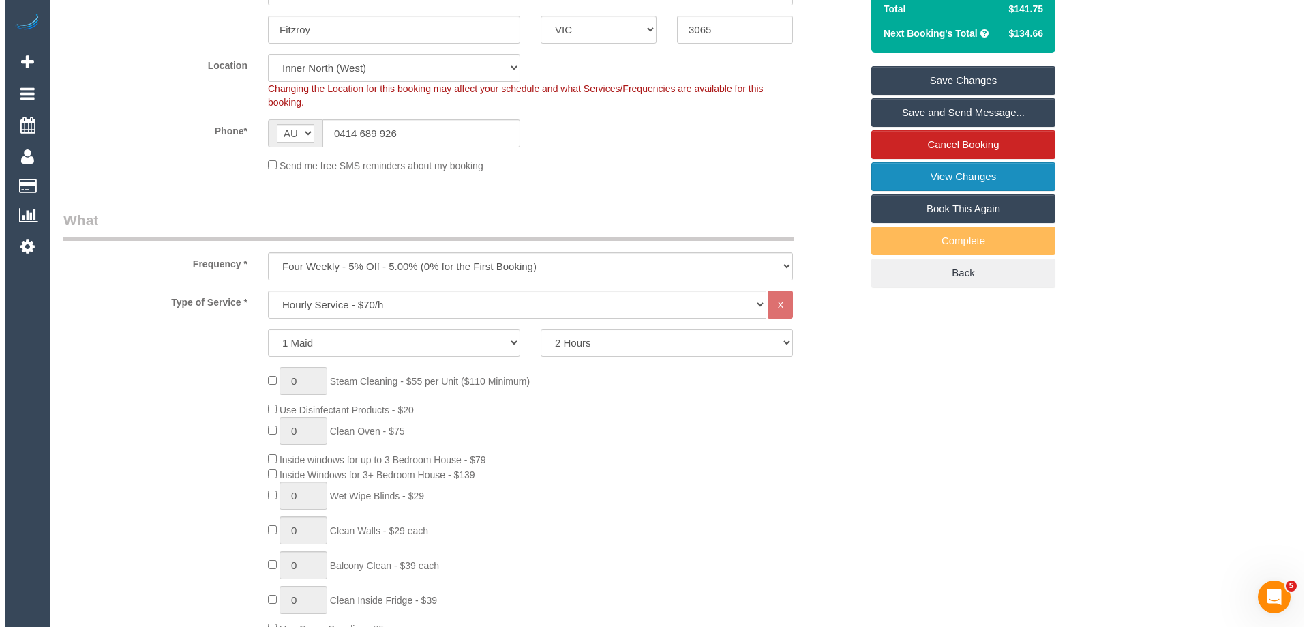
scroll to position [273, 0]
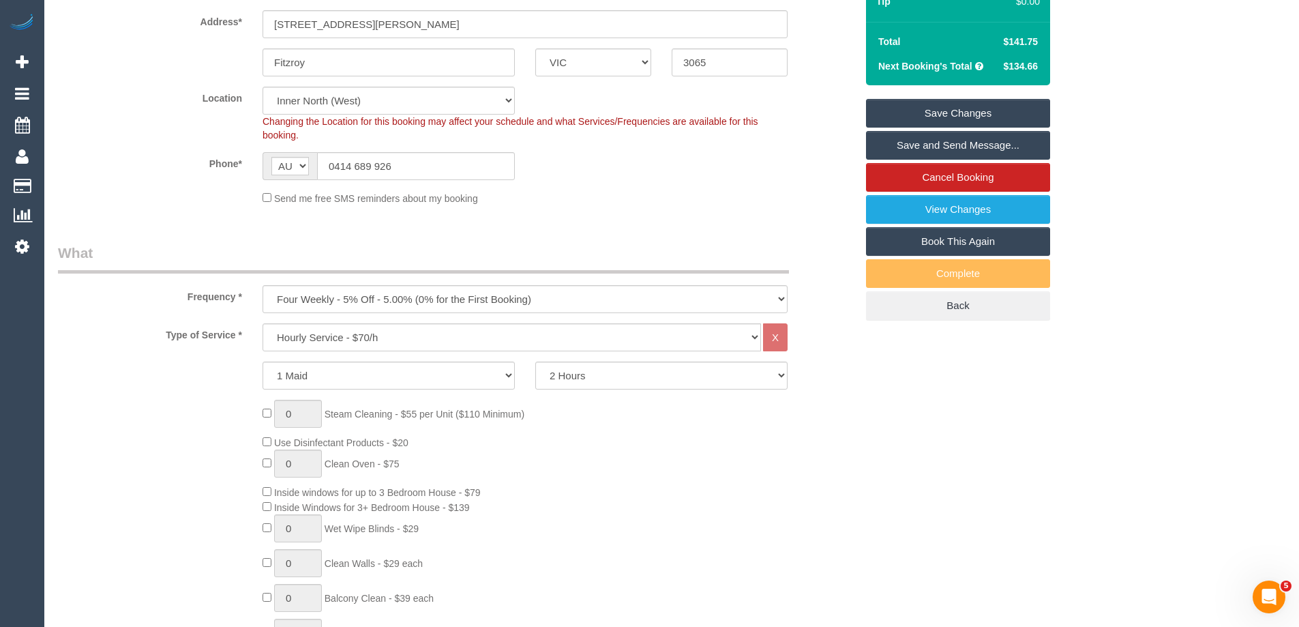
click at [957, 141] on link "Save and Send Message..." at bounding box center [958, 145] width 184 height 29
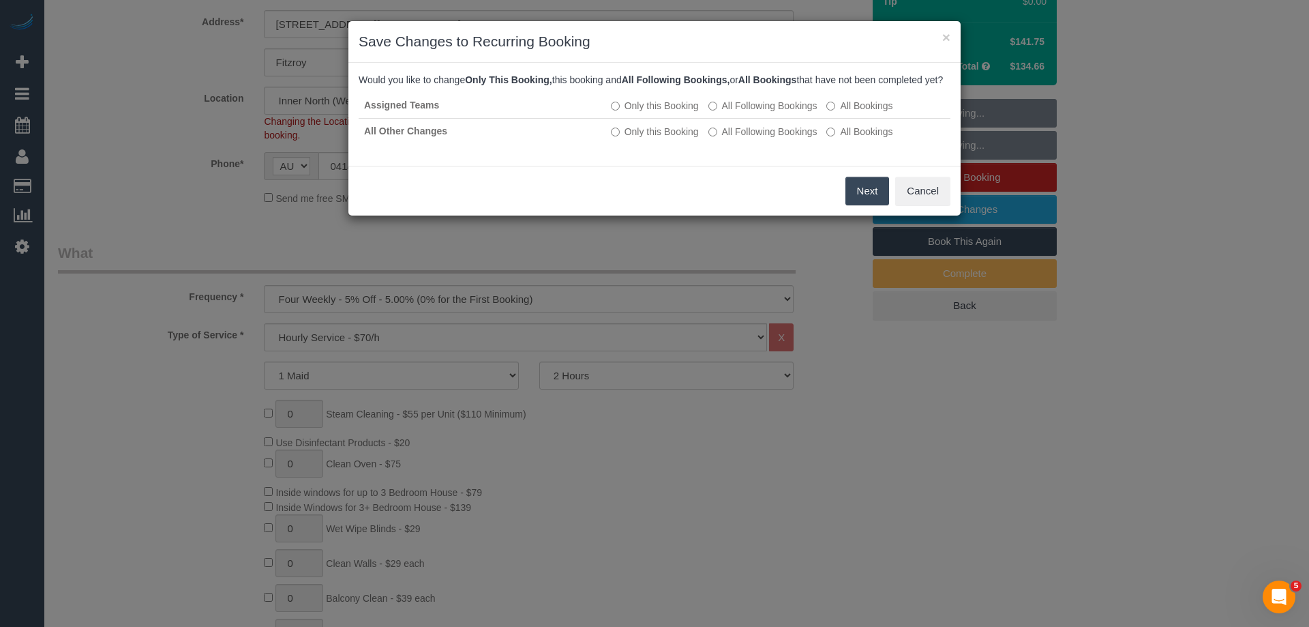
click at [861, 205] on button "Next" at bounding box center [867, 191] width 44 height 29
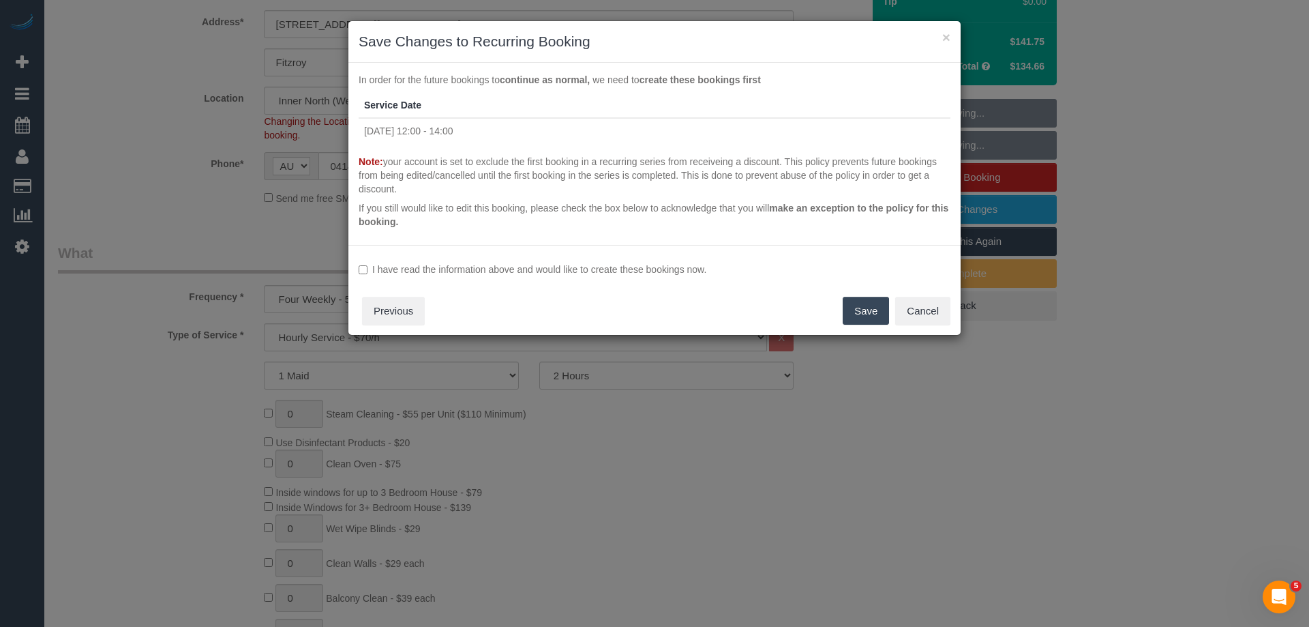
click at [682, 267] on label "I have read the information above and would like to create these bookings now." at bounding box center [655, 269] width 592 height 14
click at [859, 306] on button "Save" at bounding box center [866, 311] width 46 height 29
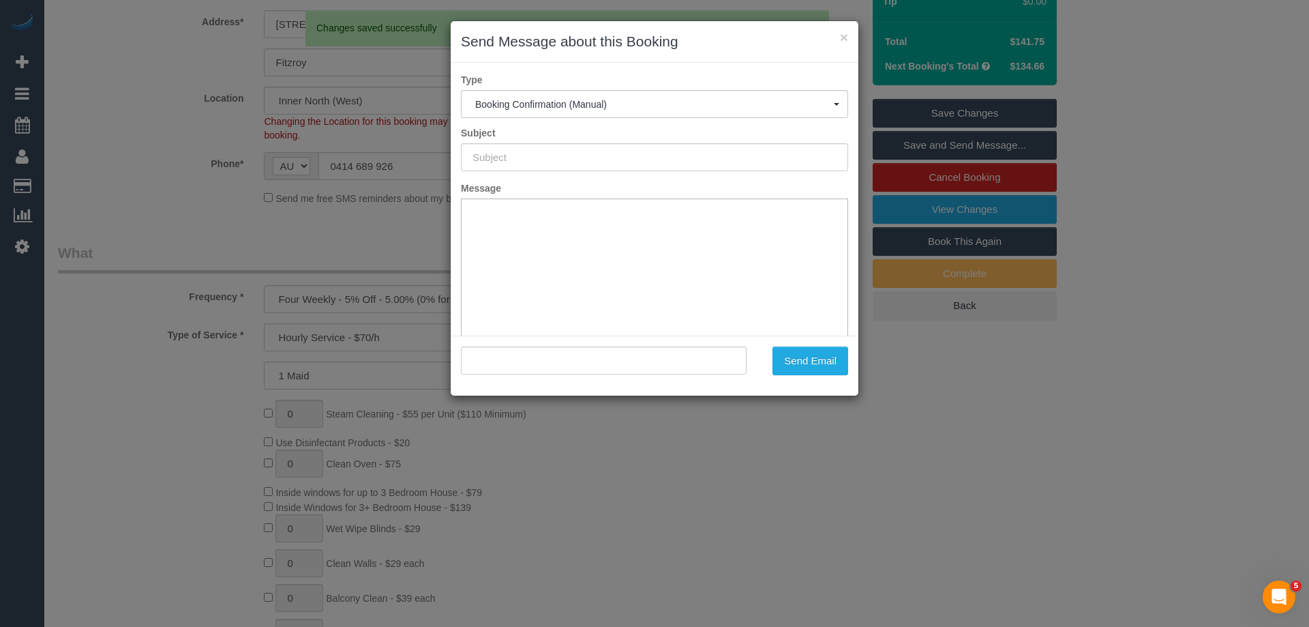
type input "Booking Confirmed"
type input ""Elizabeth S" <everydaycanbefriday@gmail.com>"
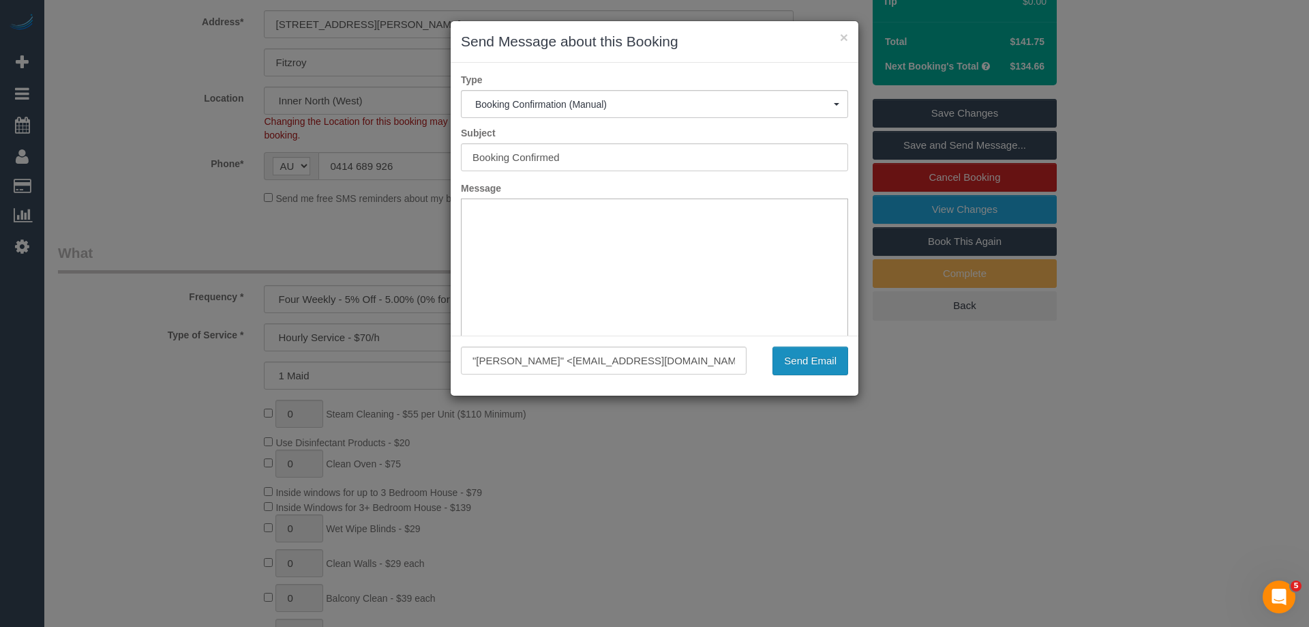
click at [792, 363] on button "Send Email" at bounding box center [810, 360] width 76 height 29
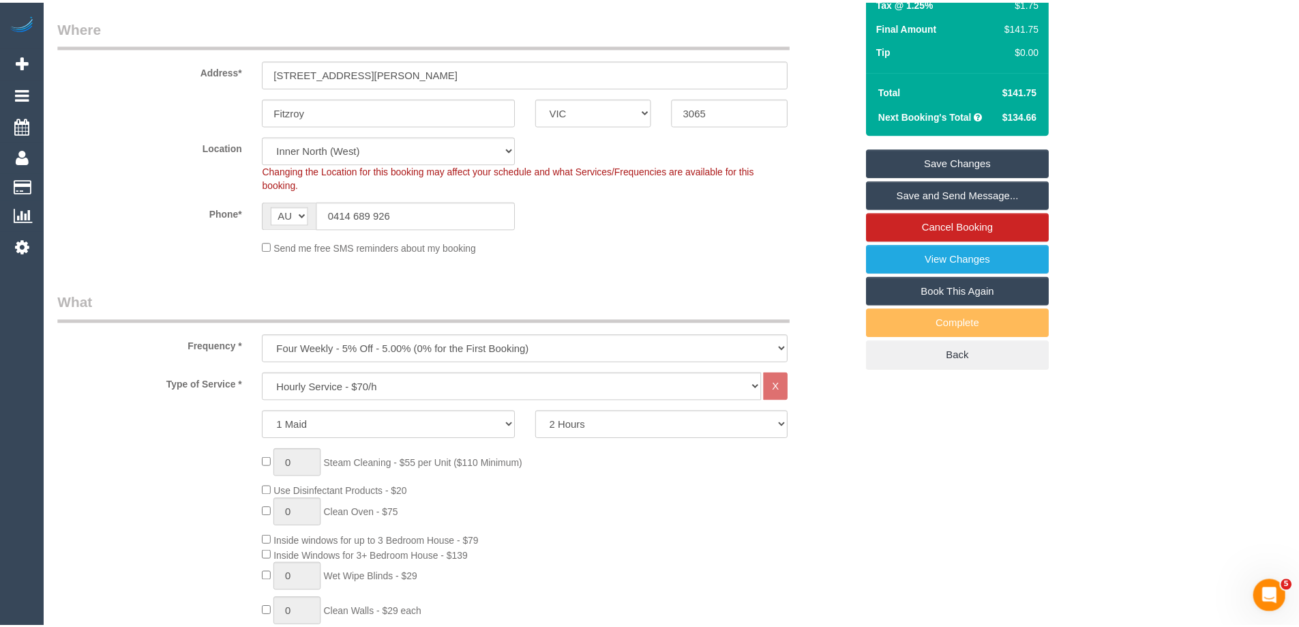
scroll to position [322, 0]
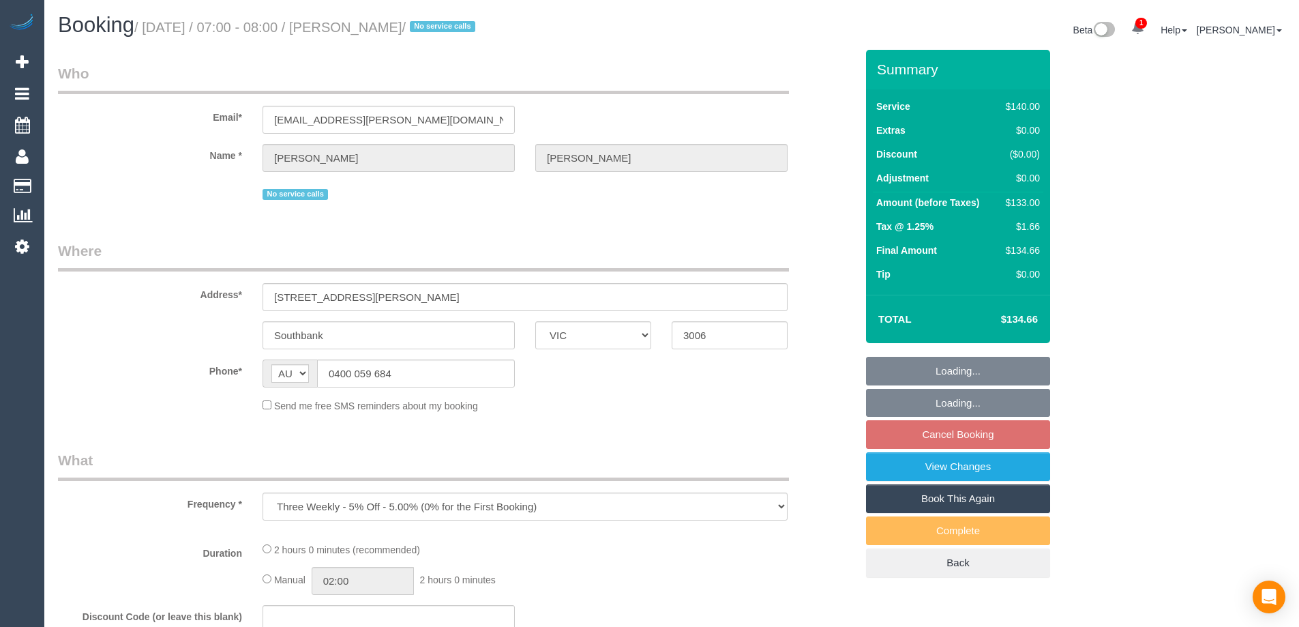
select select "VIC"
select select "number:28"
select select "number:14"
select select "number:19"
select select "number:23"
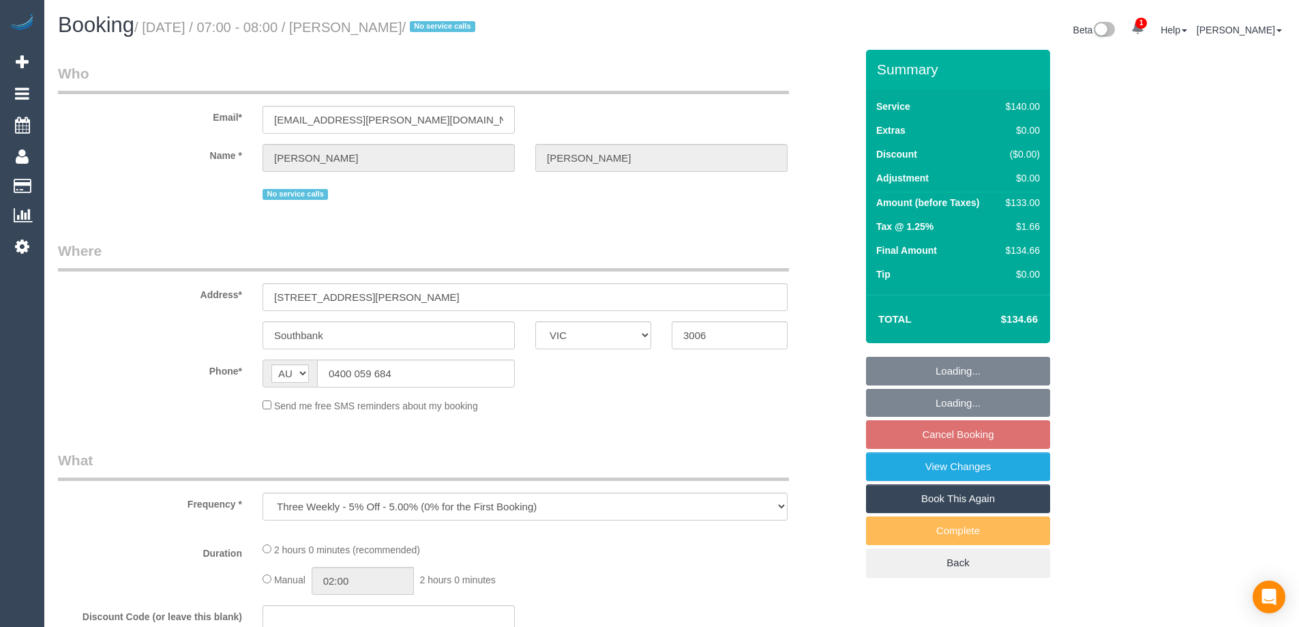
select select "number:34"
select select "number:12"
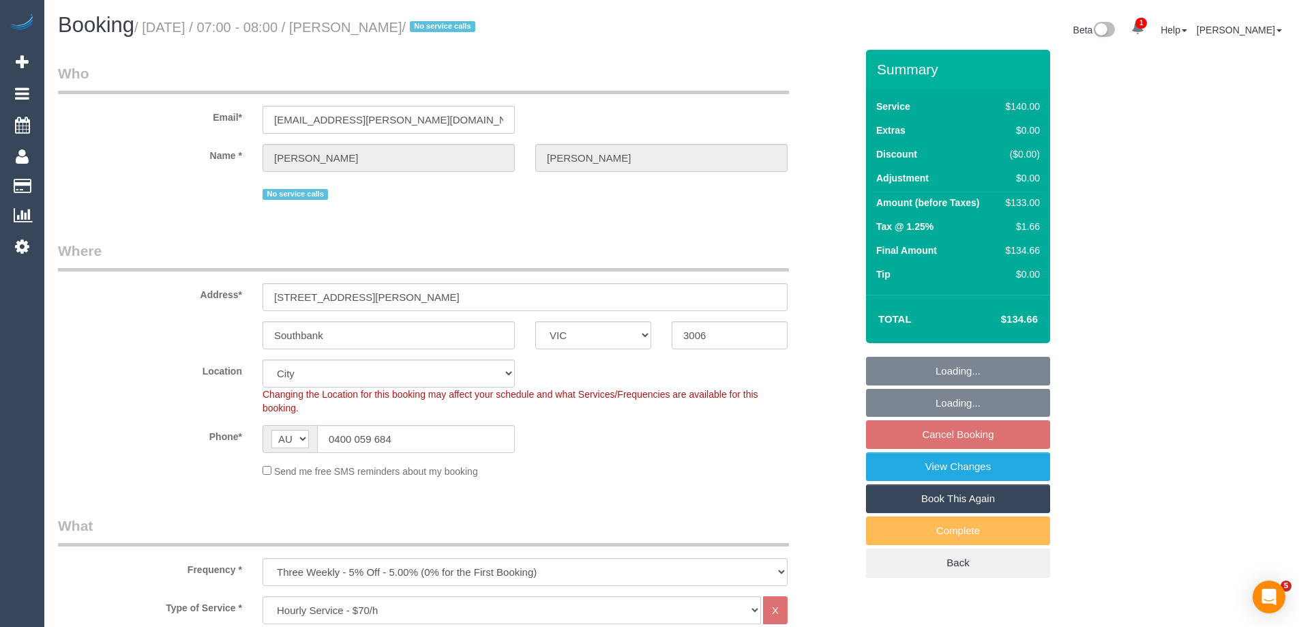
select select "string:stripe-pm_1QdTpG2GScqysDRVIHDyF1g3"
select select "object:1268"
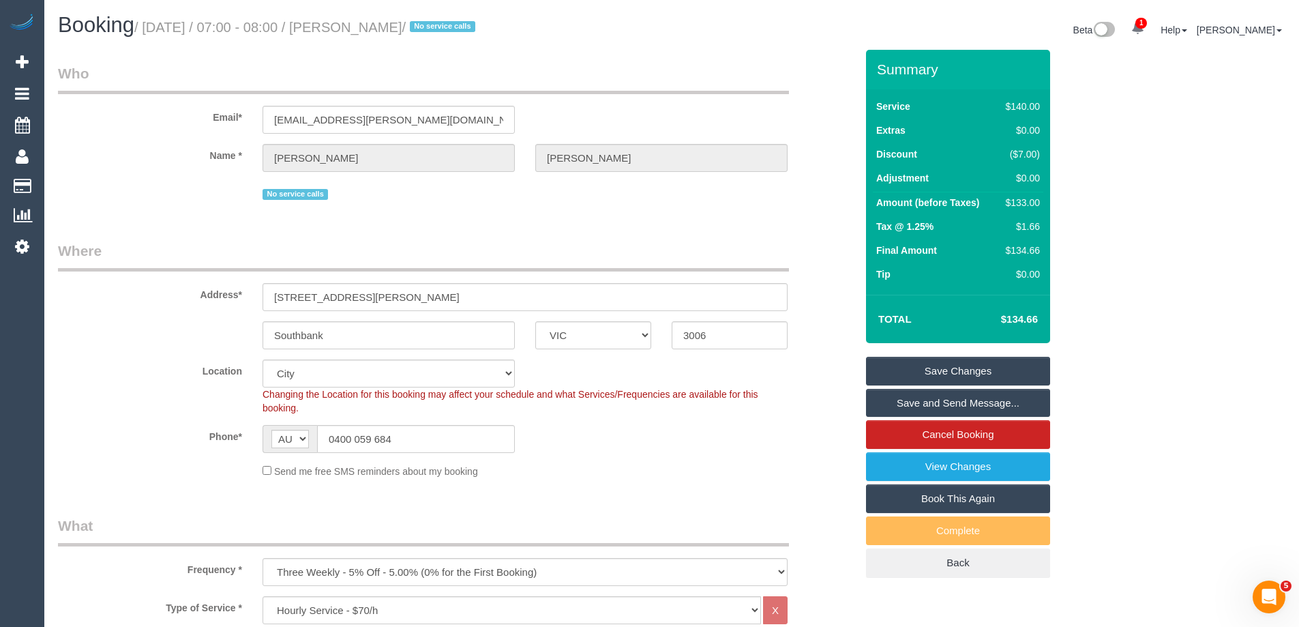
drag, startPoint x: 426, startPoint y: 29, endPoint x: 359, endPoint y: 30, distance: 66.8
click at [359, 30] on small "/ [DATE] / 07:00 - 08:00 / [PERSON_NAME] / No service calls" at bounding box center [306, 27] width 345 height 15
copy small "[PERSON_NAME]"
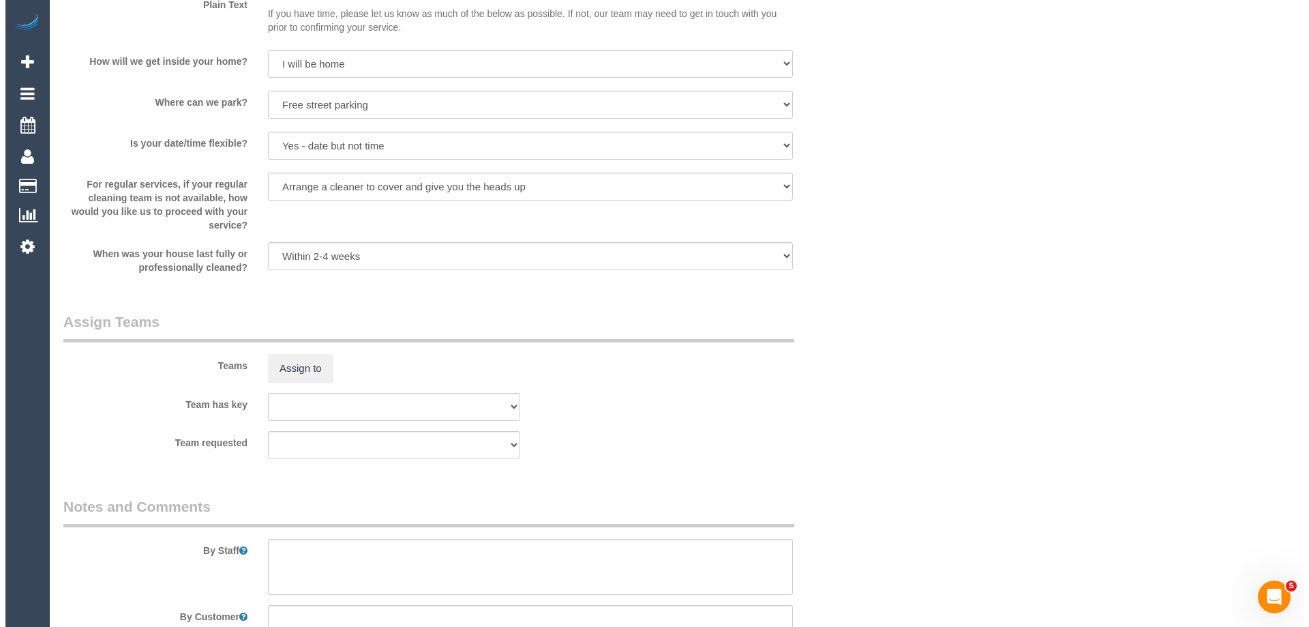
scroll to position [1909, 0]
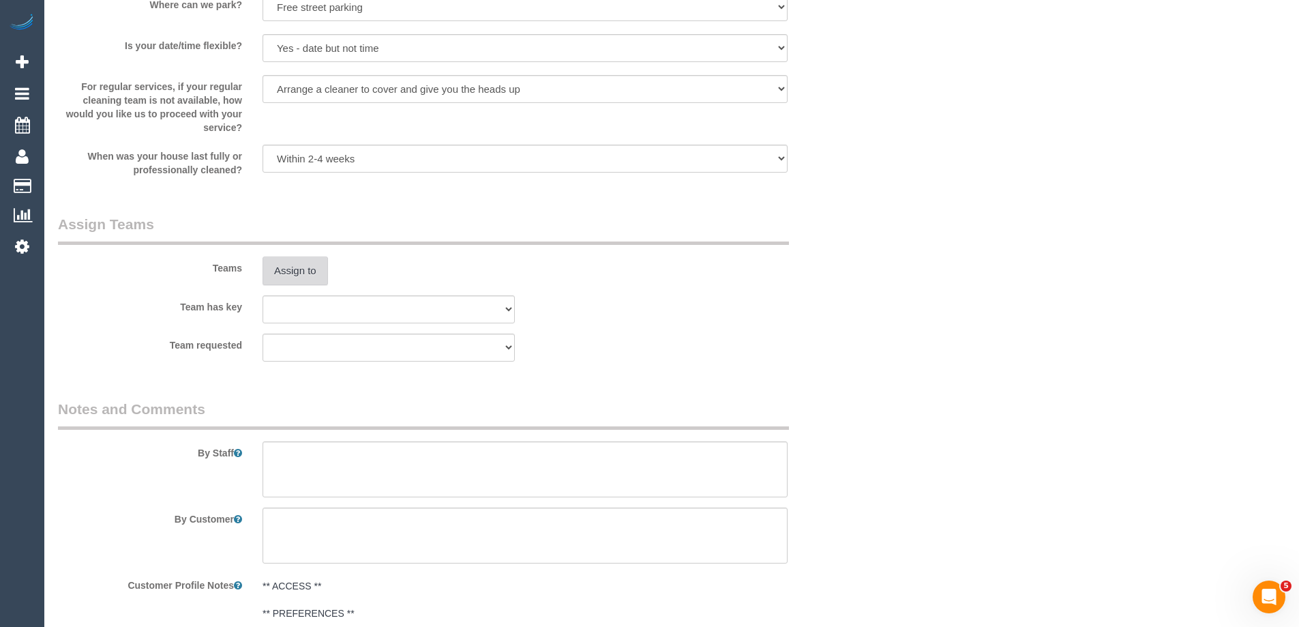
click at [297, 270] on button "Assign to" at bounding box center [294, 270] width 65 height 29
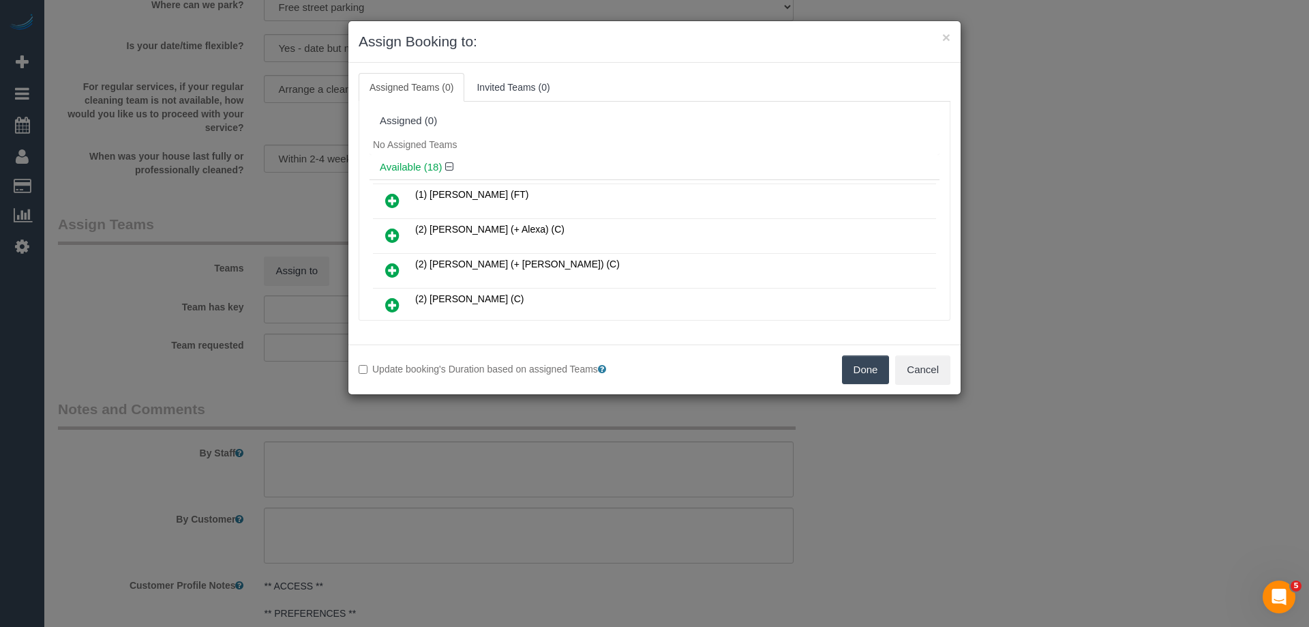
click at [598, 152] on div "No Assigned Teams" at bounding box center [655, 144] width 570 height 20
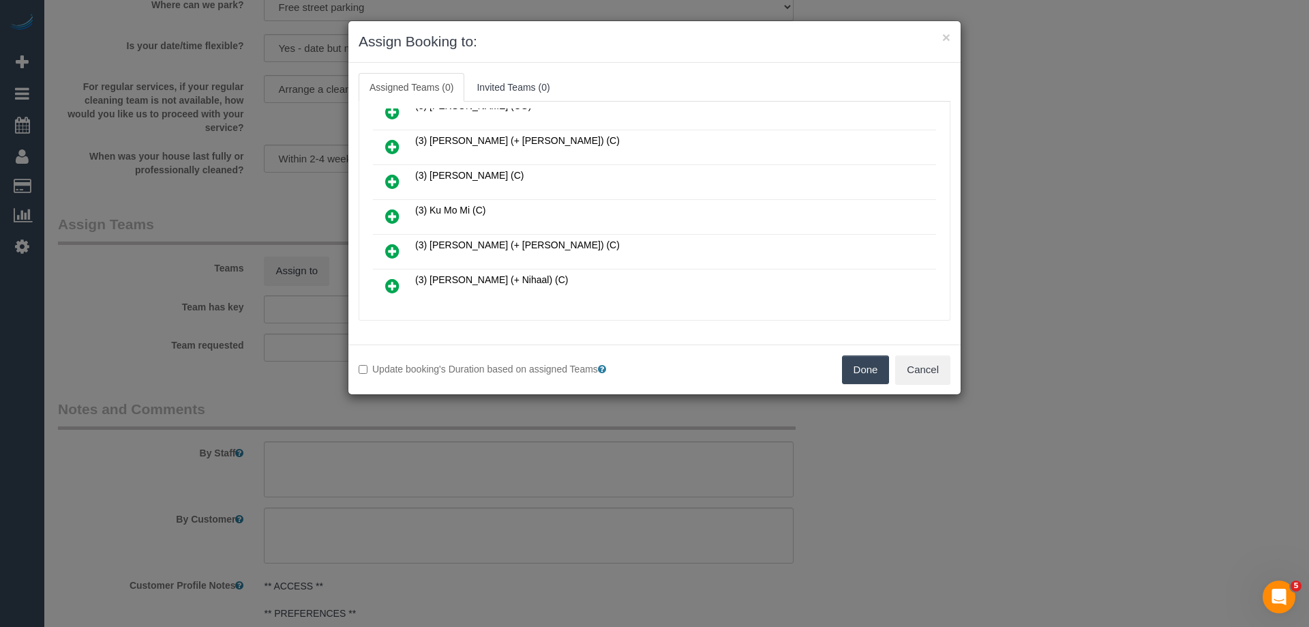
click at [393, 213] on icon at bounding box center [392, 216] width 14 height 16
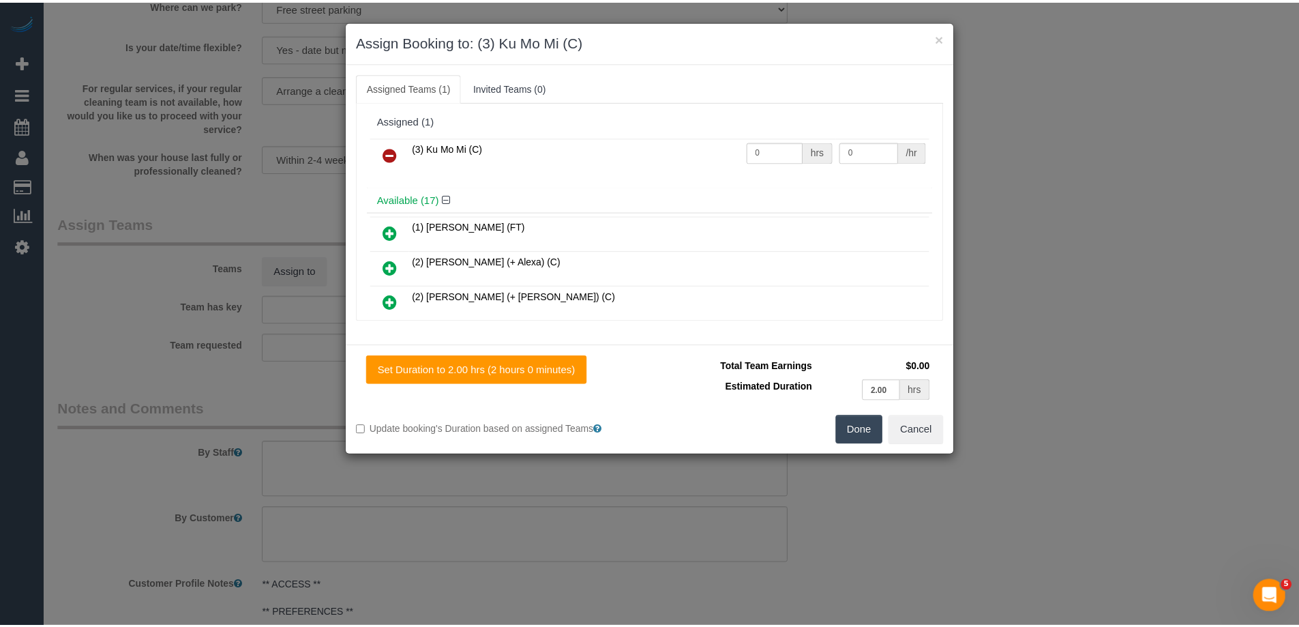
scroll to position [0, 0]
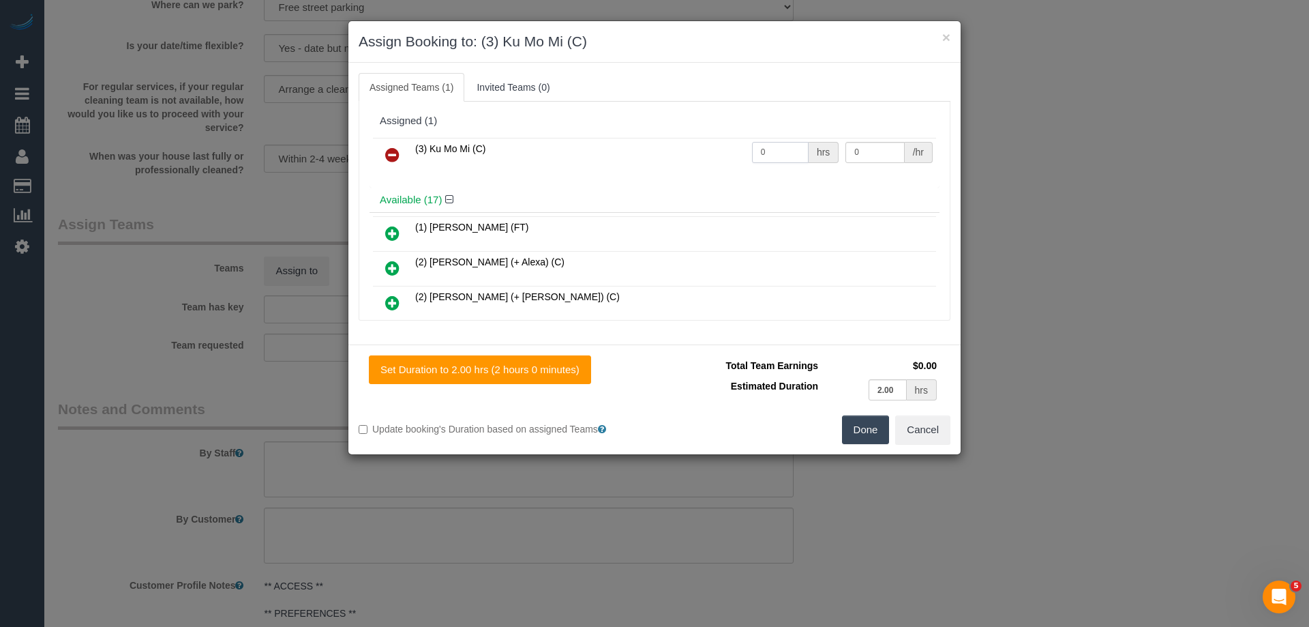
click at [770, 158] on input "0" at bounding box center [780, 152] width 57 height 21
type input "2"
click at [875, 153] on input "0" at bounding box center [874, 152] width 59 height 21
type input "35"
click at [864, 435] on button "Done" at bounding box center [866, 429] width 48 height 29
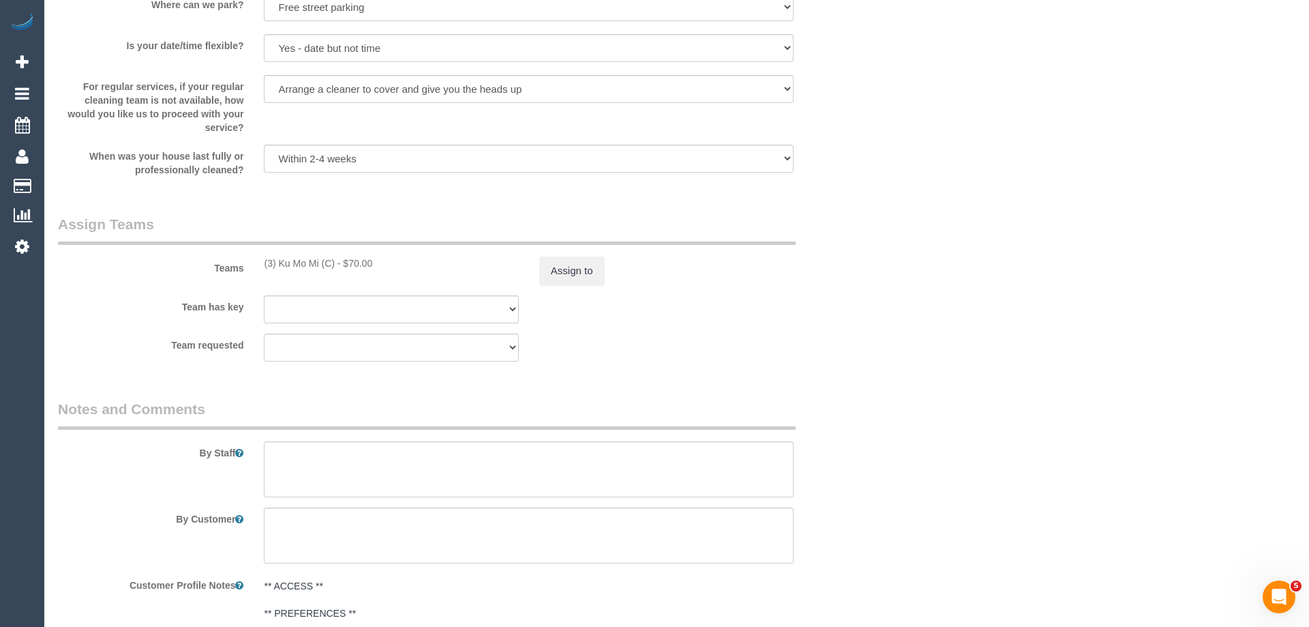
click at [864, 435] on div "× Assign Booking to: (3) Ku Mo Mi (C) Assigned Teams (1) Invited Teams (0) Assi…" at bounding box center [654, 313] width 1309 height 627
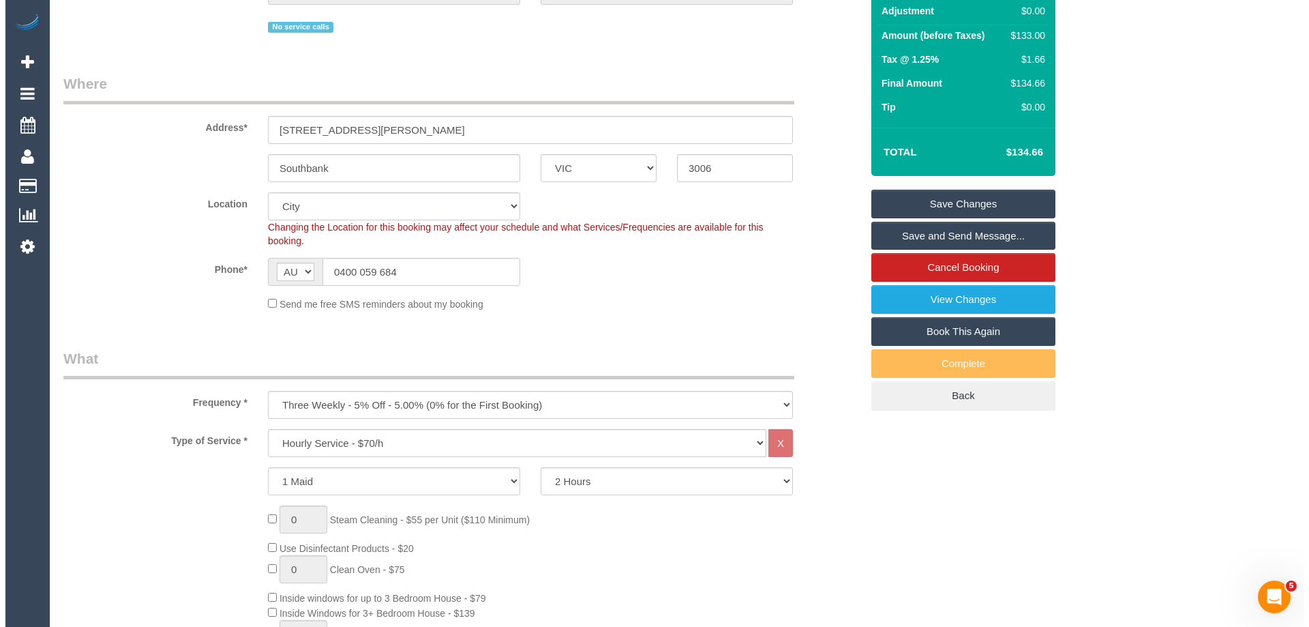
scroll to position [136, 0]
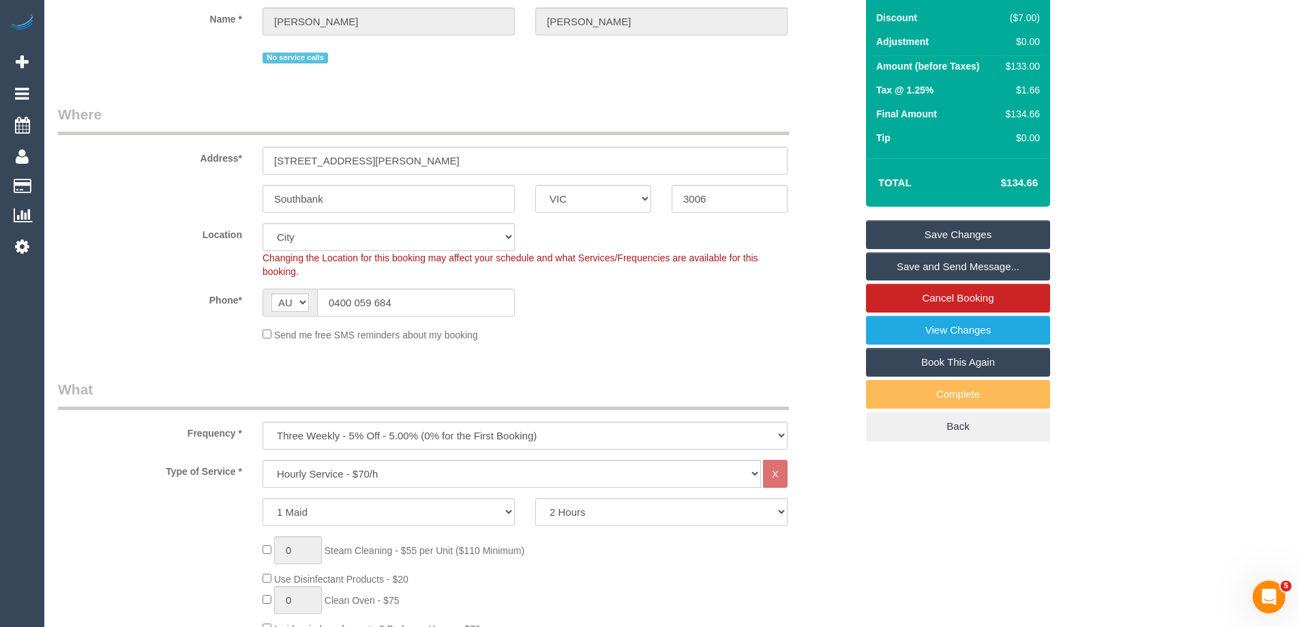
click at [941, 260] on link "Save and Send Message..." at bounding box center [958, 266] width 184 height 29
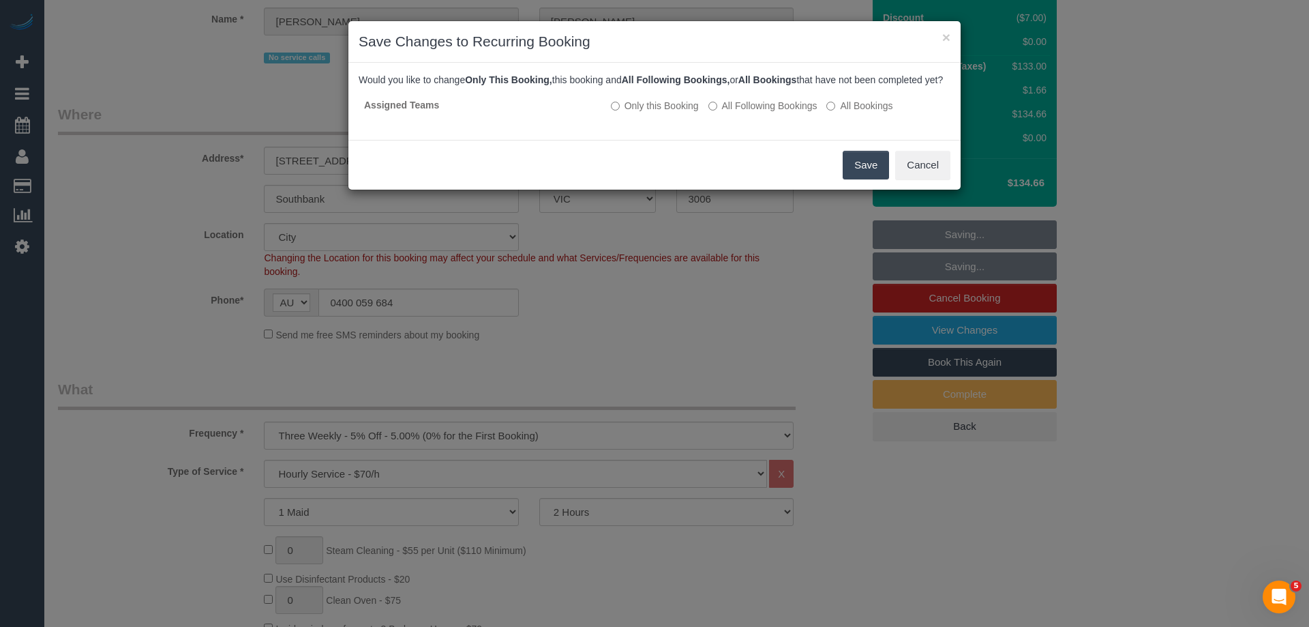
click at [865, 179] on button "Save" at bounding box center [866, 165] width 46 height 29
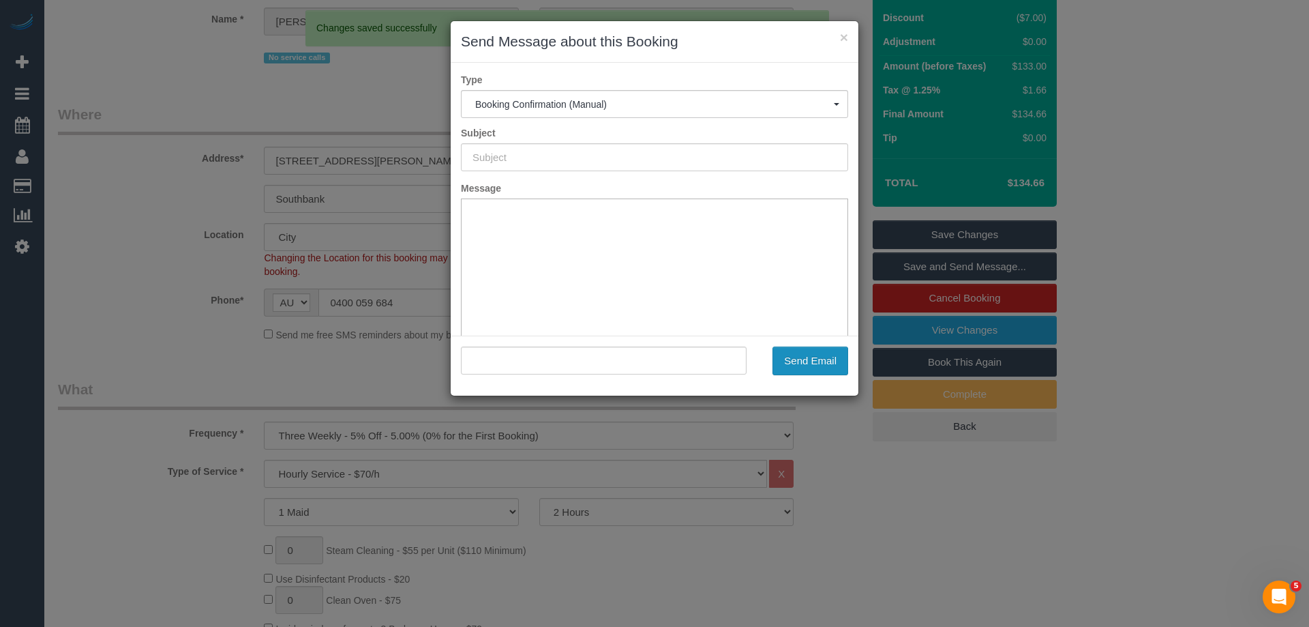
type input "Booking Confirmed"
type input ""[PERSON_NAME]" <[EMAIL_ADDRESS][PERSON_NAME][DOMAIN_NAME]>"
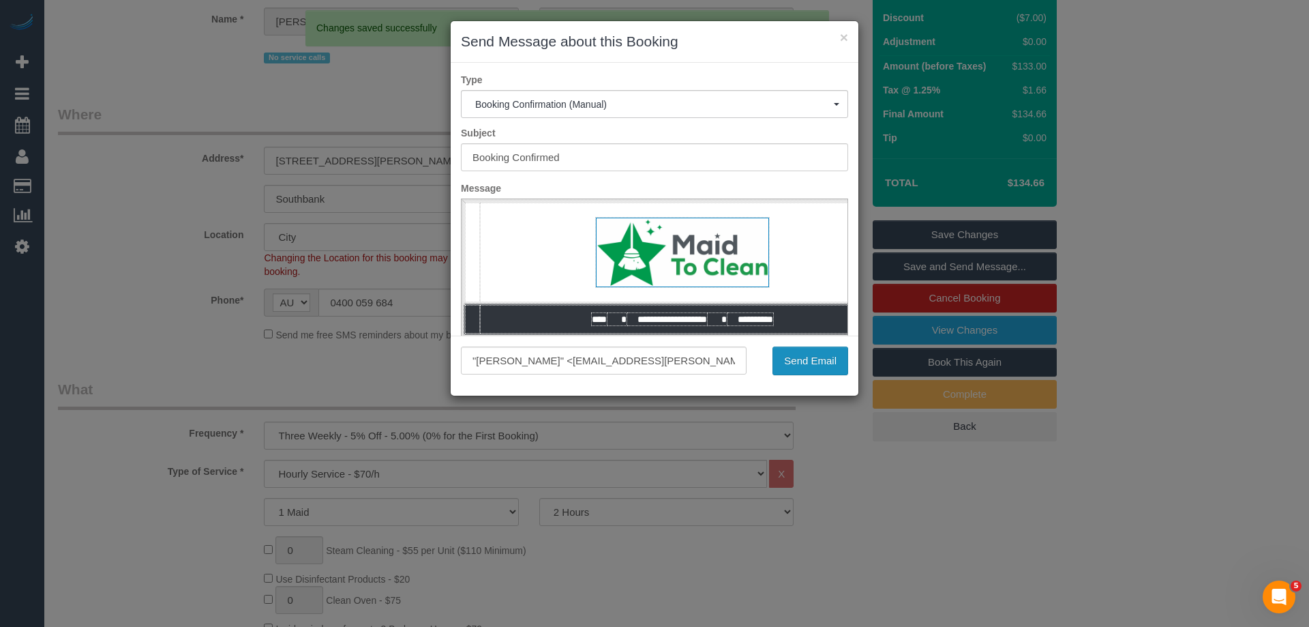
scroll to position [0, 0]
click at [836, 366] on button "Send Email" at bounding box center [810, 360] width 76 height 29
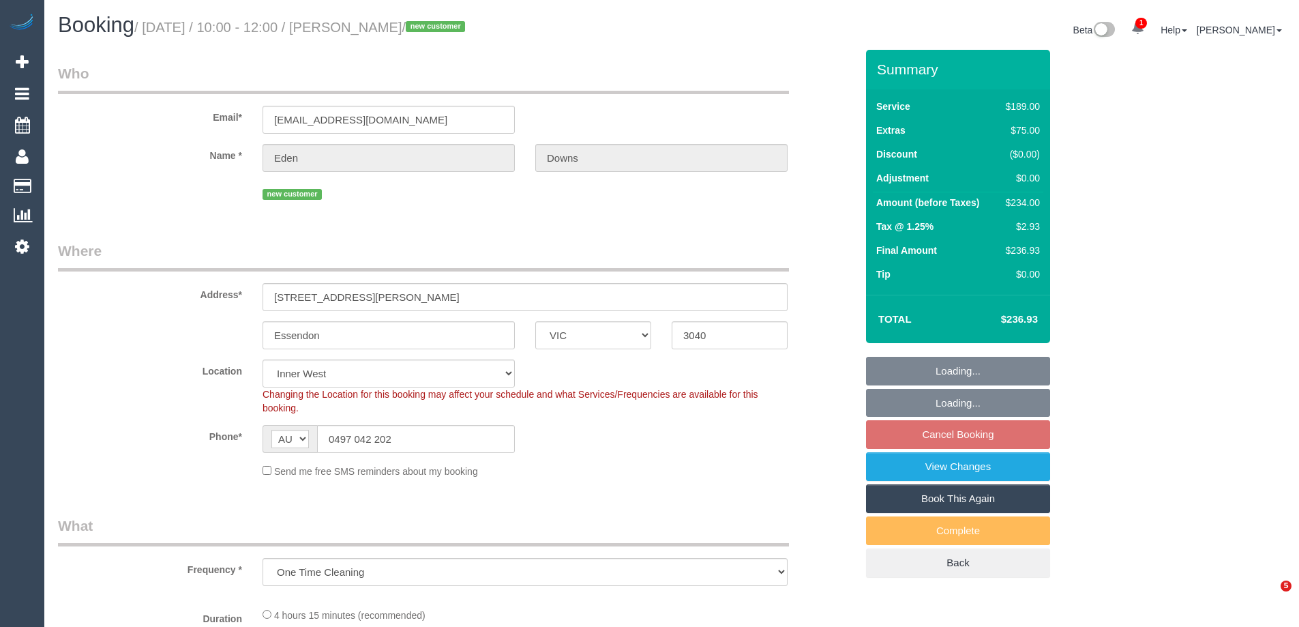
select select "VIC"
select select "object:547"
select select "string:stripe-pm_1SCx8v2GScqysDRVGQEbRGAY"
select select "number:28"
select select "number:14"
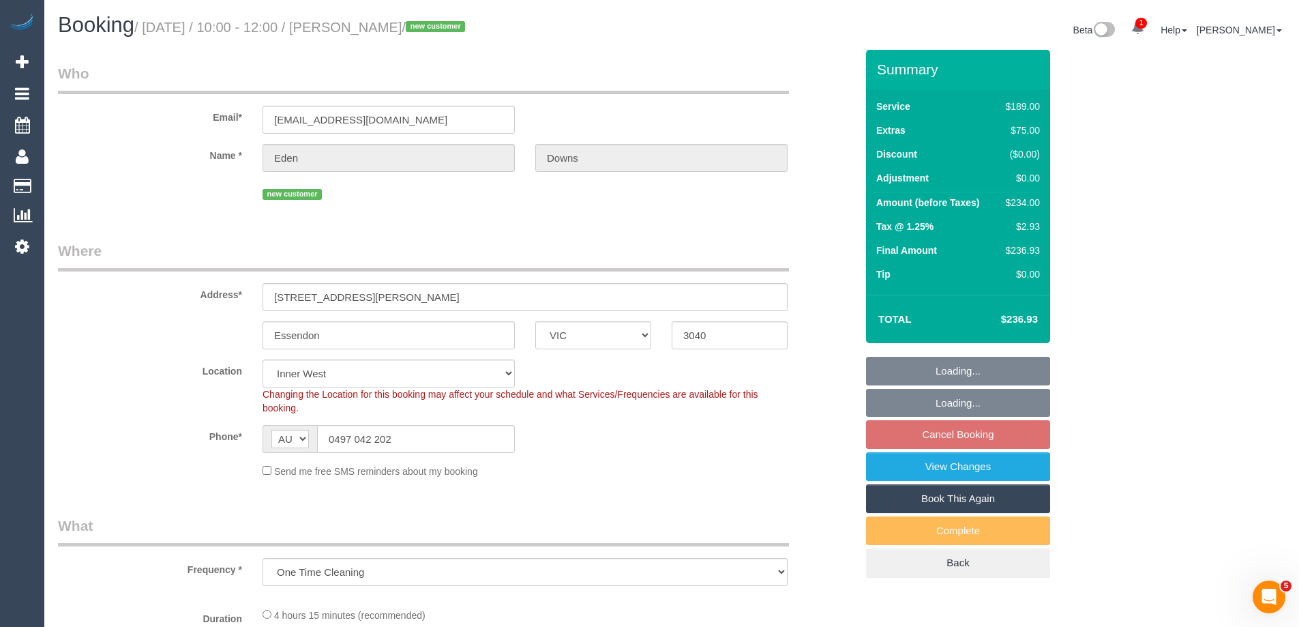
select select "number:19"
select select "number:24"
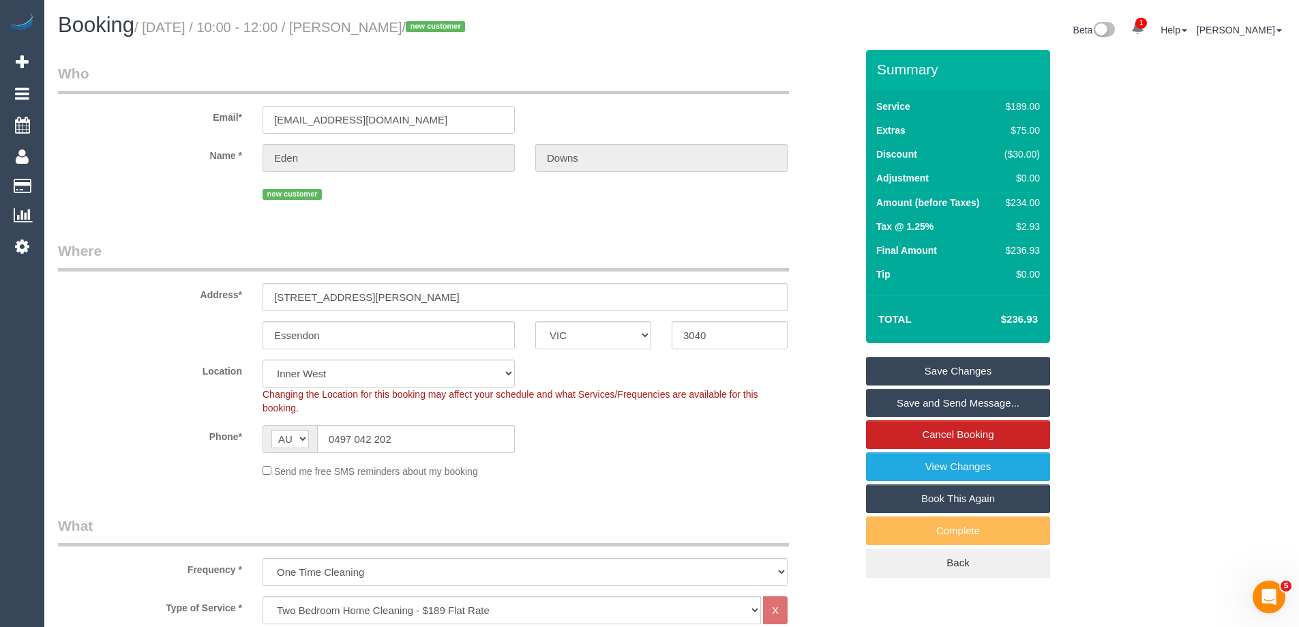
click at [567, 462] on sui-booking-location "Location Office City East (North) East (South) Inner East Inner North (East) In…" at bounding box center [457, 418] width 798 height 119
click at [1027, 198] on div "$234.00" at bounding box center [1019, 203] width 41 height 14
copy div "234.00"
click at [1101, 200] on div "Summary Service $189.00 Extras $75.00 Discount ($30.00) Adjustment $0.00 Amount…" at bounding box center [1009, 327] width 307 height 555
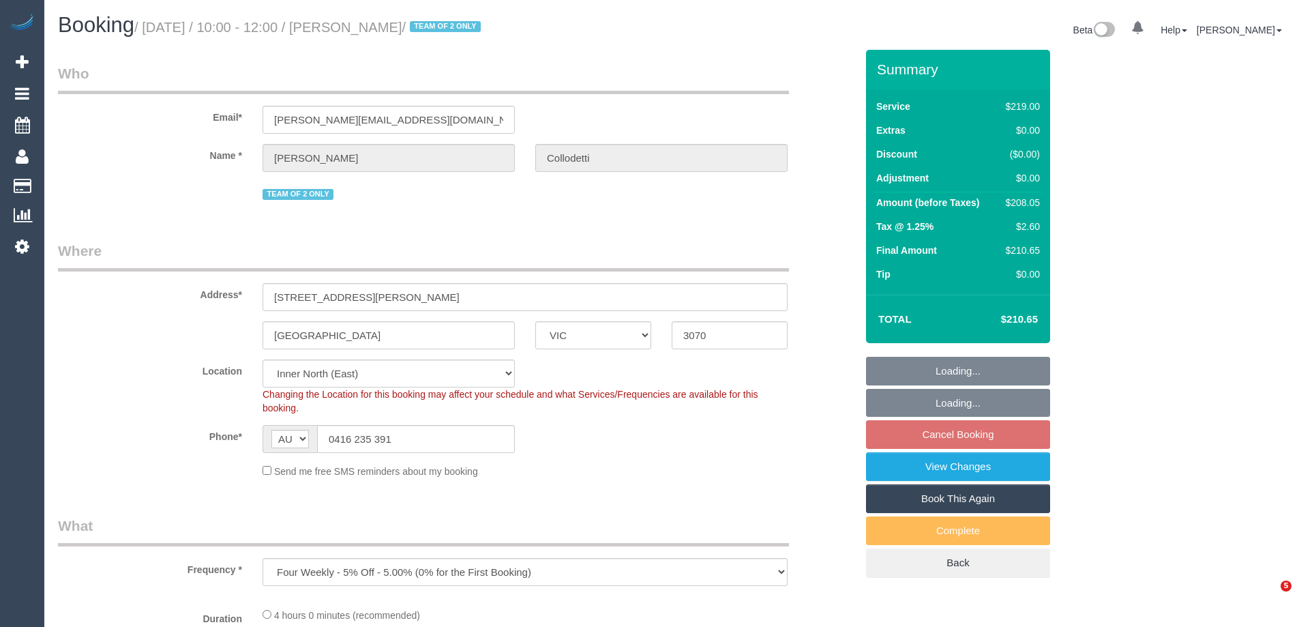
select select "VIC"
select select "object:714"
select select "string:stripe-pm_1PkwNl2GScqysDRVzeb8zFQM"
select select "number:27"
select select "number:14"
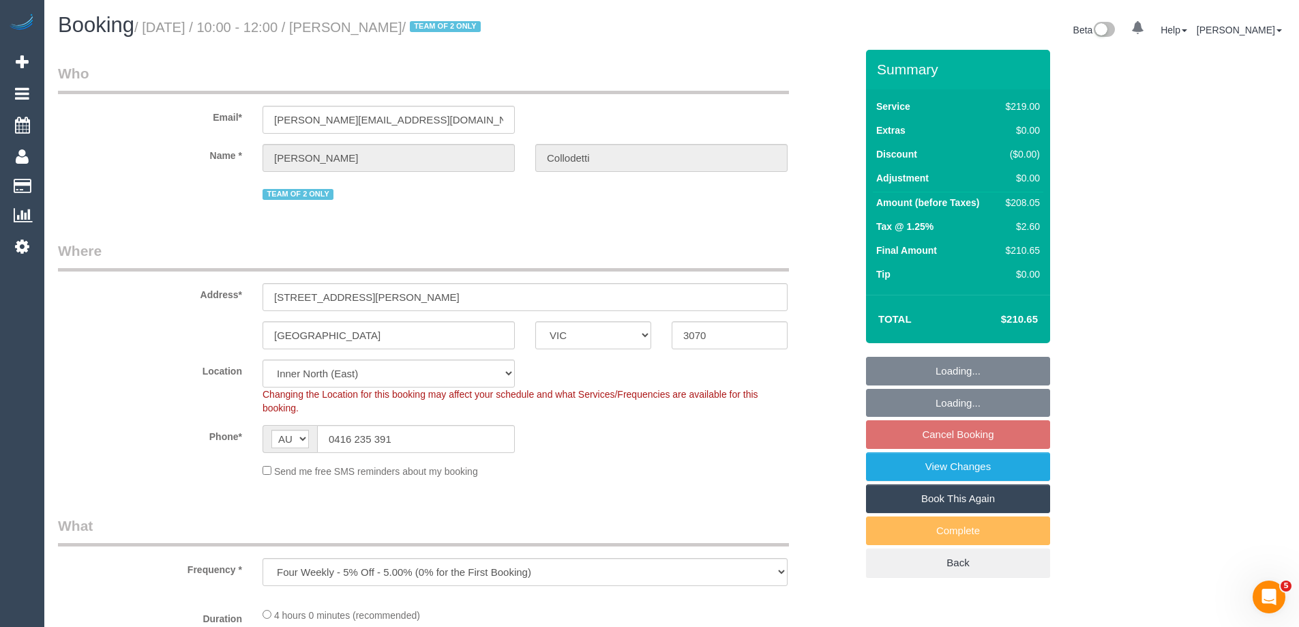
select select "number:18"
select select "number:22"
select select "number:34"
select select "number:26"
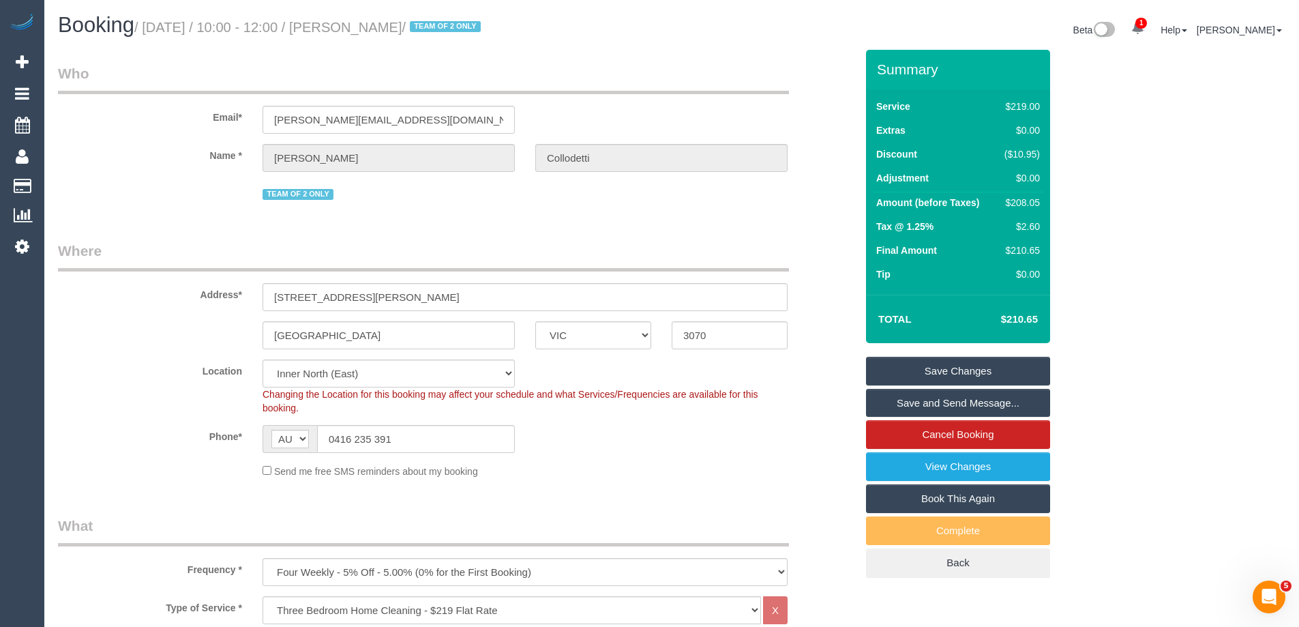
drag, startPoint x: 468, startPoint y: 25, endPoint x: 361, endPoint y: 25, distance: 106.4
click at [361, 25] on small "/ October 07, 2025 / 10:00 - 12:00 / Ramon Collodetti / TEAM OF 2 ONLY" at bounding box center [309, 27] width 350 height 15
copy small "Ramon Collodetti"
click at [1019, 198] on div "$208.05" at bounding box center [1019, 203] width 41 height 14
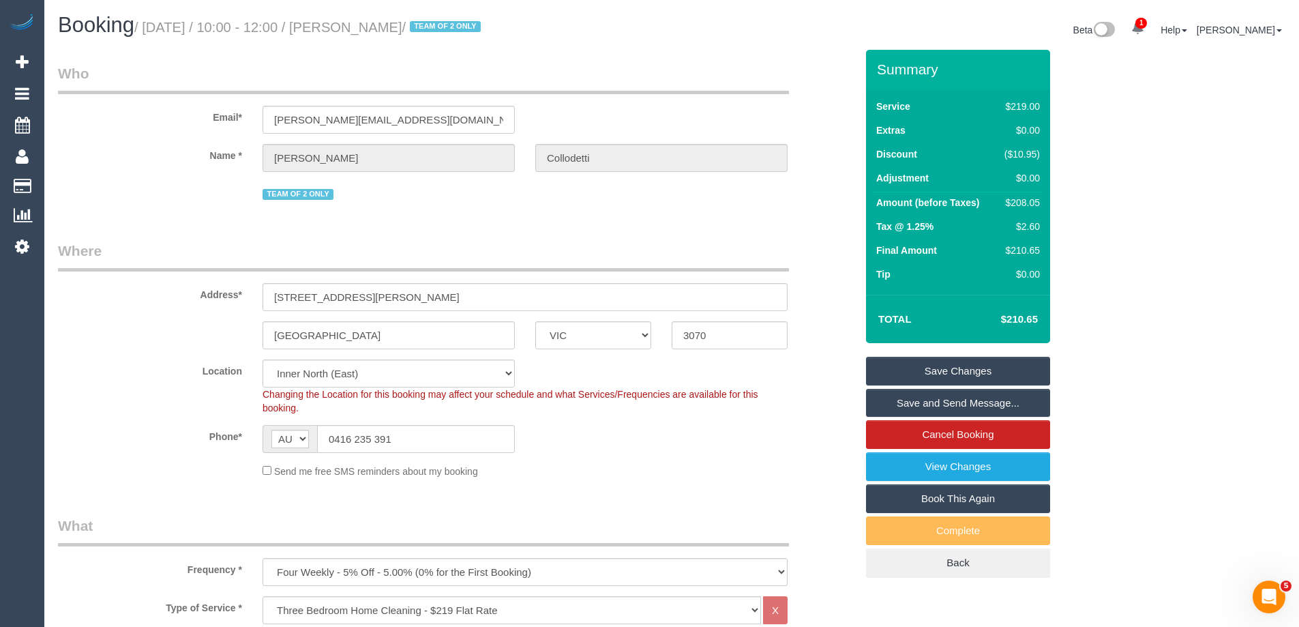
copy div "208.05"
click at [1144, 200] on div "Summary Service $219.00 Extras $0.00 Discount ($10.95) Adjustment $0.00 Amount …" at bounding box center [1009, 327] width 307 height 555
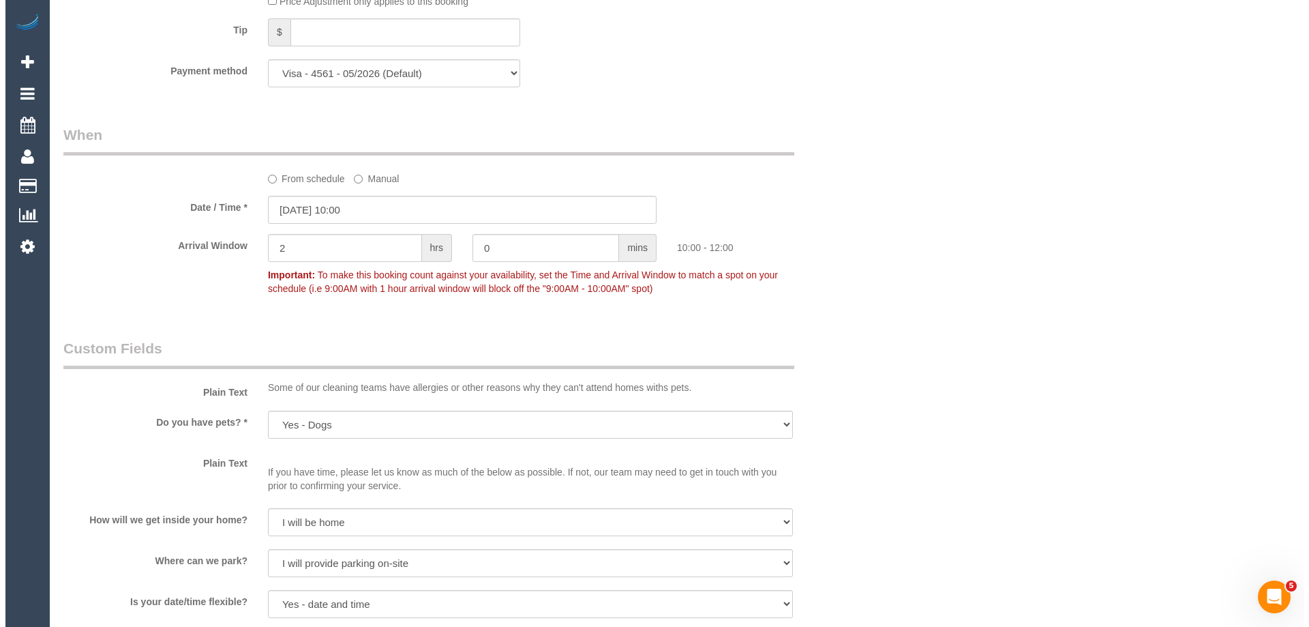
scroll to position [1841, 0]
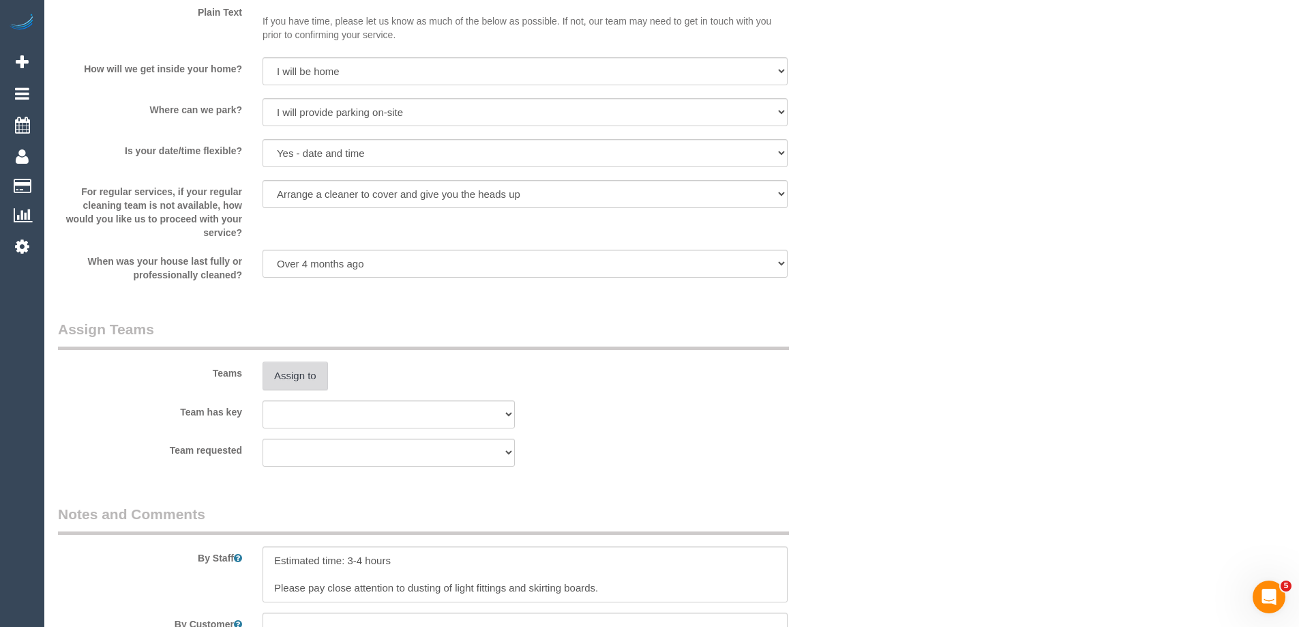
click at [270, 374] on button "Assign to" at bounding box center [294, 375] width 65 height 29
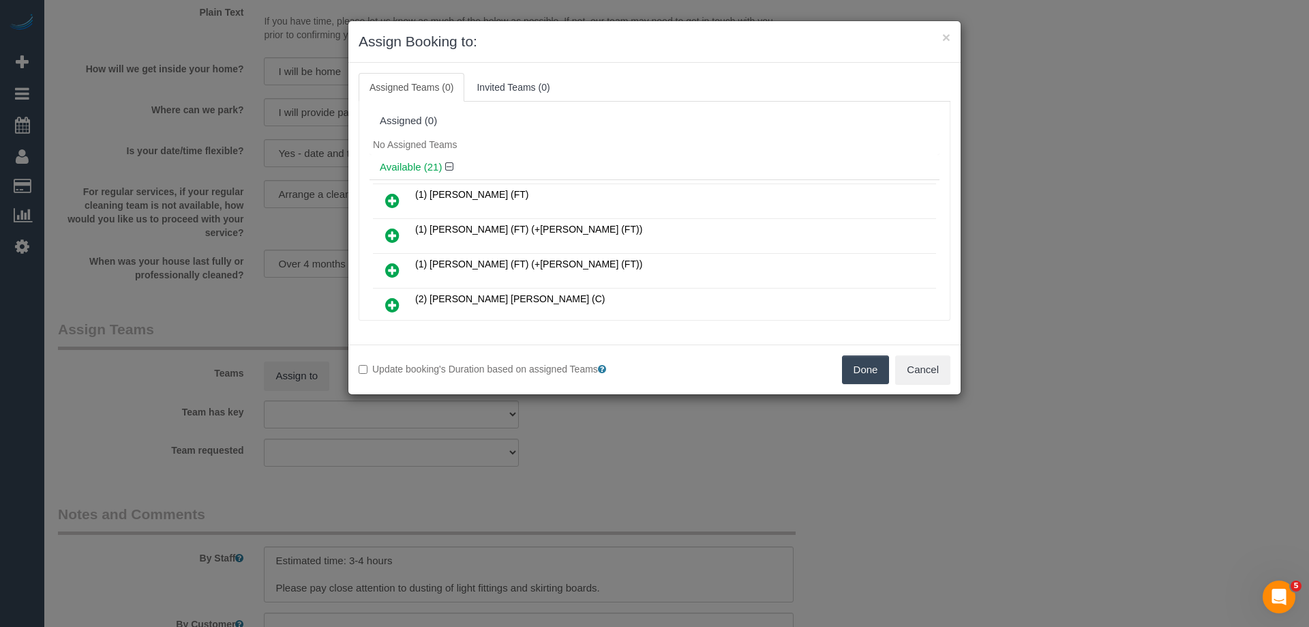
click at [532, 155] on div "Available (21)" at bounding box center [655, 167] width 570 height 25
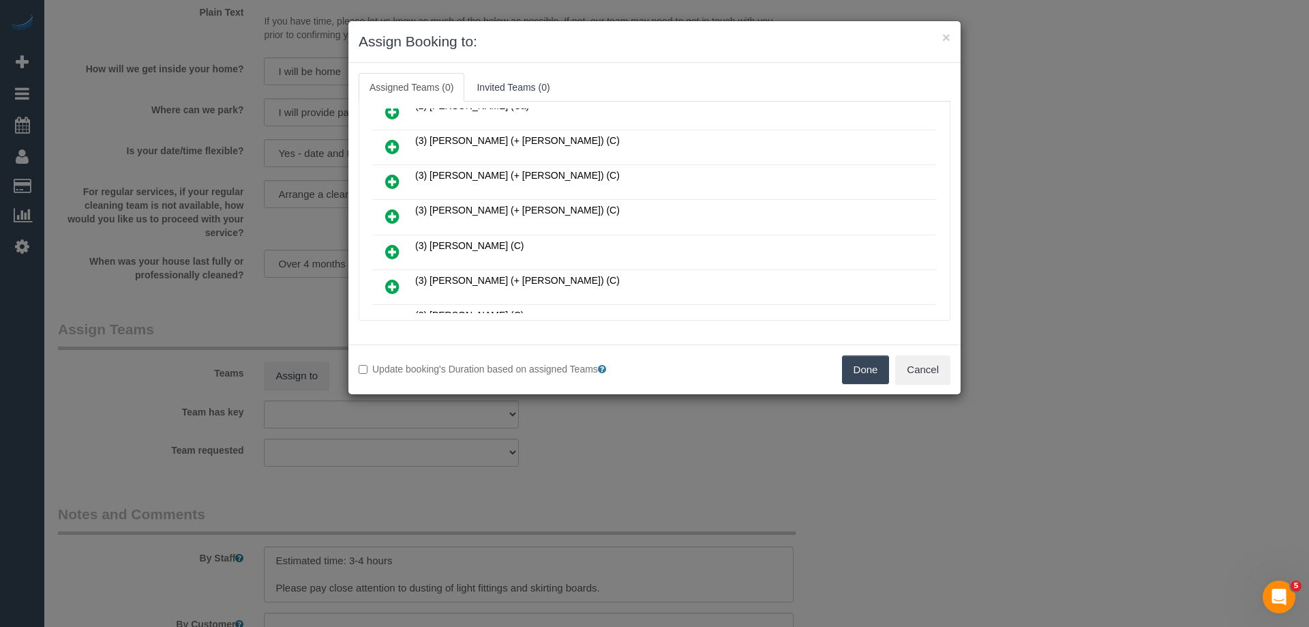
click at [392, 217] on icon at bounding box center [392, 216] width 14 height 16
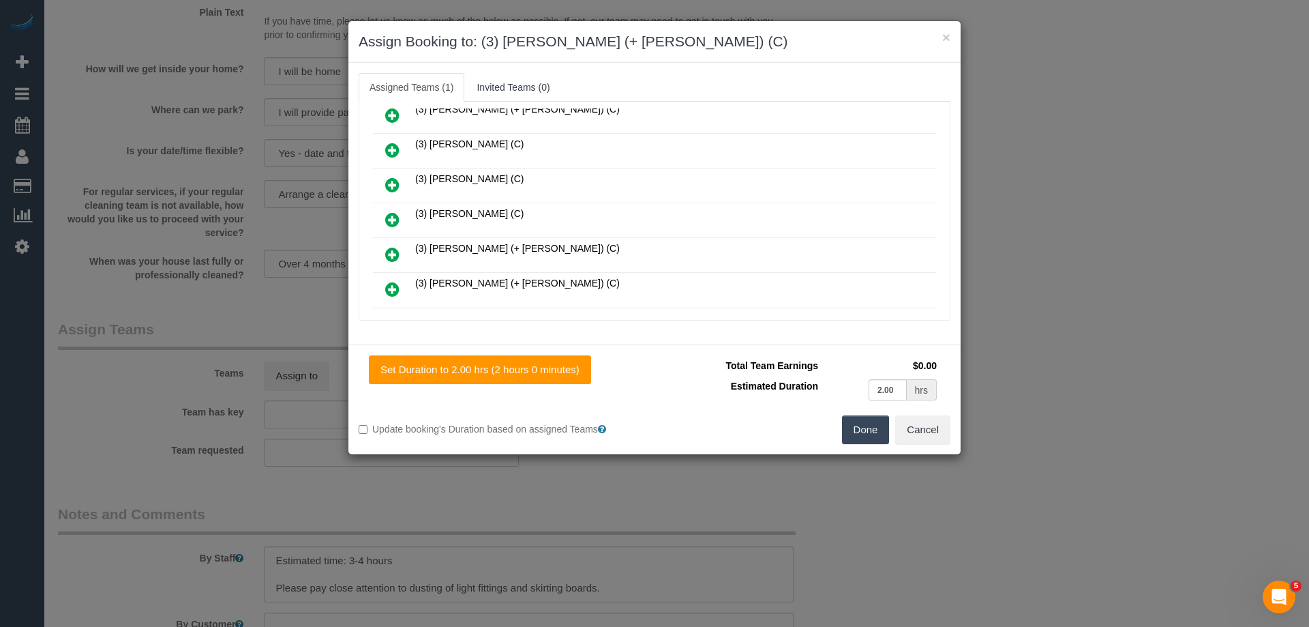
click at [391, 292] on icon at bounding box center [392, 289] width 14 height 16
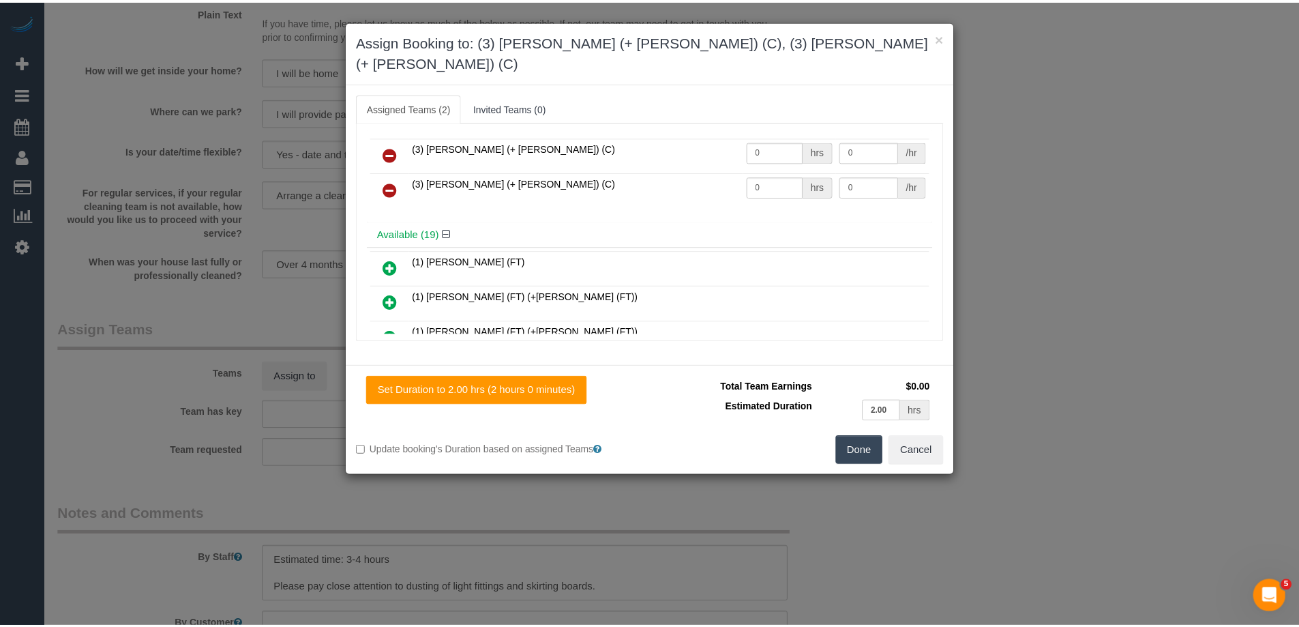
scroll to position [0, 0]
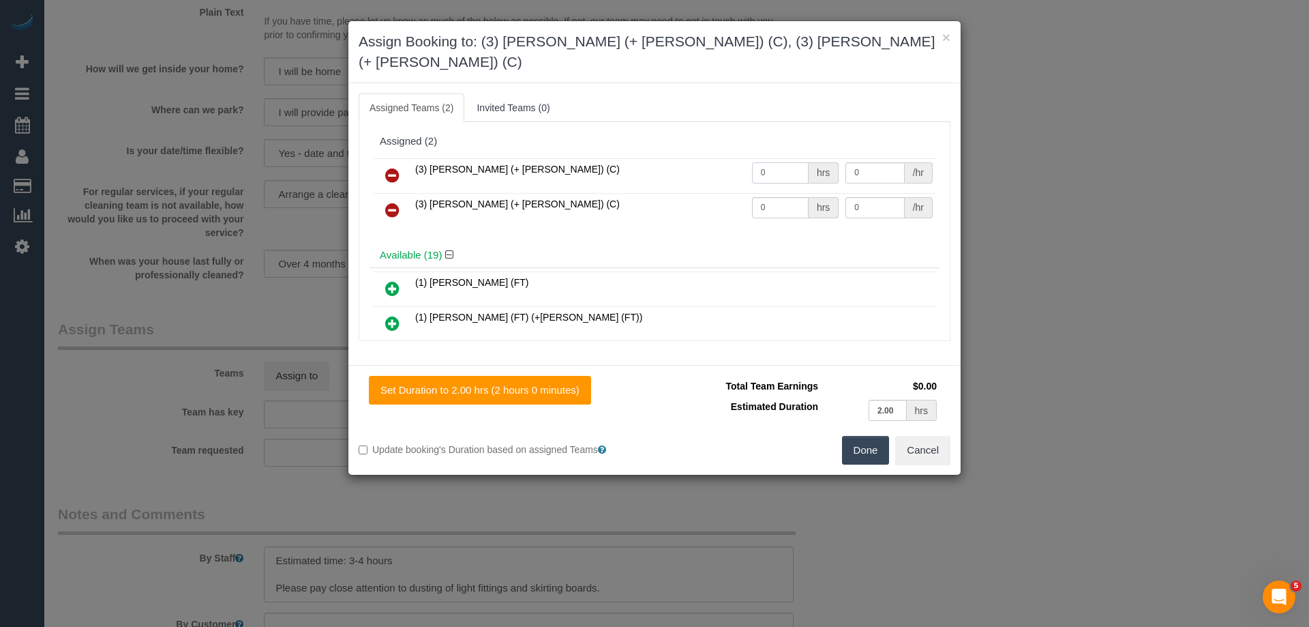
click at [773, 162] on input "0" at bounding box center [780, 172] width 57 height 21
type input "1"
click at [774, 197] on input "0" at bounding box center [780, 207] width 57 height 21
type input "1"
click at [861, 162] on input "0" at bounding box center [874, 172] width 59 height 21
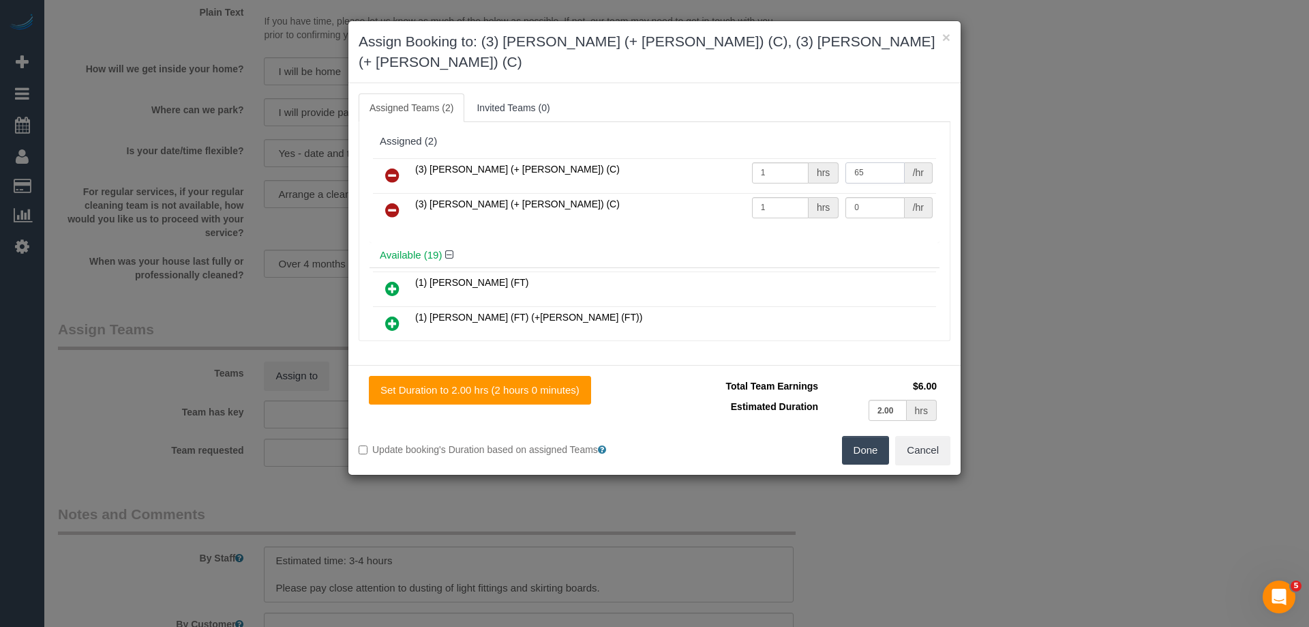
type input "65"
click at [866, 197] on input "0" at bounding box center [874, 207] width 59 height 21
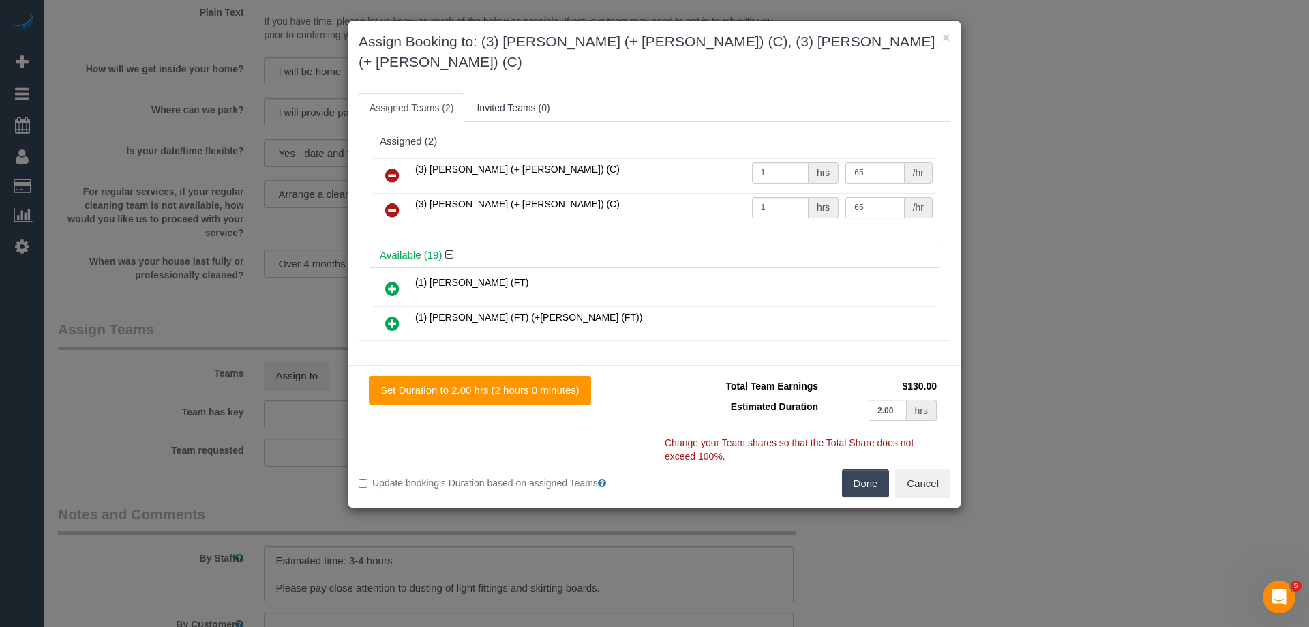
type input "65"
click at [864, 469] on button "Done" at bounding box center [866, 483] width 48 height 29
click at [864, 465] on div "× Assign Booking to: (3) Felipe (+ Tatiana) (C), (3) Tatiana (+ Felipe) (C) Ass…" at bounding box center [654, 313] width 1309 height 627
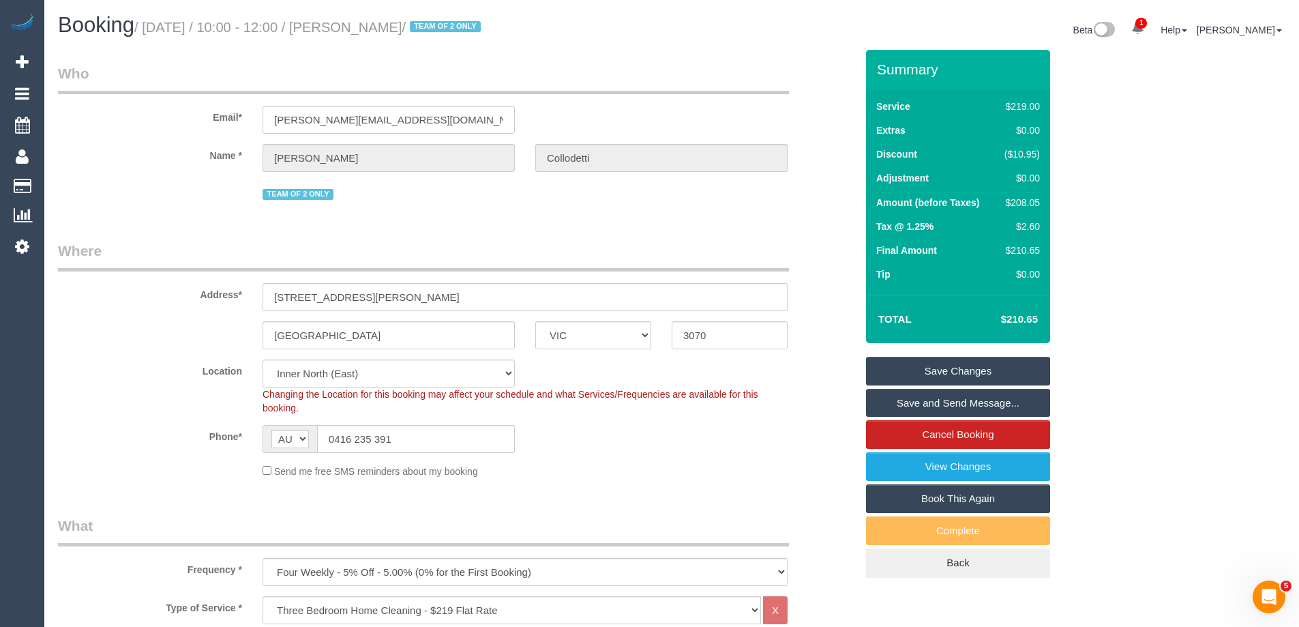
click at [1008, 401] on link "Save and Send Message..." at bounding box center [958, 403] width 184 height 29
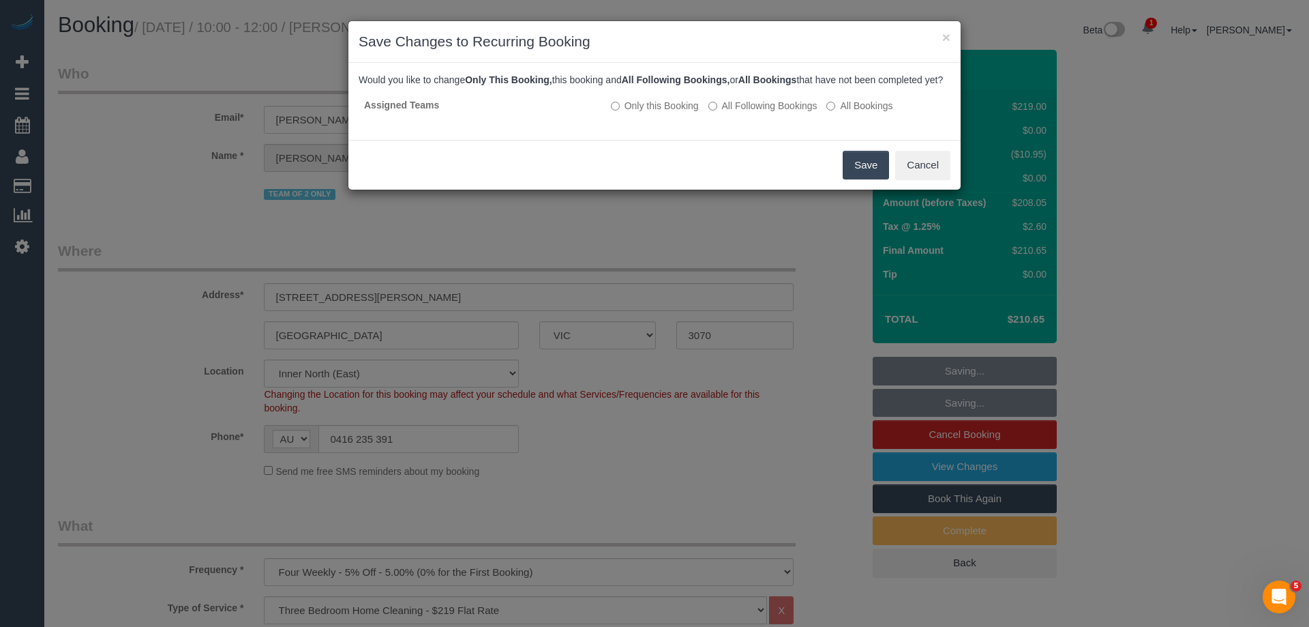
click at [864, 179] on button "Save" at bounding box center [866, 165] width 46 height 29
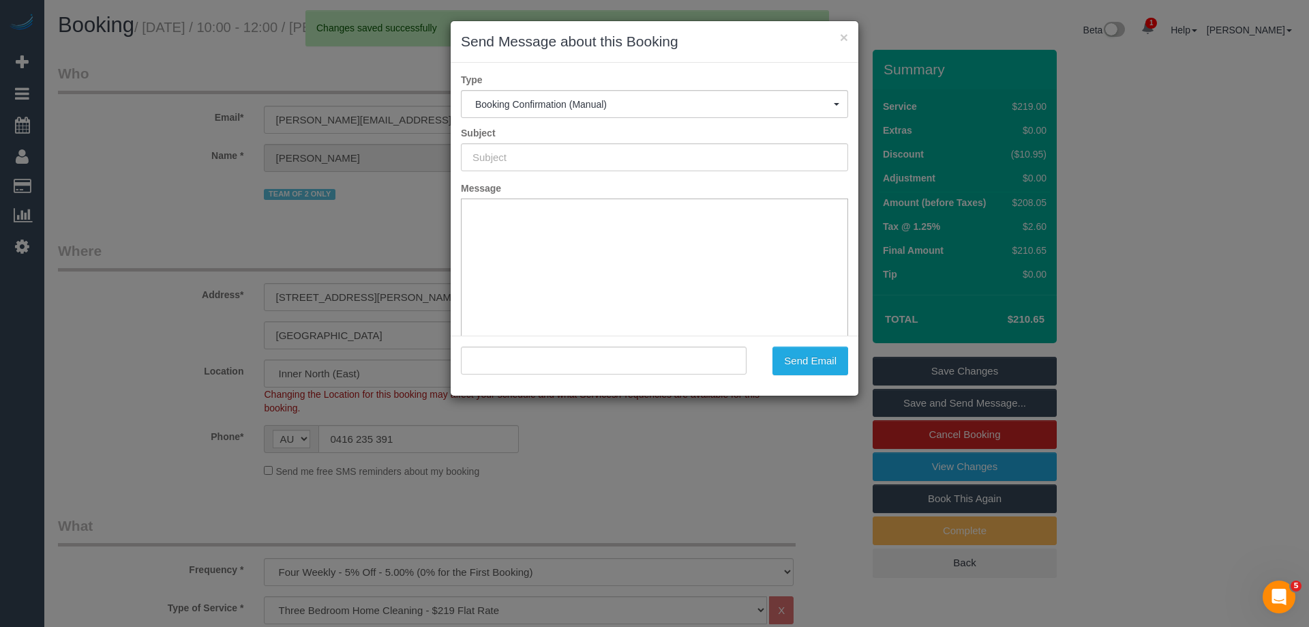
type input "Booking Confirmed"
type input ""Ramon Collodetti" <ramon@collodetti.com>"
click at [793, 360] on button "Send Email" at bounding box center [810, 360] width 76 height 29
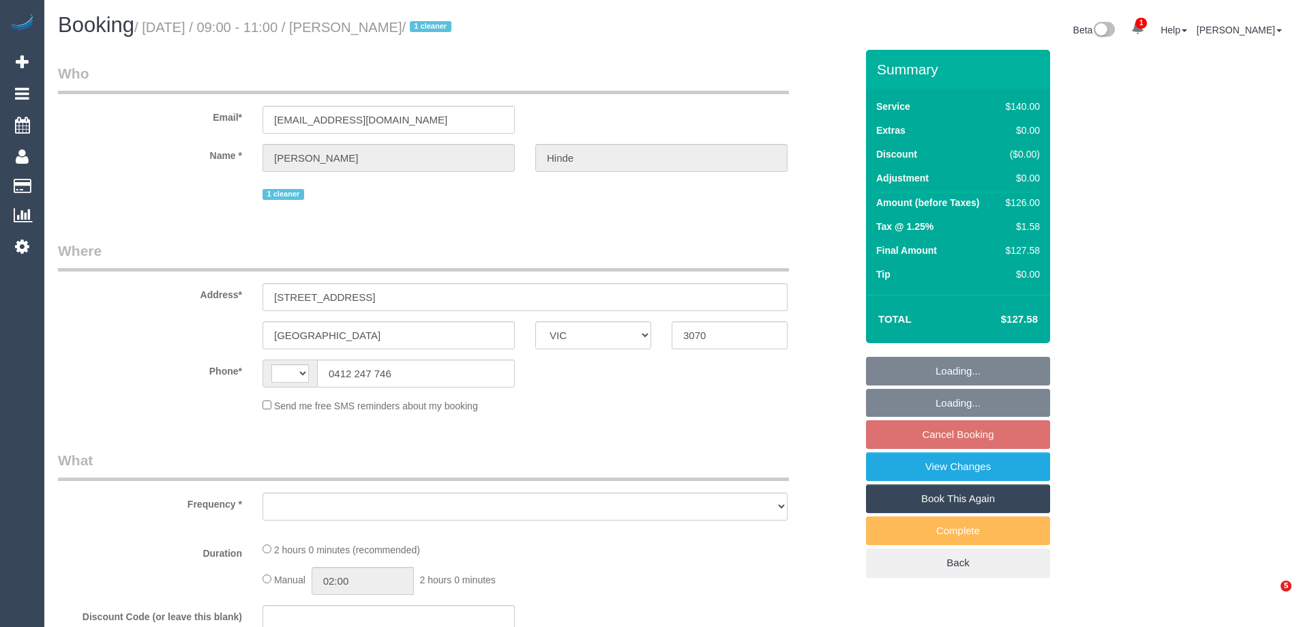
select select "VIC"
select select "string:stripe-pm_1QkDw72GScqysDRVNmaaGZB3"
select select "string:AU"
select select "number:28"
select select "number:14"
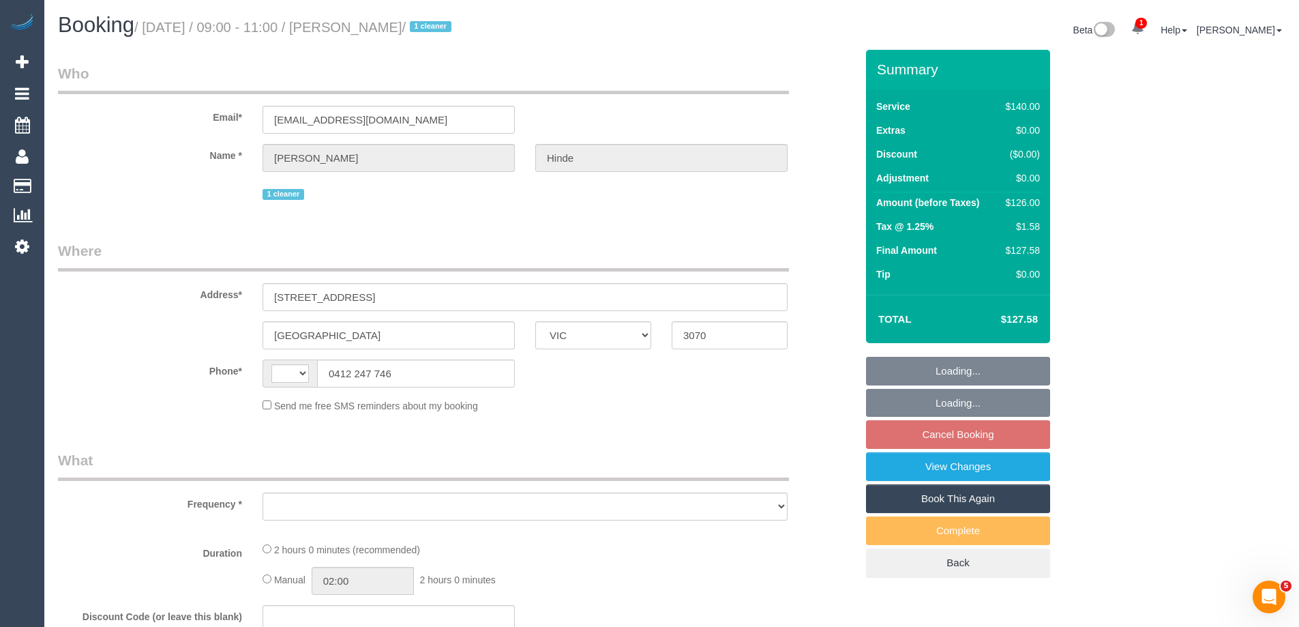
select select "number:18"
select select "number:36"
select select "number:33"
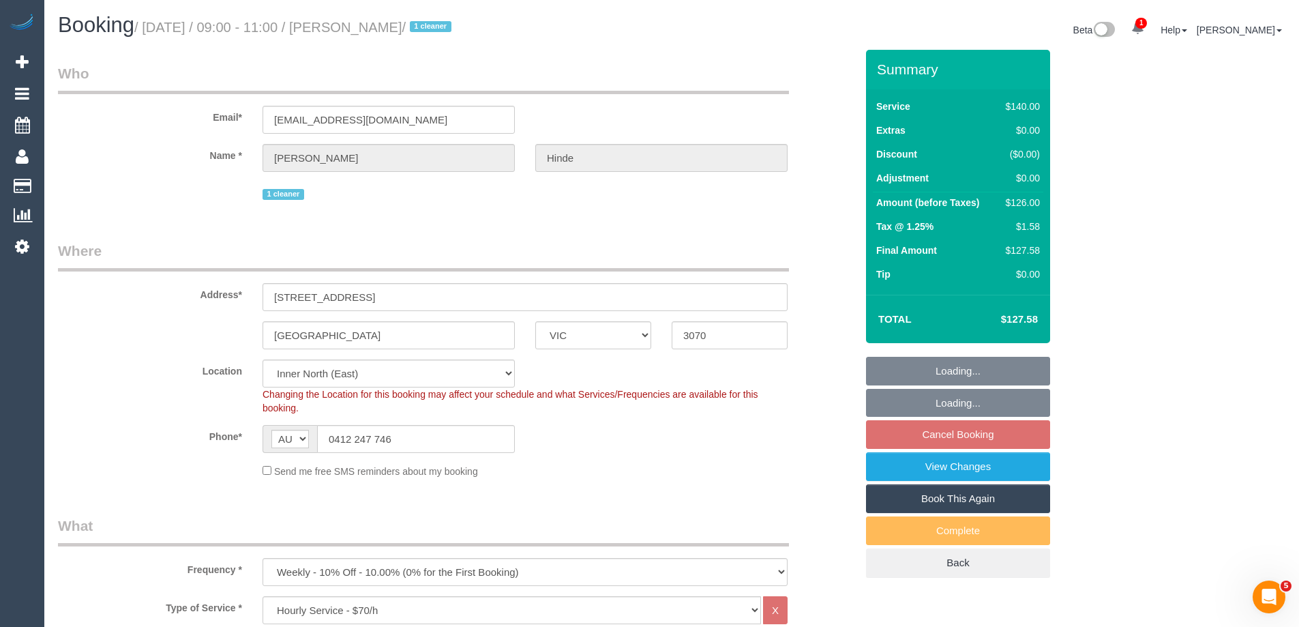
select select "object:1726"
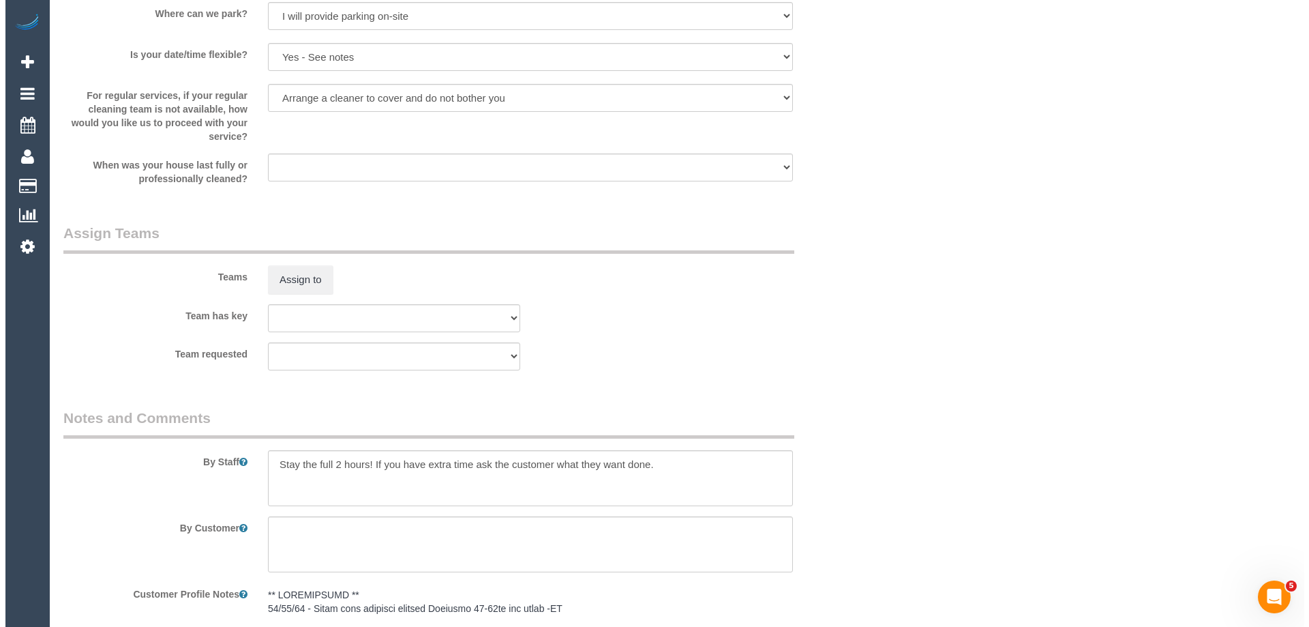
scroll to position [1909, 0]
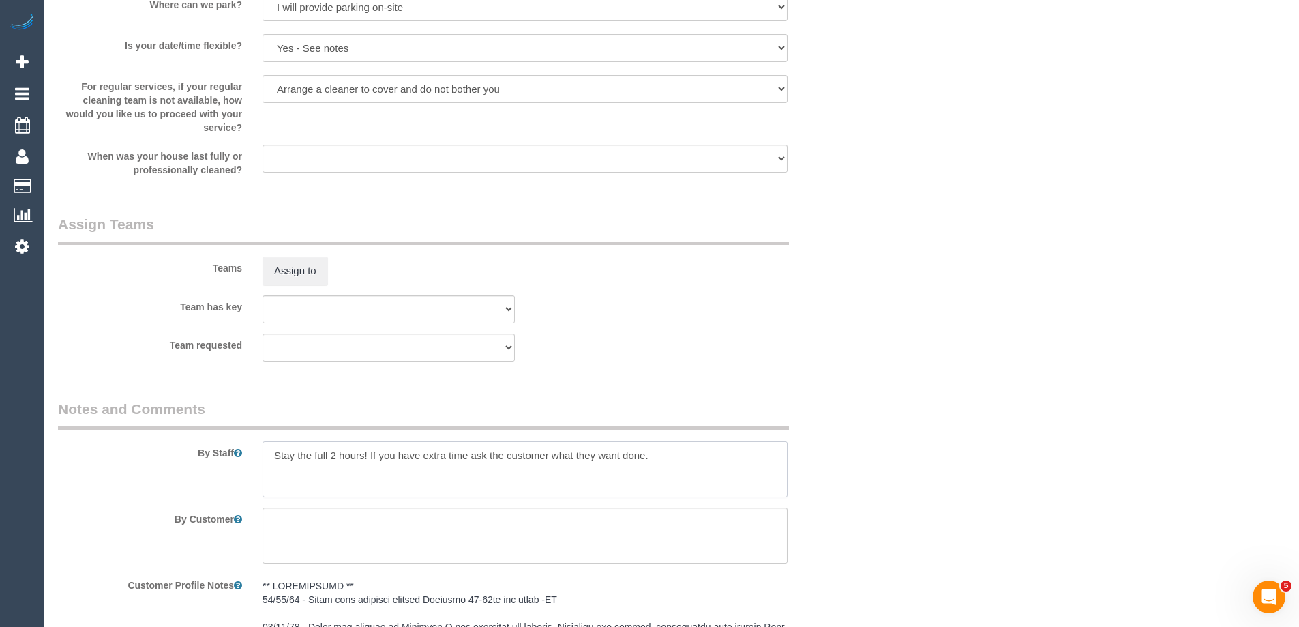
click at [270, 453] on textarea at bounding box center [524, 469] width 525 height 56
type textarea "*cover* Stay the full 2 hours! If you have extra time ask the customer what the…"
click at [303, 262] on button "Assign to" at bounding box center [294, 270] width 65 height 29
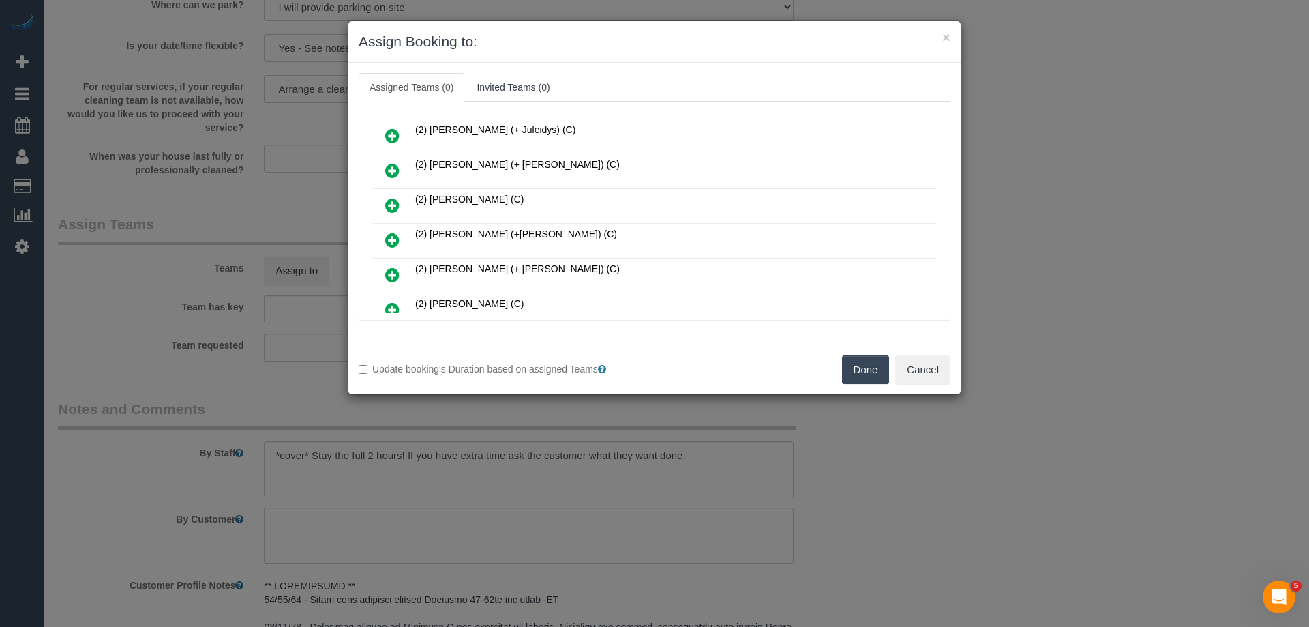
scroll to position [273, 0]
click at [396, 275] on icon at bounding box center [392, 276] width 14 height 16
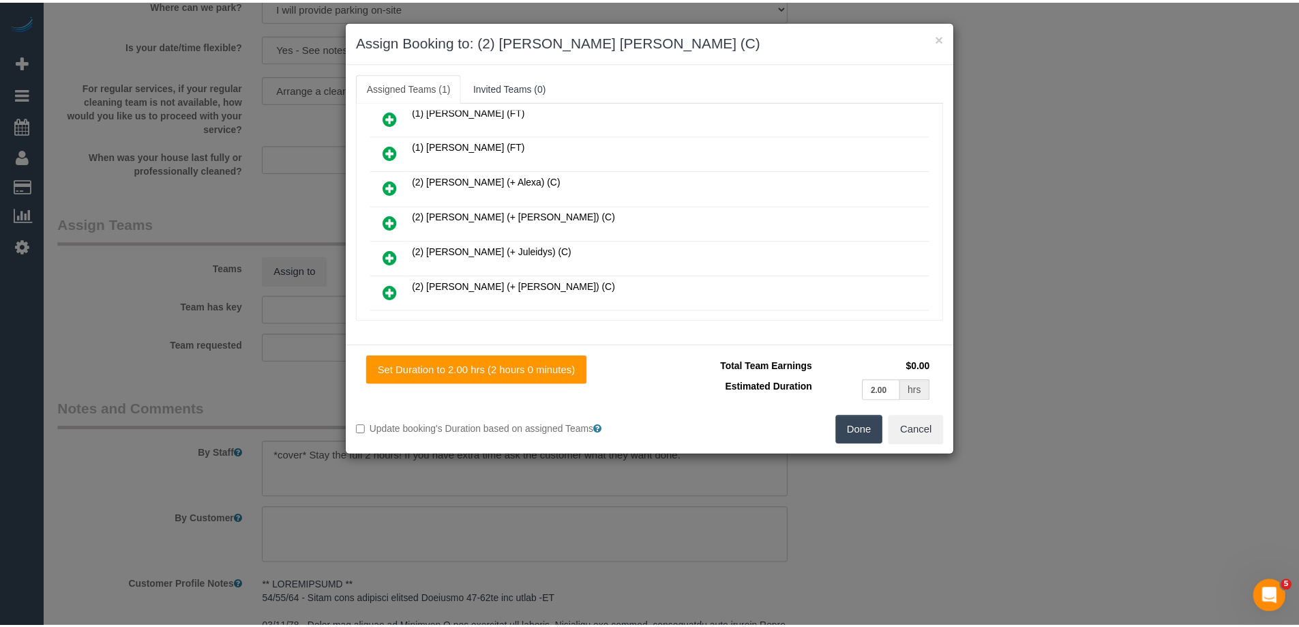
scroll to position [0, 0]
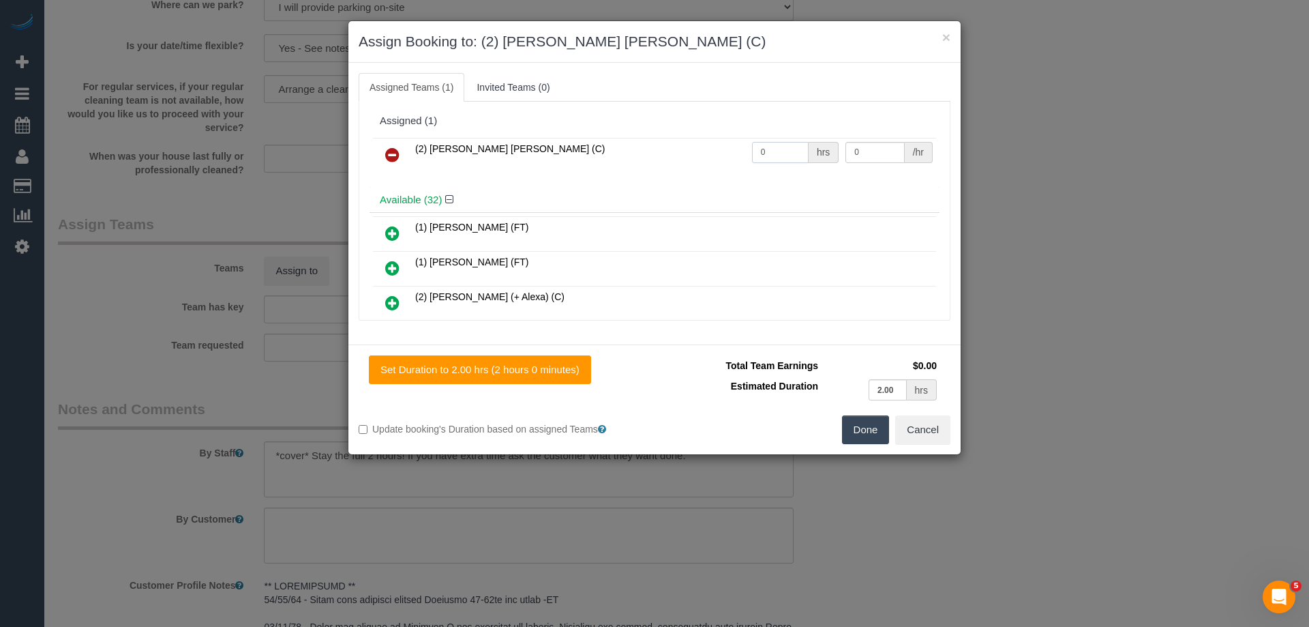
click at [766, 149] on input "0" at bounding box center [780, 152] width 57 height 21
type input "2"
click at [866, 155] on input "0" at bounding box center [874, 152] width 59 height 21
type input "37.5"
click at [869, 427] on button "Done" at bounding box center [866, 429] width 48 height 29
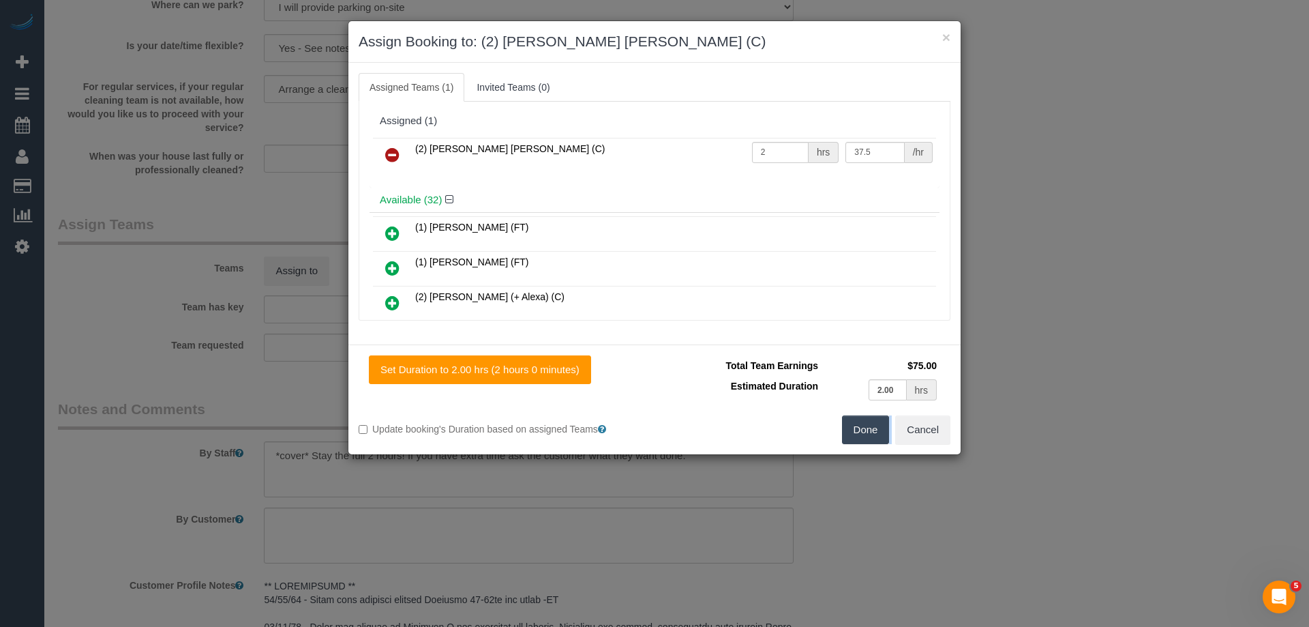
click at [869, 427] on div "× Assign Booking to: (2) [PERSON_NAME] [PERSON_NAME] (C) Assigned Teams (1) Inv…" at bounding box center [654, 313] width 1309 height 627
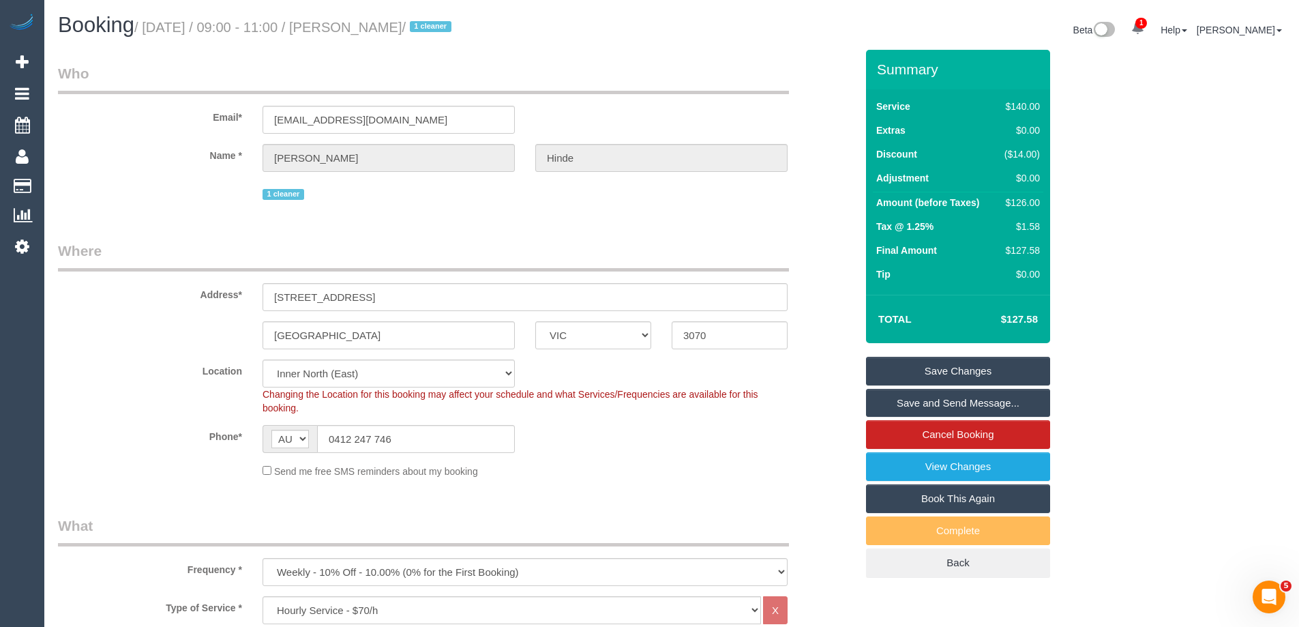
click at [956, 403] on link "Save and Send Message..." at bounding box center [958, 403] width 184 height 29
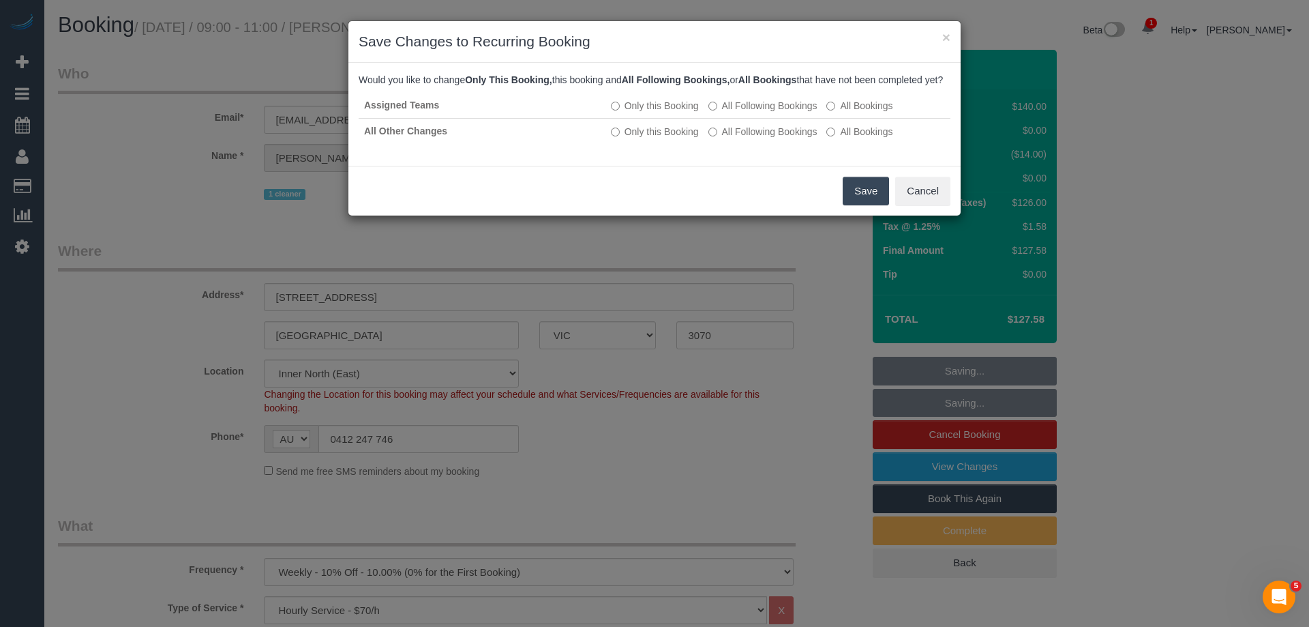
click at [858, 198] on button "Save" at bounding box center [866, 191] width 46 height 29
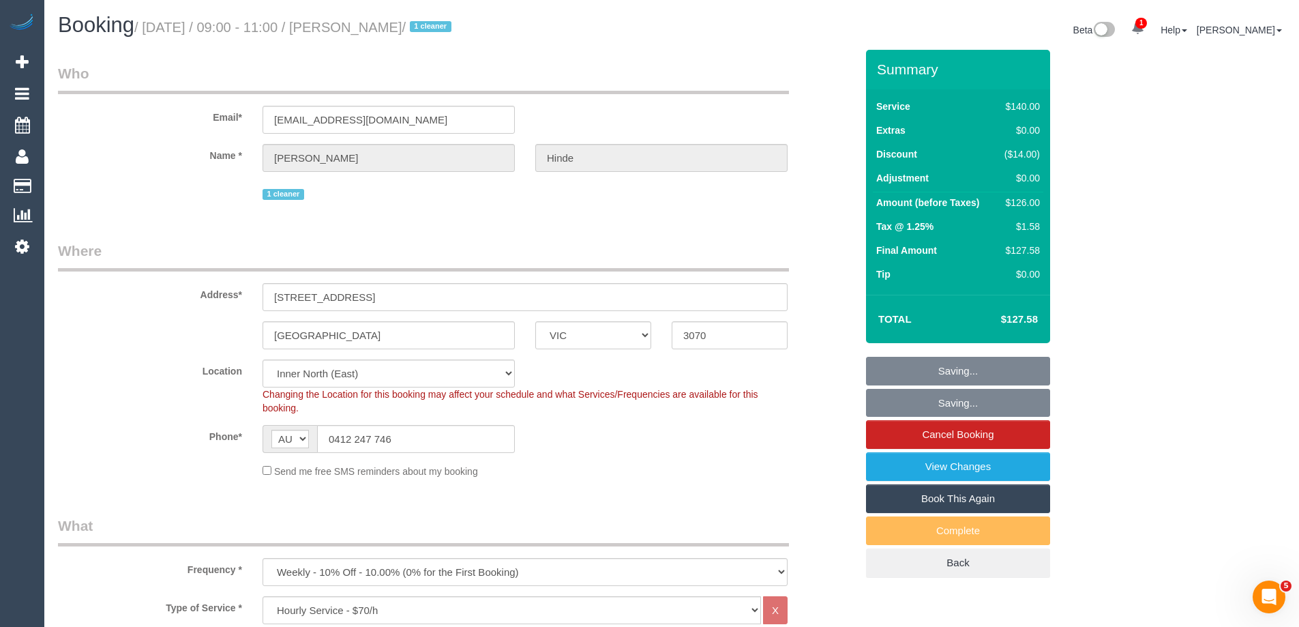
drag, startPoint x: 433, startPoint y: 29, endPoint x: 376, endPoint y: 25, distance: 57.4
click at [355, 27] on small "/ October 07, 2025 / 09:00 - 11:00 / Karen Hinde / 1 cleaner" at bounding box center [294, 27] width 321 height 15
copy small "Karen Hinde"
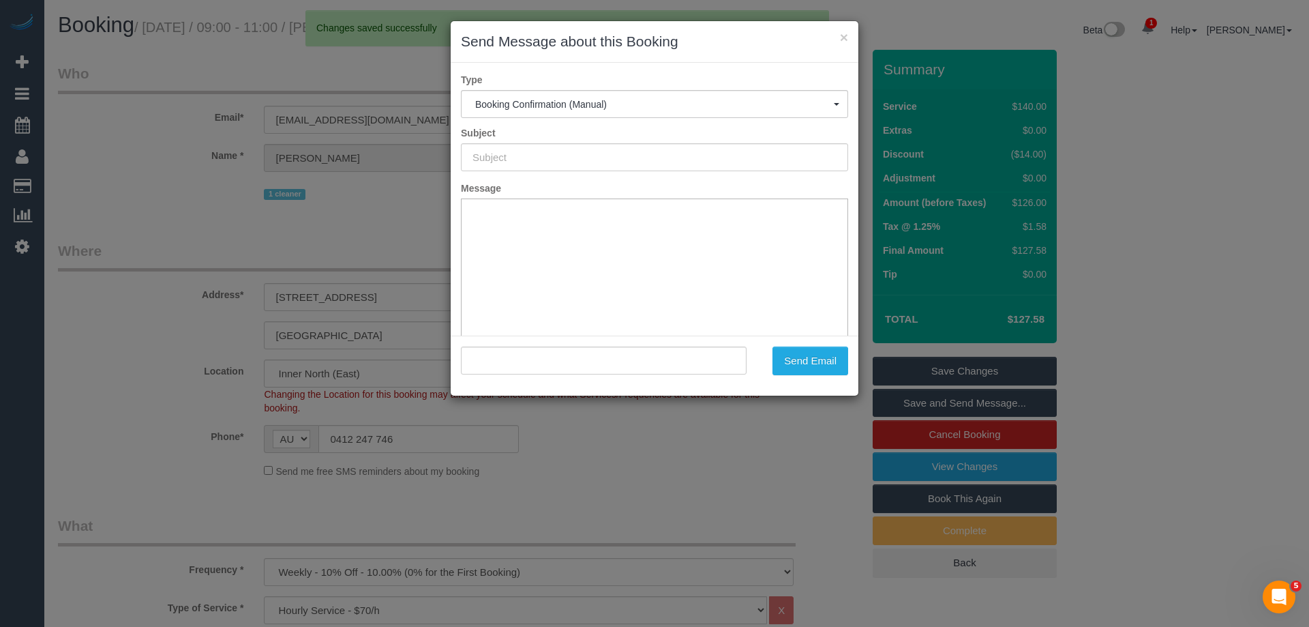
type input "Booking Confirmed"
type input ""Karen Hinde" <karenhinde@me.com>"
click at [819, 365] on button "Send Email" at bounding box center [810, 360] width 76 height 29
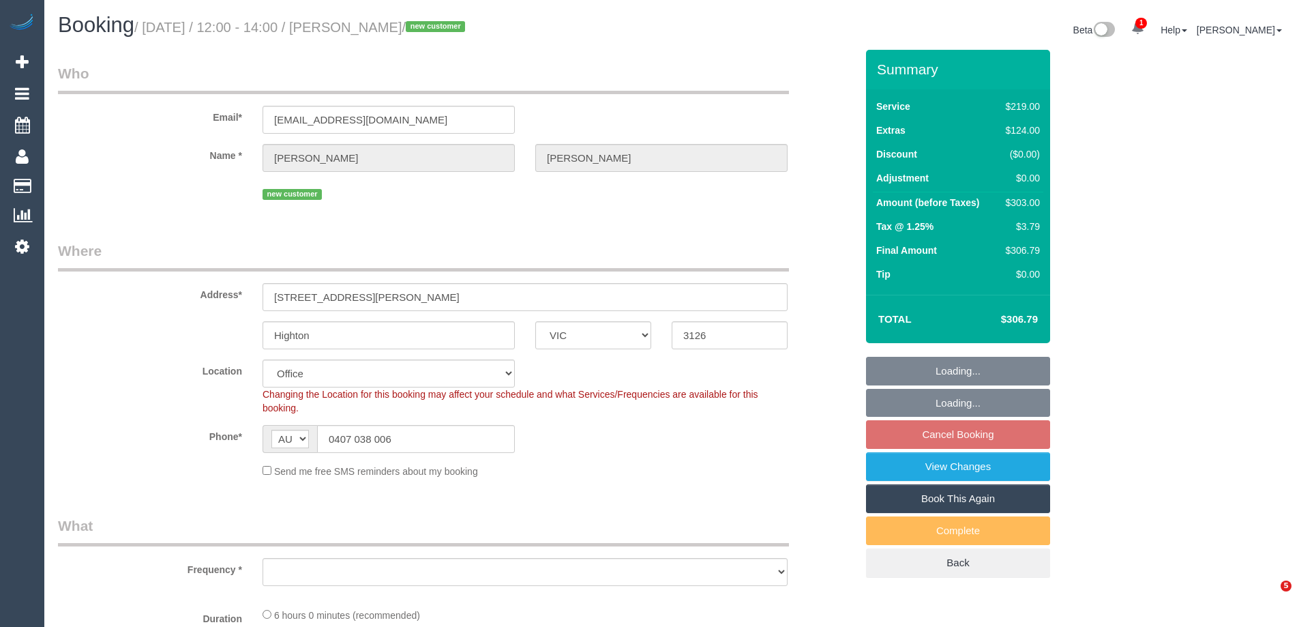
select select "VIC"
select select "number:28"
select select "number:14"
select select "number:19"
select select "number:24"
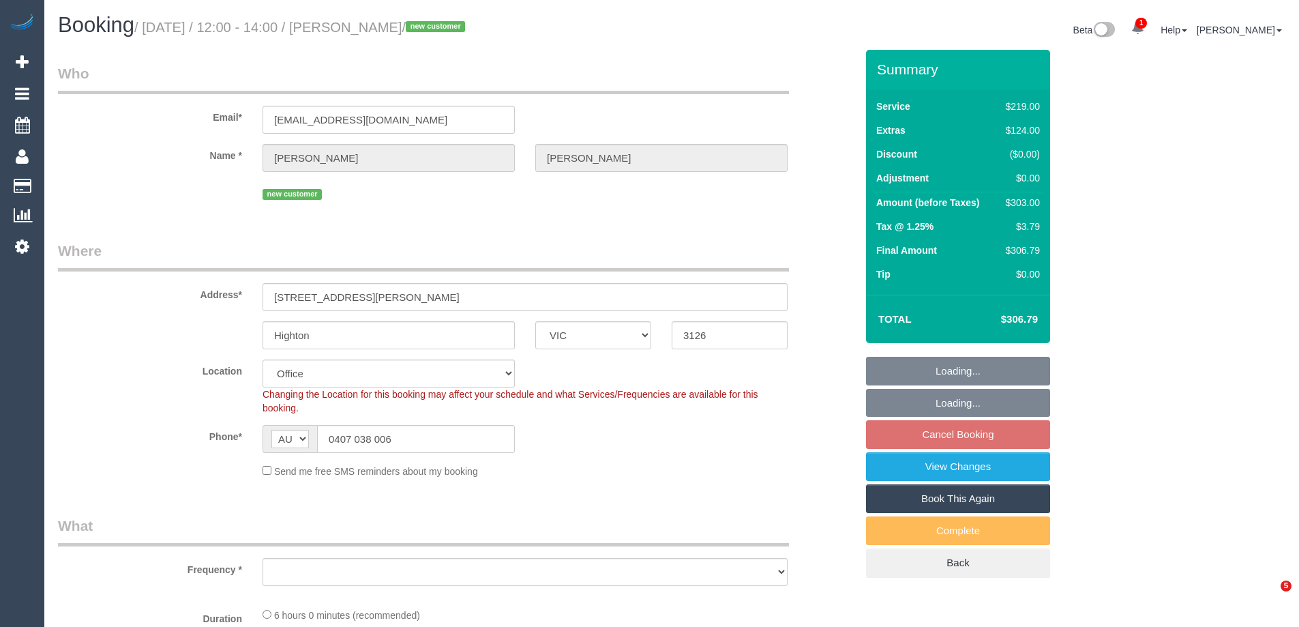
select select "number:35"
select select "number:26"
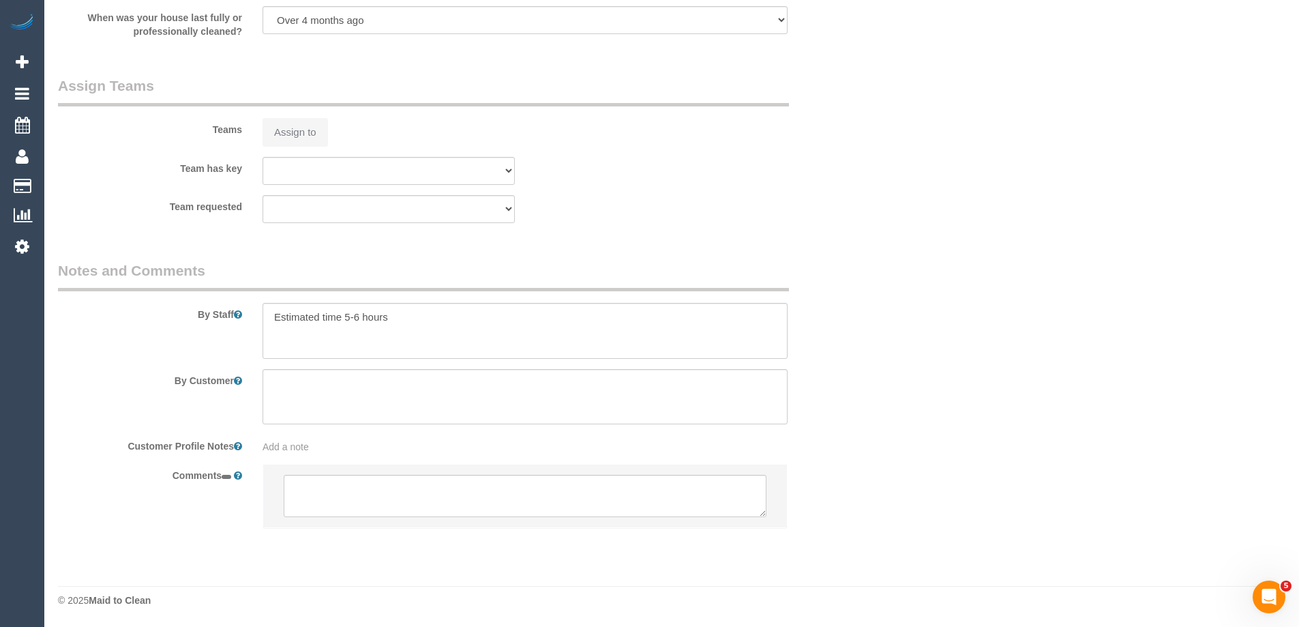
select select "object:810"
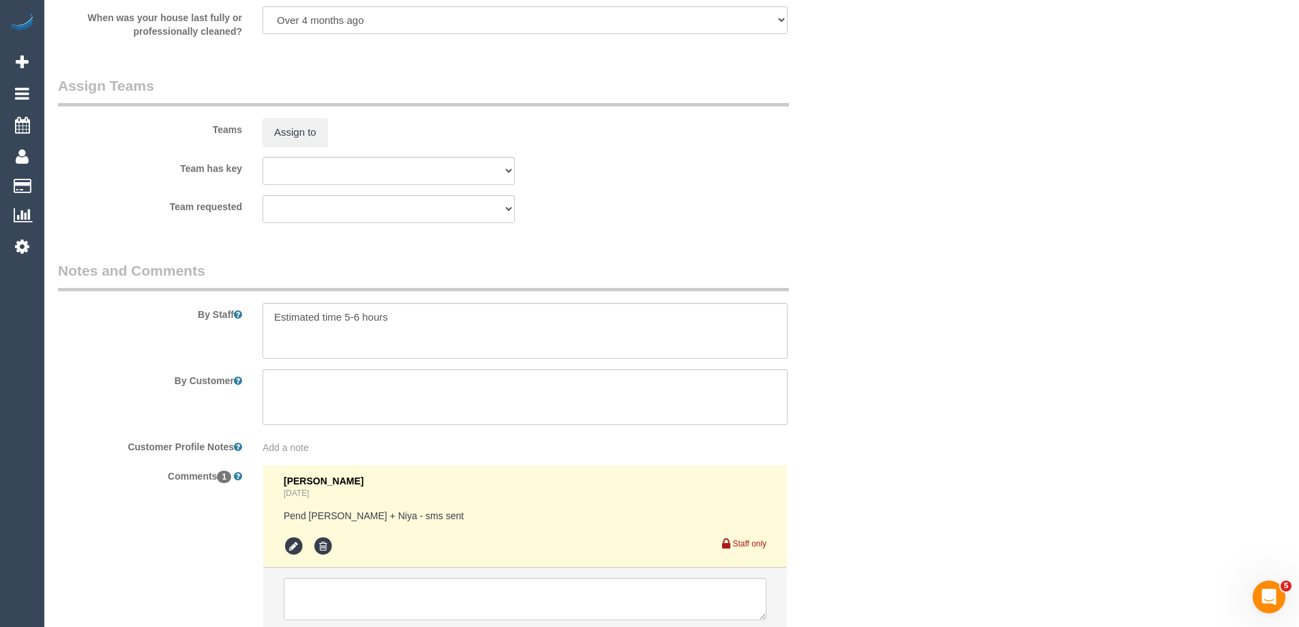
scroll to position [2187, 0]
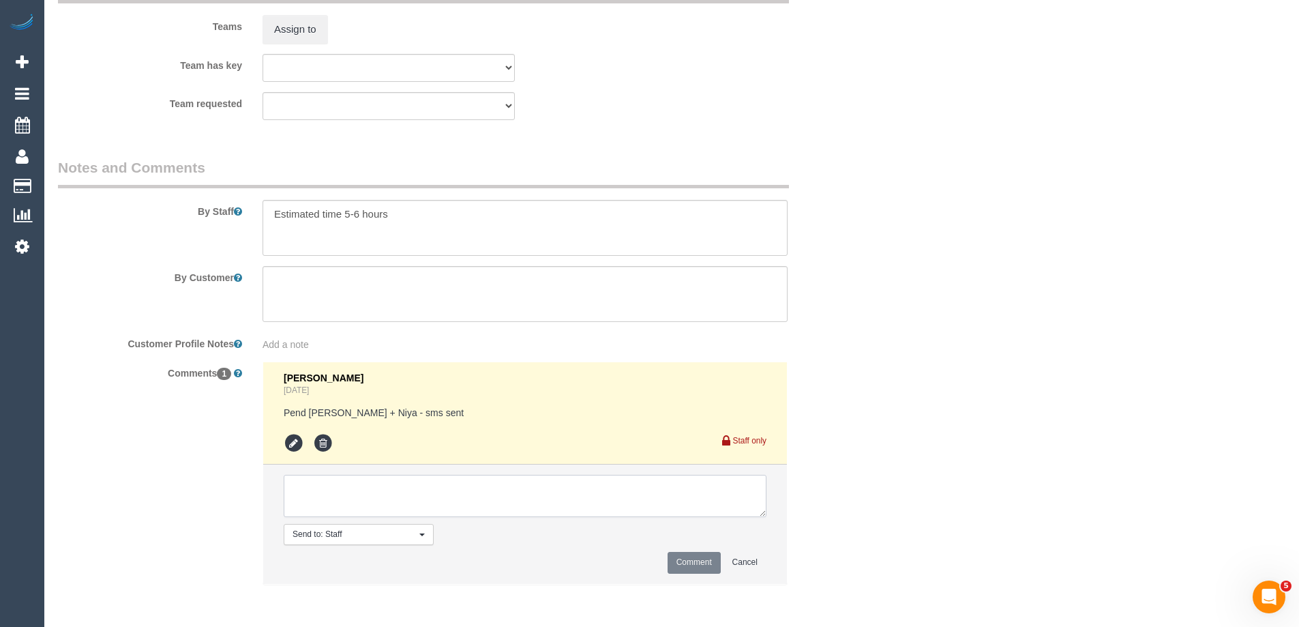
click at [371, 496] on textarea at bounding box center [525, 495] width 483 height 42
click at [295, 447] on icon at bounding box center [294, 443] width 20 height 20
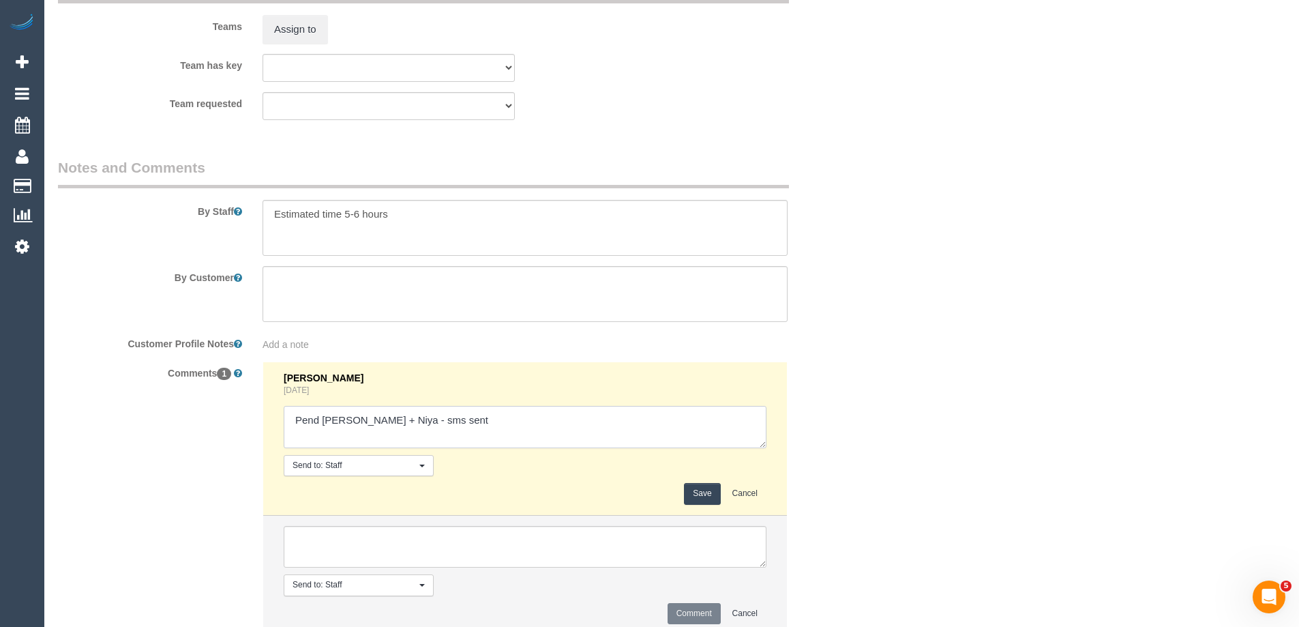
click at [523, 419] on textarea at bounding box center [525, 427] width 483 height 42
type textarea "Pend Suneeth + Niya - sms sent - N/ A"
click at [700, 492] on button "Save" at bounding box center [702, 493] width 36 height 21
click at [607, 544] on textarea at bounding box center [525, 547] width 483 height 42
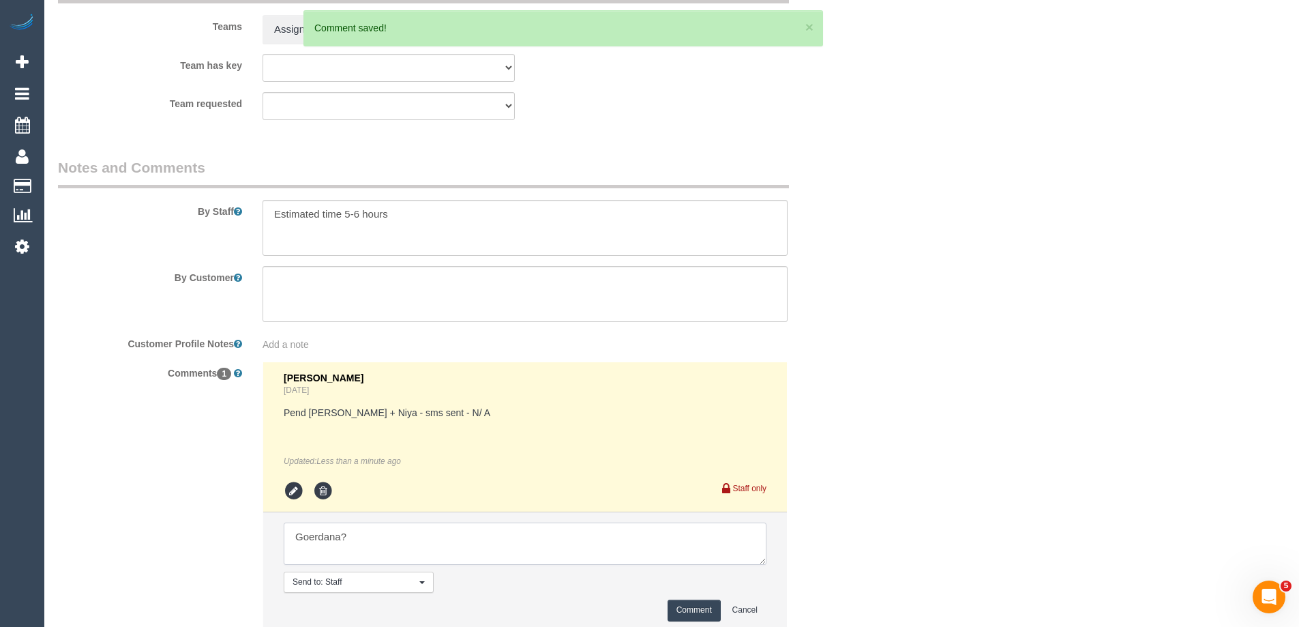
click at [314, 541] on textarea at bounding box center [525, 543] width 483 height 42
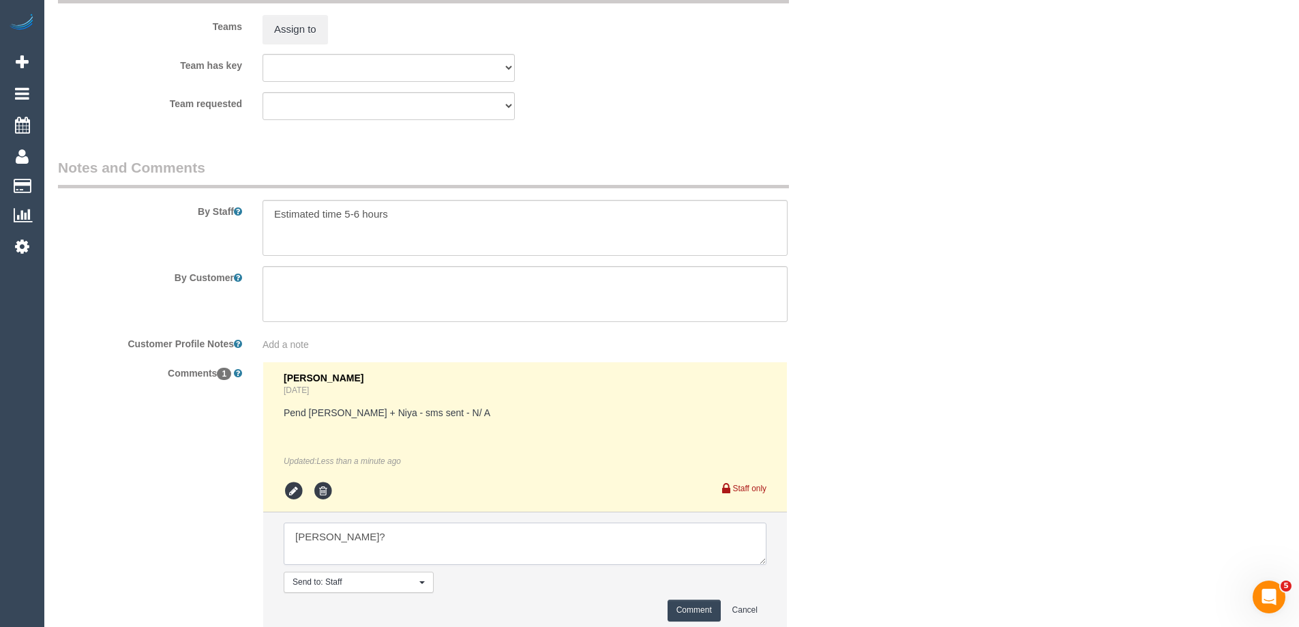
type textarea "Gordana?"
click at [702, 613] on button "Comment" at bounding box center [693, 609] width 53 height 21
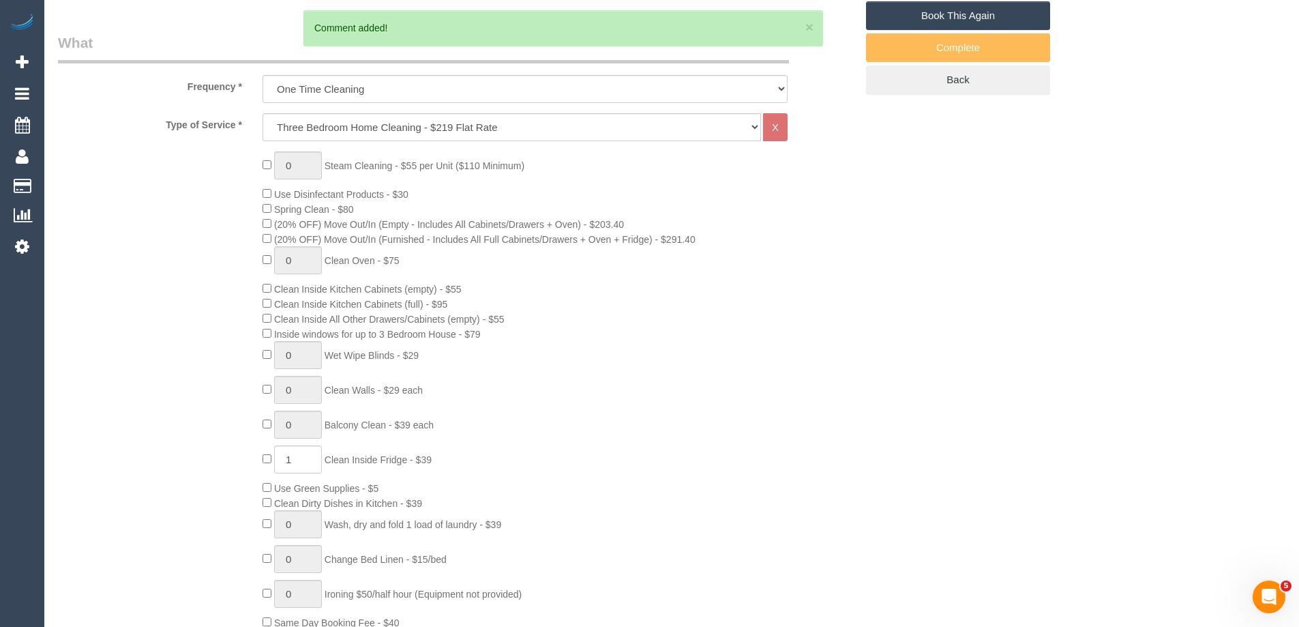
scroll to position [5, 0]
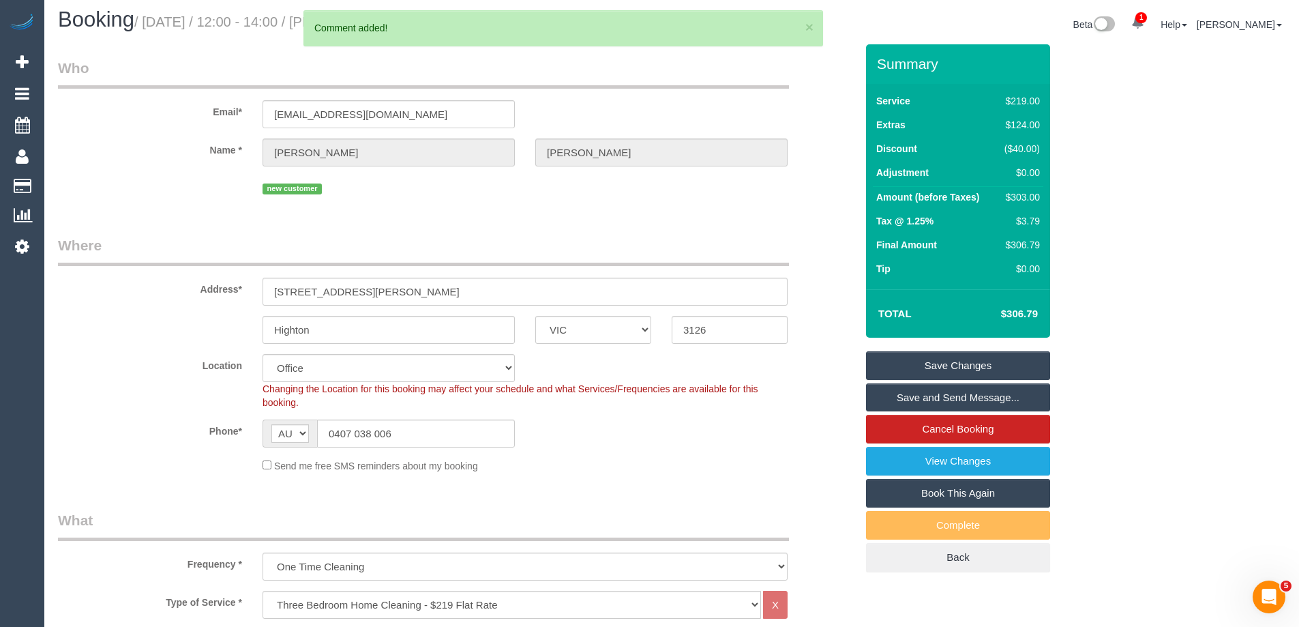
click at [1004, 365] on link "Save Changes" at bounding box center [958, 365] width 184 height 29
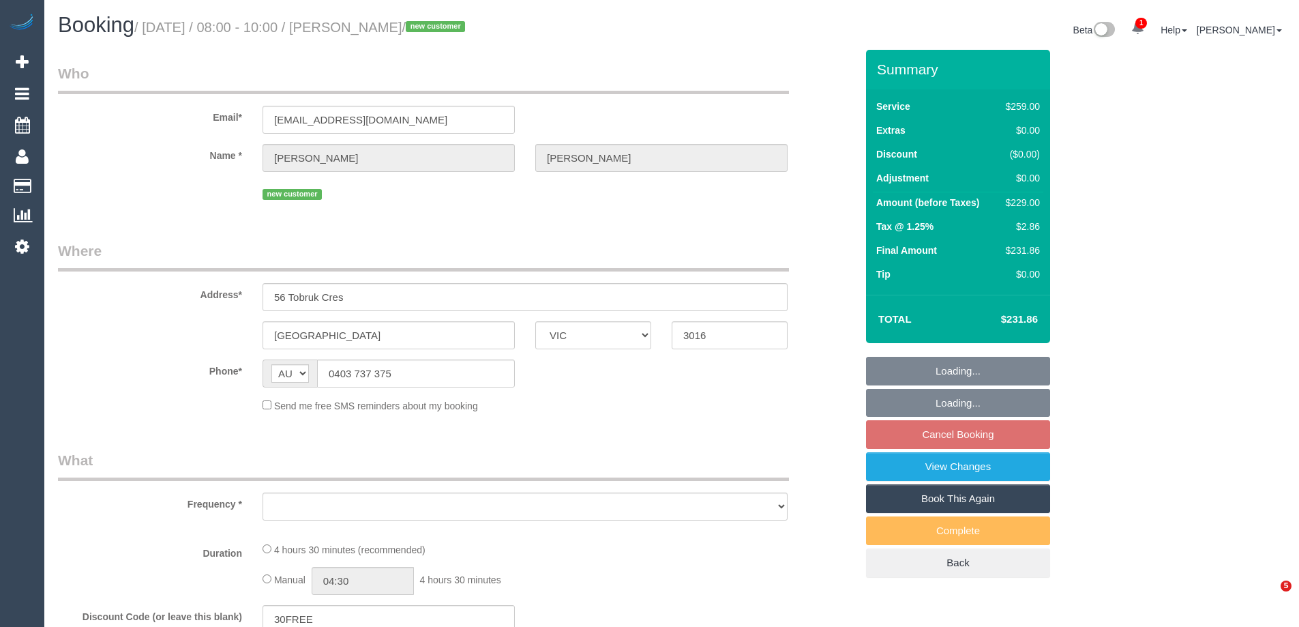
select select "VIC"
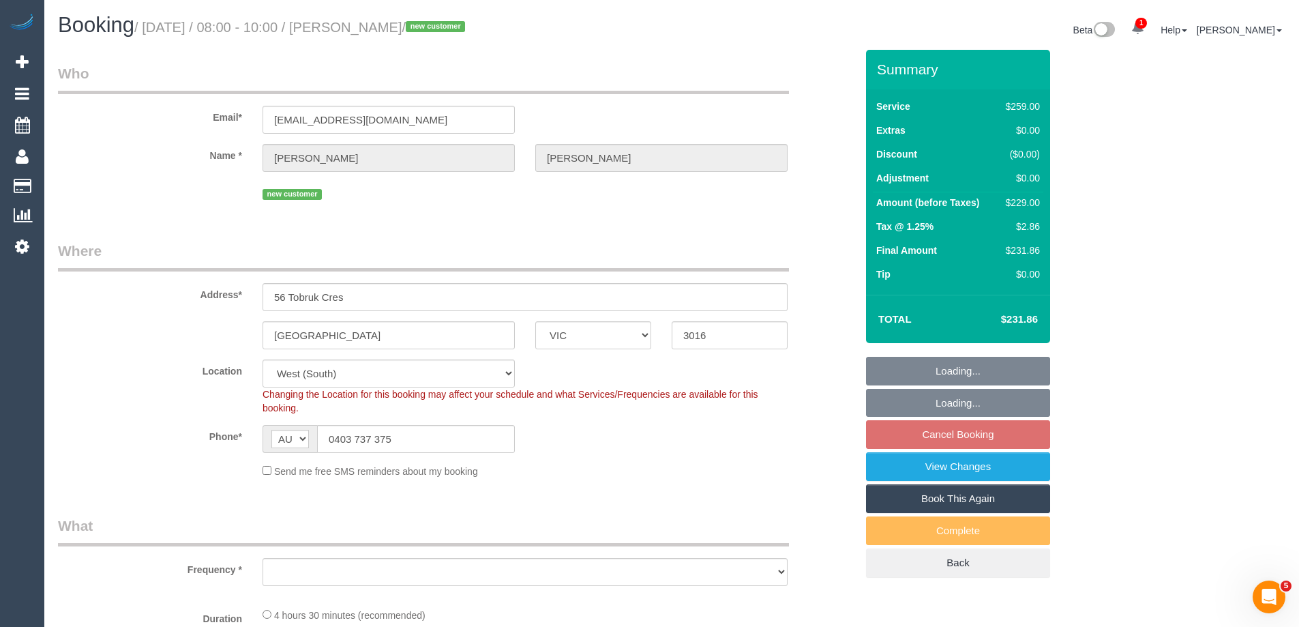
select select "object:688"
select select "number:29"
select select "number:14"
select select "number:18"
select select "number:24"
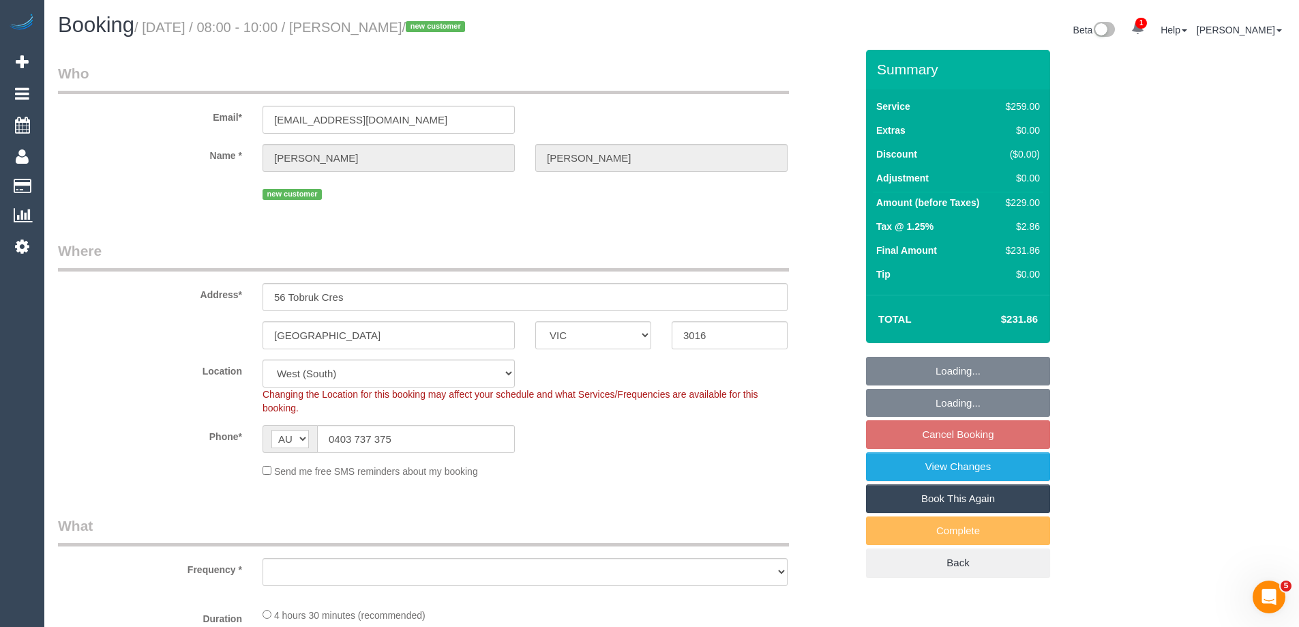
select select "number:33"
select select "number:26"
select select "object:707"
select select "string:stripe-pm_1SBt9V2GScqysDRVOU0KsF4B"
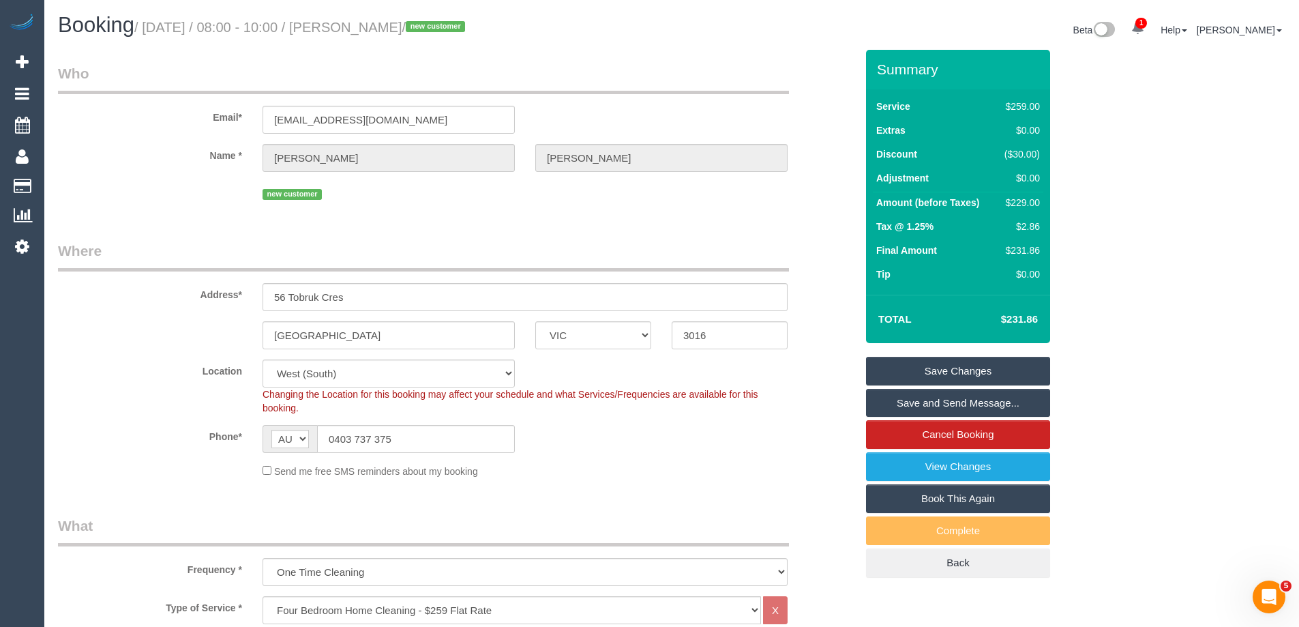
drag, startPoint x: 442, startPoint y: 28, endPoint x: 361, endPoint y: 28, distance: 81.1
click at [361, 28] on small "/ [DATE] / 08:00 - 10:00 / [PERSON_NAME] / new customer" at bounding box center [301, 27] width 335 height 15
copy small "[PERSON_NAME]"
click at [1022, 205] on div "$229.00" at bounding box center [1019, 203] width 41 height 14
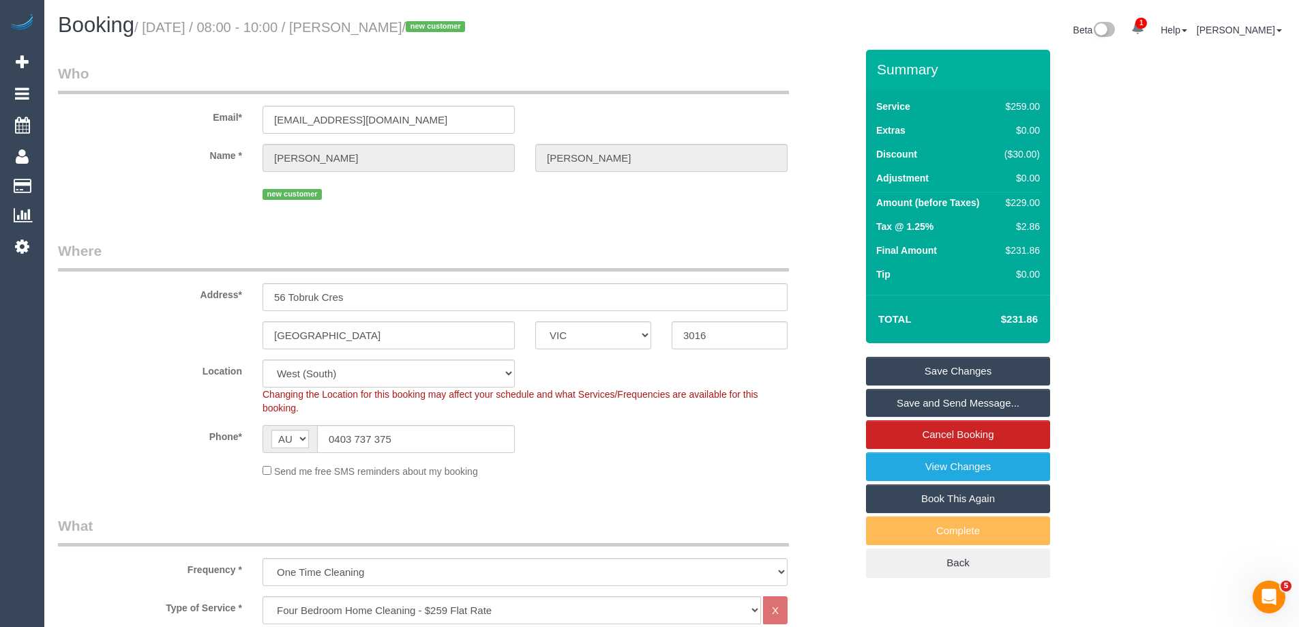
copy div "229.00"
click at [1086, 218] on div "Summary Service $259.00 Extras $0.00 Discount ($30.00) Adjustment $0.00 Amount …" at bounding box center [1009, 327] width 307 height 555
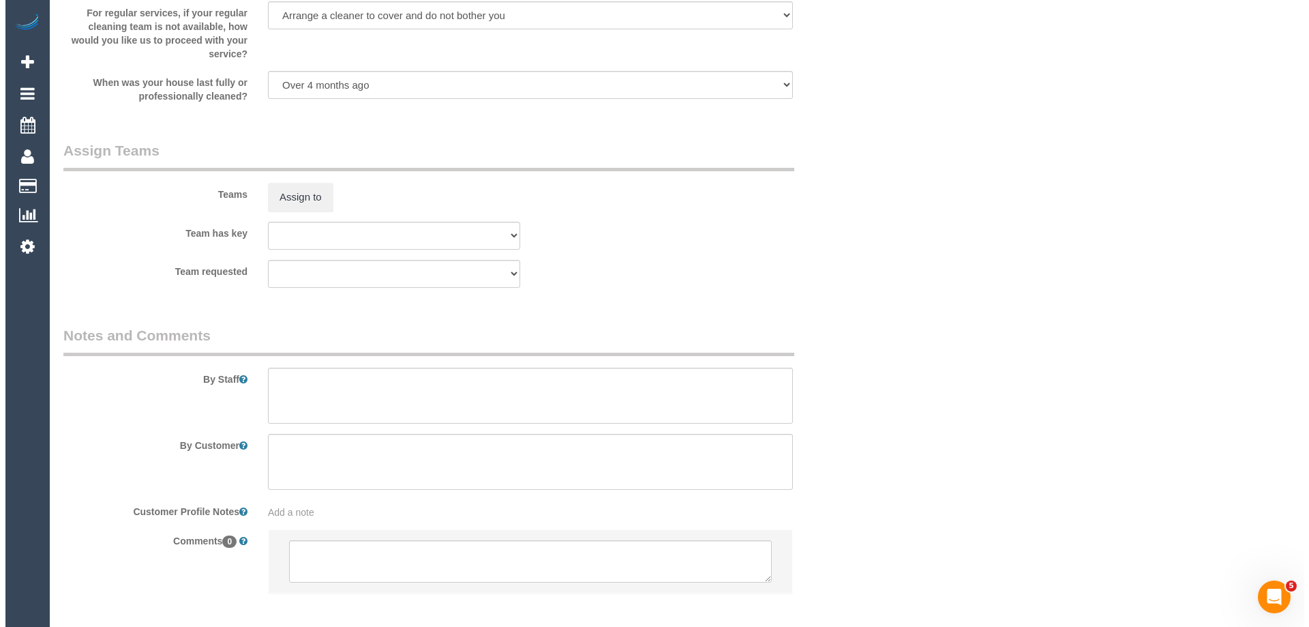
scroll to position [2085, 0]
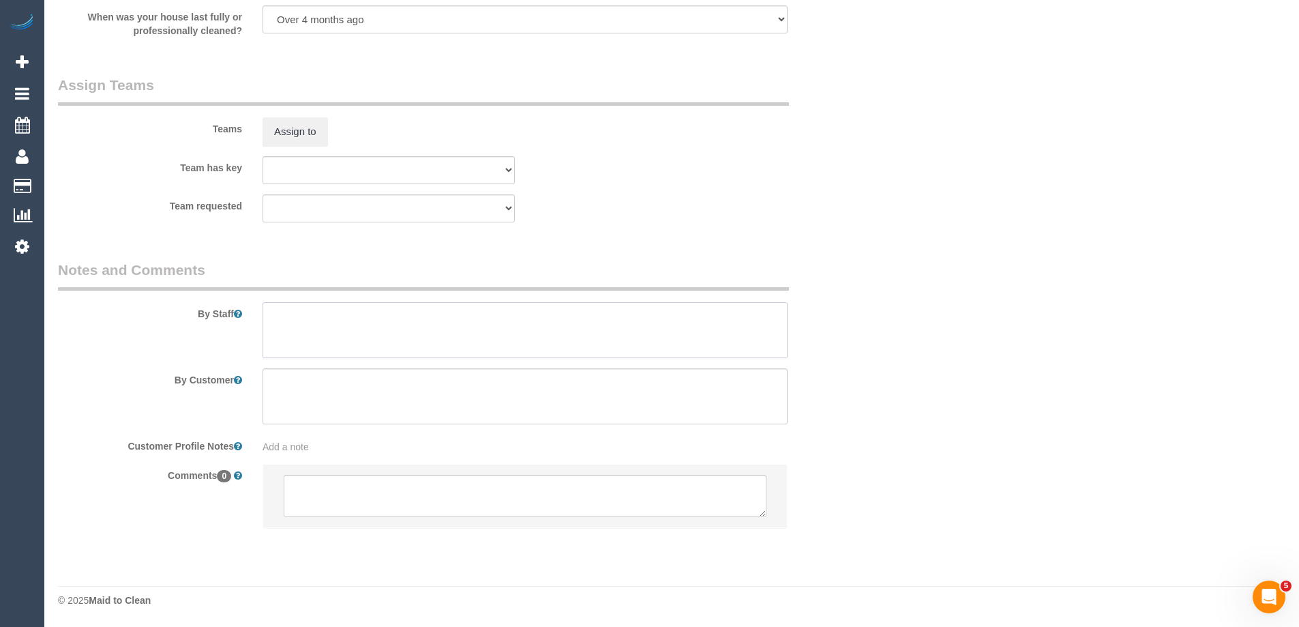
click at [365, 346] on textarea at bounding box center [524, 330] width 525 height 56
type textarea "Estimated time 4.5-5 hours"
click at [270, 123] on button "Assign to" at bounding box center [294, 131] width 65 height 29
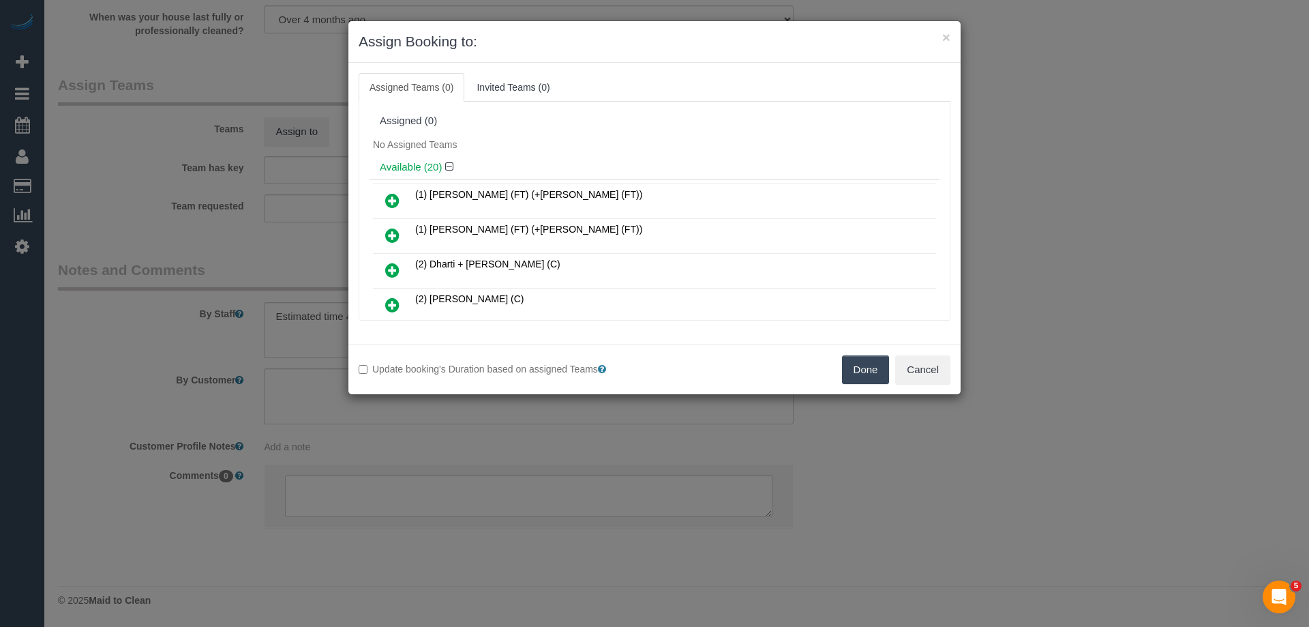
click at [592, 135] on div "No Assigned Teams" at bounding box center [655, 144] width 570 height 20
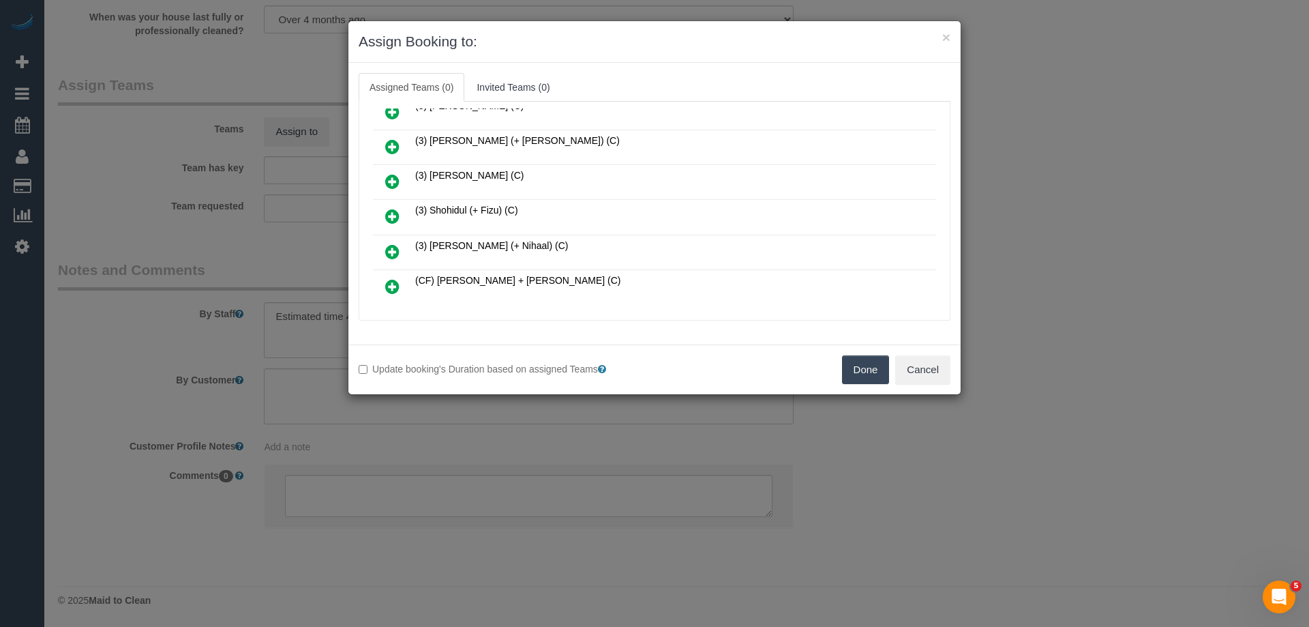
click at [385, 213] on icon at bounding box center [392, 216] width 14 height 16
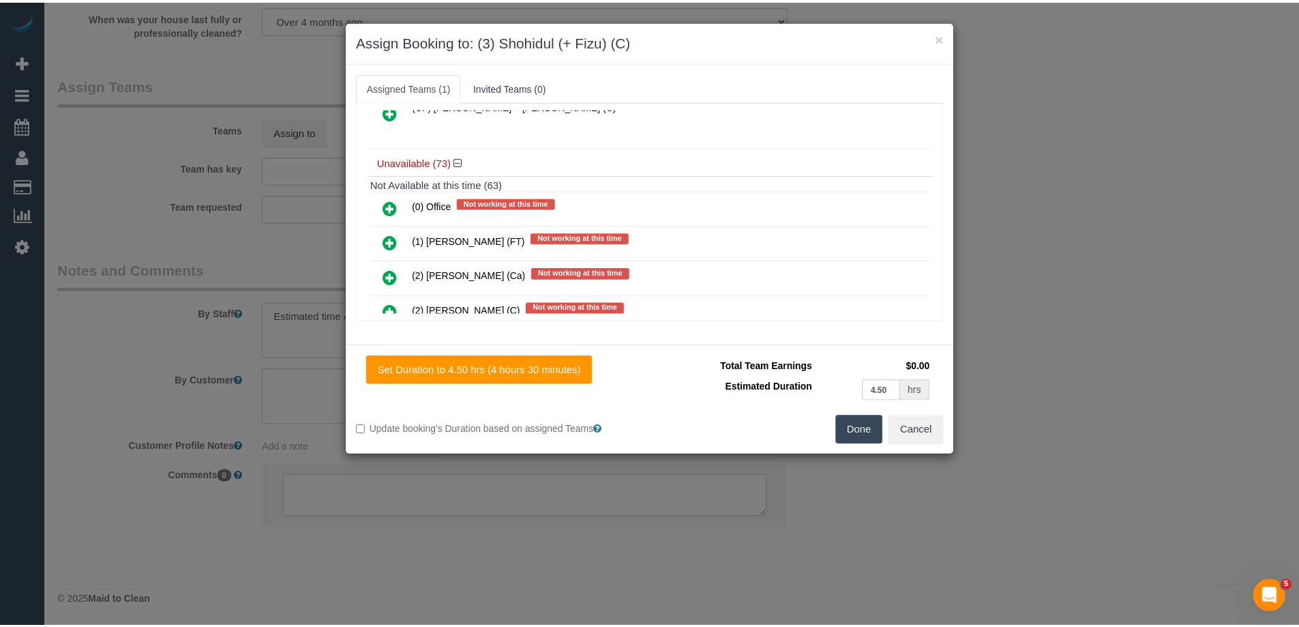
scroll to position [750, 0]
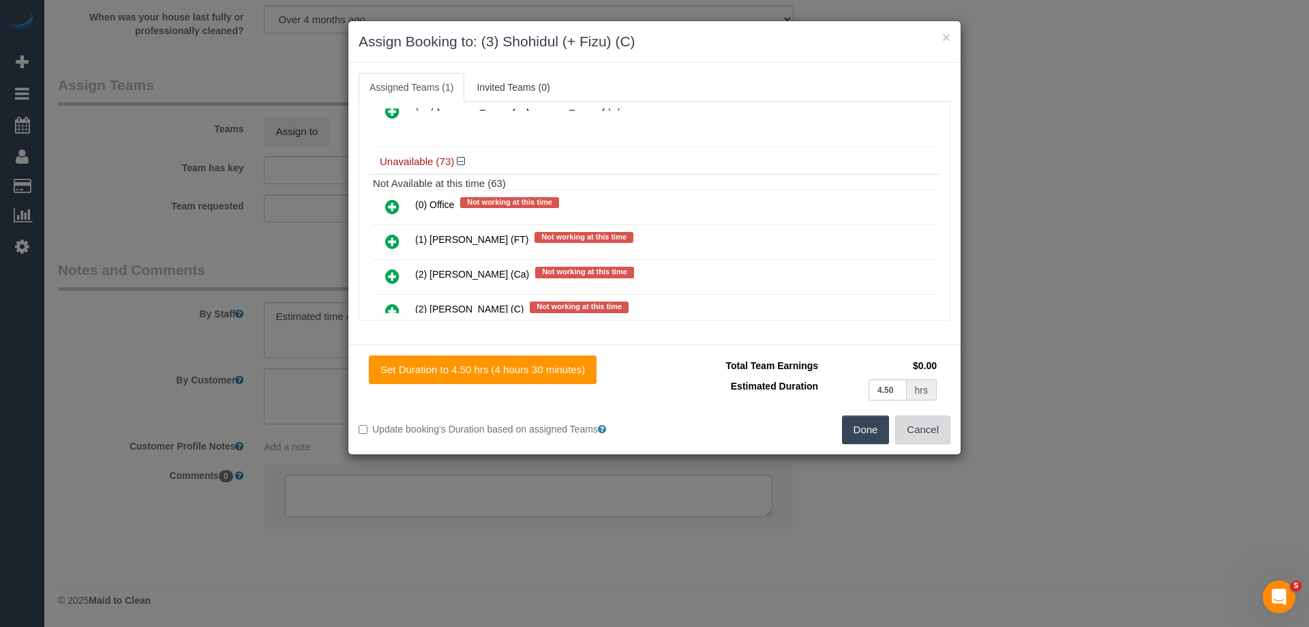
click at [912, 428] on button "Cancel" at bounding box center [922, 429] width 55 height 29
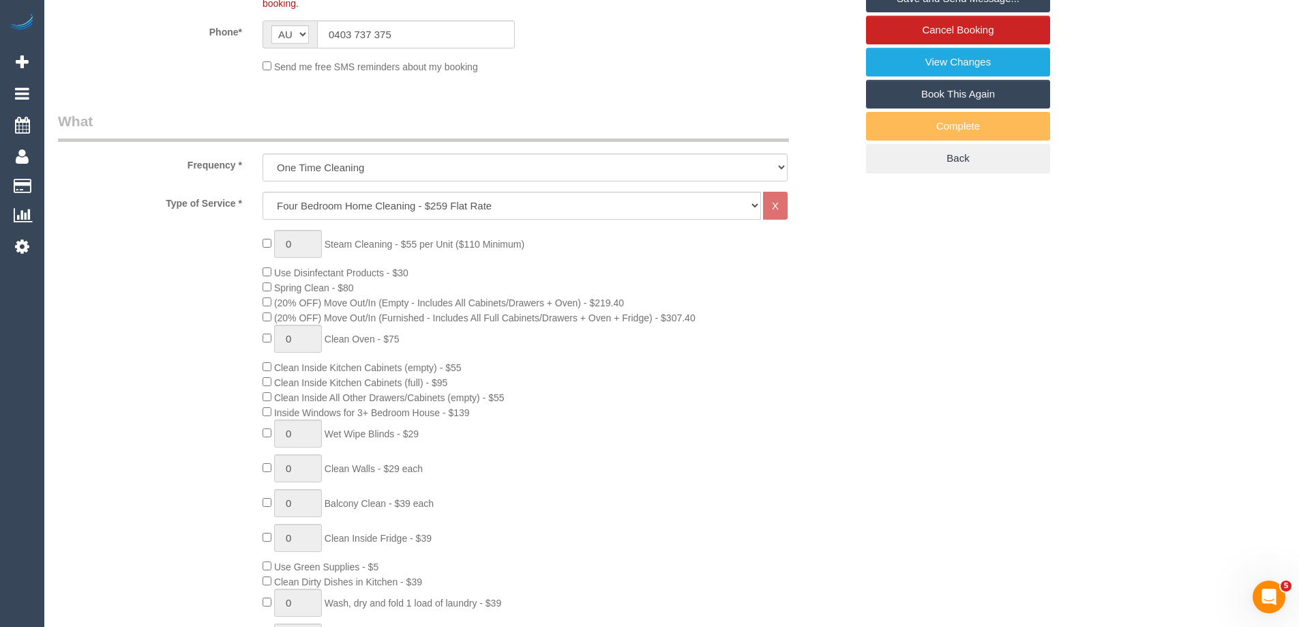
scroll to position [312, 0]
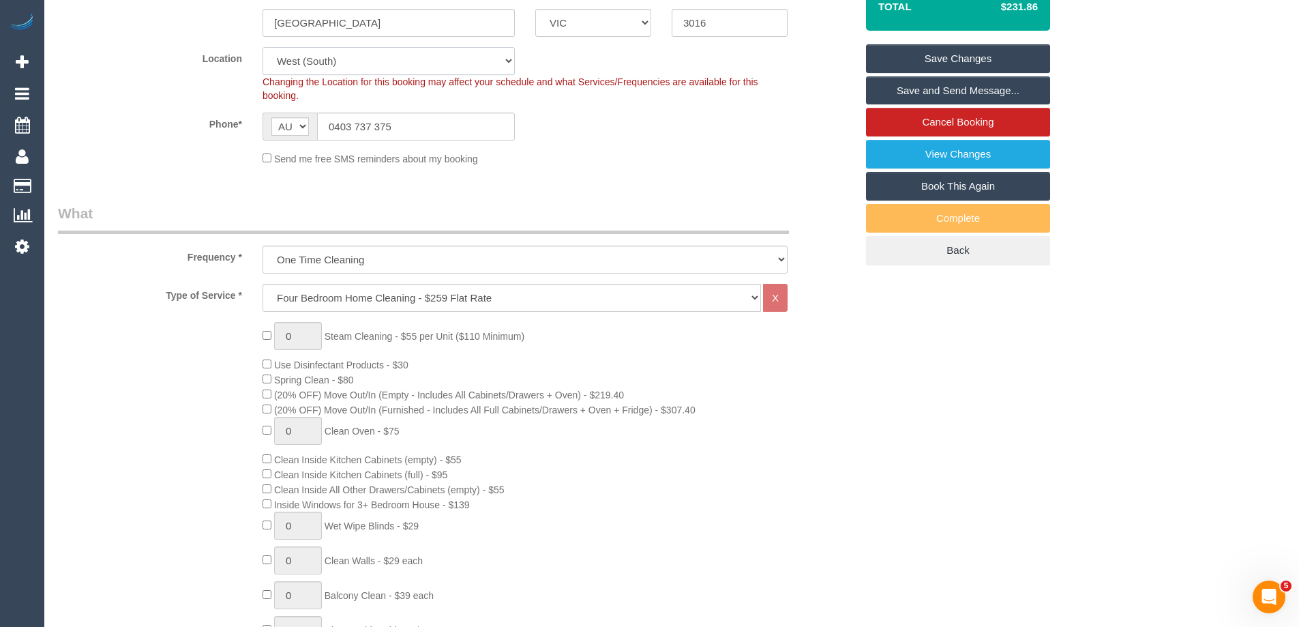
click at [330, 66] on select "Office City East (North) East (South) Inner East Inner North (East) Inner North…" at bounding box center [388, 61] width 252 height 28
select select "50"
click at [262, 47] on select "Office City East (North) East (South) Inner East Inner North (East) Inner North…" at bounding box center [388, 61] width 252 height 28
click at [566, 147] on sui-booking-location "Location Office City East (North) East (South) Inner East Inner North (East) In…" at bounding box center [457, 106] width 798 height 119
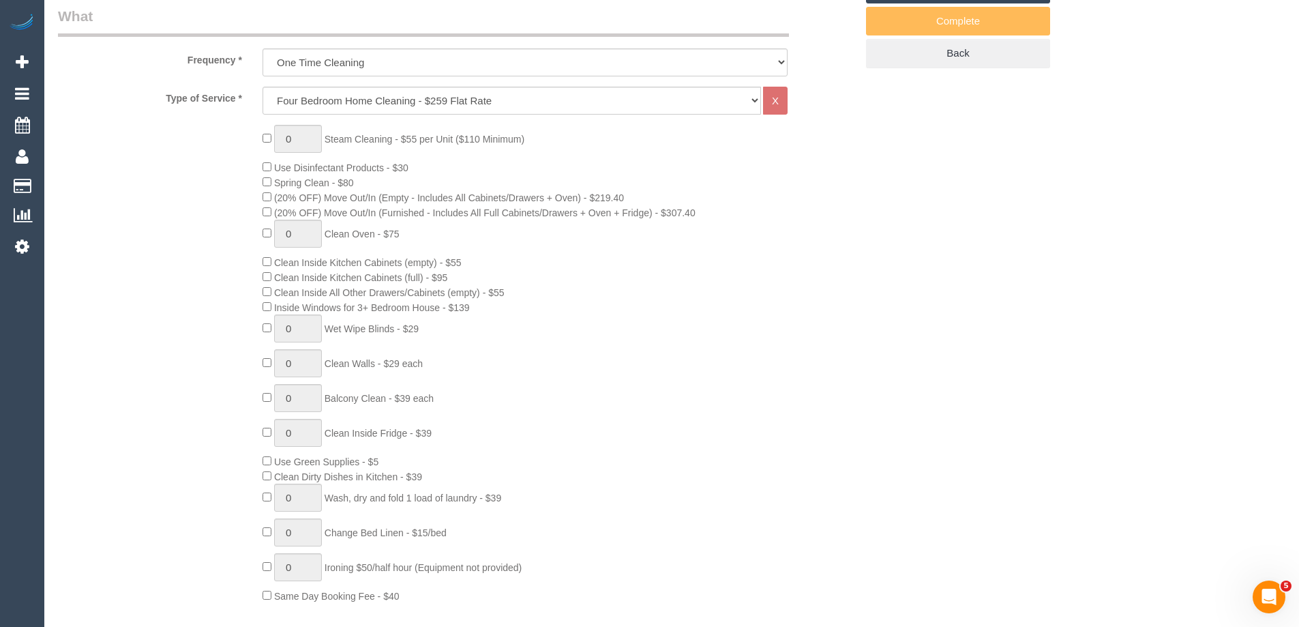
select select "object:3433"
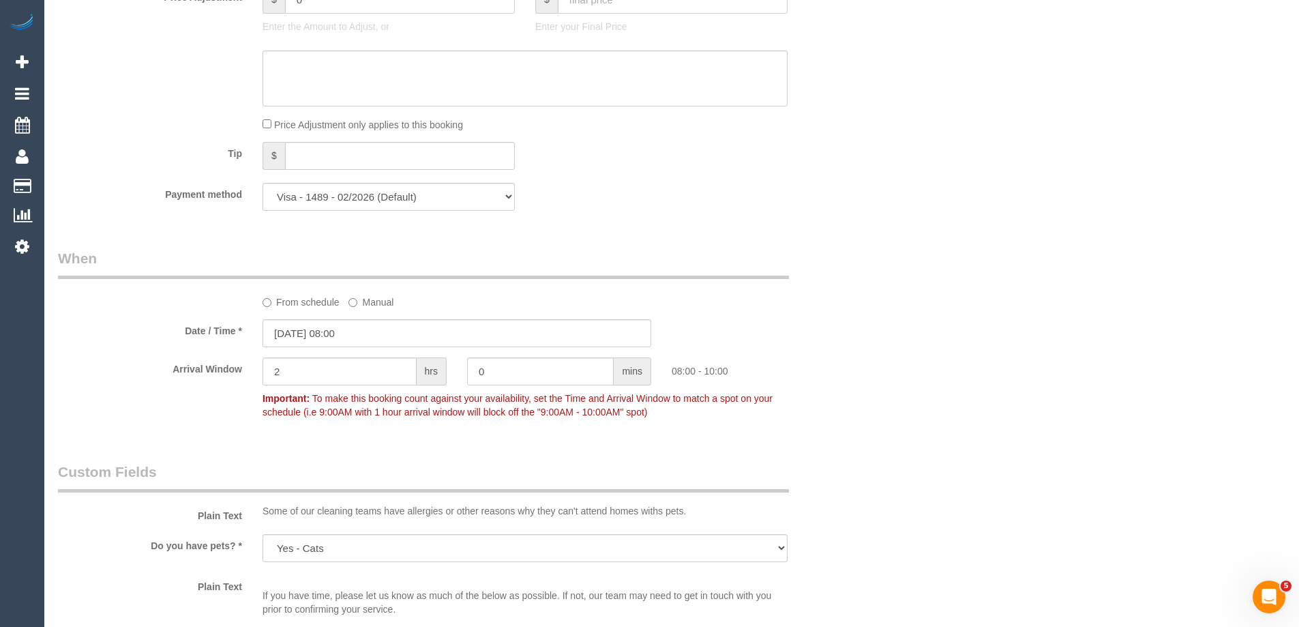
click at [1025, 380] on div "Who Email* mandi.koch22@gmail.com Name * Amanda Koch new customer Where Address…" at bounding box center [671, 90] width 1227 height 2614
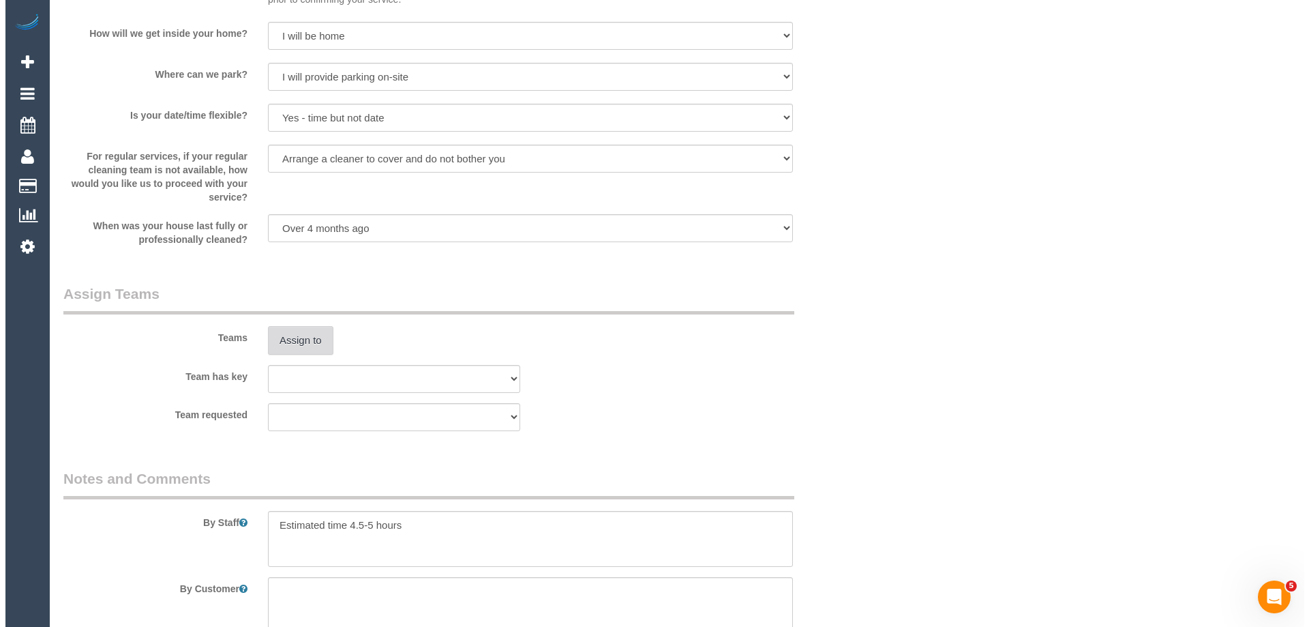
scroll to position [1948, 0]
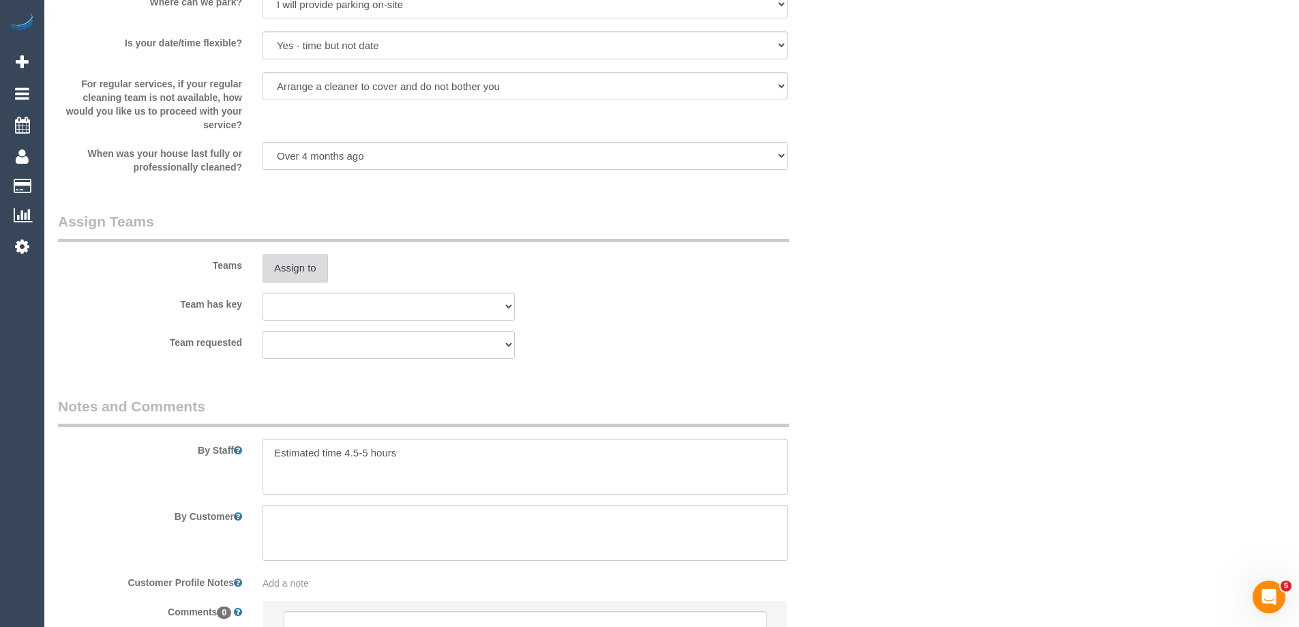
click at [291, 267] on button "Assign to" at bounding box center [294, 268] width 65 height 29
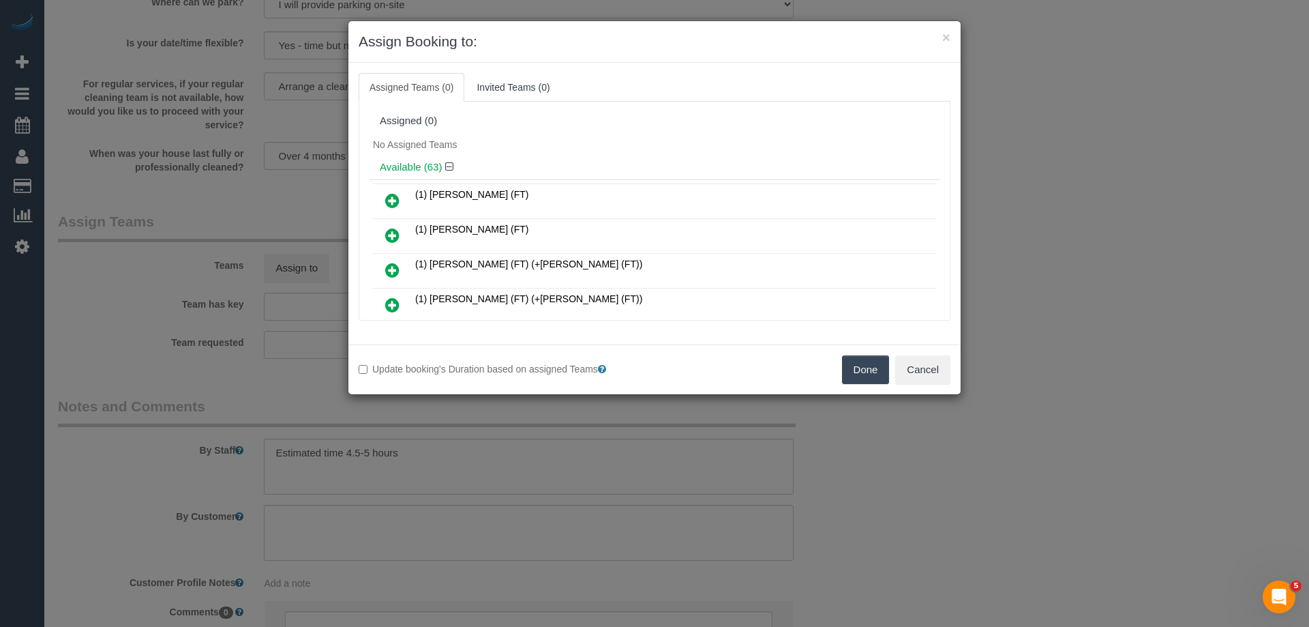
click at [888, 50] on h3 "Assign Booking to:" at bounding box center [655, 41] width 592 height 20
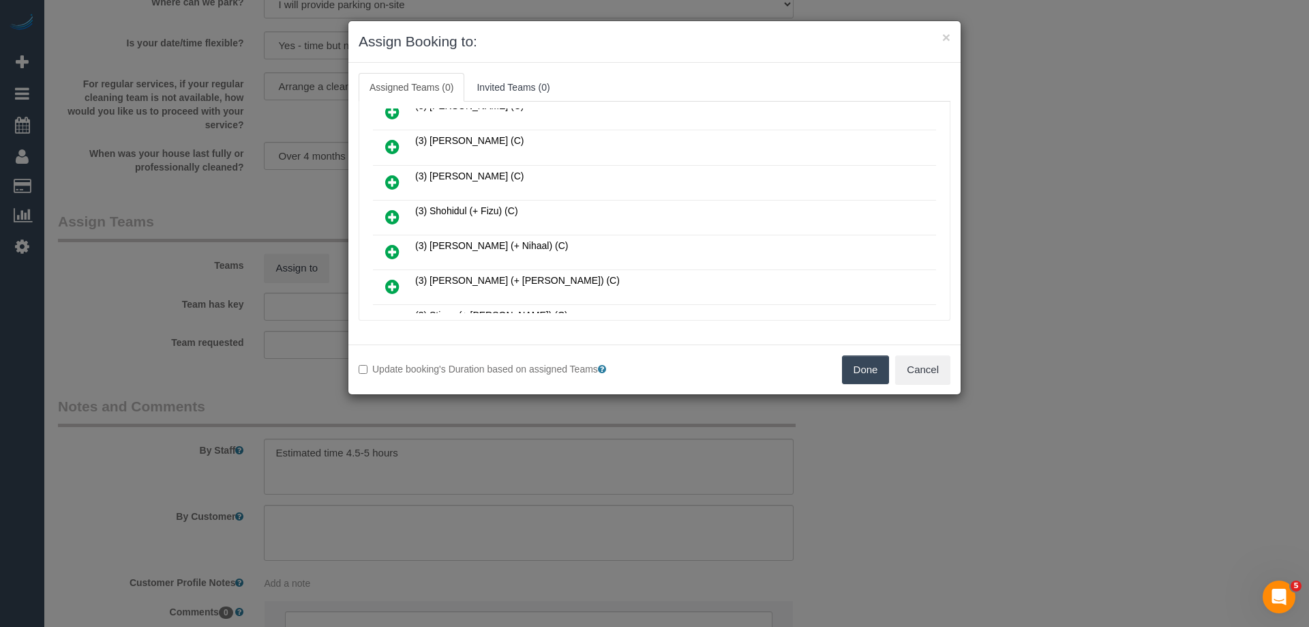
click at [387, 220] on icon at bounding box center [392, 217] width 14 height 16
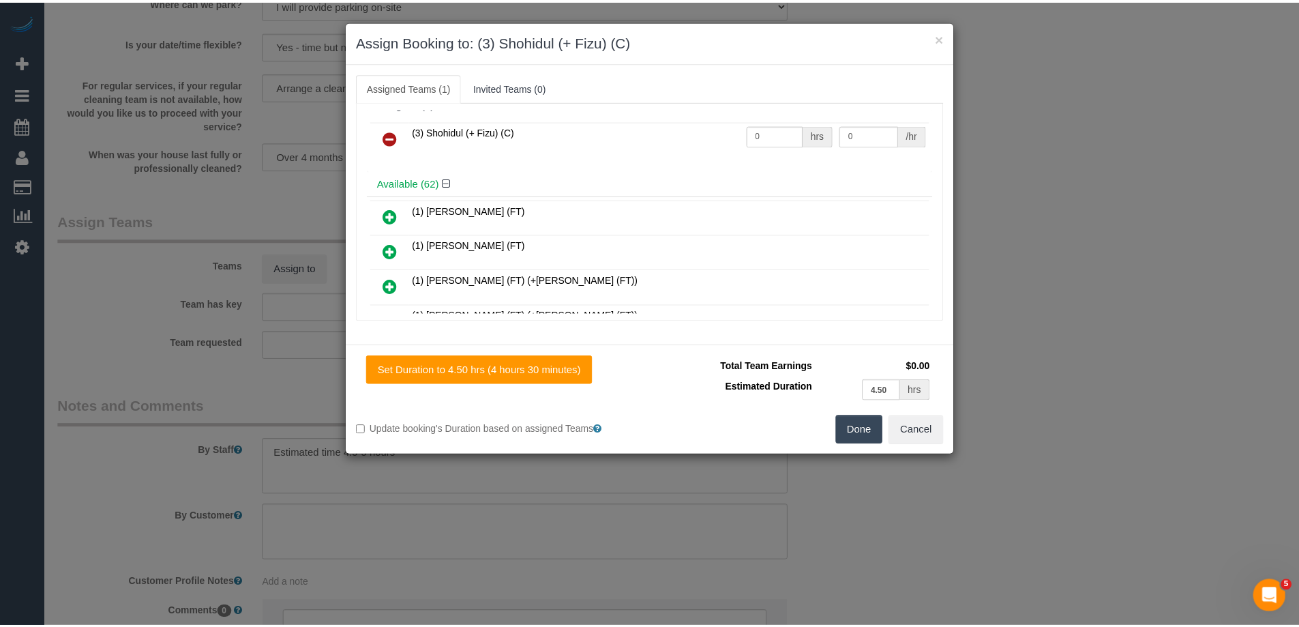
scroll to position [0, 0]
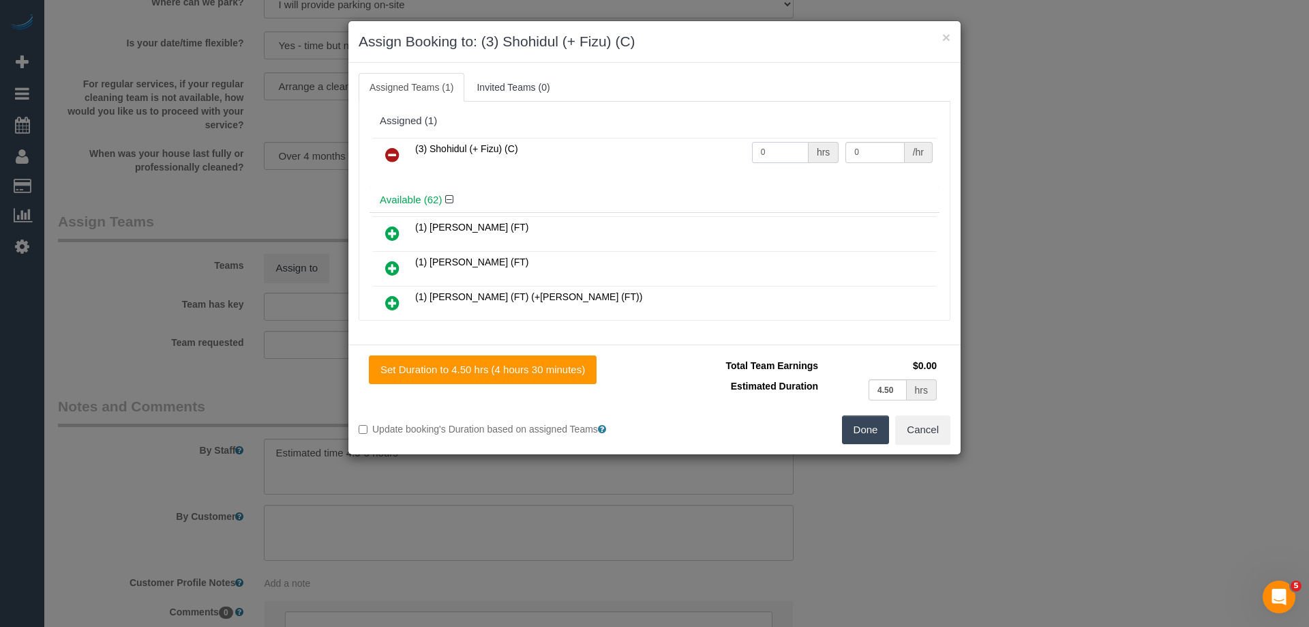
click at [788, 155] on input "0" at bounding box center [780, 152] width 57 height 21
type input "1"
click at [877, 153] on input "0" at bounding box center [874, 152] width 59 height 21
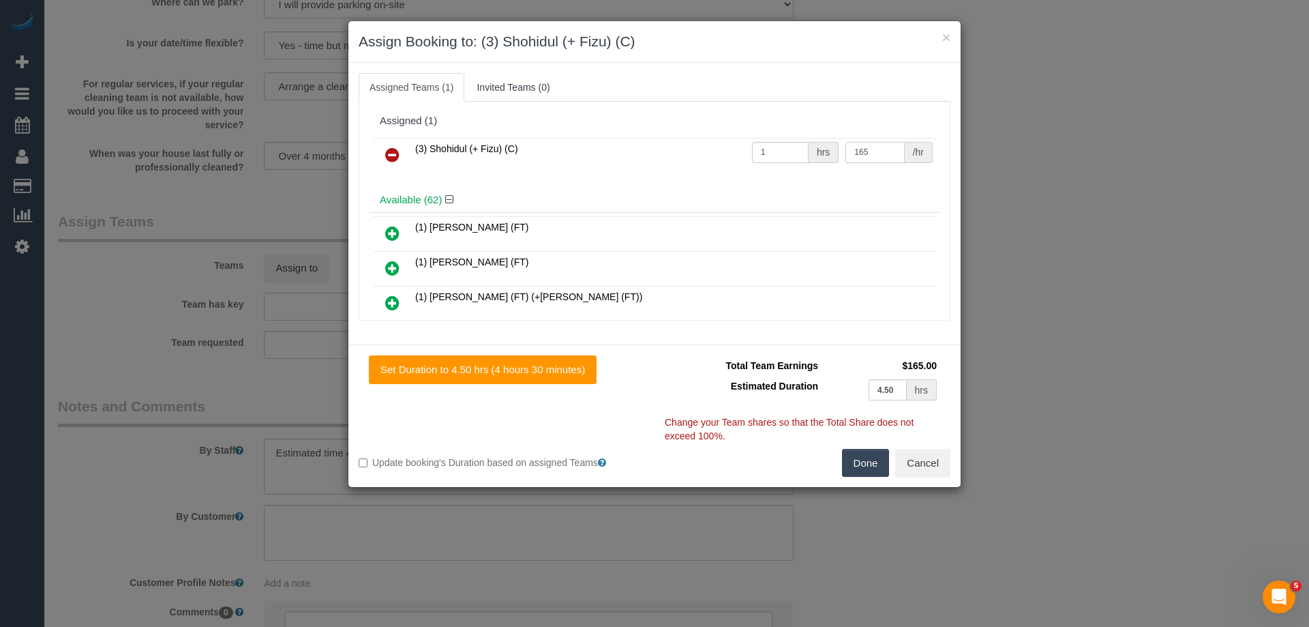
type input "165"
click at [845, 454] on button "Done" at bounding box center [866, 463] width 48 height 29
click at [845, 454] on div "× Assign Booking to: (3) Shohidul (+ Fizu) (C) Assigned Teams (1) Invited Teams…" at bounding box center [654, 313] width 1309 height 627
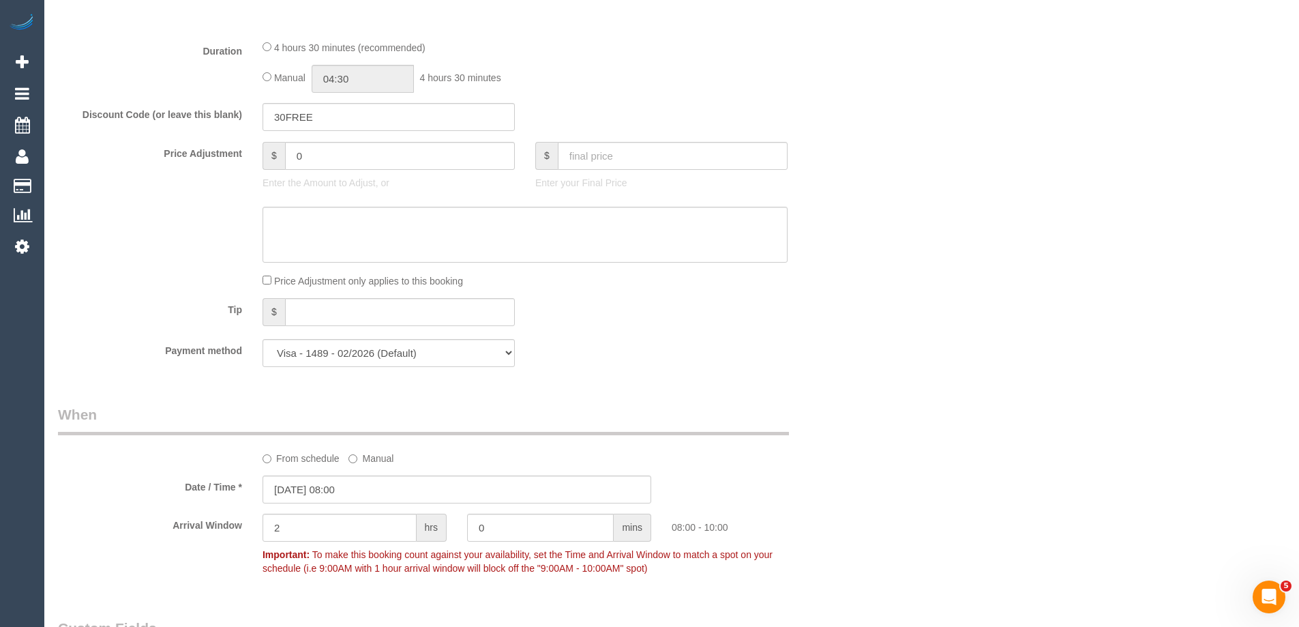
scroll to position [858, 0]
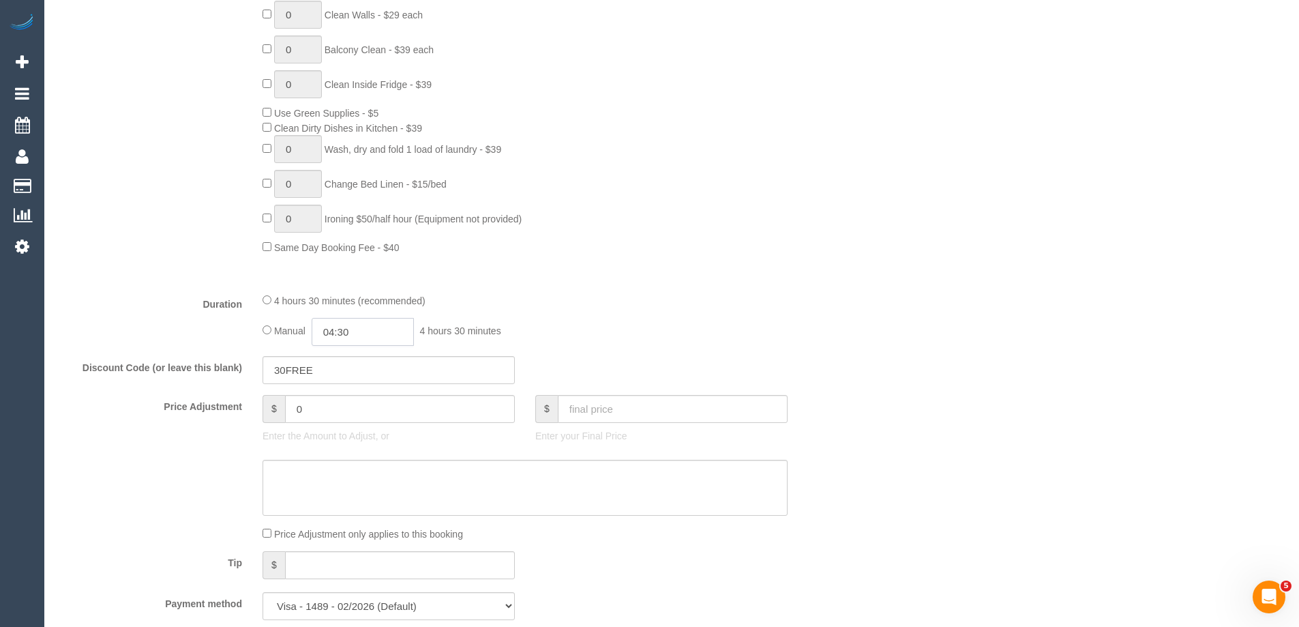
click at [334, 333] on input "04:30" at bounding box center [363, 332] width 102 height 28
drag, startPoint x: 345, startPoint y: 392, endPoint x: 355, endPoint y: 388, distance: 11.0
click at [346, 392] on li "05:00" at bounding box center [347, 391] width 61 height 18
type input "05:00"
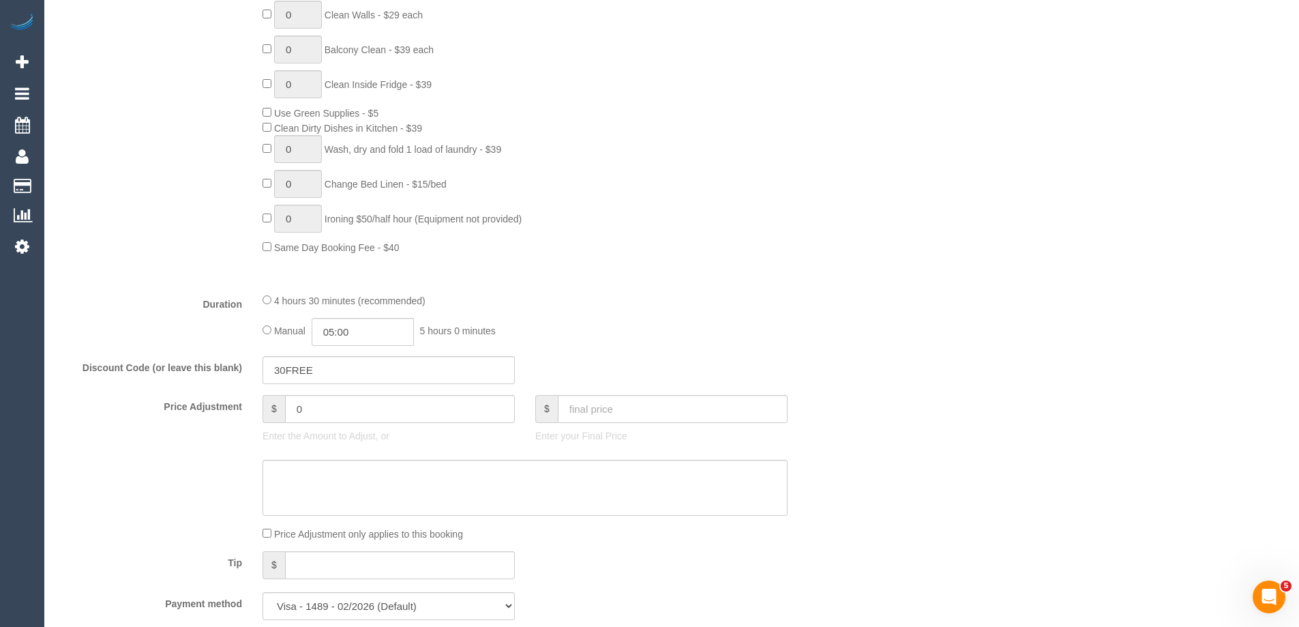
click at [625, 288] on fieldset "What Frequency * One Time Cleaning Weekly - 10% Off - 10.00% (0% for the First …" at bounding box center [457, 144] width 798 height 972
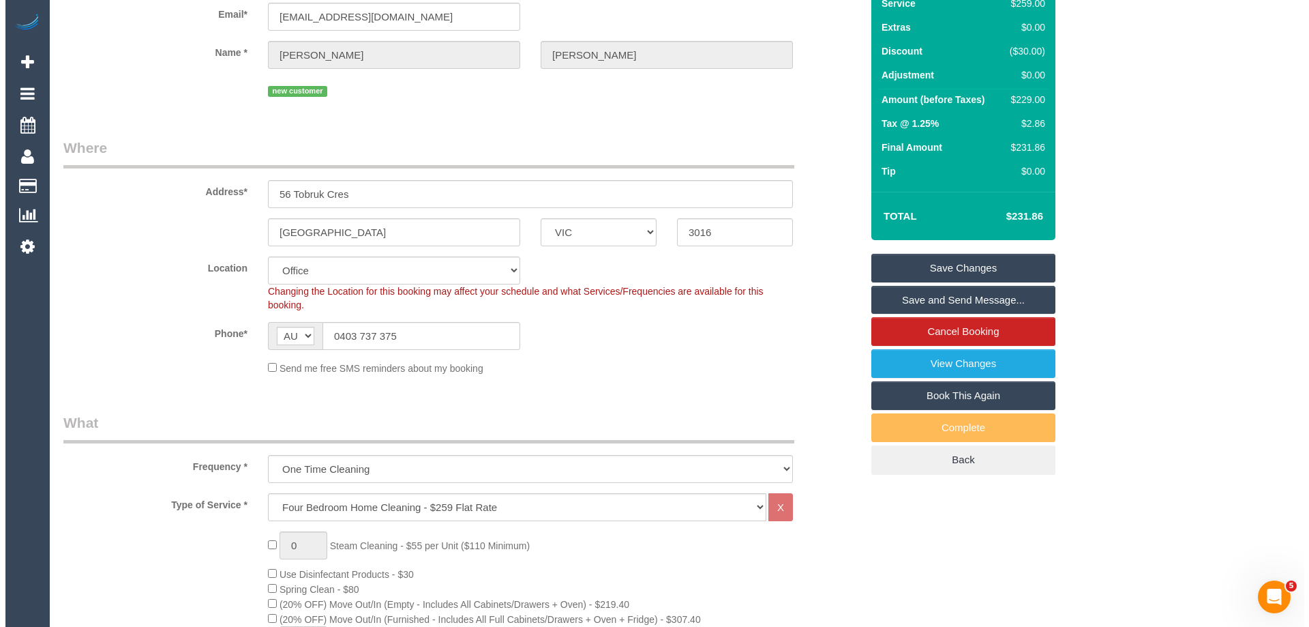
scroll to position [0, 0]
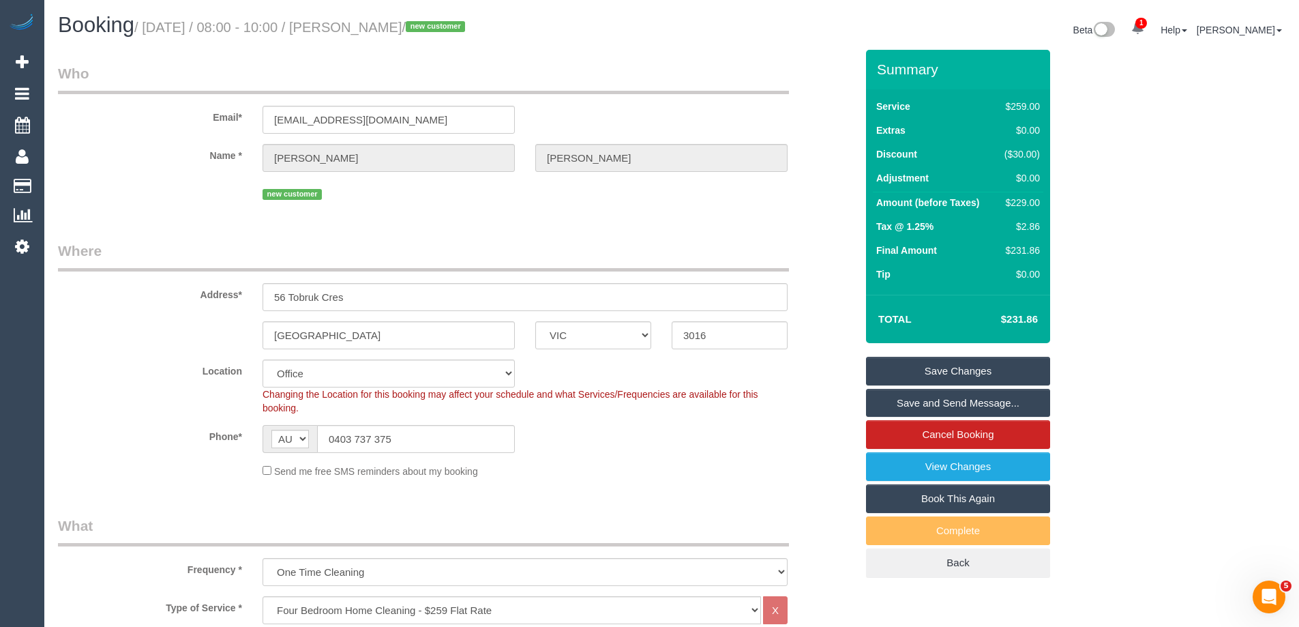
click at [677, 460] on sui-booking-location "Location Office City East (North) East (South) Inner East Inner North (East) In…" at bounding box center [457, 418] width 798 height 119
click at [938, 402] on link "Save and Send Message..." at bounding box center [958, 403] width 184 height 29
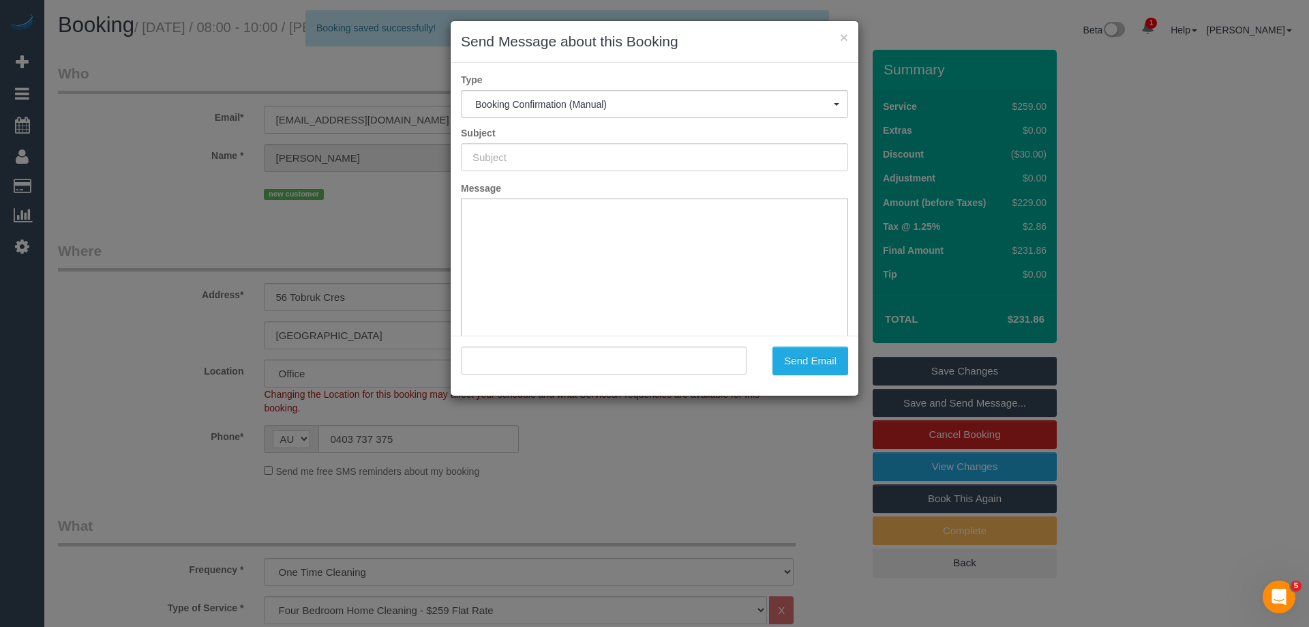
type input "Booking Confirmed"
type input ""Amanda Koch" <mandi.koch22@gmail.com>"
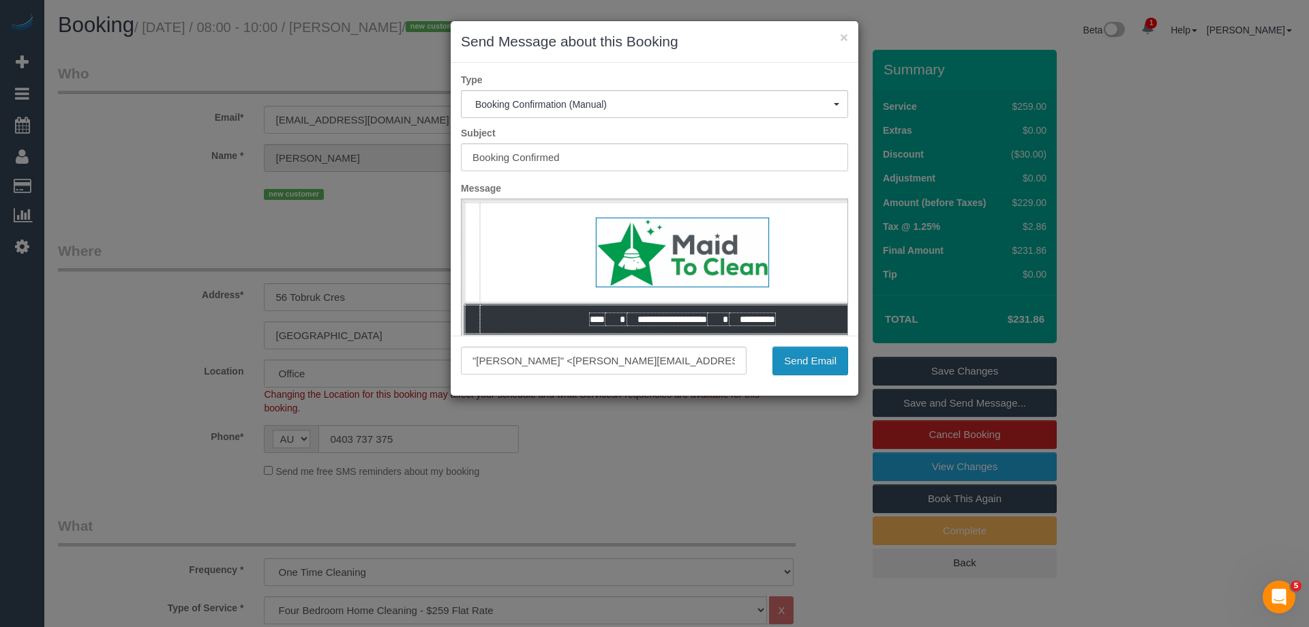
click at [801, 352] on button "Send Email" at bounding box center [810, 360] width 76 height 29
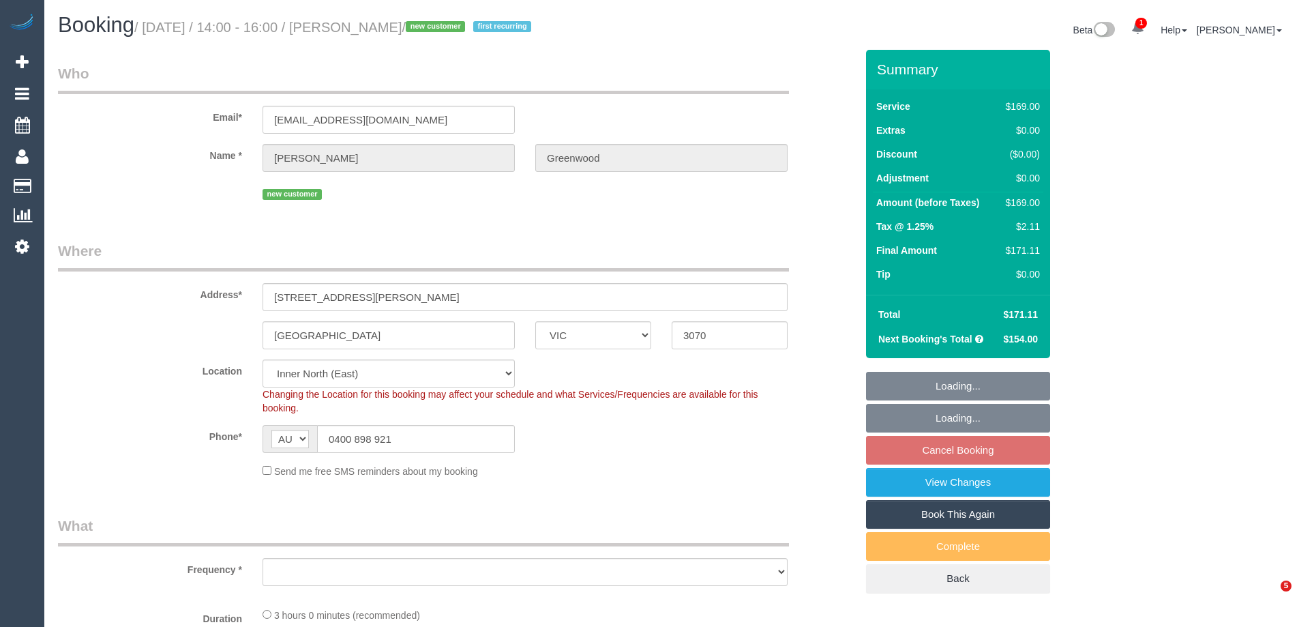
select select "VIC"
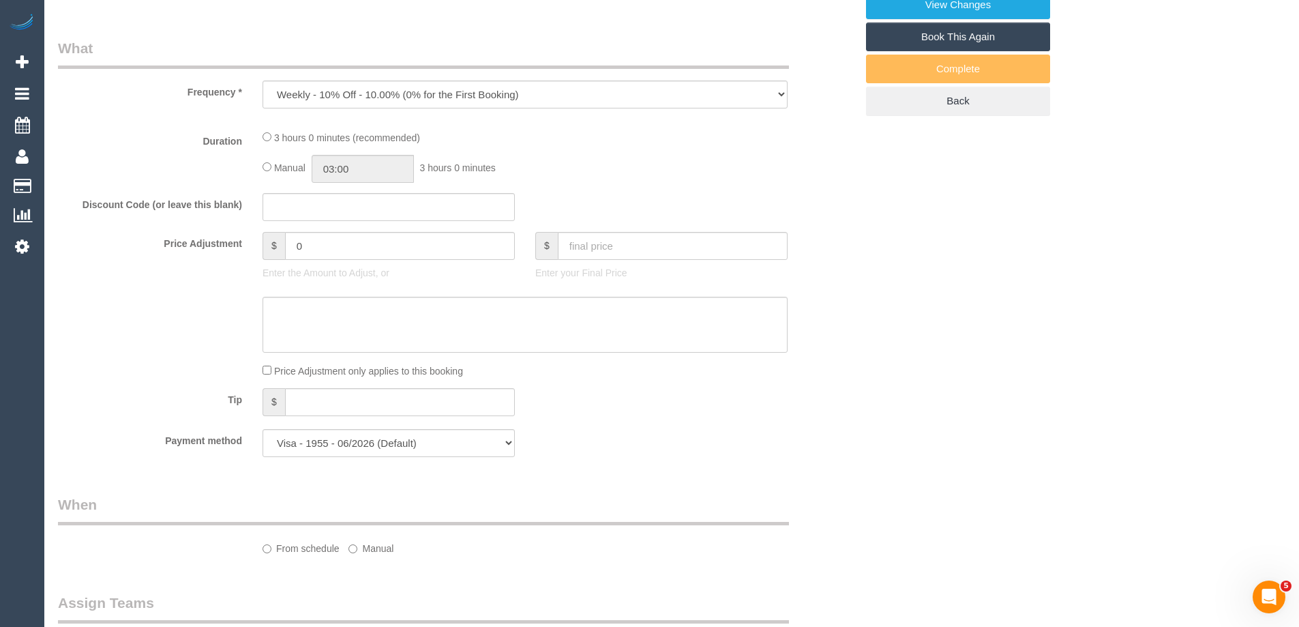
select select "object:698"
select select "number:28"
select select "number:14"
select select "number:19"
select select "number:23"
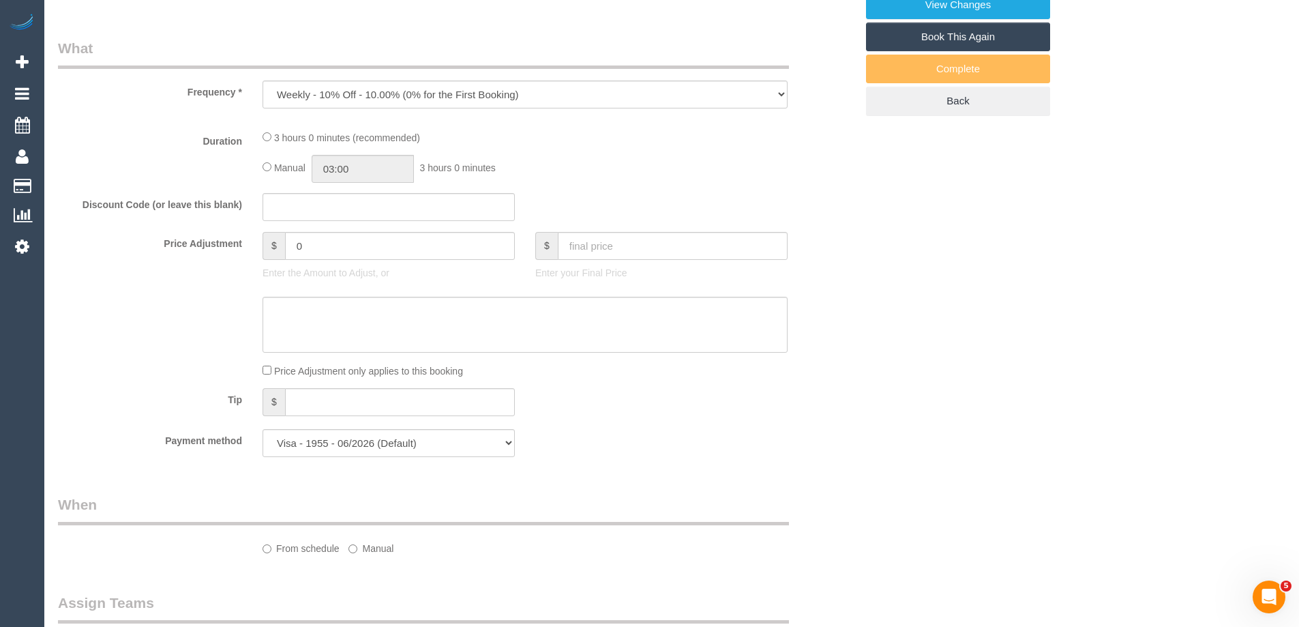
select select "number:34"
select select "number:26"
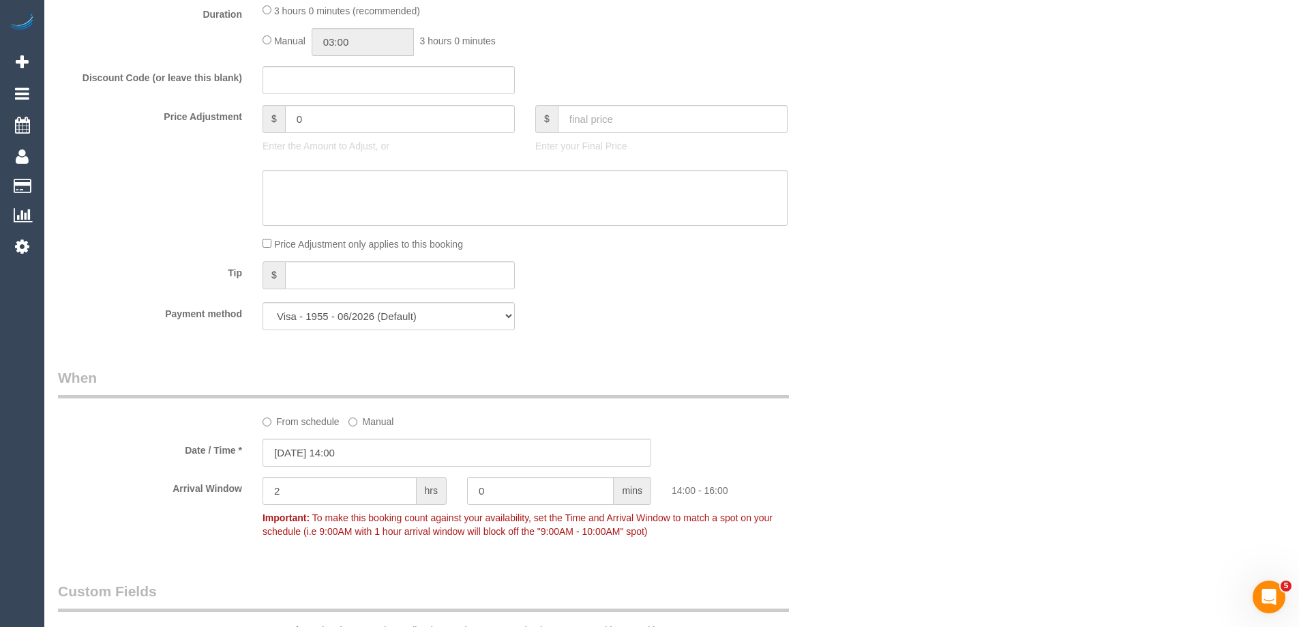
scroll to position [994, 0]
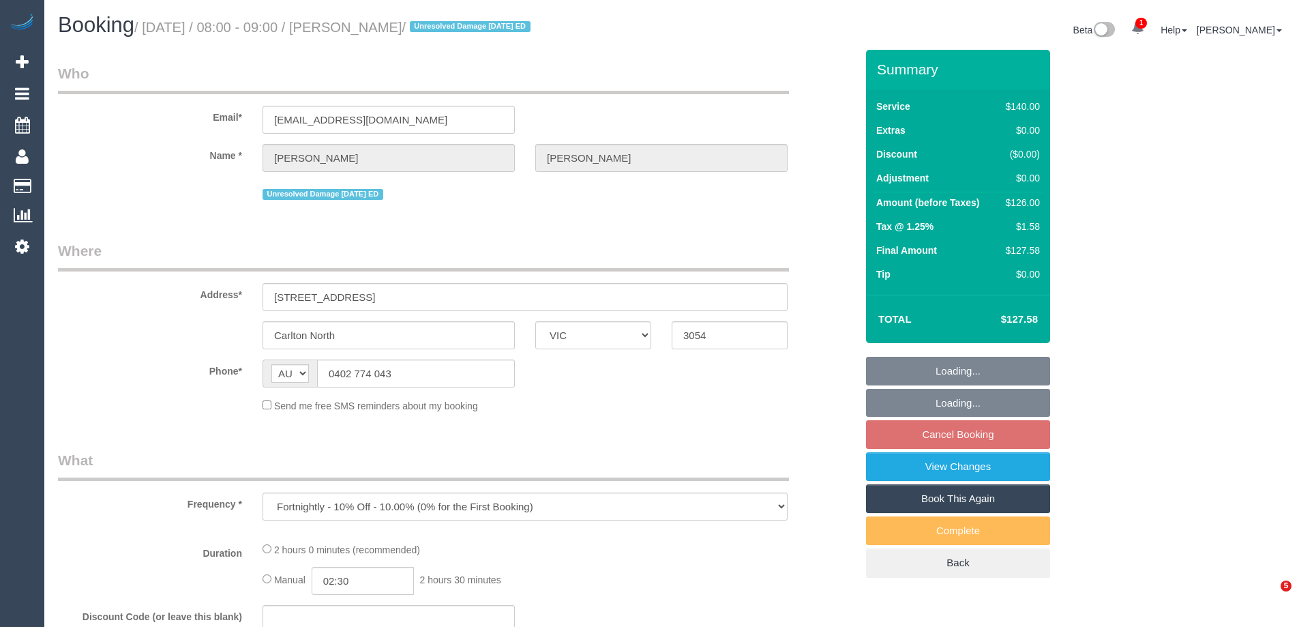
select select "VIC"
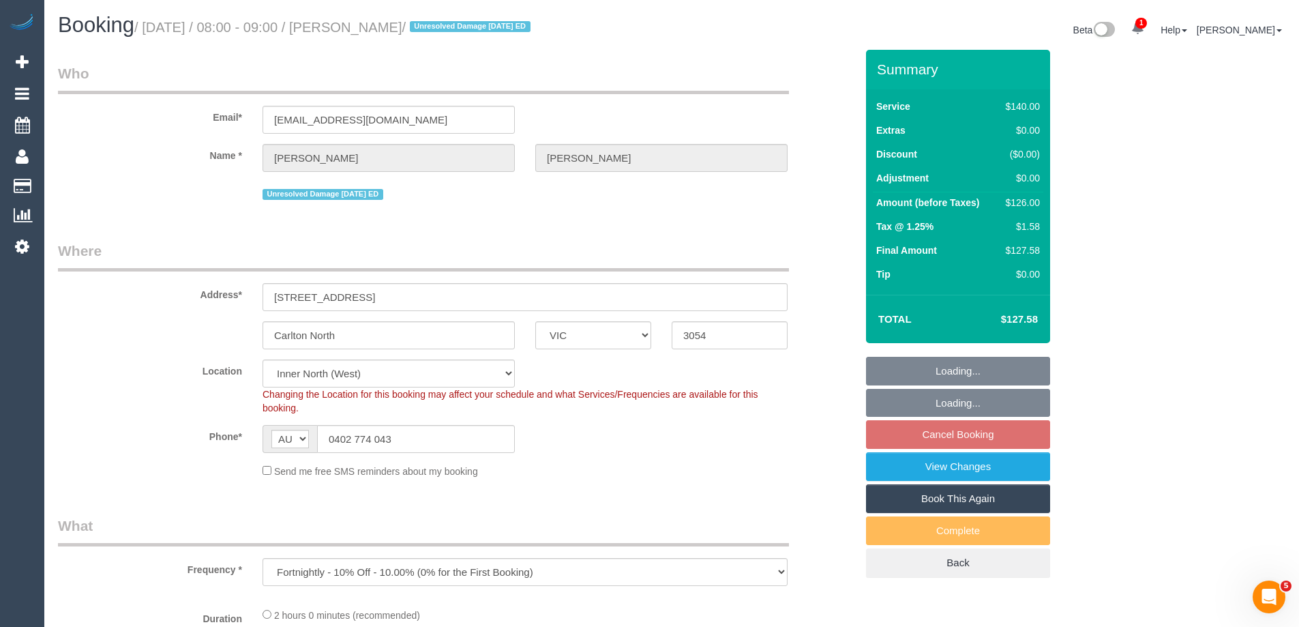
select select "object:878"
select select "number:29"
select select "number:14"
select select "number:19"
select select "number:22"
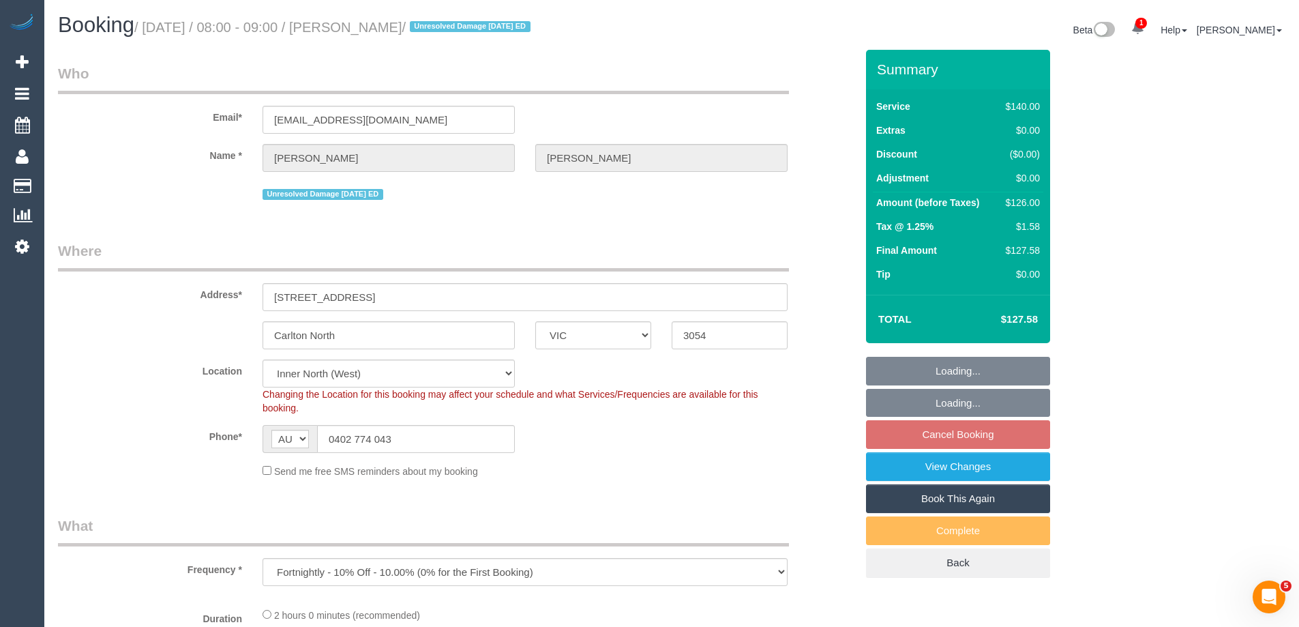
select select "number:34"
select select "number:12"
select select "string:stripe-pm_1N6jdY2GScqysDRVffDy6OYc"
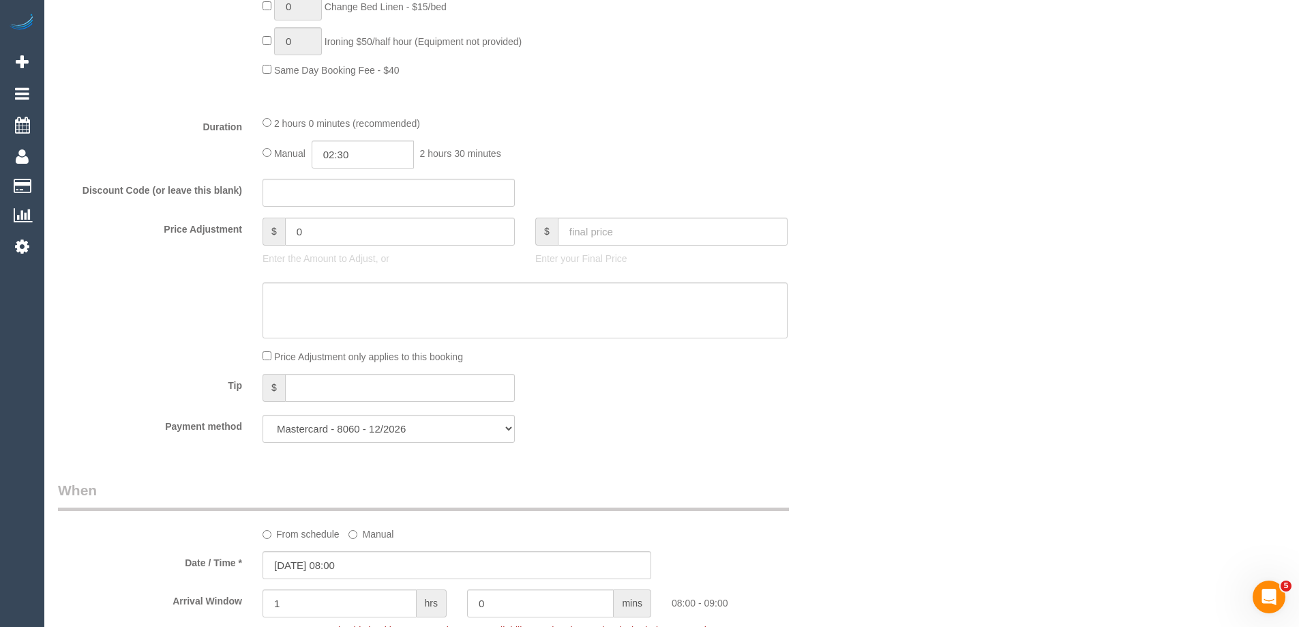
scroll to position [1005, 0]
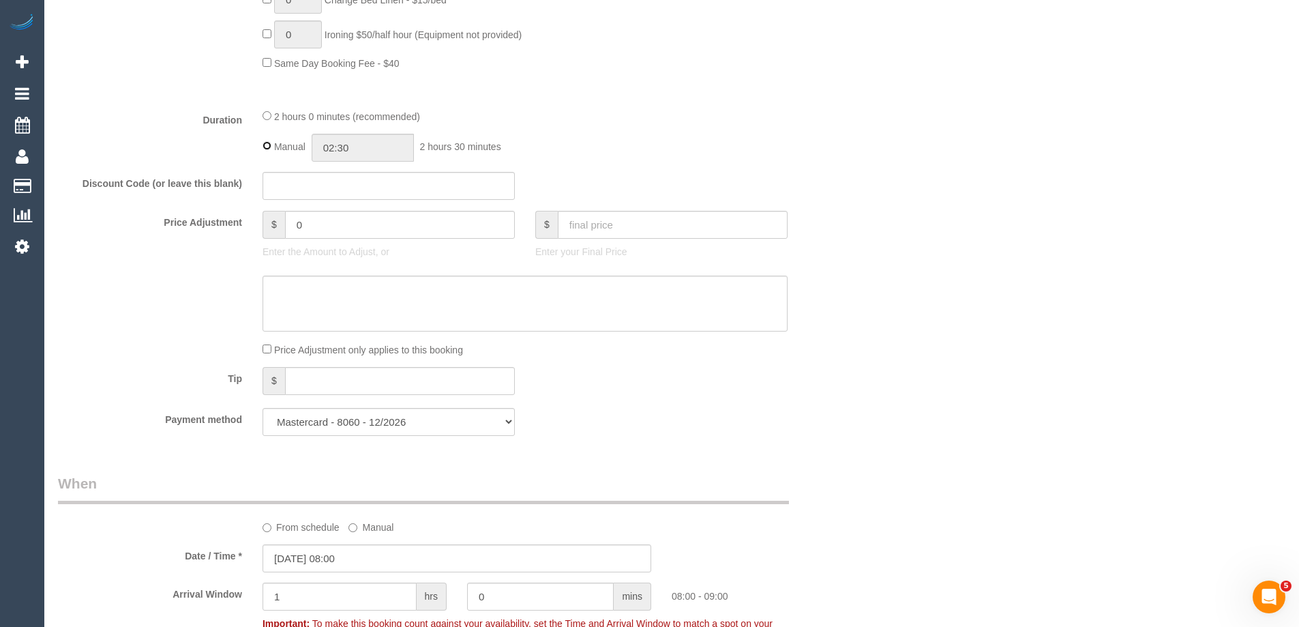
type input "02:00"
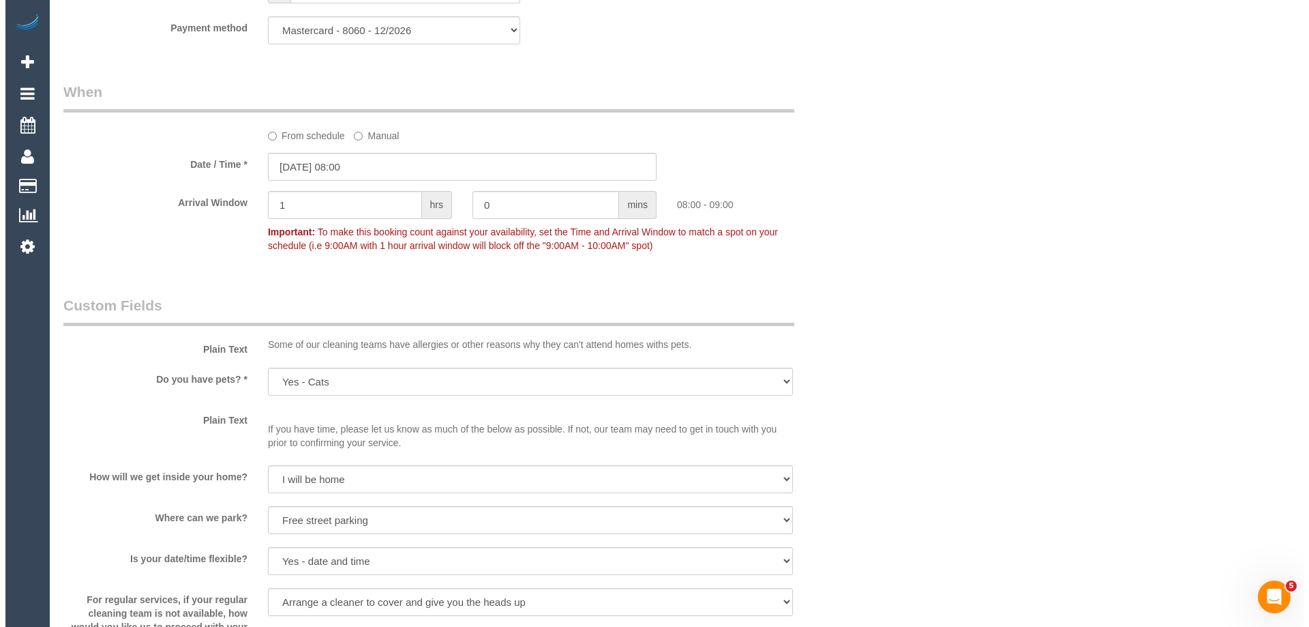
scroll to position [1636, 0]
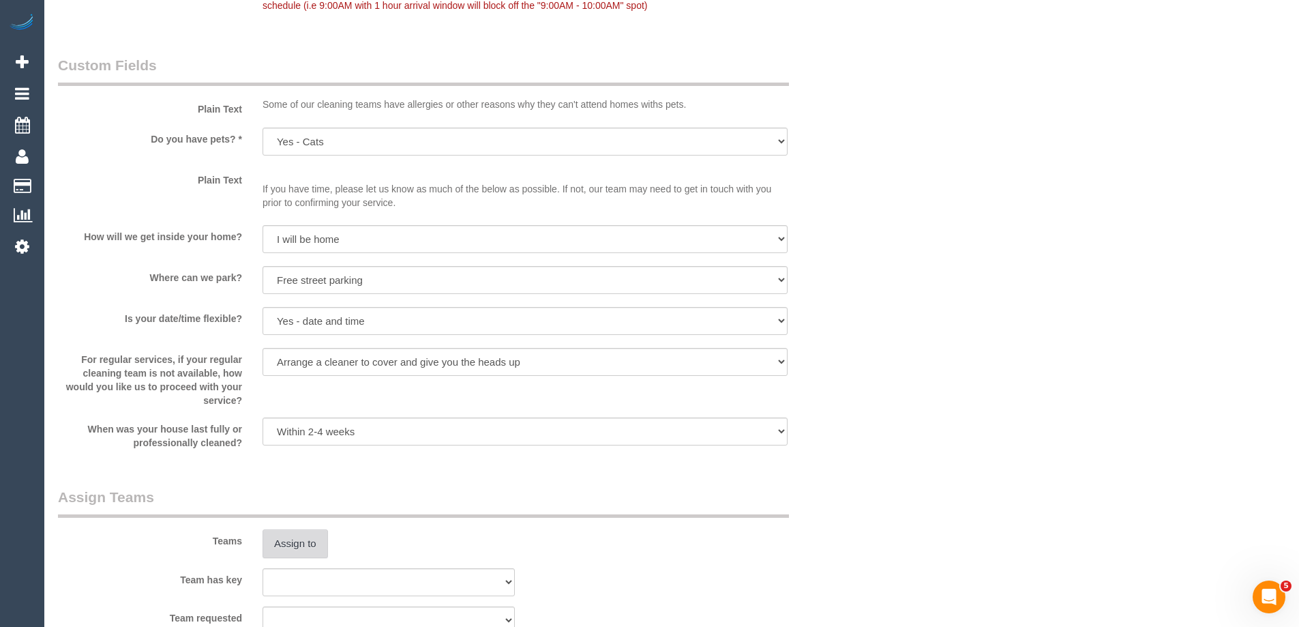
click at [308, 541] on button "Assign to" at bounding box center [294, 543] width 65 height 29
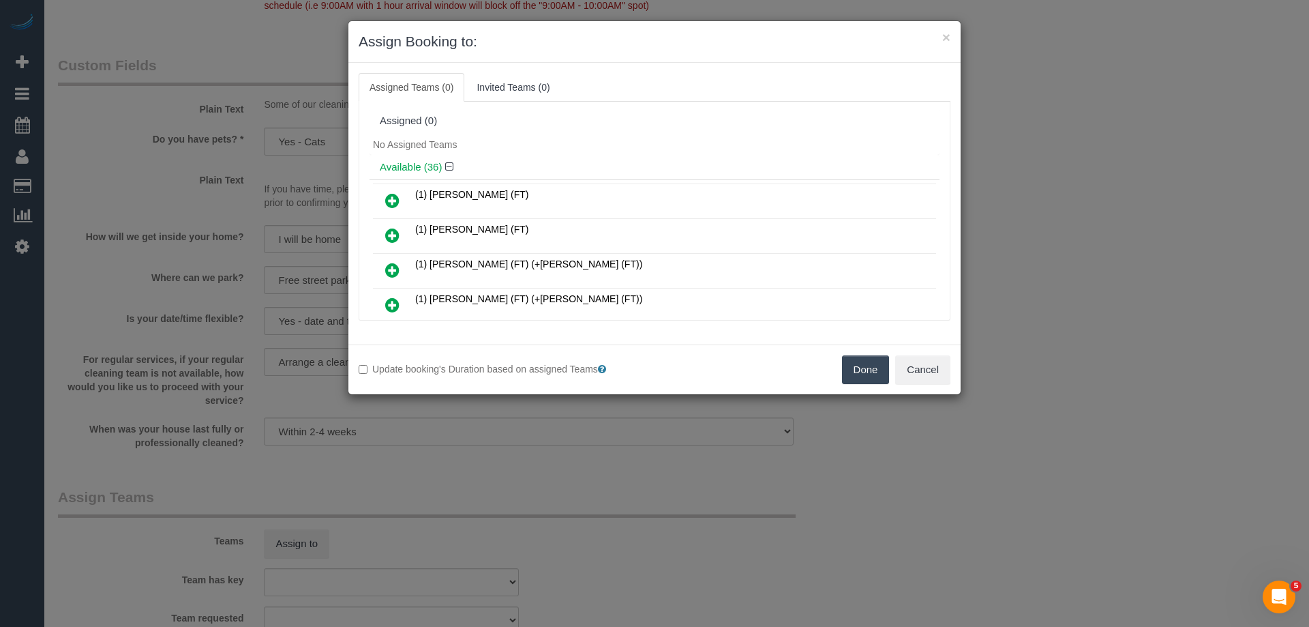
click at [563, 147] on div "No Assigned Teams" at bounding box center [655, 144] width 570 height 20
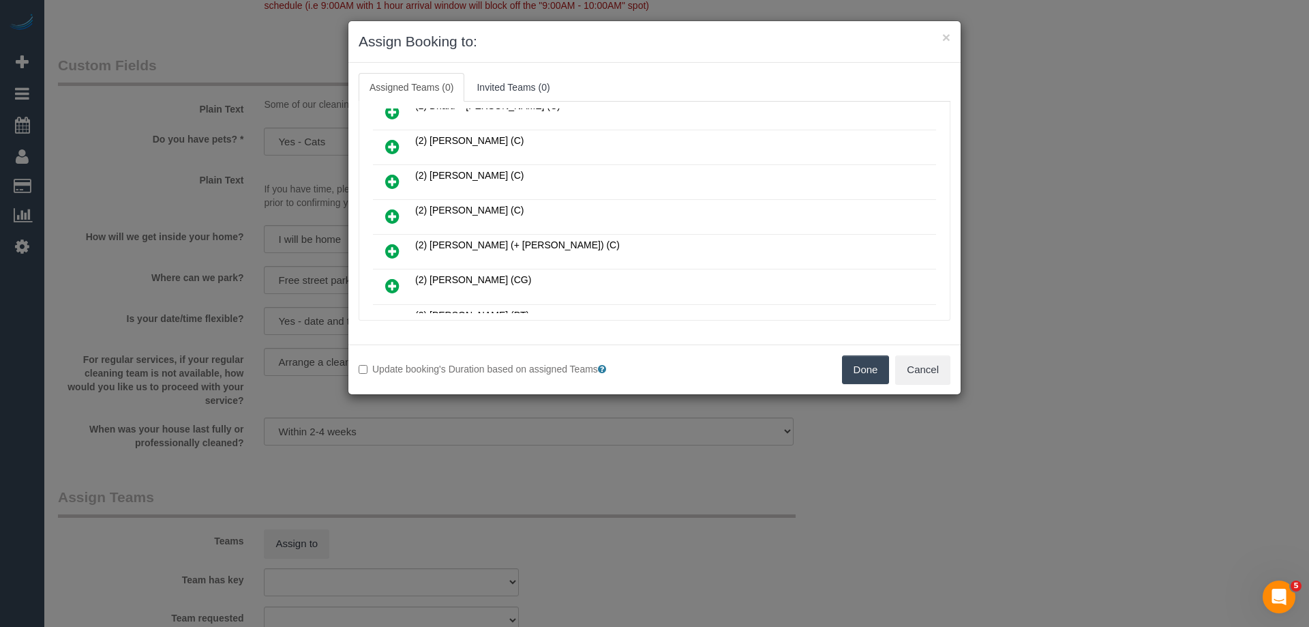
scroll to position [681, 0]
click at [391, 218] on icon at bounding box center [392, 217] width 14 height 16
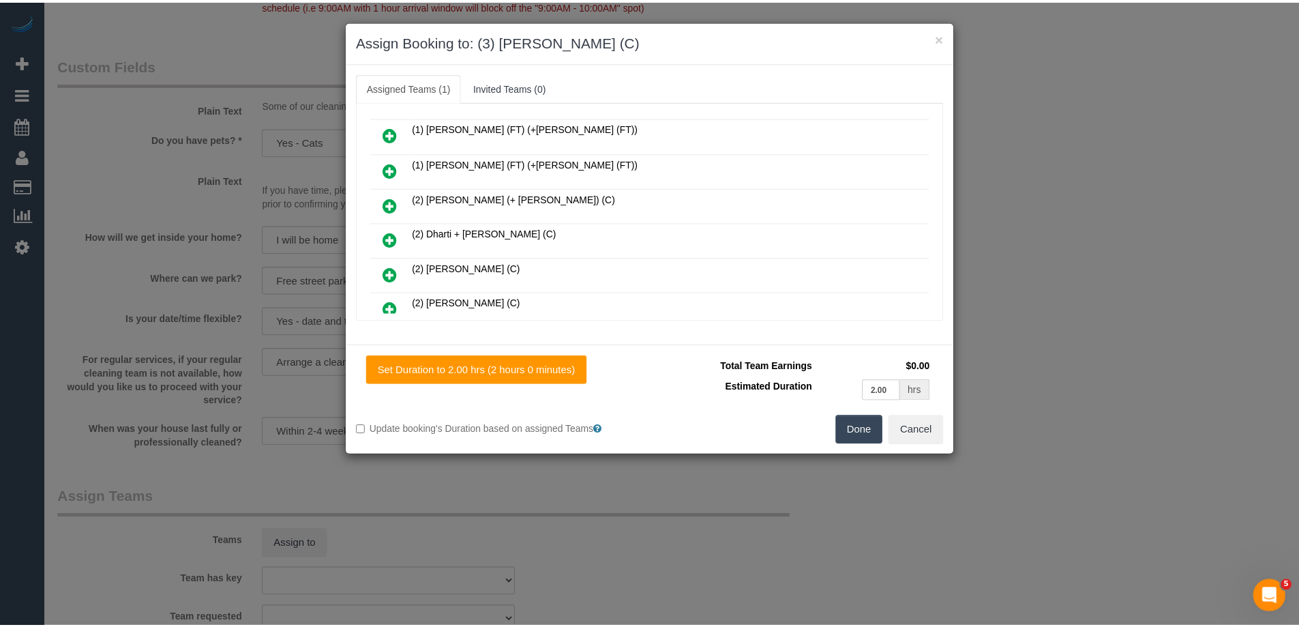
scroll to position [0, 0]
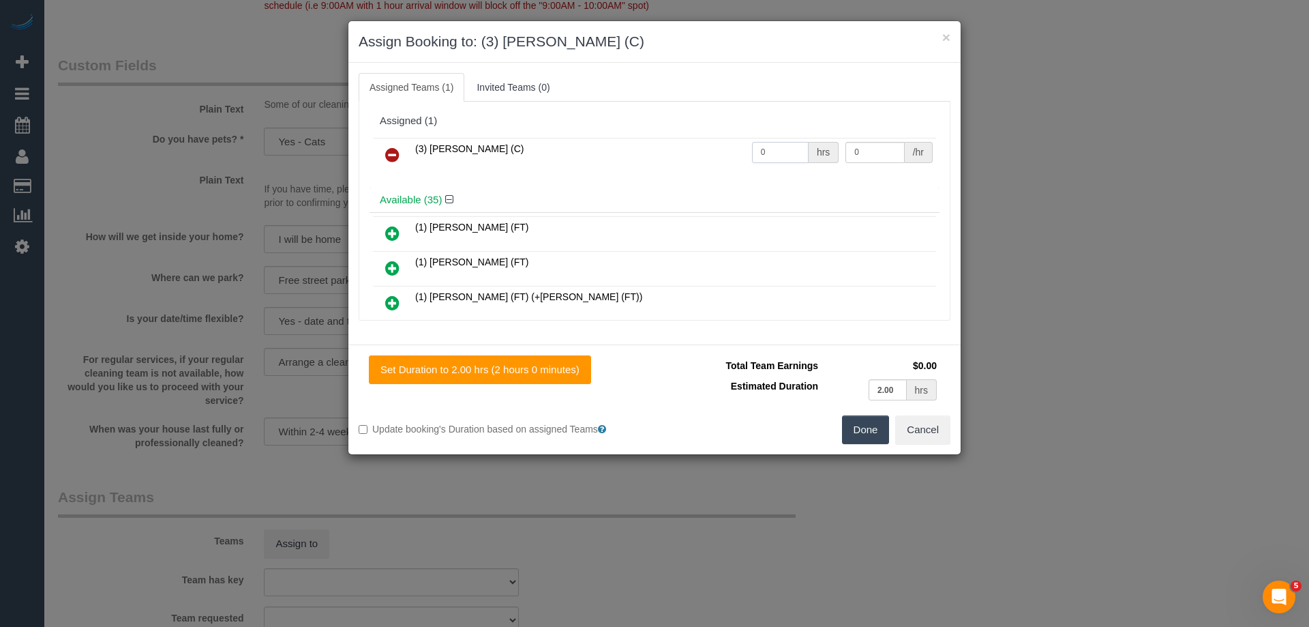
click at [781, 153] on input "0" at bounding box center [780, 152] width 57 height 21
type input "2"
click at [872, 154] on input "0" at bounding box center [874, 152] width 59 height 21
type input "35"
click at [855, 426] on button "Done" at bounding box center [866, 429] width 48 height 29
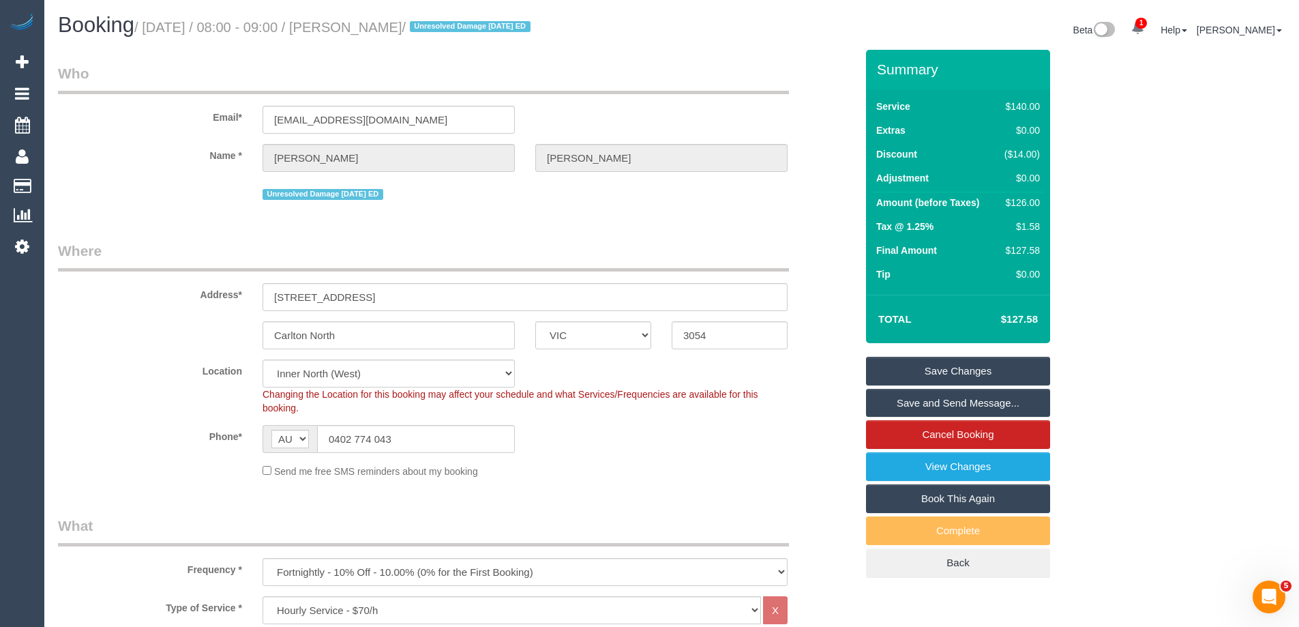
drag, startPoint x: 429, startPoint y: 23, endPoint x: 361, endPoint y: 23, distance: 68.9
click at [360, 22] on small "/ October 07, 2025 / 08:00 - 09:00 / Tanya Dahl / Unresolved Damage 18/12/24 ED" at bounding box center [334, 27] width 400 height 15
copy small "Tanya Dahl"
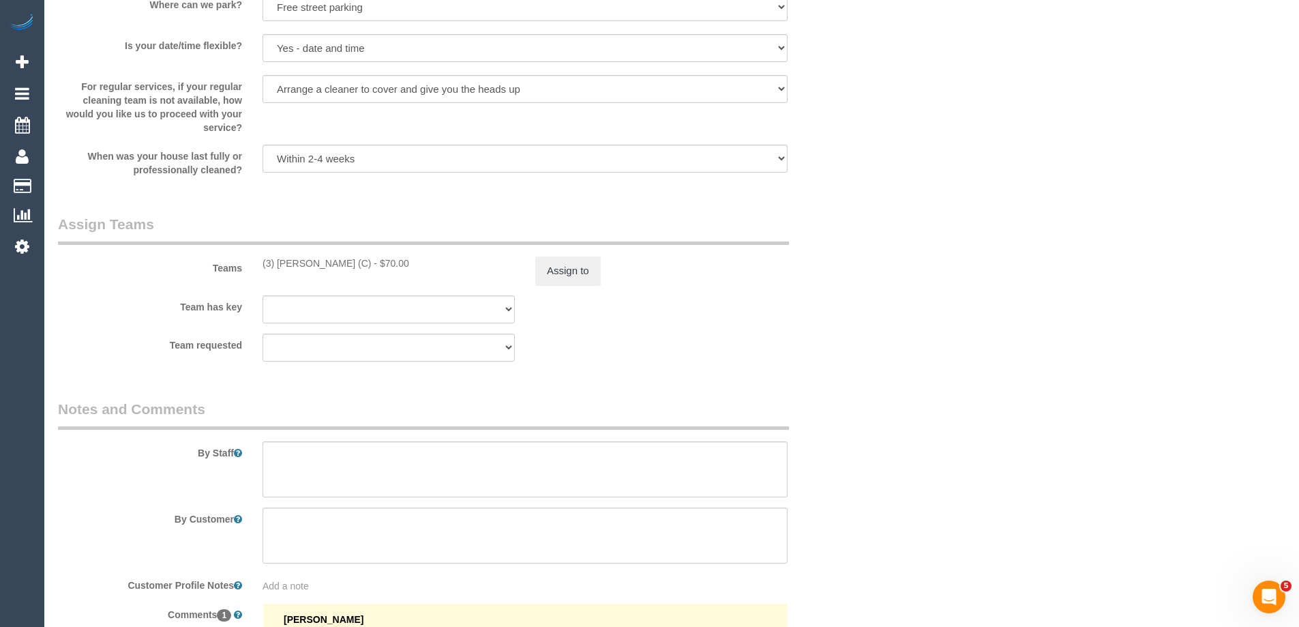
scroll to position [2164, 0]
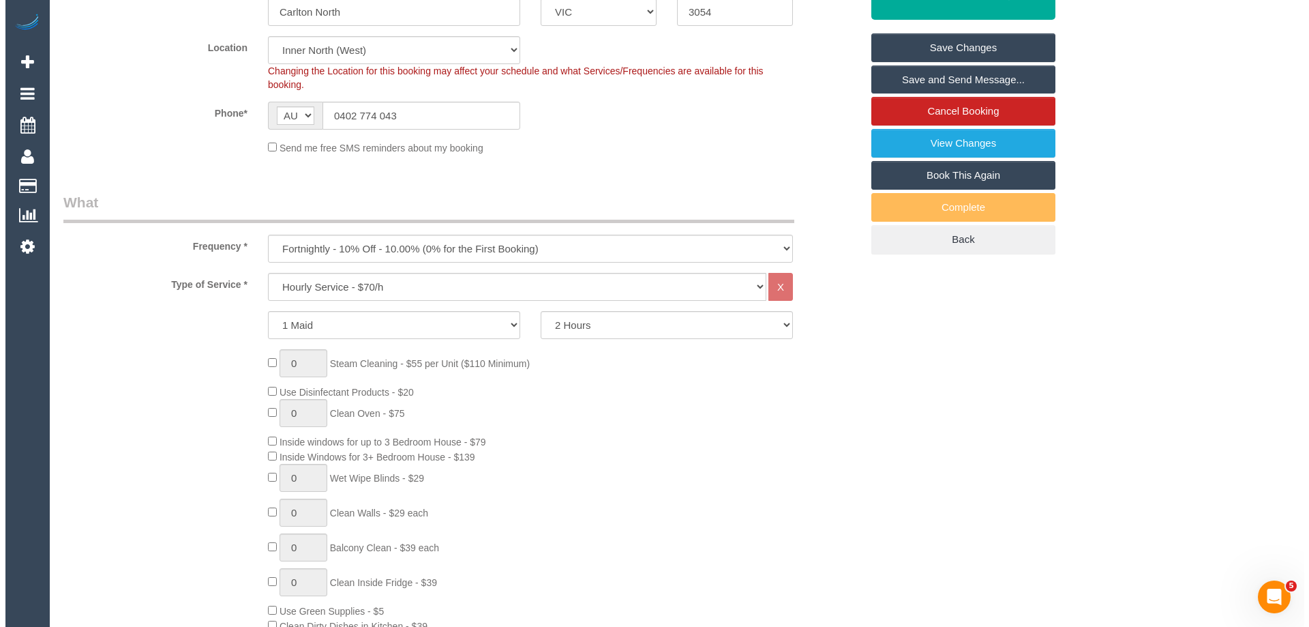
scroll to position [0, 0]
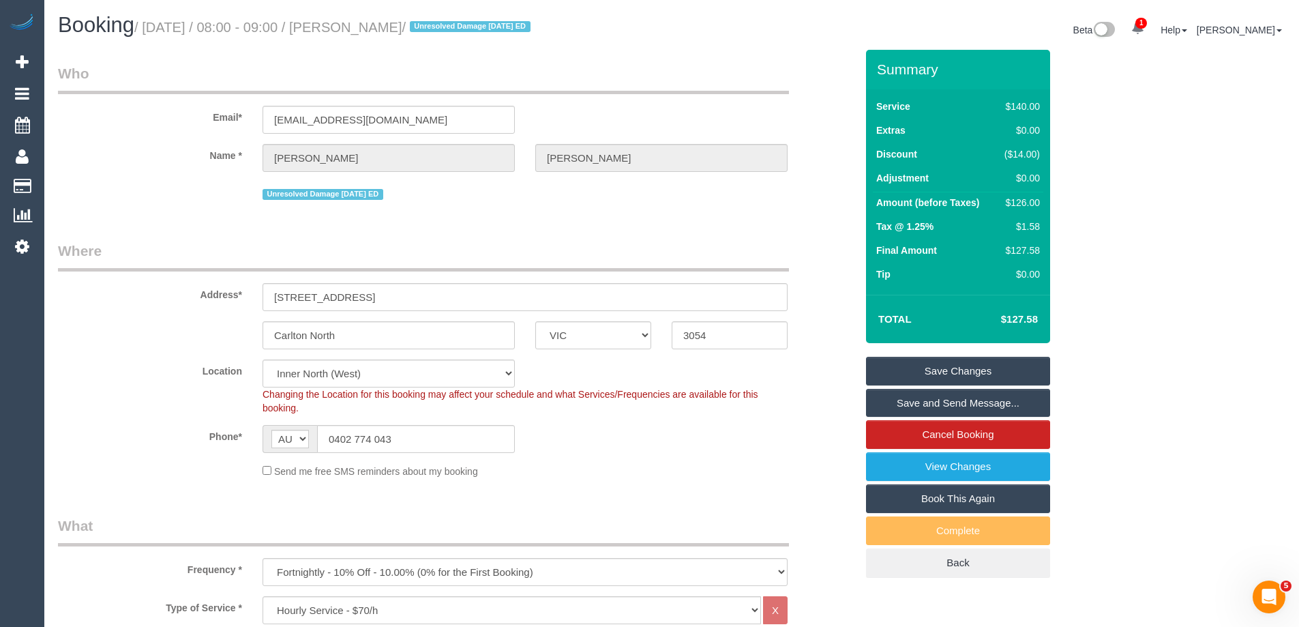
click at [1004, 370] on link "Save Changes" at bounding box center [958, 371] width 184 height 29
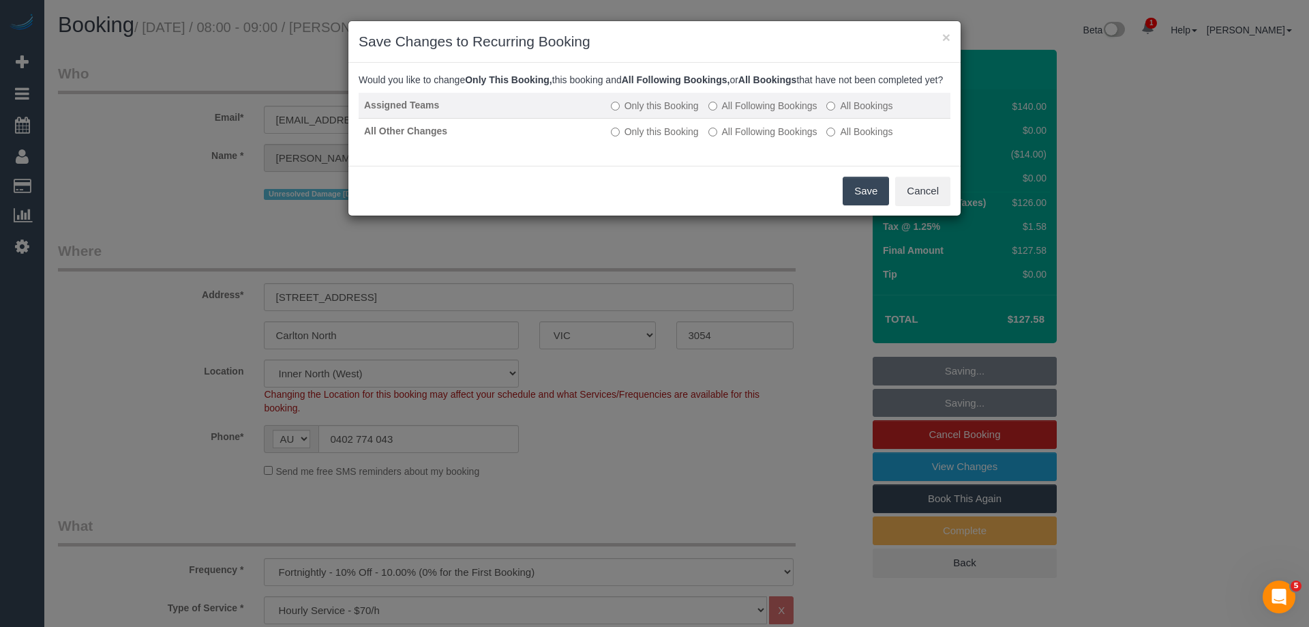
click at [768, 112] on label "All Following Bookings" at bounding box center [762, 106] width 109 height 14
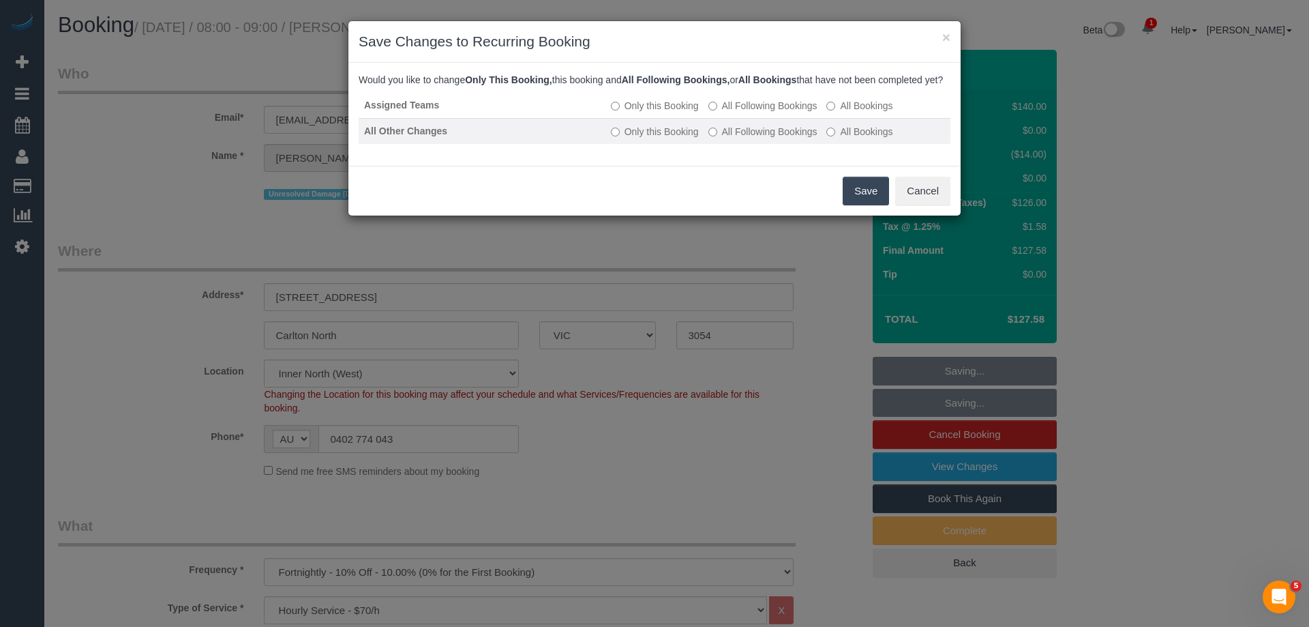
click at [770, 138] on label "All Following Bookings" at bounding box center [762, 132] width 109 height 14
click at [880, 205] on button "Save" at bounding box center [866, 191] width 46 height 29
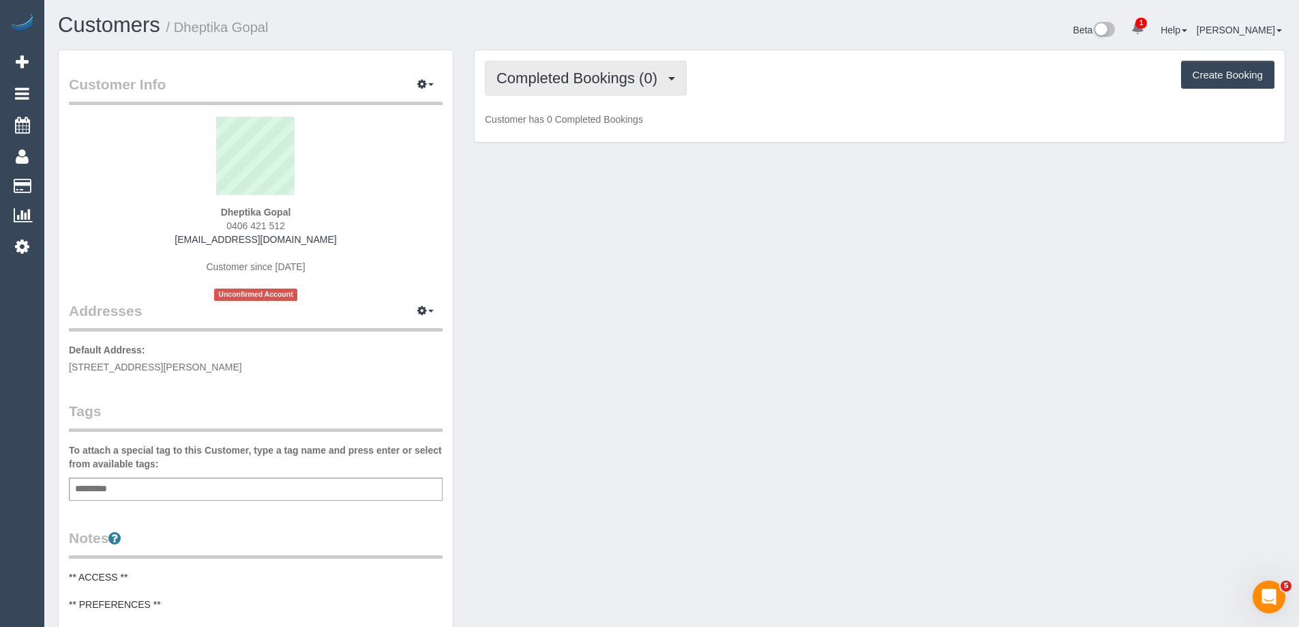
click at [675, 73] on button "Completed Bookings (0)" at bounding box center [586, 78] width 202 height 35
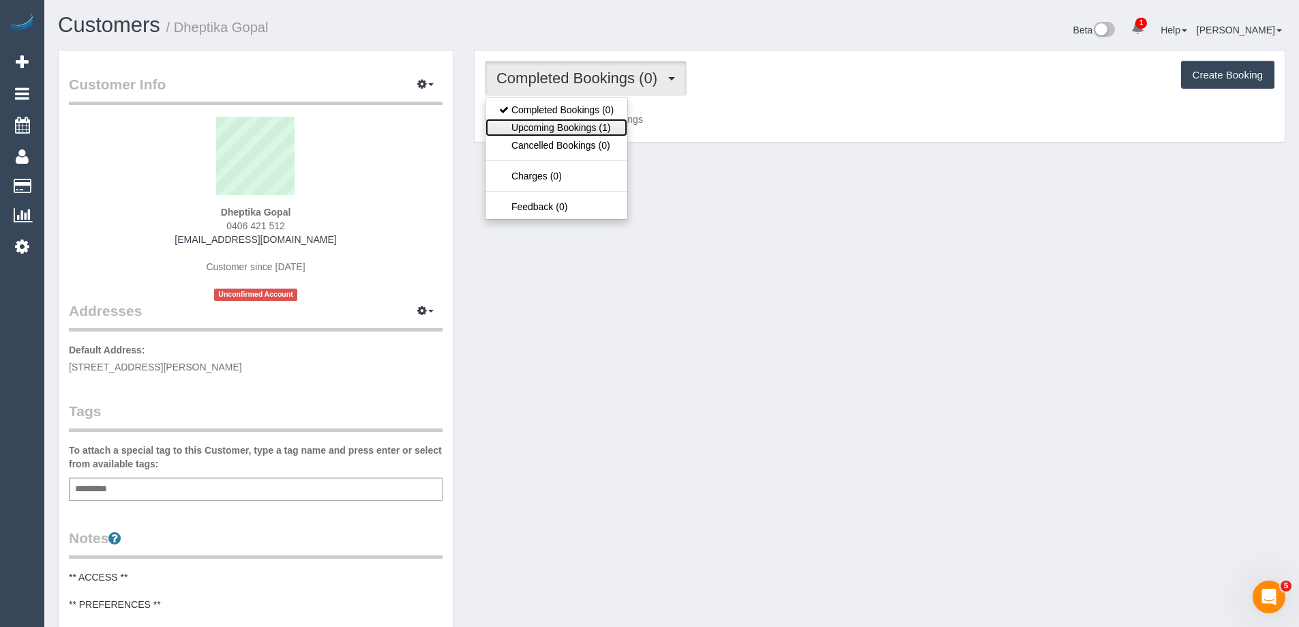
click at [601, 130] on link "Upcoming Bookings (1)" at bounding box center [556, 128] width 142 height 18
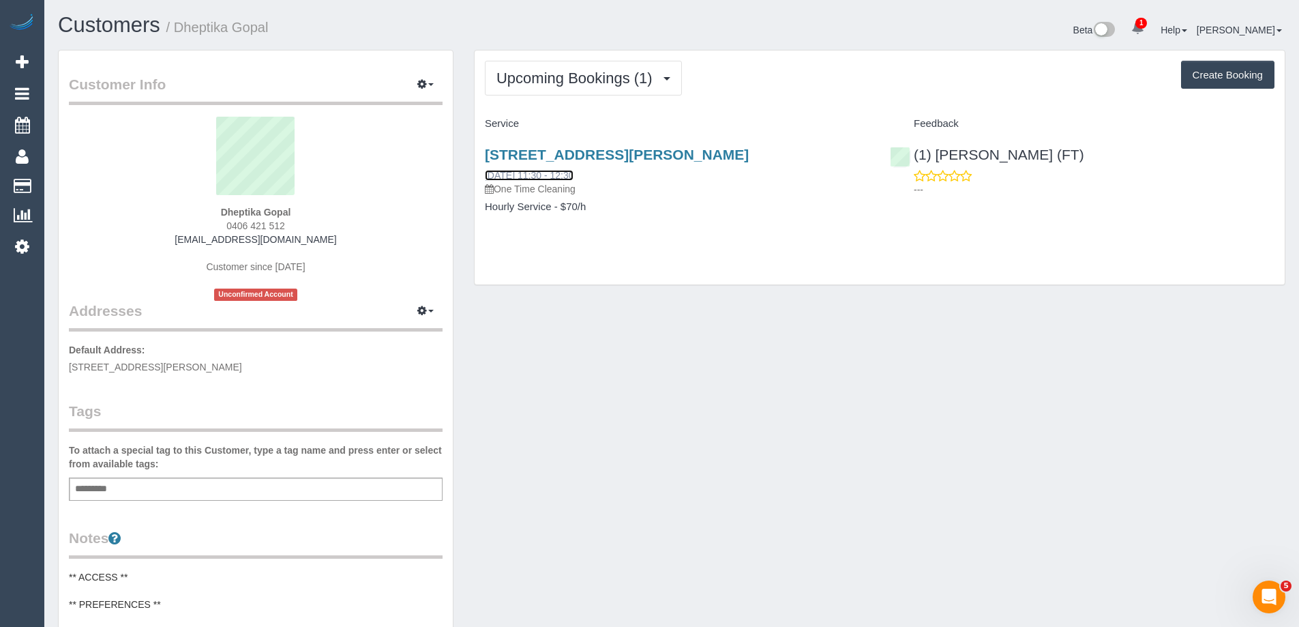
click at [573, 173] on link "04/10/2025 11:30 - 12:30" at bounding box center [529, 175] width 89 height 11
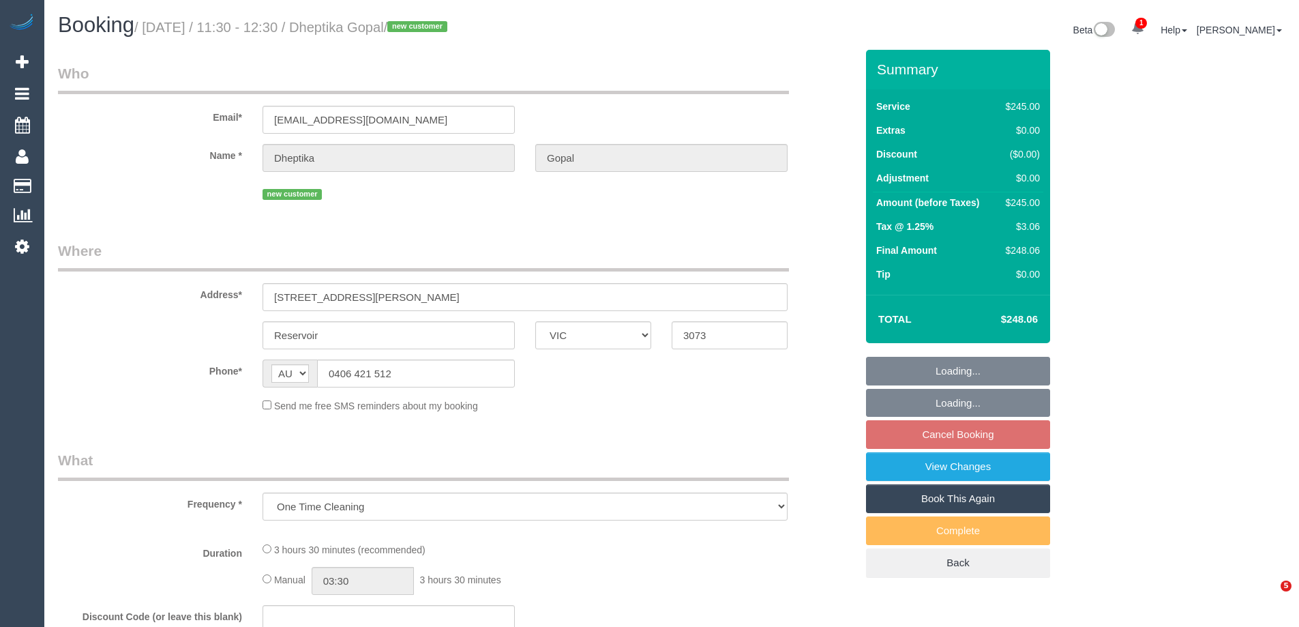
select select "VIC"
select select "string:stripe-pm_1SCZYS2GScqysDRVflSFuu7y"
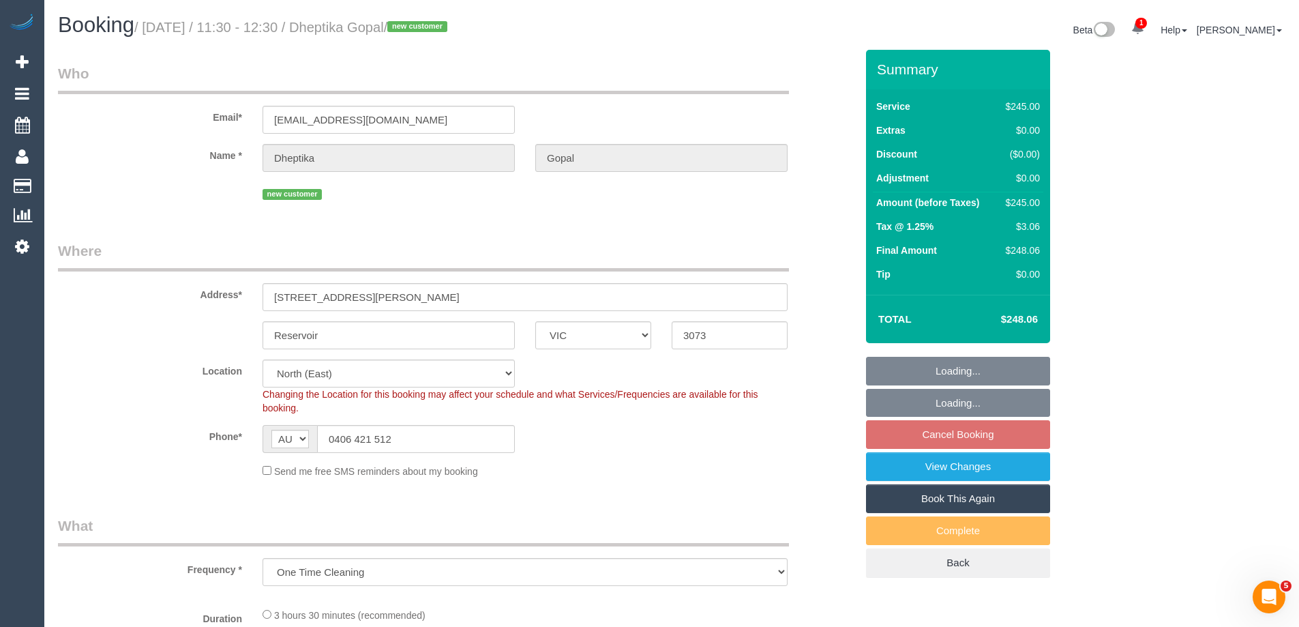
select select "object:792"
select select "210"
select select "number:28"
select select "number:14"
select select "number:19"
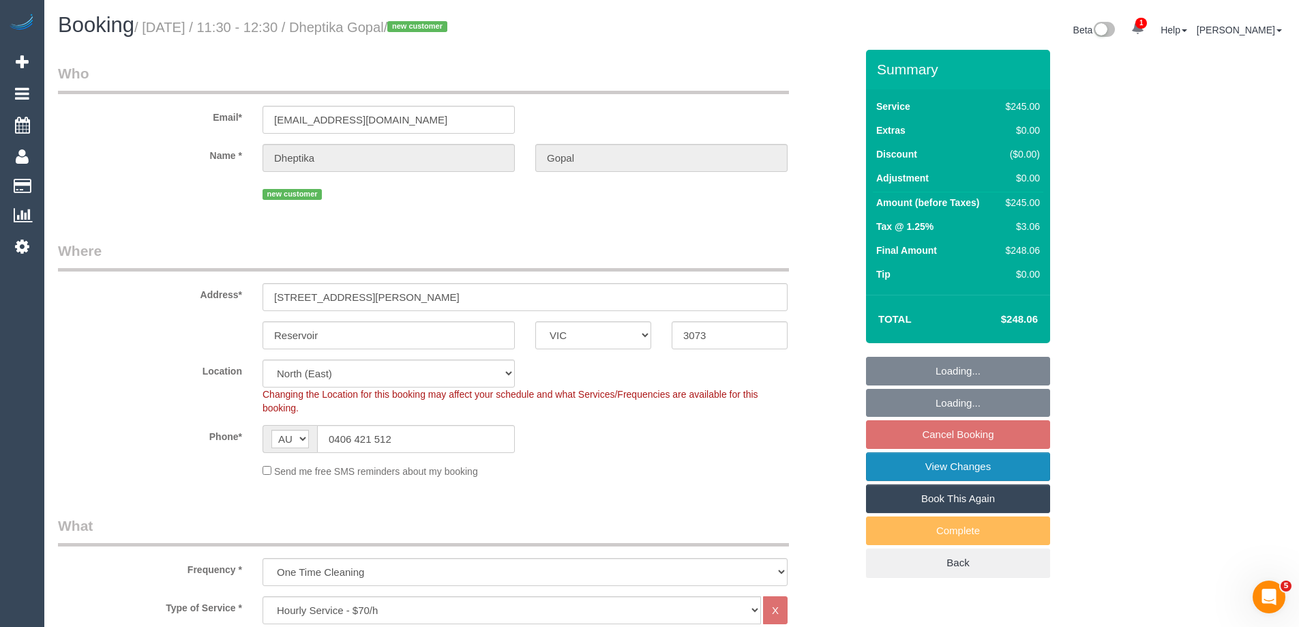
click at [916, 462] on link "View Changes" at bounding box center [958, 466] width 184 height 29
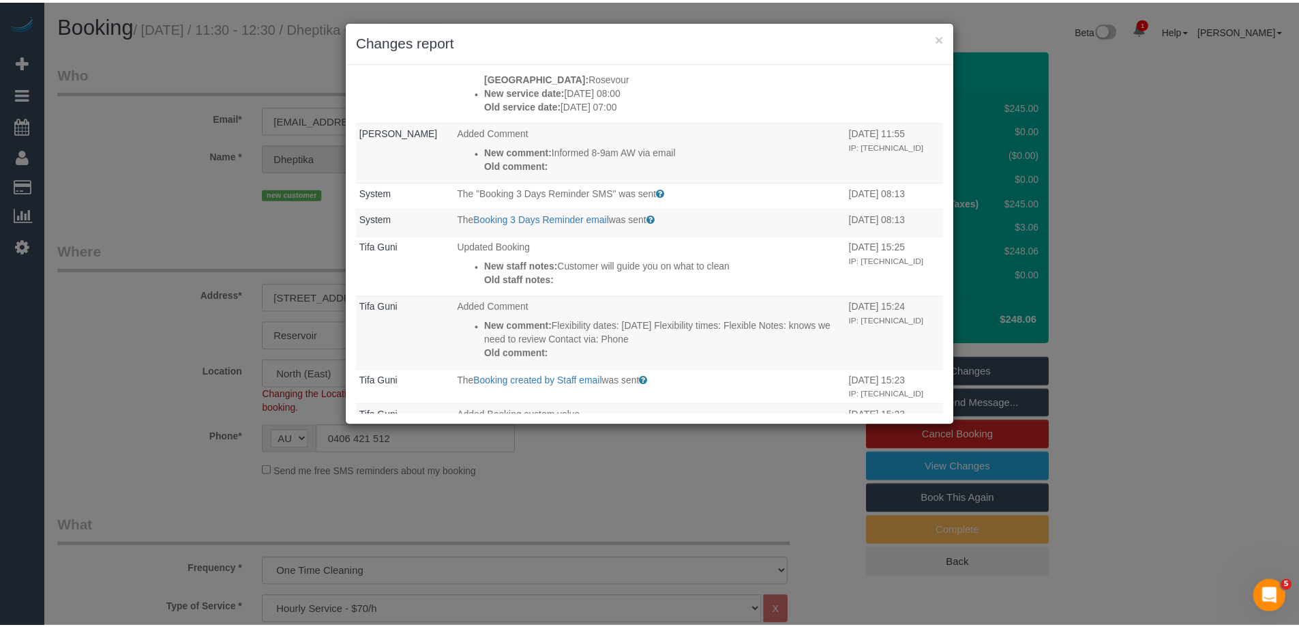
scroll to position [466, 0]
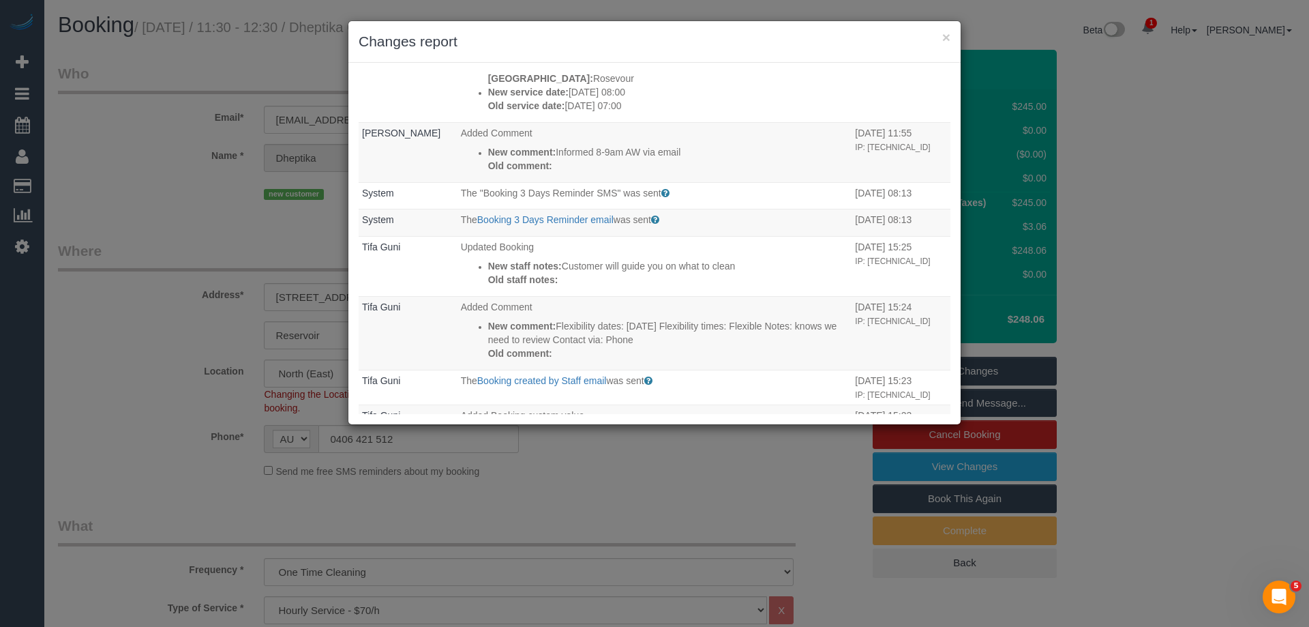
click at [783, 61] on div "× Changes report" at bounding box center [654, 42] width 612 height 42
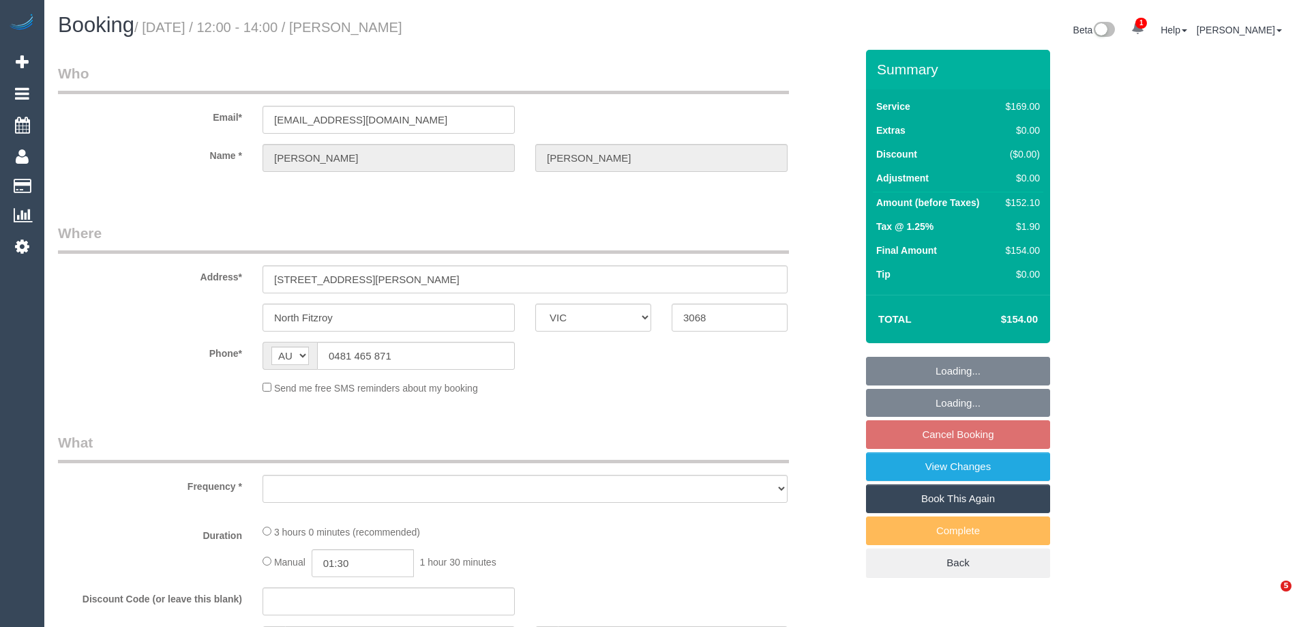
select select "VIC"
select select "string:stripe-pm_1Q9ZTk2GScqysDRVRBafCluM"
select select "number:28"
select select "number:14"
select select "number:21"
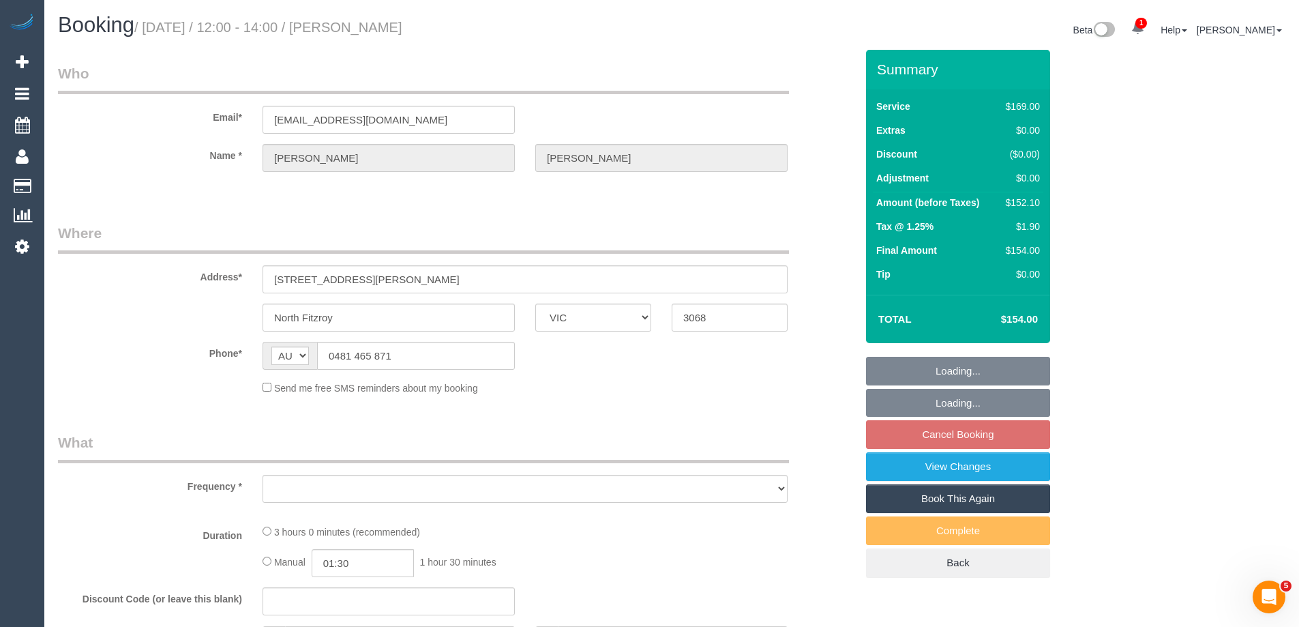
select select "number:22"
select select "number:35"
select select "number:26"
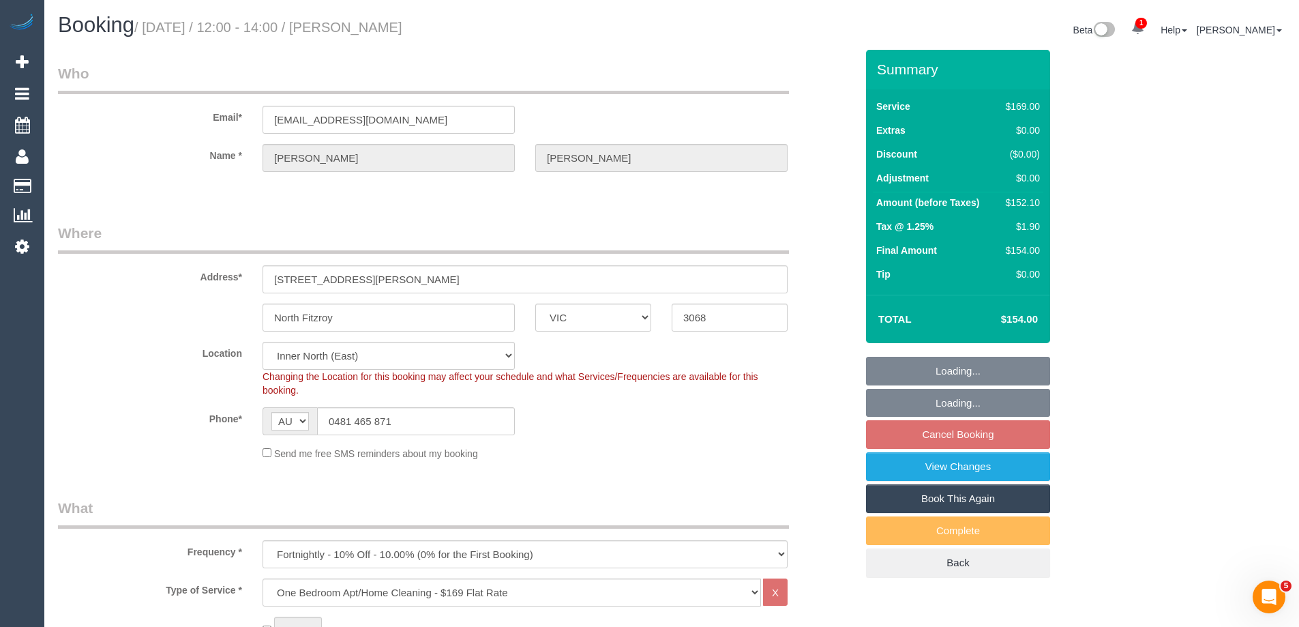
select select "object:805"
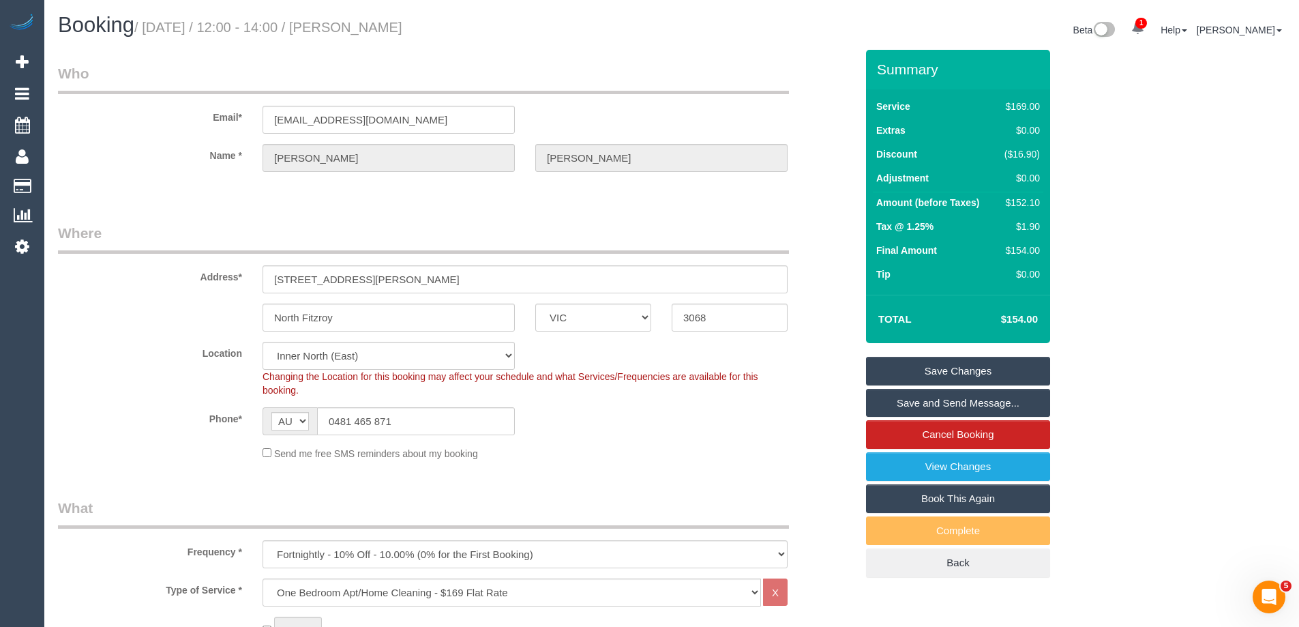
drag, startPoint x: 451, startPoint y: 23, endPoint x: 357, endPoint y: 18, distance: 93.6
click at [357, 18] on h1 "Booking / [DATE] / 12:00 - 14:00 / [PERSON_NAME]" at bounding box center [359, 25] width 603 height 23
click at [1016, 199] on div "$152.10" at bounding box center [1019, 203] width 41 height 14
copy div "152.10"
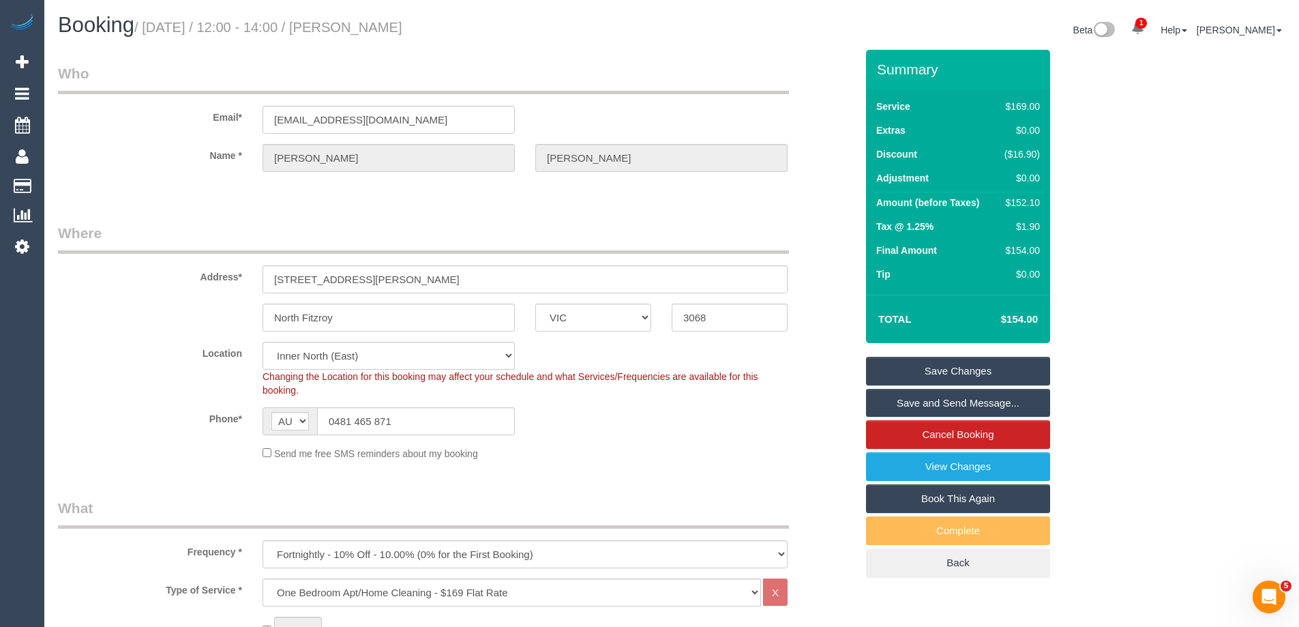
click at [1100, 209] on div "Summary Service $169.00 Extras $0.00 Discount ($16.90) Adjustment $0.00 Amount …" at bounding box center [1009, 327] width 307 height 555
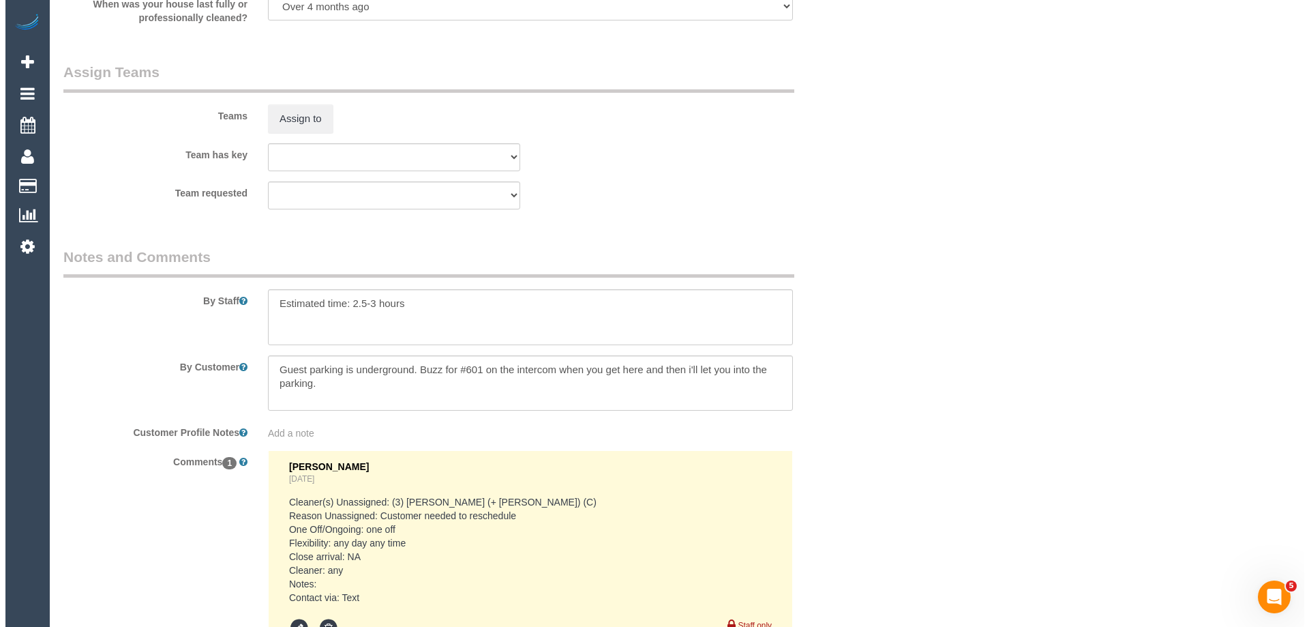
scroll to position [2084, 0]
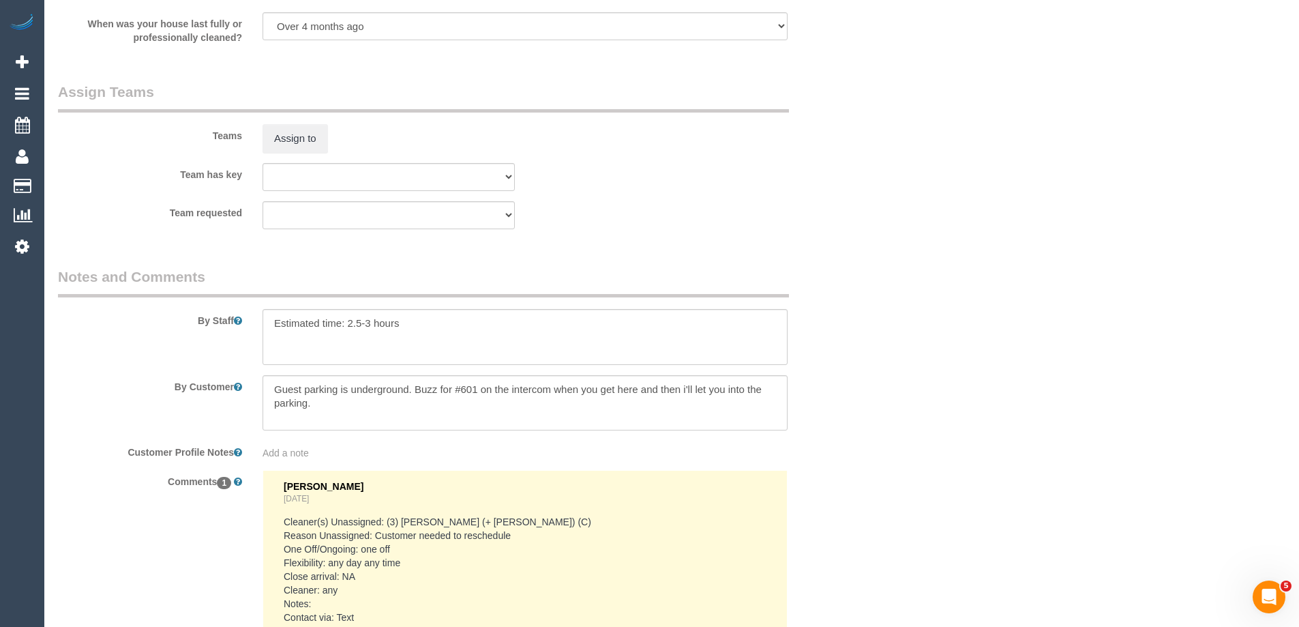
click at [550, 186] on sui-booking-teams "Teams Assign to Team has key (0) Office (1) Debbie Brodjanac (FT) (1) Karen Cru…" at bounding box center [457, 155] width 798 height 147
click at [274, 138] on button "Assign to" at bounding box center [294, 138] width 65 height 29
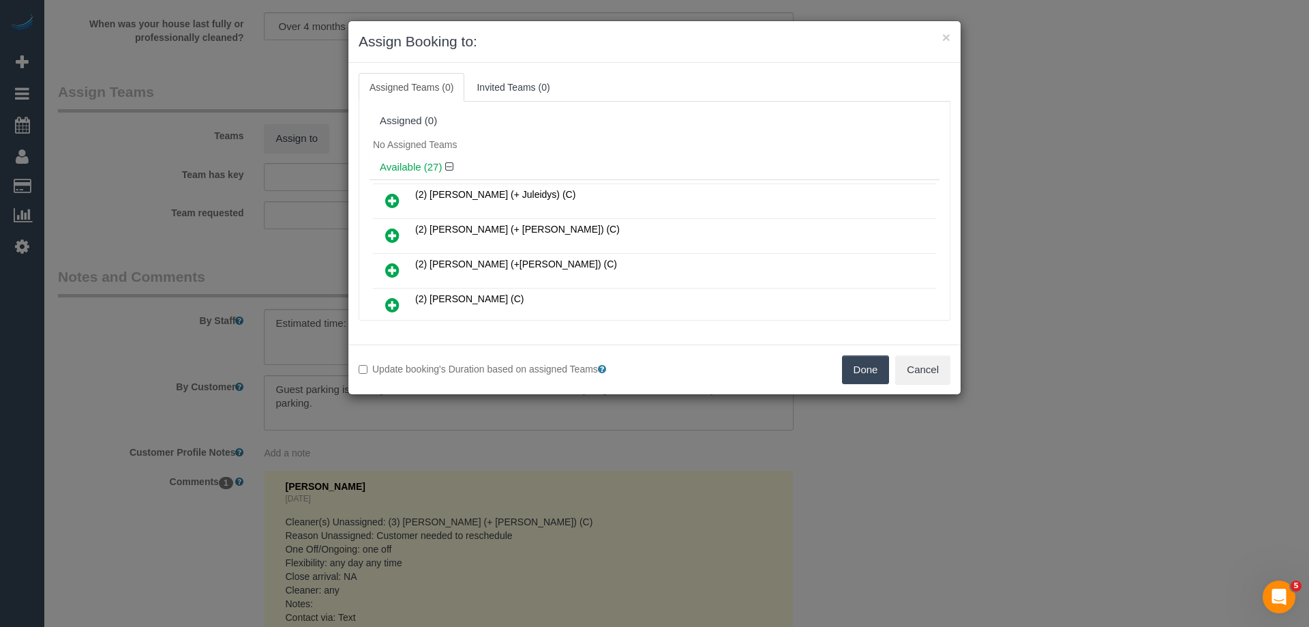
scroll to position [472, 0]
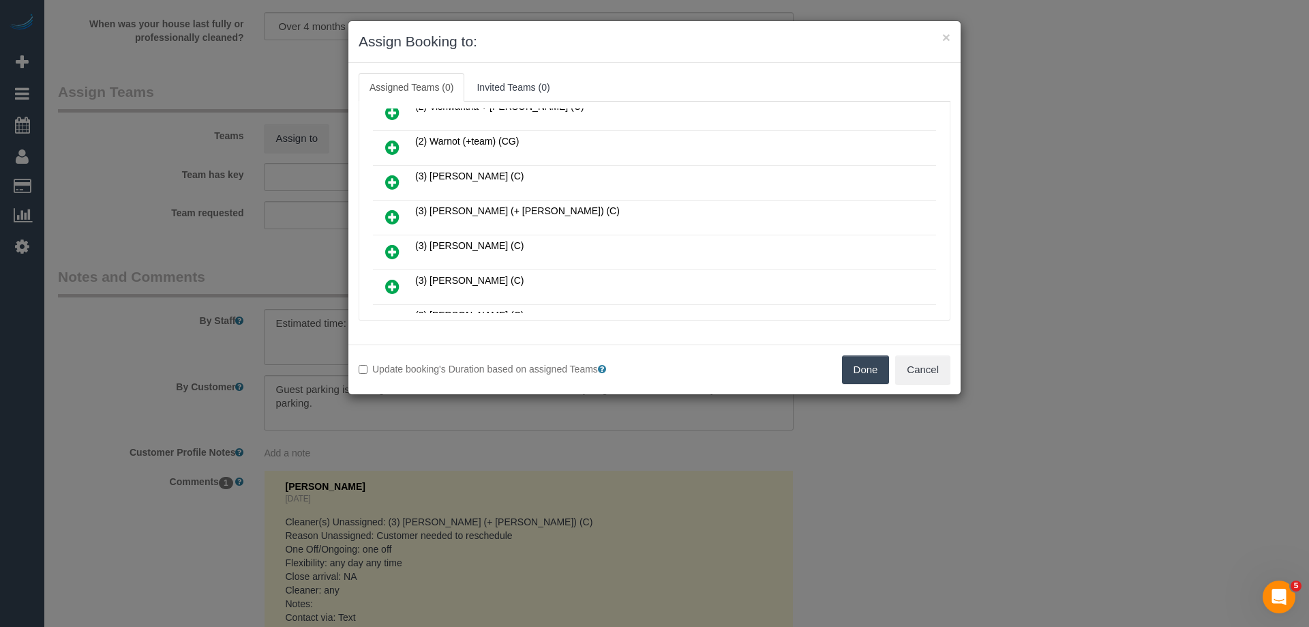
click at [398, 220] on icon at bounding box center [392, 217] width 14 height 16
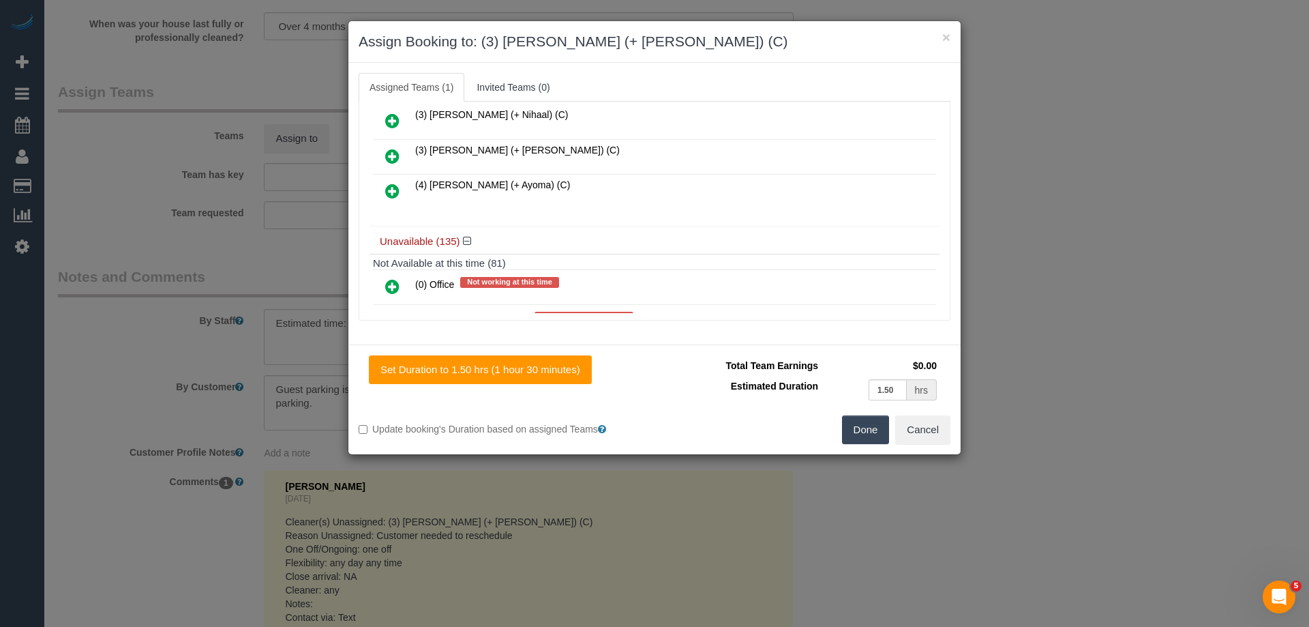
click at [387, 159] on icon at bounding box center [392, 156] width 14 height 16
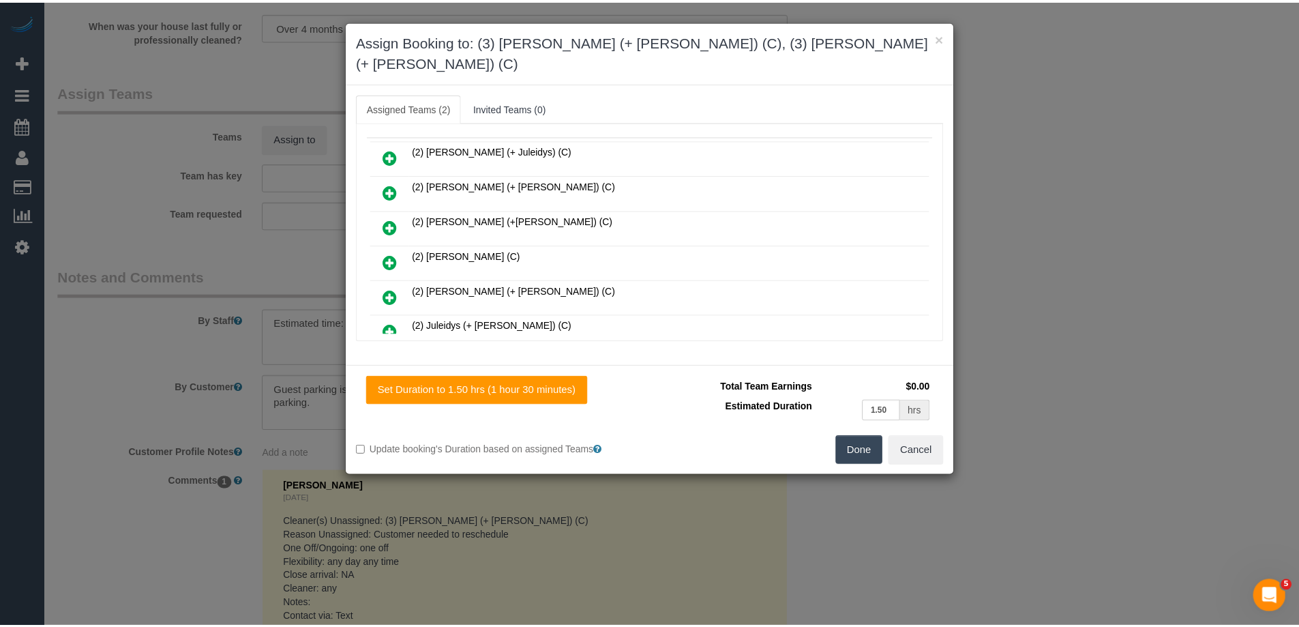
scroll to position [0, 0]
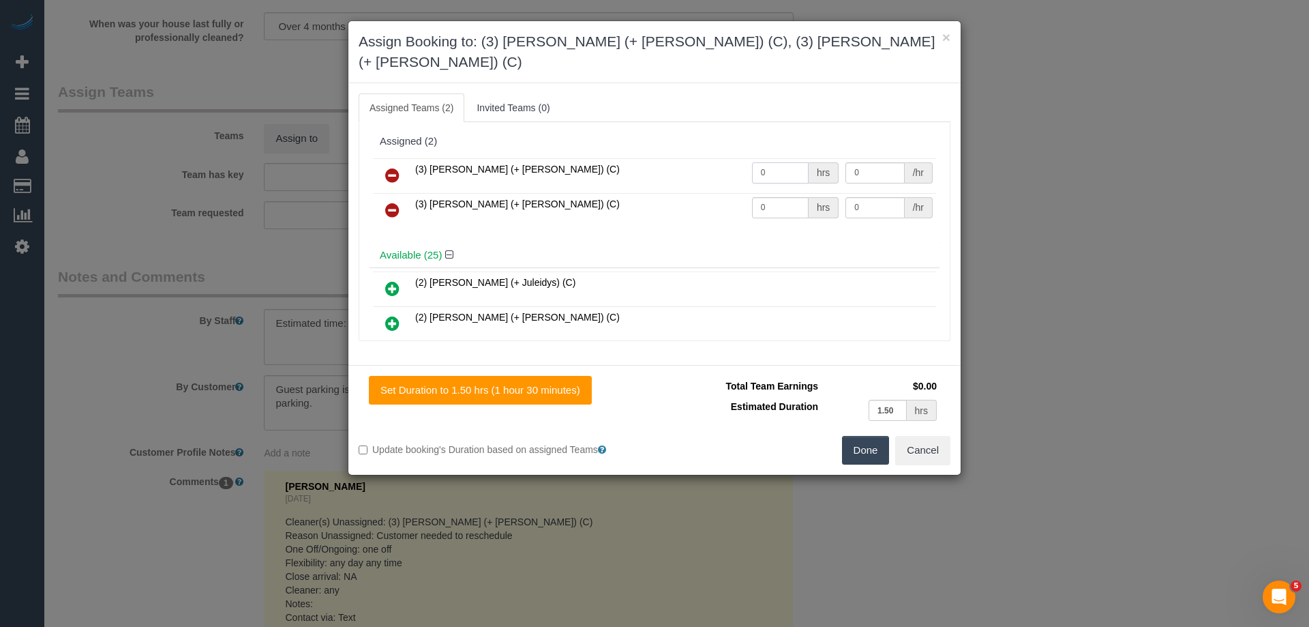
click at [766, 162] on input "0" at bounding box center [780, 172] width 57 height 21
type input "1"
click at [783, 197] on input "0" at bounding box center [780, 207] width 57 height 21
type input "1"
click at [878, 162] on input "0" at bounding box center [874, 172] width 59 height 21
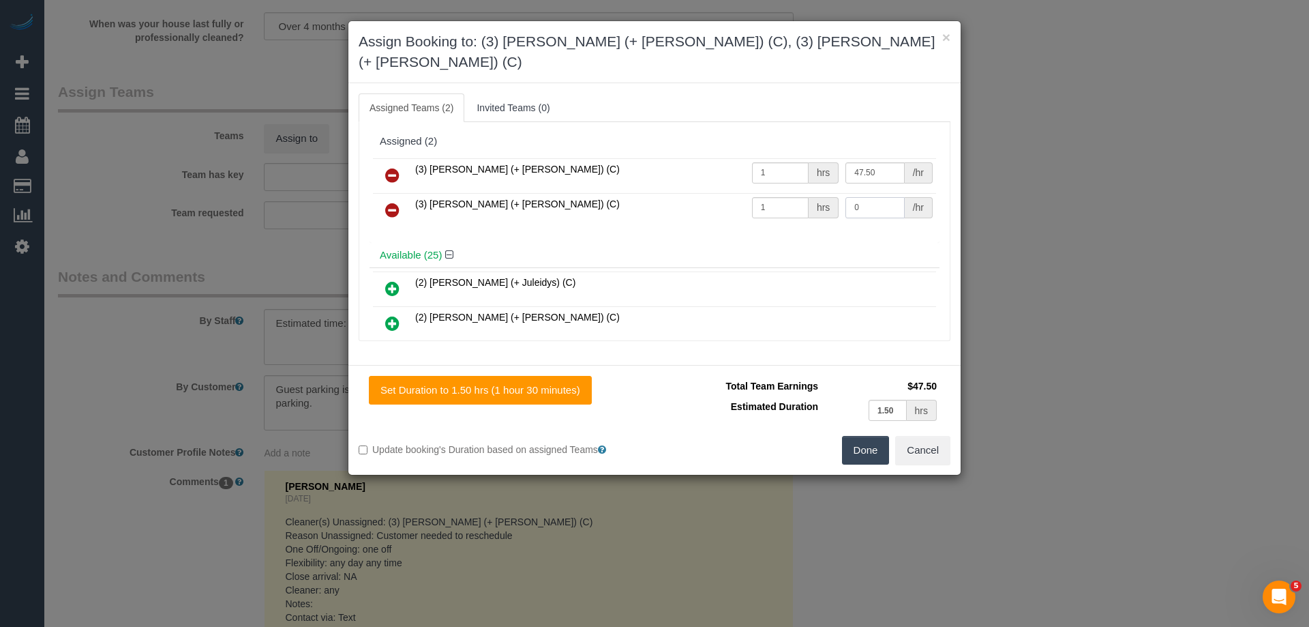
type input "47.5"
click at [879, 197] on input "0" at bounding box center [874, 207] width 59 height 21
click at [855, 436] on button "Done" at bounding box center [866, 450] width 48 height 29
type input "47.5"
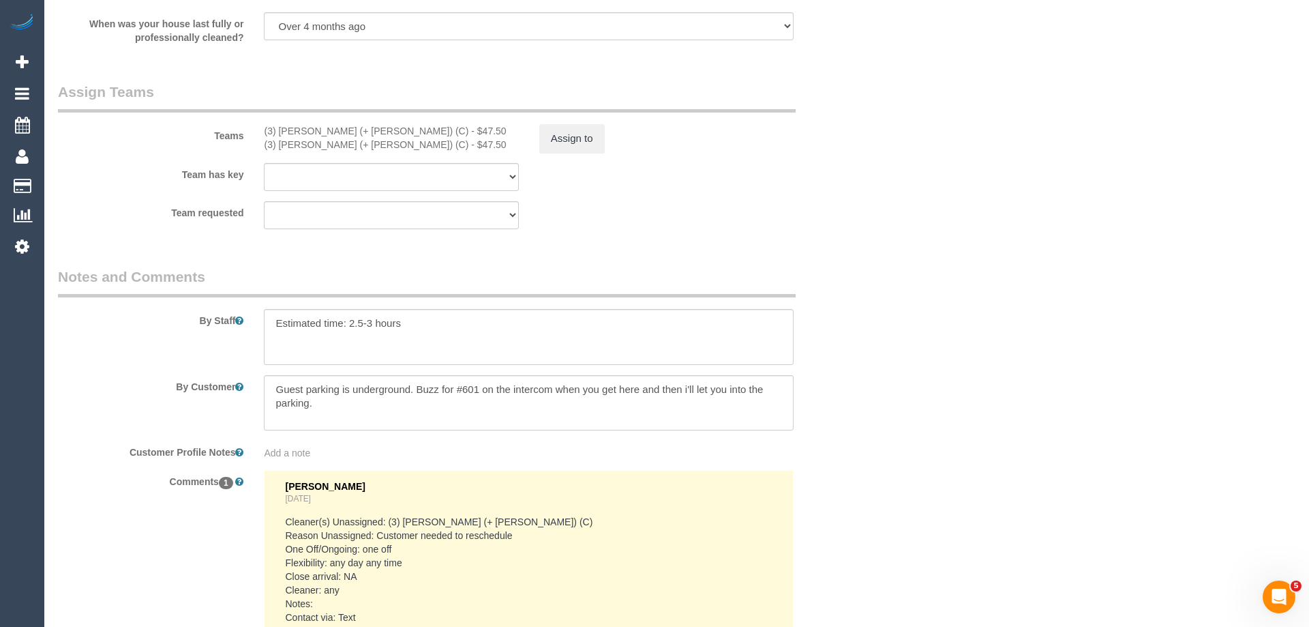
click at [855, 433] on div "× Assign Booking to: (3) Felipe (+ Tatiana) (C), (3) Tatiana (+ Felipe) (C) Ass…" at bounding box center [654, 313] width 1309 height 627
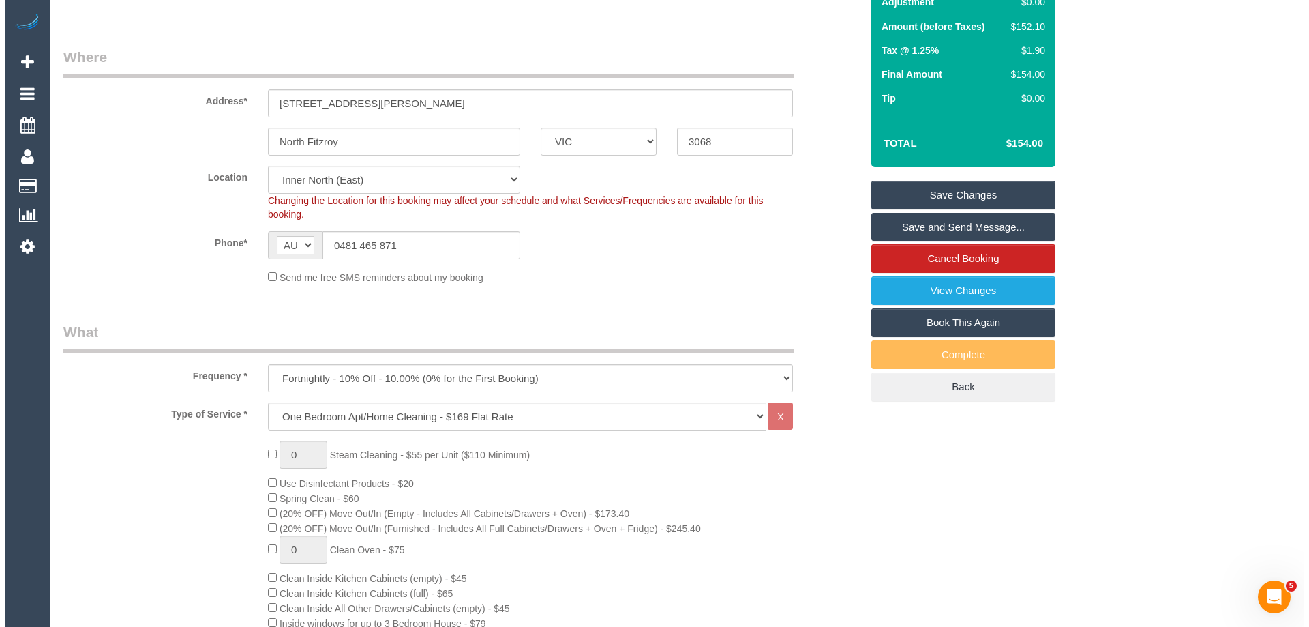
scroll to position [175, 0]
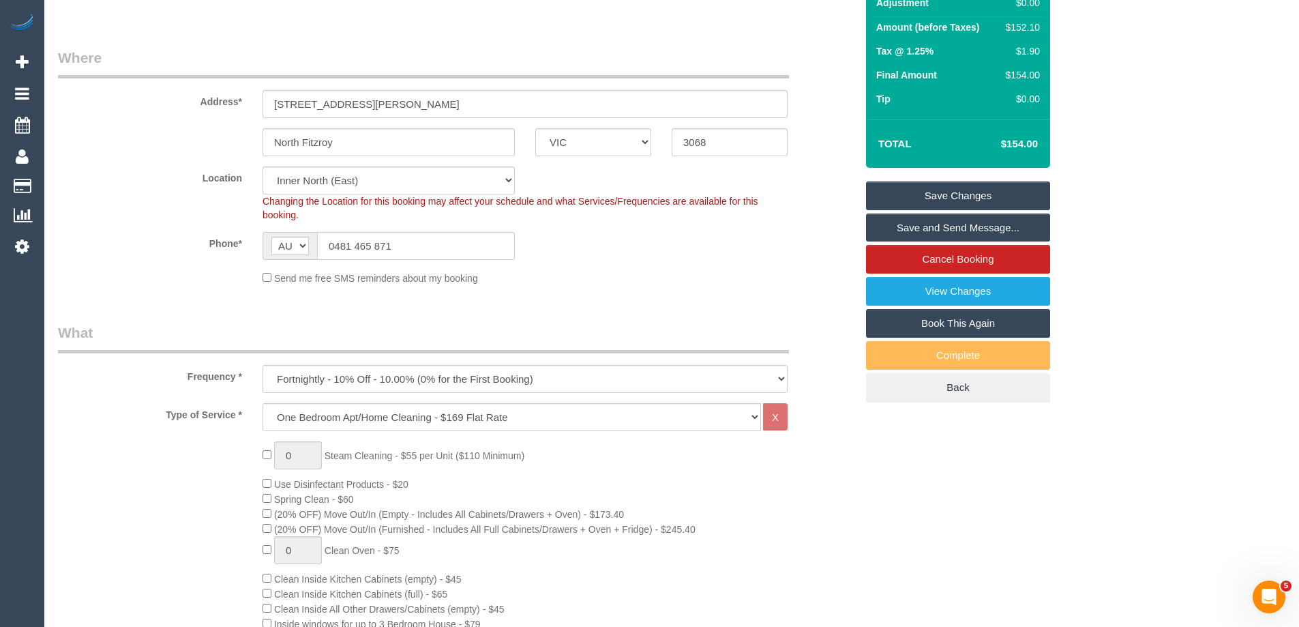
click at [955, 227] on link "Save and Send Message..." at bounding box center [958, 227] width 184 height 29
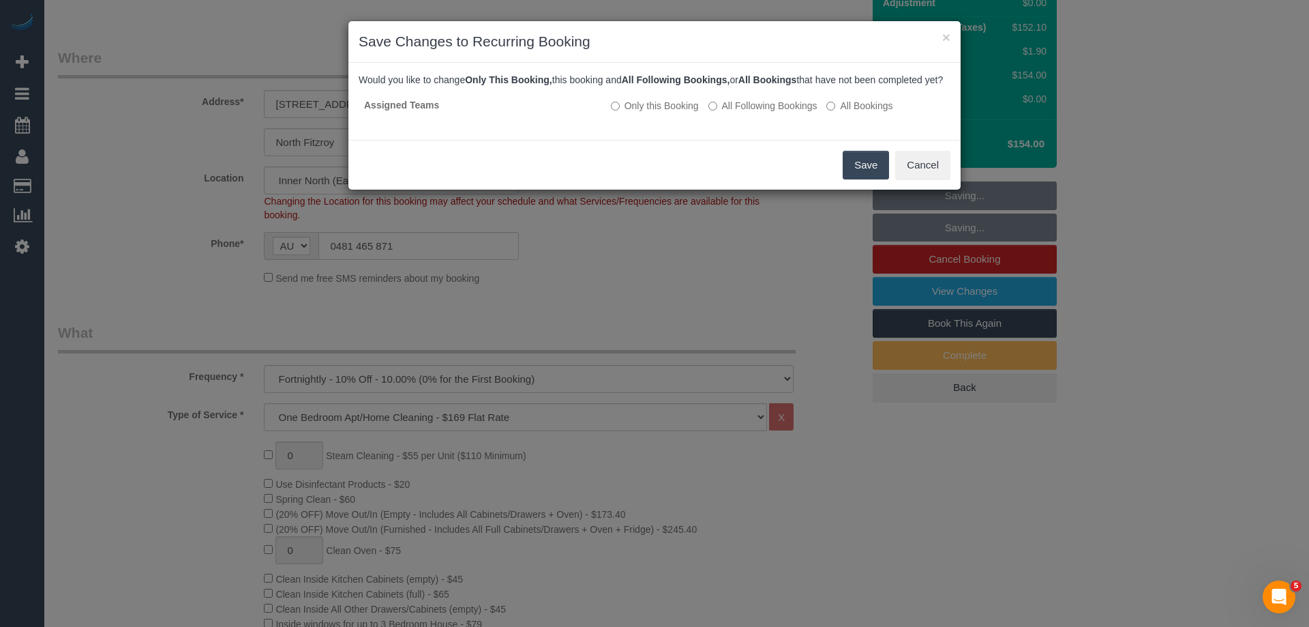
click at [849, 179] on button "Save" at bounding box center [866, 165] width 46 height 29
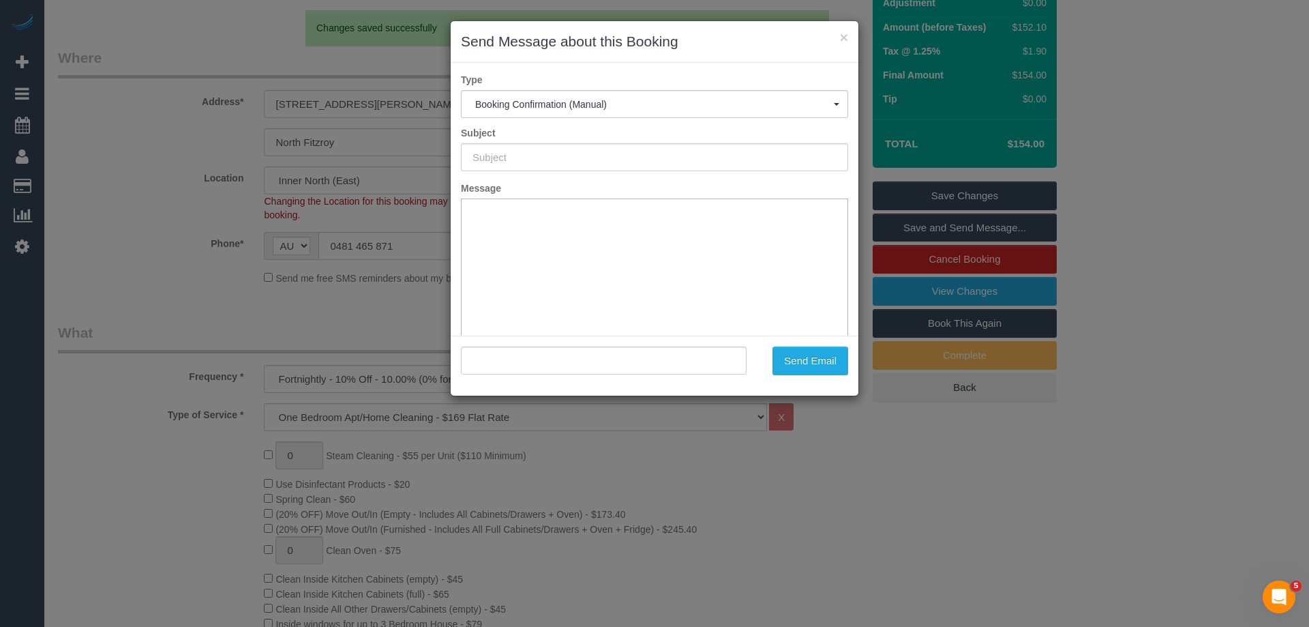
scroll to position [0, 0]
type input "Booking Confirmed"
type input ""Tim Bettinson" <timbettinson@gmail.com>"
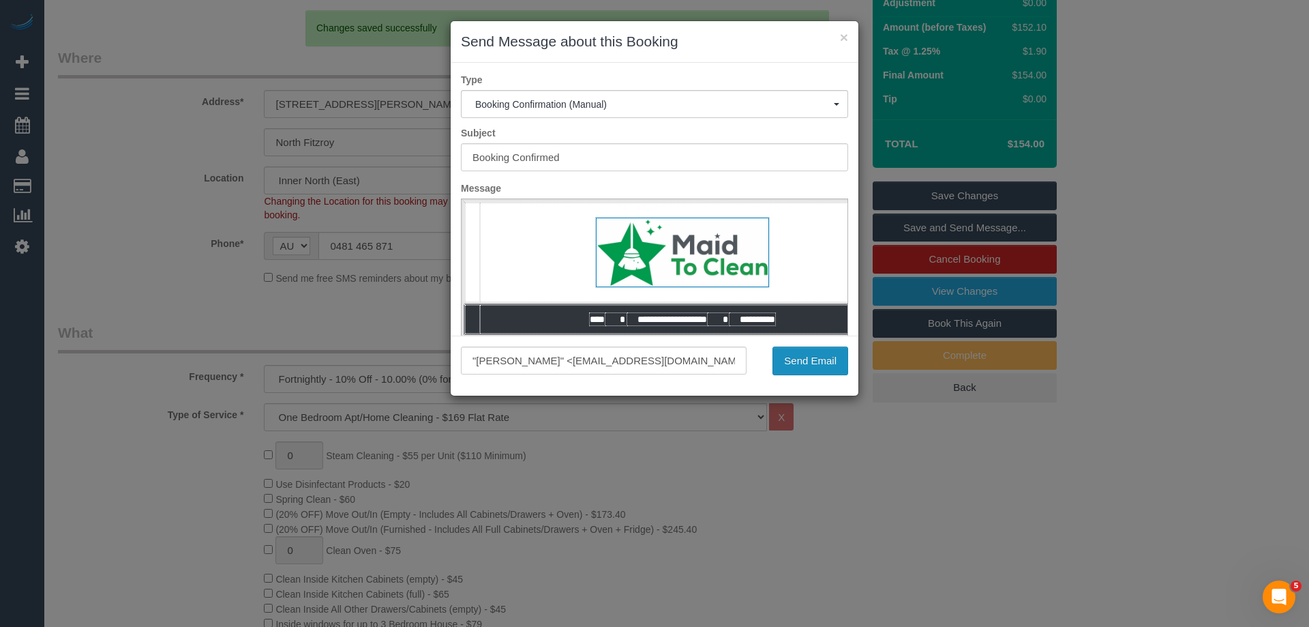
click at [815, 365] on button "Send Email" at bounding box center [810, 360] width 76 height 29
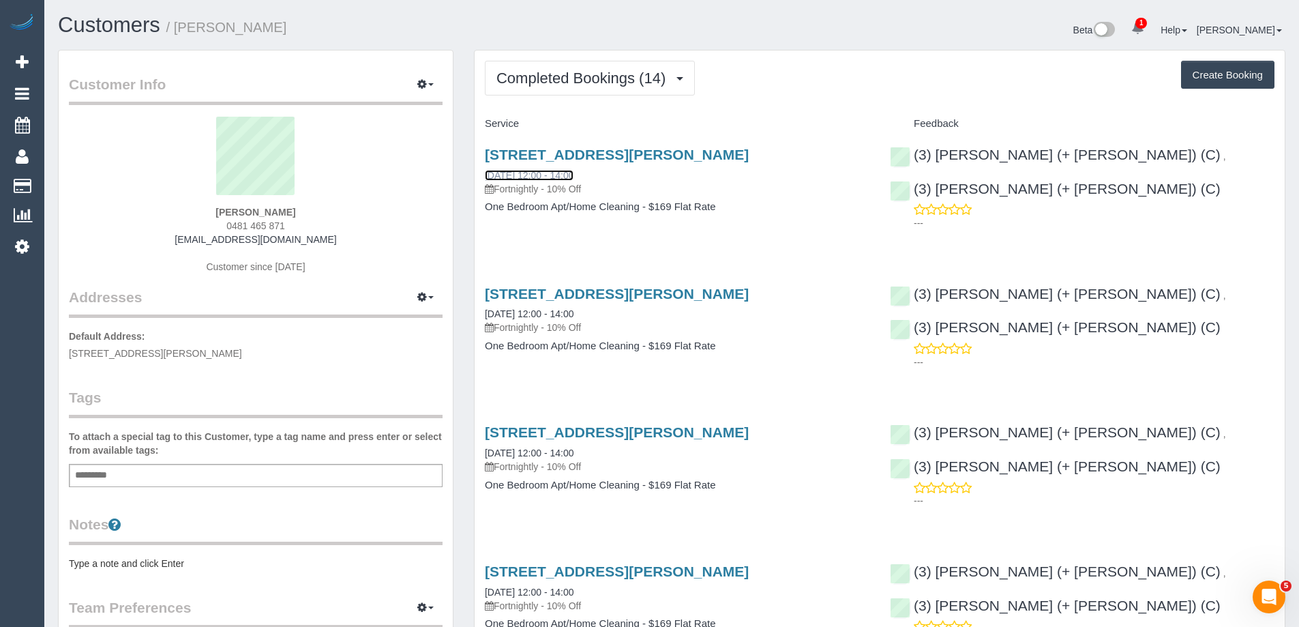
click at [568, 177] on link "[DATE] 12:00 - 14:00" at bounding box center [529, 175] width 89 height 11
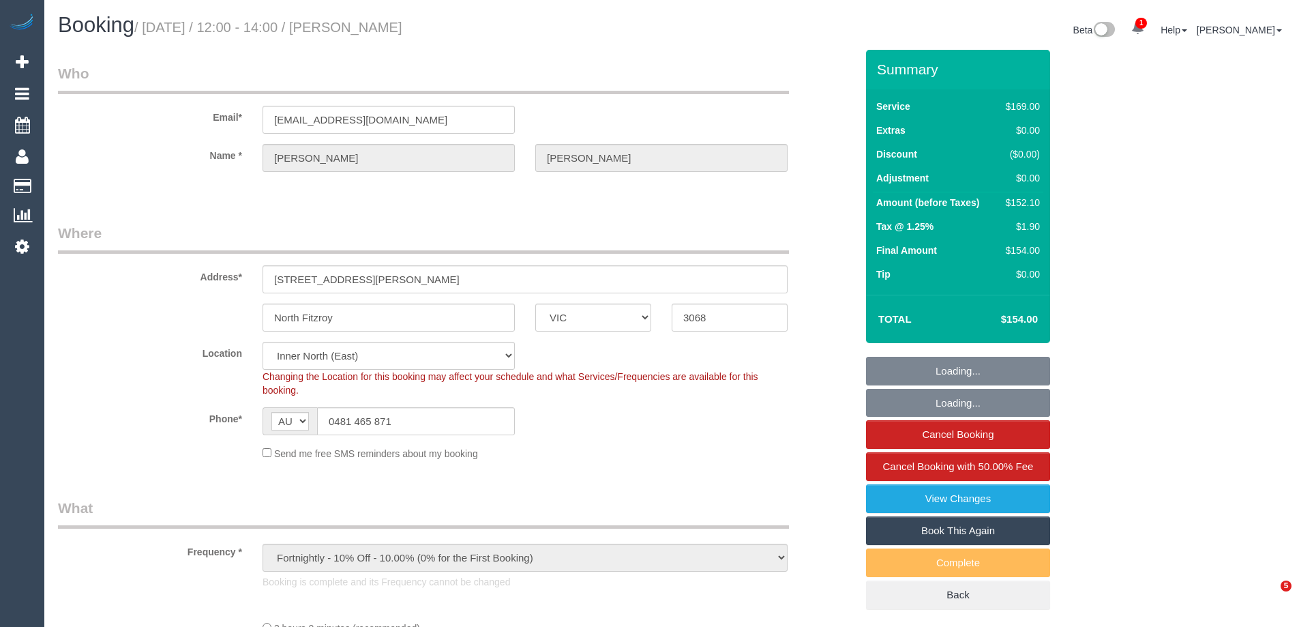
select select "VIC"
select select "object:557"
select select "string:stripe-pm_1Q9ZTk2GScqysDRVRBafCluM"
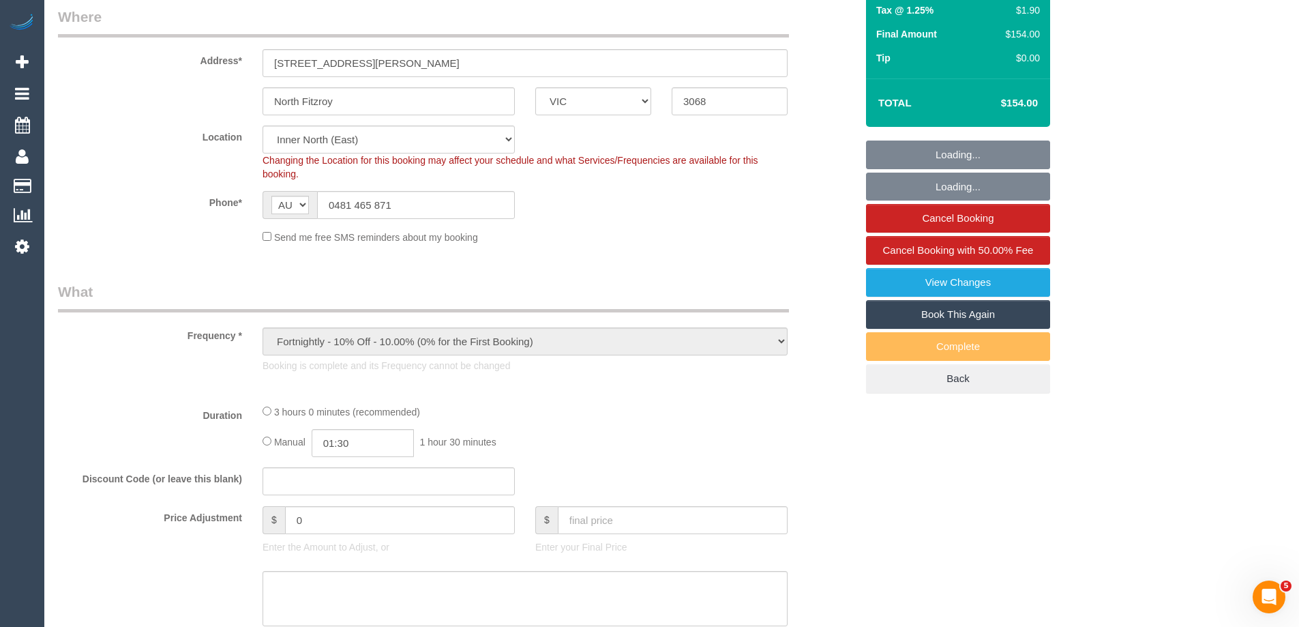
select select "number:28"
select select "number:14"
select select "number:21"
select select "number:22"
select select "number:35"
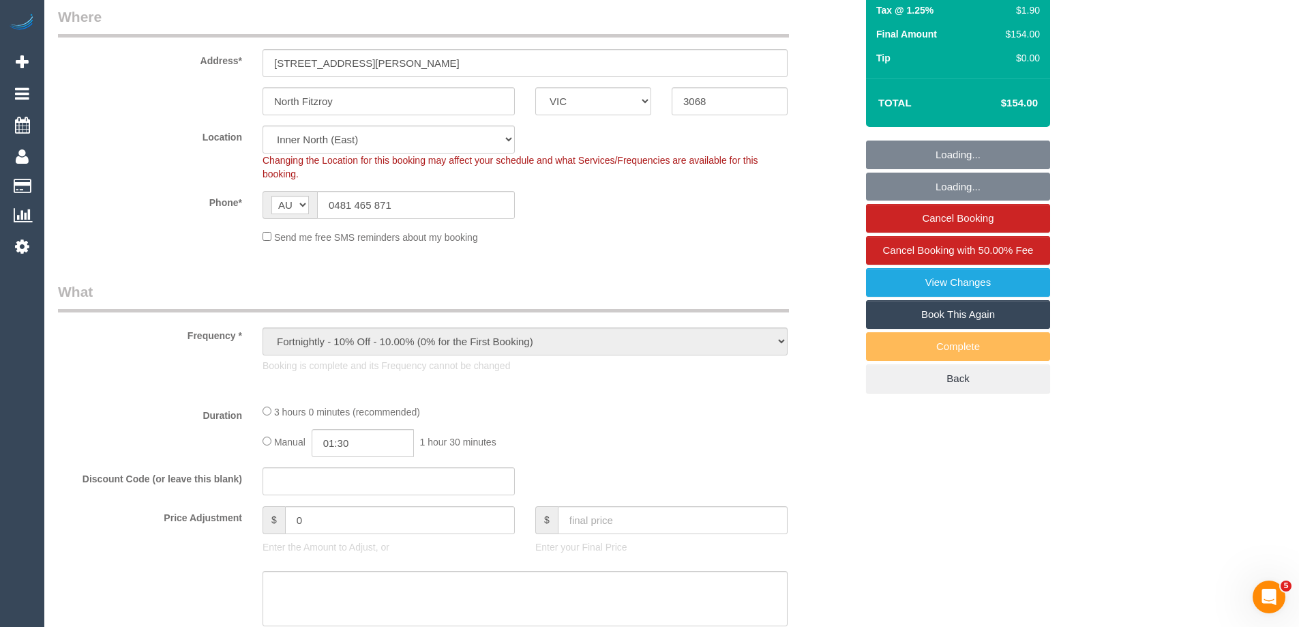
select select "number:26"
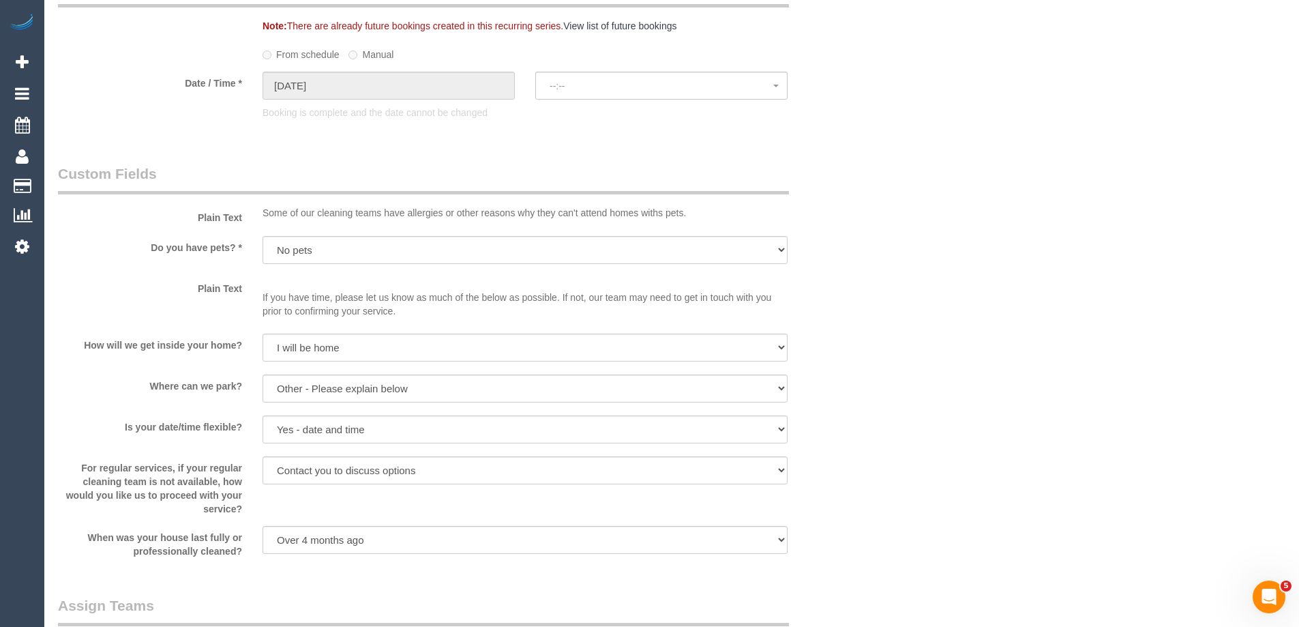
select select "spot1"
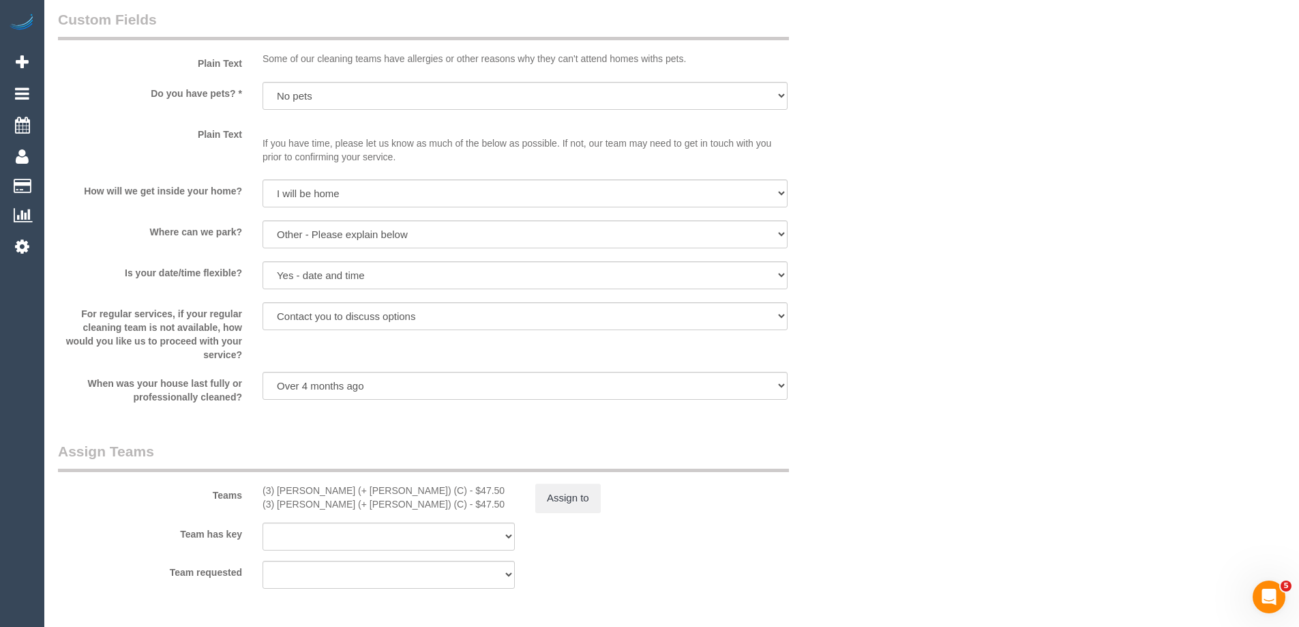
scroll to position [1891, 0]
